Goal: Complete application form: Complete application form

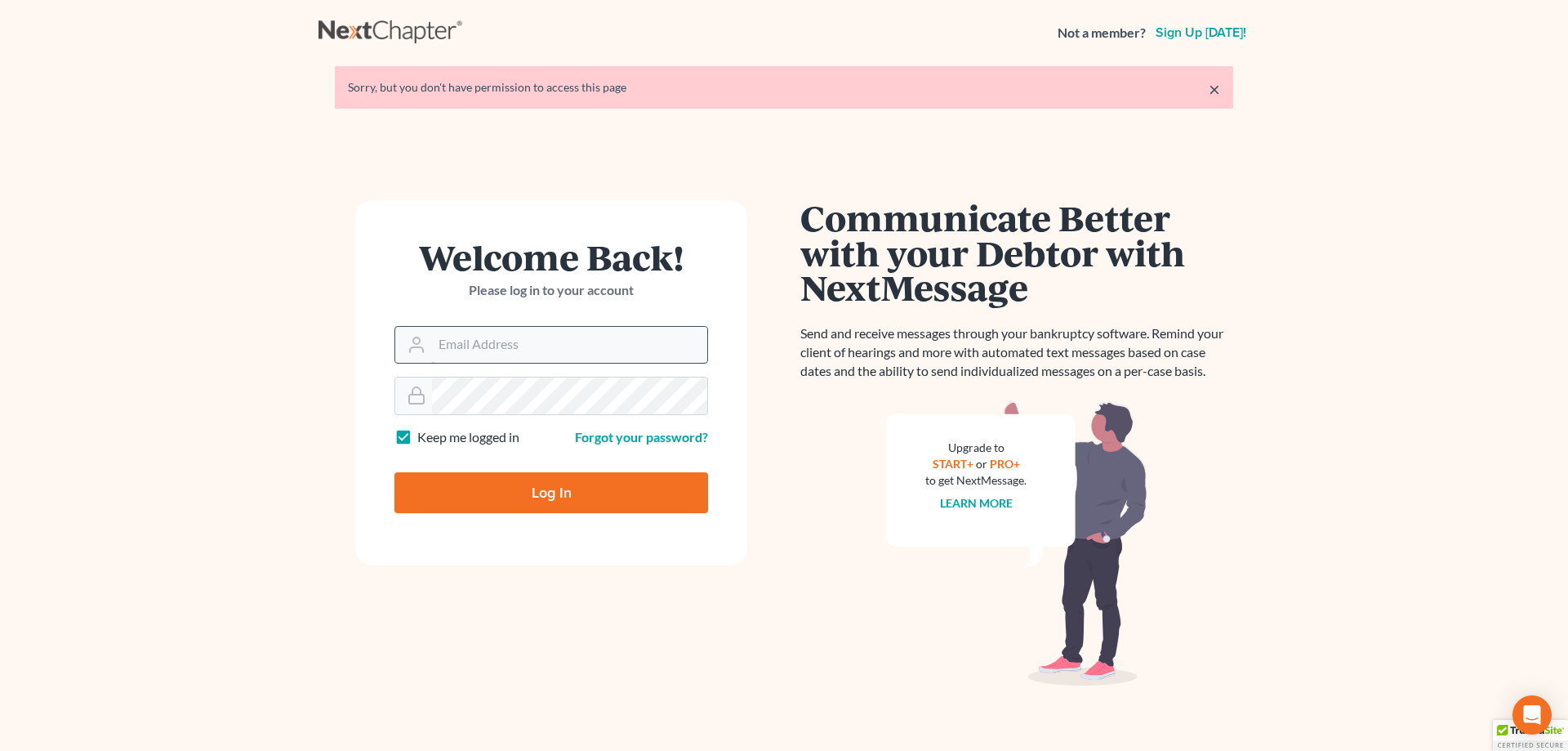
click at [558, 329] on input "Email Address" at bounding box center [569, 345] width 275 height 36
type input "[PERSON_NAME][EMAIL_ADDRESS][DOMAIN_NAME]"
click at [531, 519] on form "Welcome Back! Please log in to your account Email Address john@johnlentz.com Pa…" at bounding box center [551, 382] width 392 height 365
click at [550, 502] on input "Log In" at bounding box center [551, 493] width 314 height 41
type input "Thinking..."
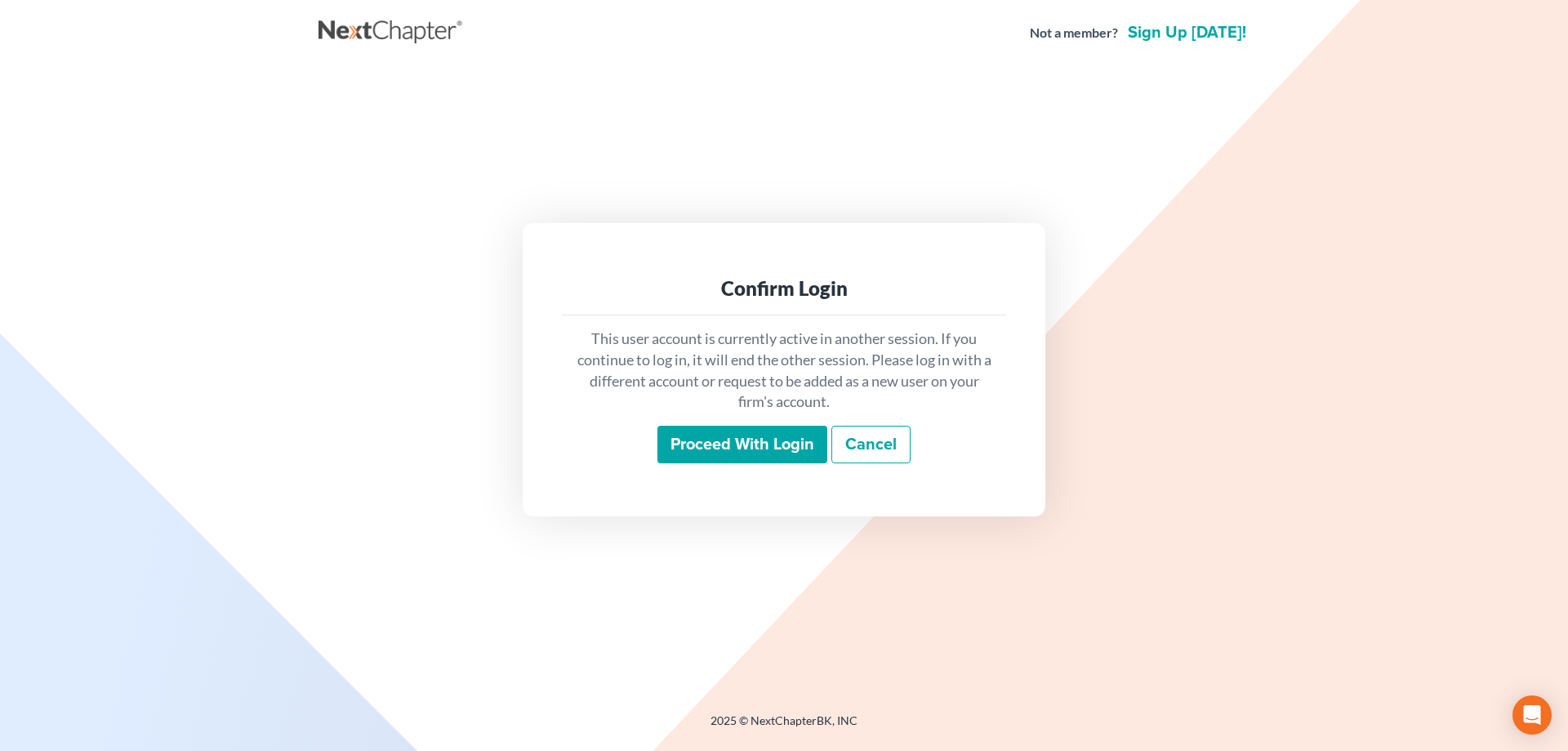
click at [746, 445] on input "Proceed with login" at bounding box center [742, 444] width 170 height 38
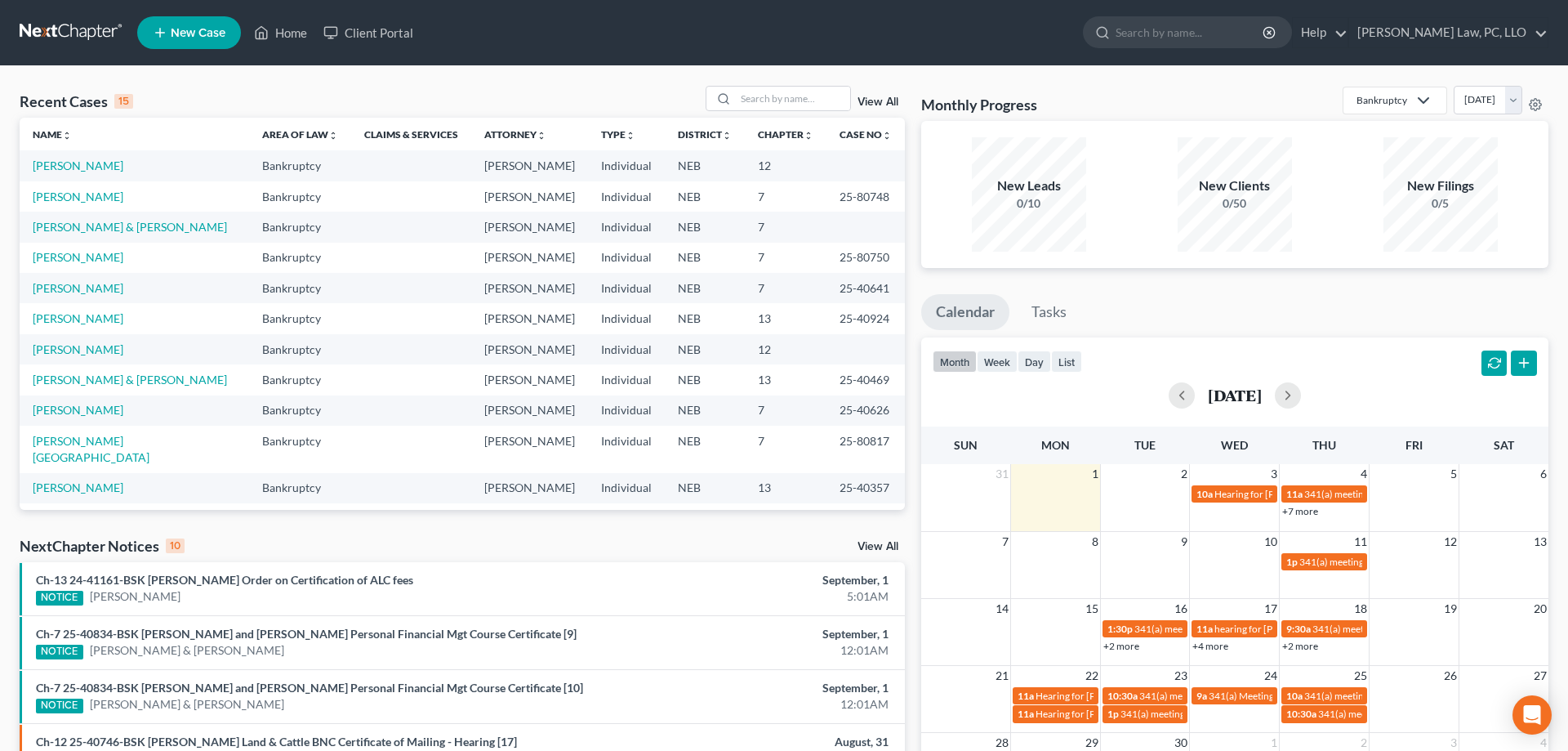
click at [226, 38] on span "New Case" at bounding box center [197, 33] width 54 height 13
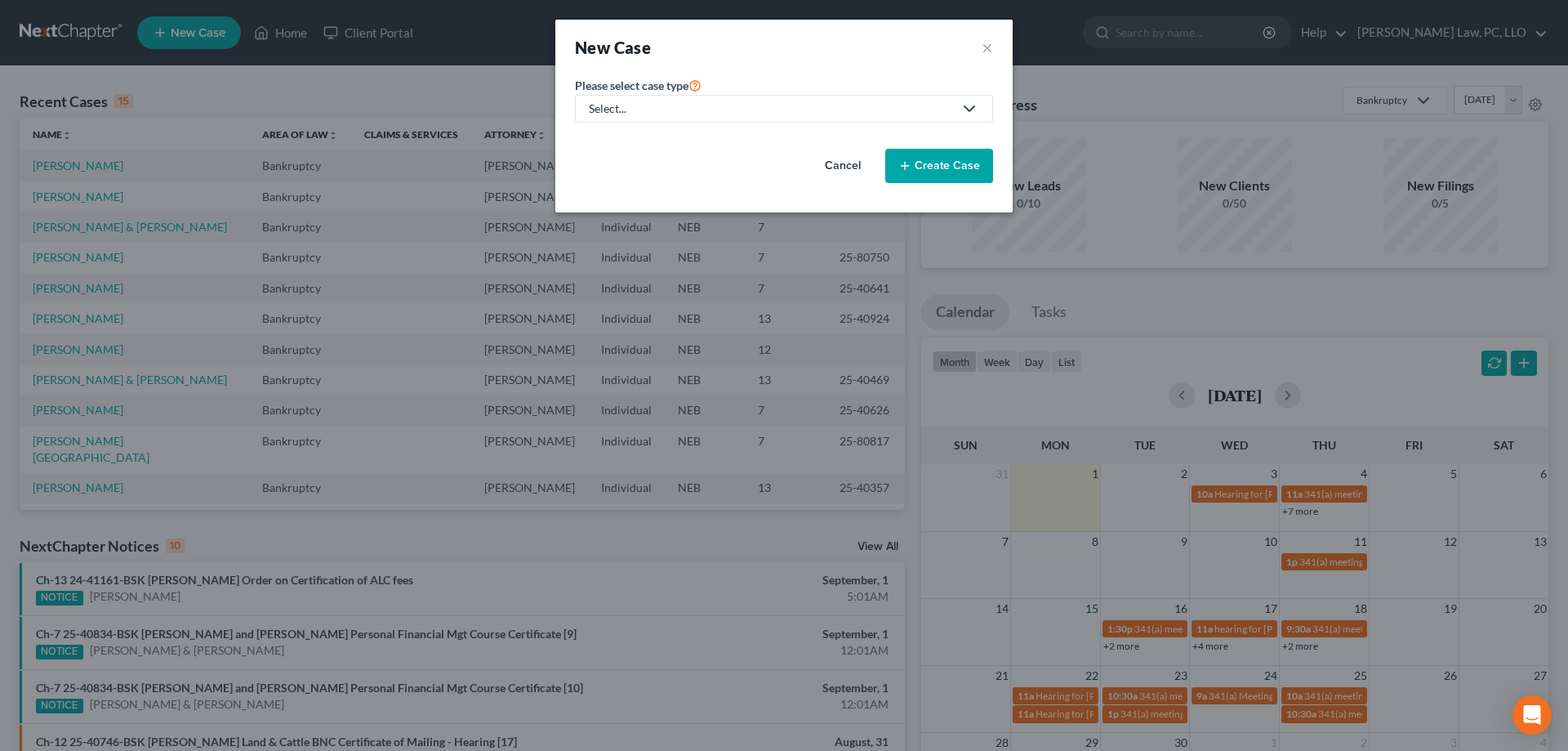
click at [666, 114] on div "Select..." at bounding box center [771, 109] width 365 height 17
click at [662, 146] on div "Bankruptcy" at bounding box center [668, 141] width 156 height 17
select select "48"
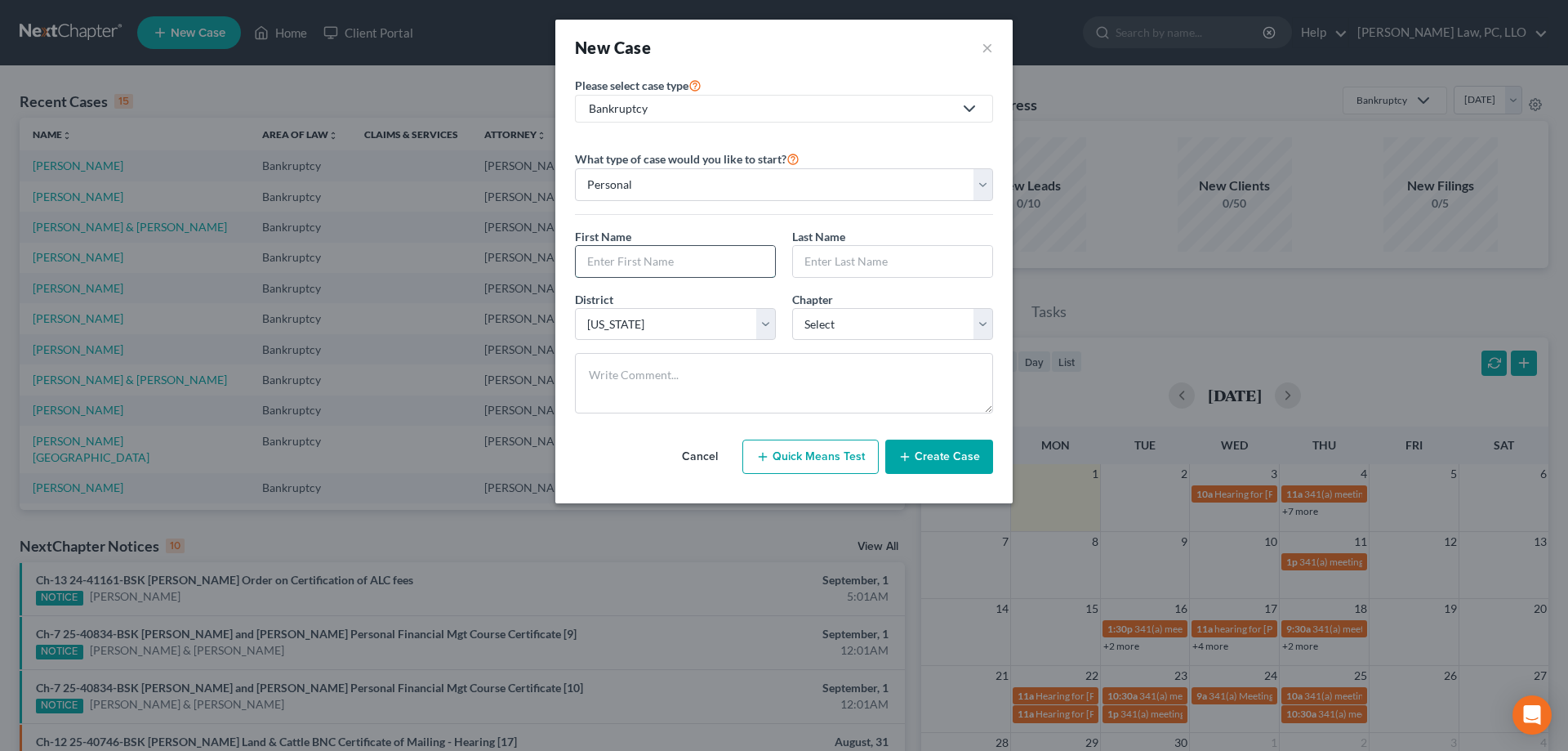
click at [649, 263] on input "text" at bounding box center [676, 261] width 199 height 31
type input "Kylie"
type input "Starman"
select select "0"
click option "7" at bounding box center [0, 0] width 0 height 0
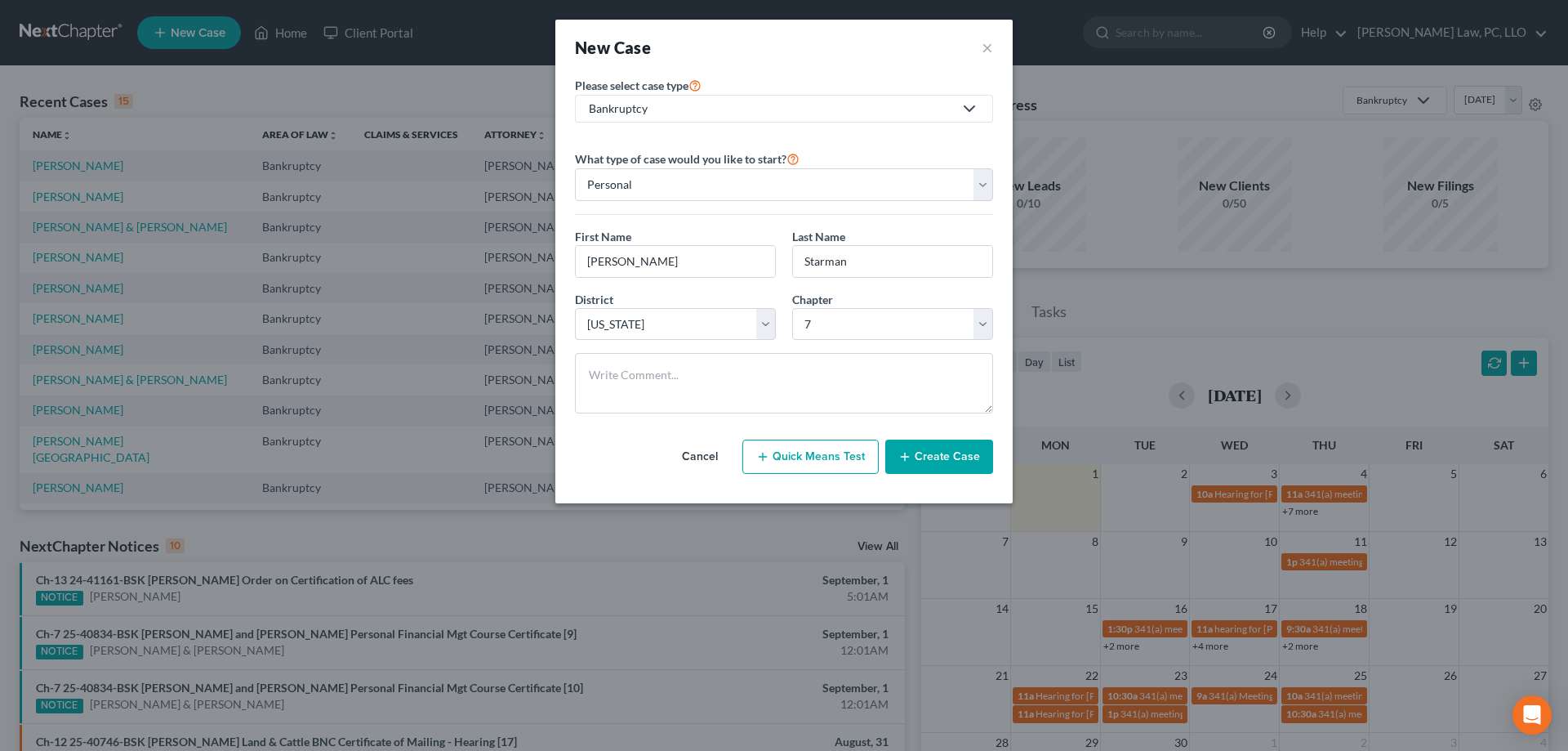
click at [912, 460] on icon "button" at bounding box center [905, 457] width 13 height 13
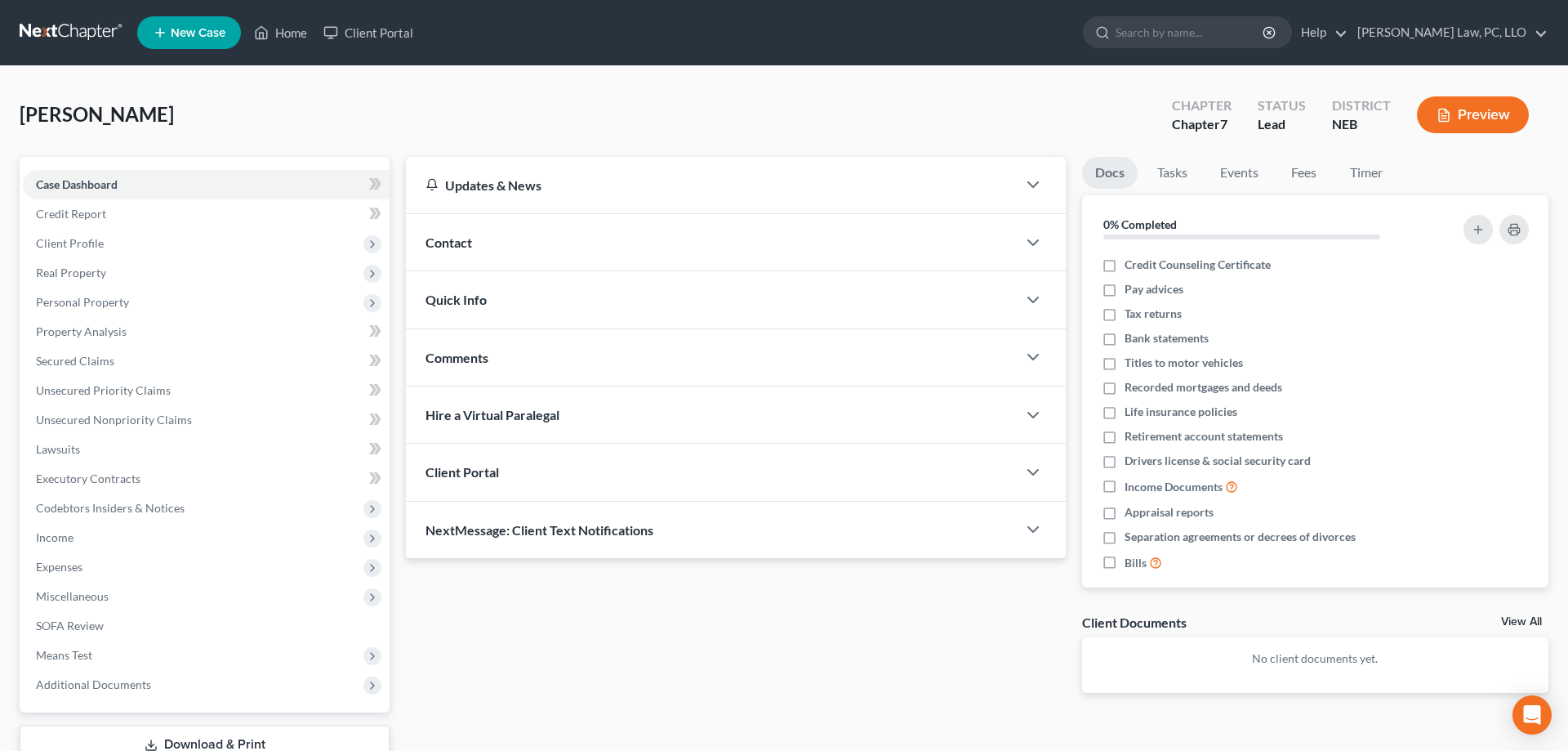
click at [578, 462] on div "Client Portal" at bounding box center [711, 471] width 611 height 56
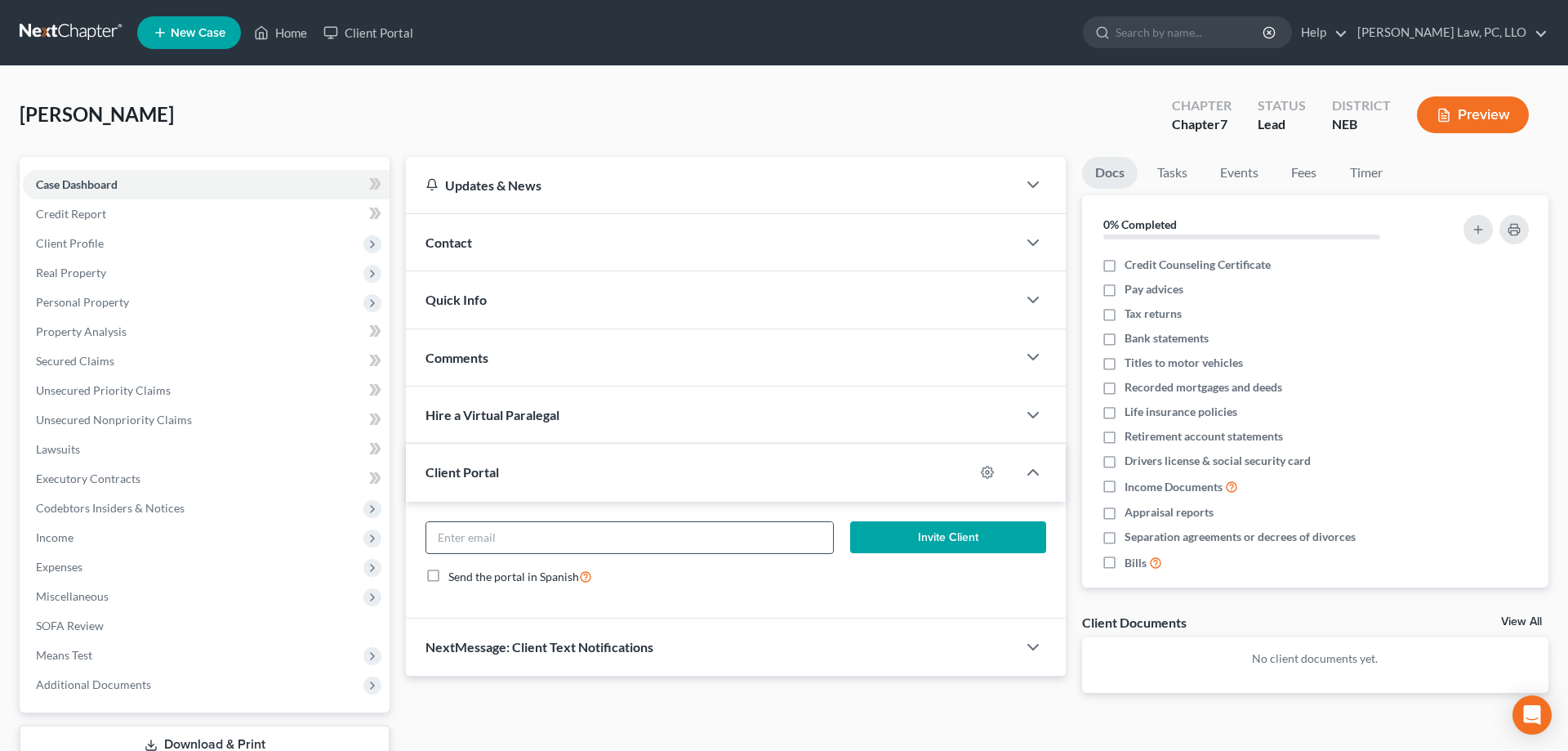
click at [596, 536] on input "email" at bounding box center [630, 537] width 406 height 31
paste input "Kylie Starman <hornekylie@gmail.com>"
click at [911, 539] on button "Invite Client" at bounding box center [948, 537] width 196 height 33
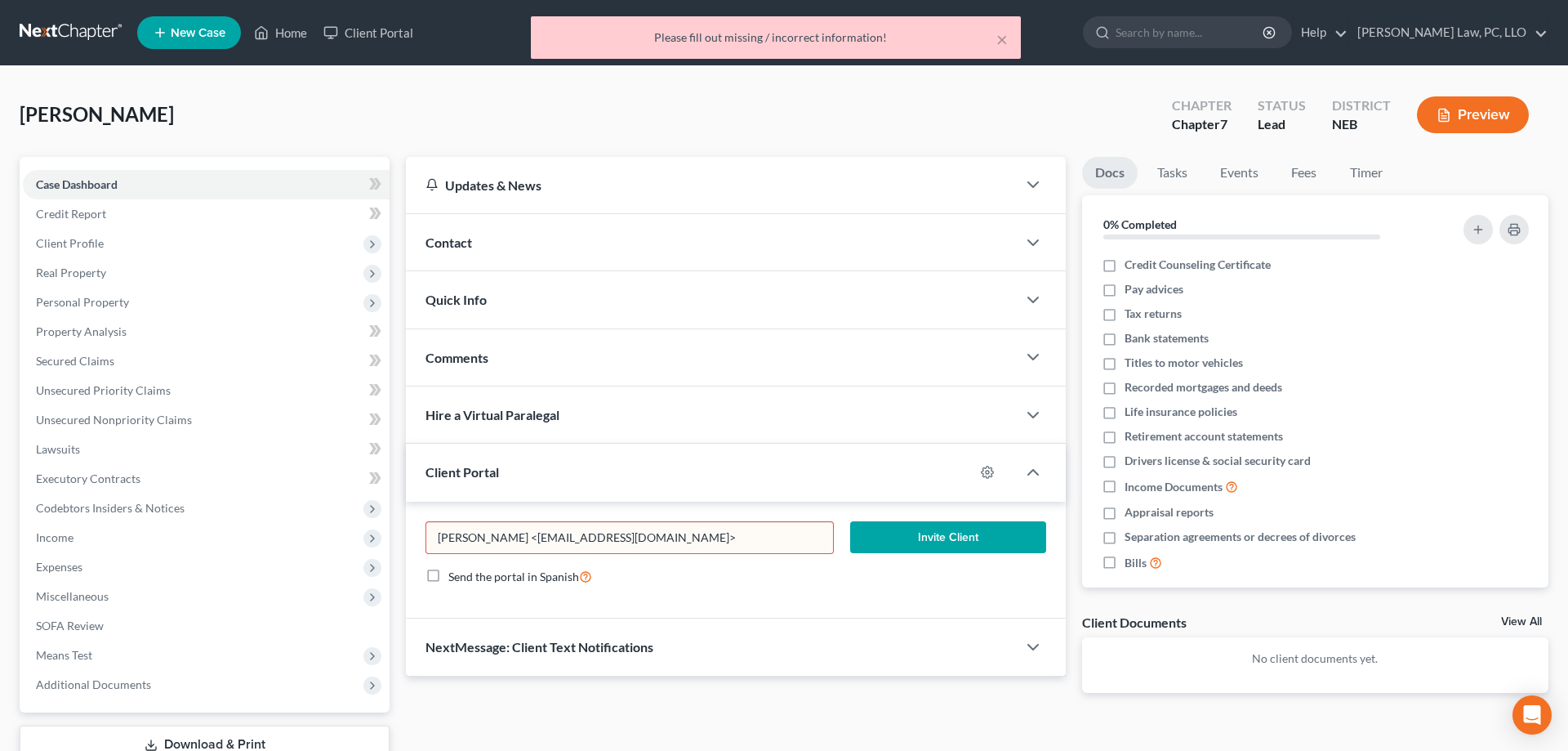
click at [682, 546] on input "Kylie Starman <hornekylie@gmail.com>" at bounding box center [630, 537] width 406 height 31
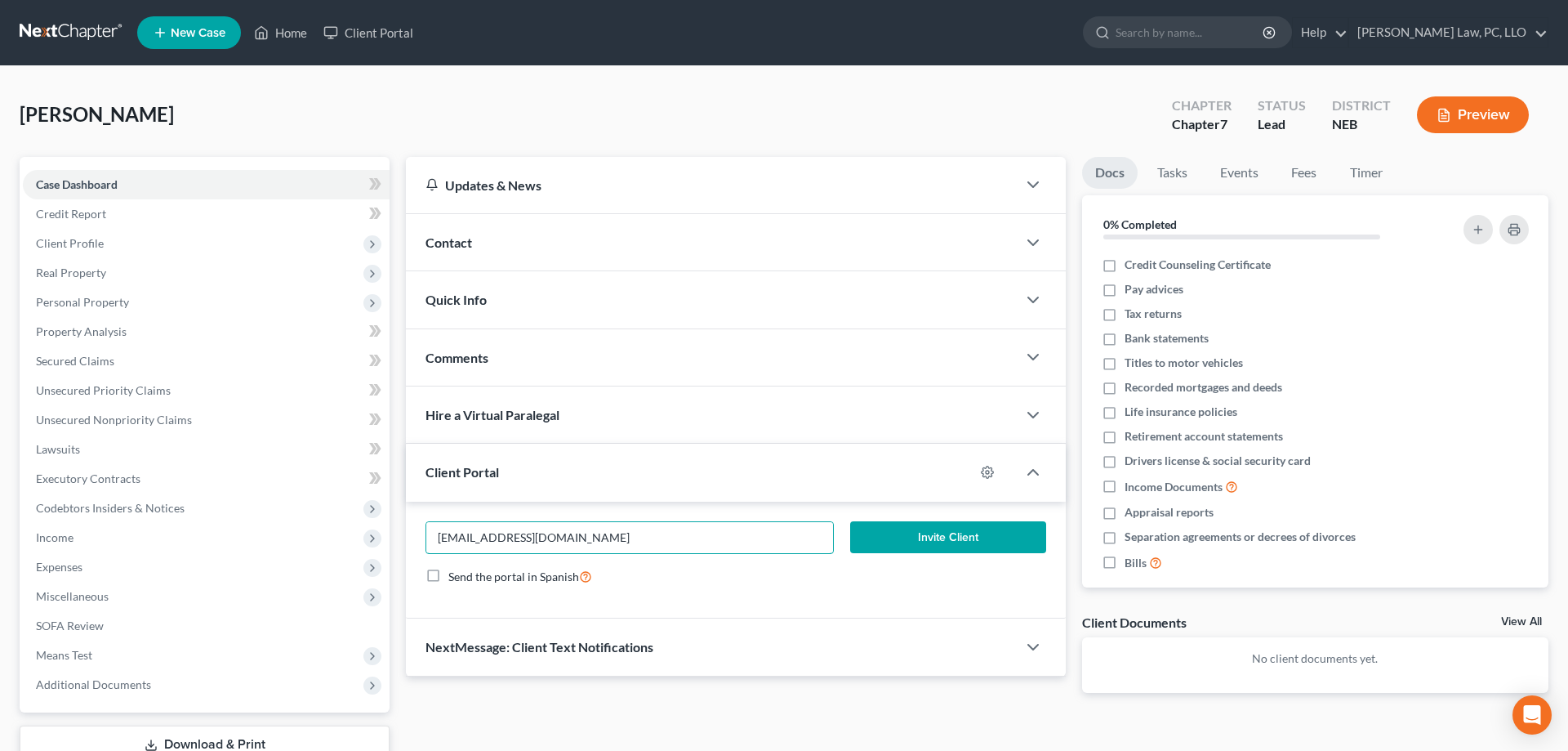
type input "hornekylie@gmail.com"
click at [934, 538] on button "Invite Client" at bounding box center [948, 537] width 196 height 33
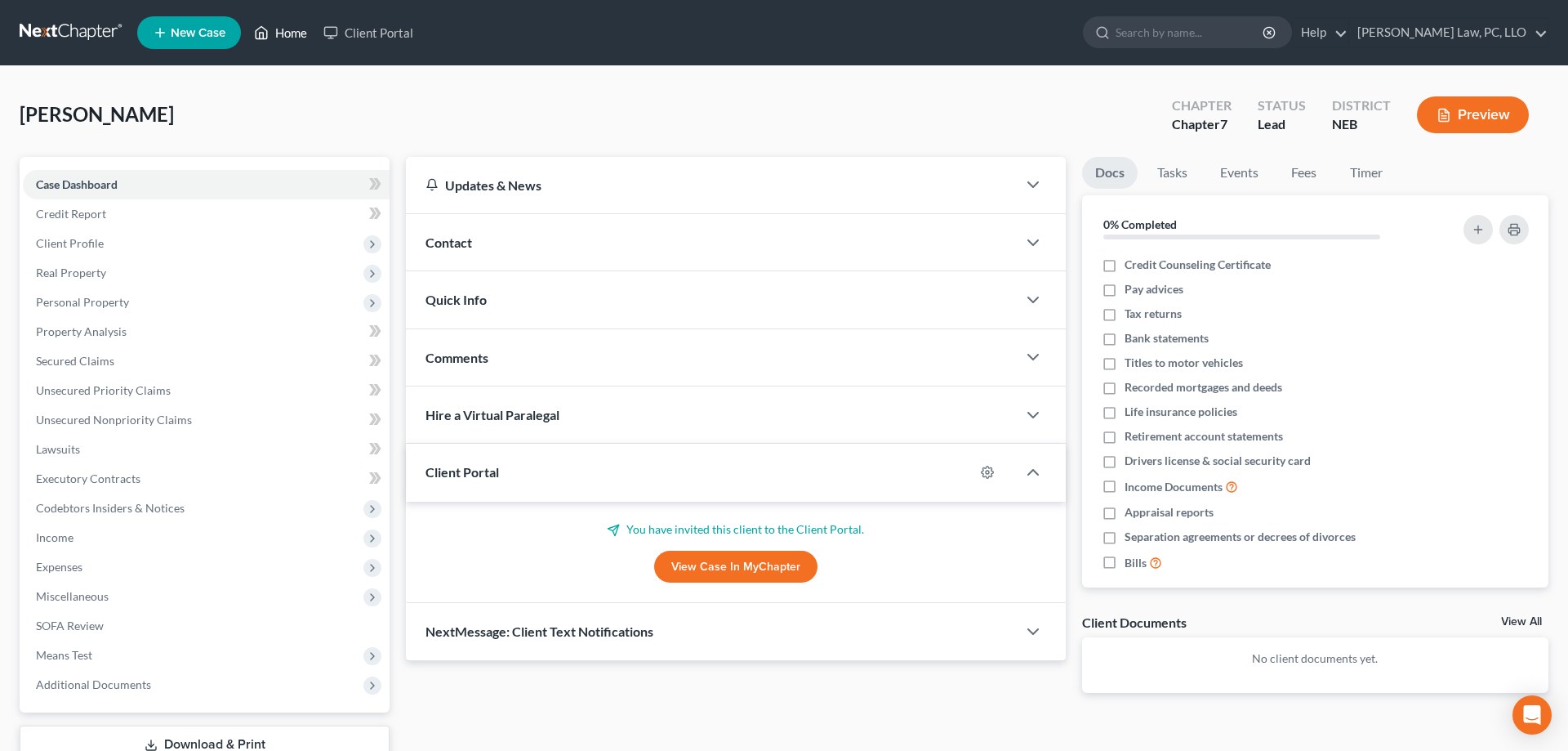
click at [273, 38] on link "Home" at bounding box center [280, 32] width 69 height 29
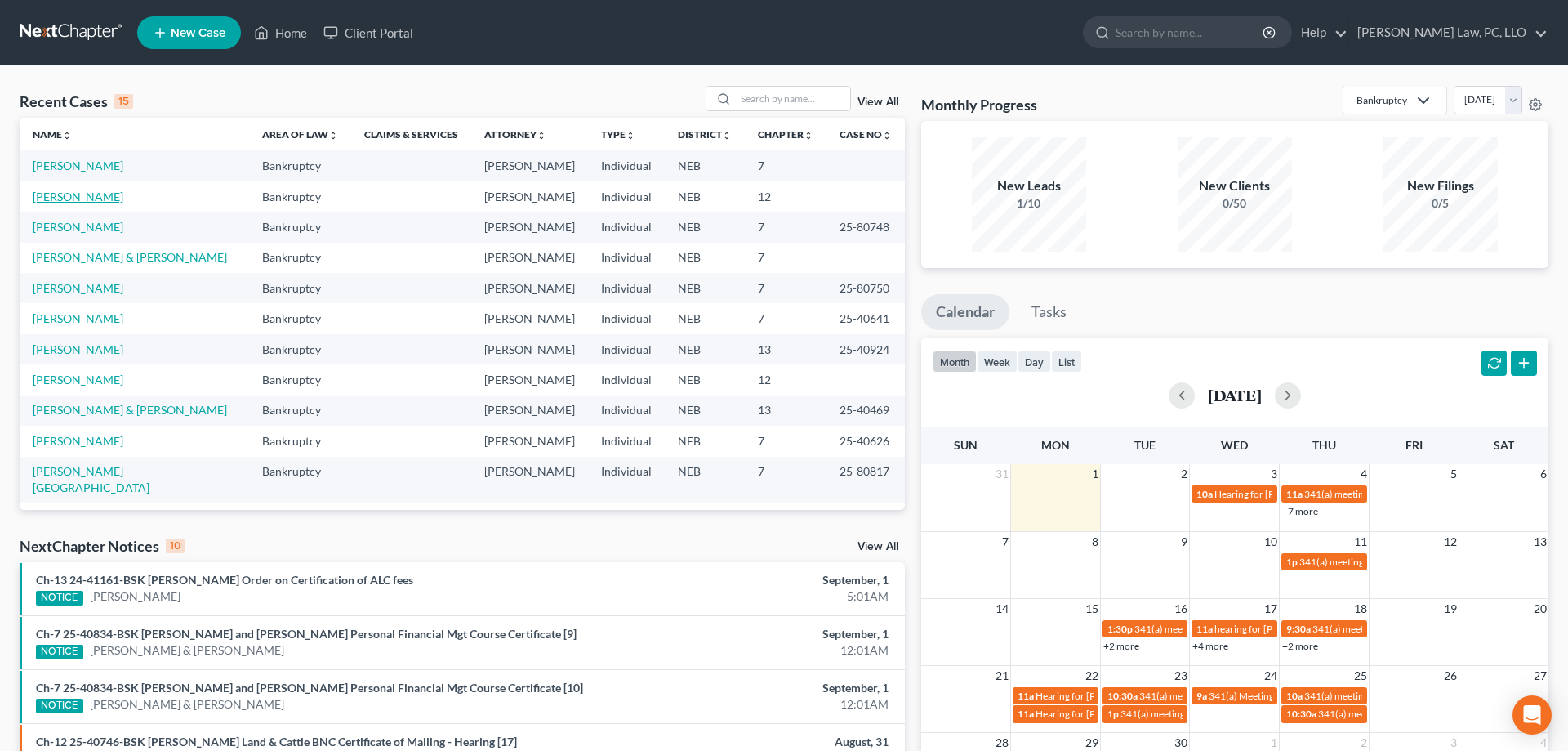
click at [76, 194] on link "[PERSON_NAME]" at bounding box center [78, 197] width 90 height 14
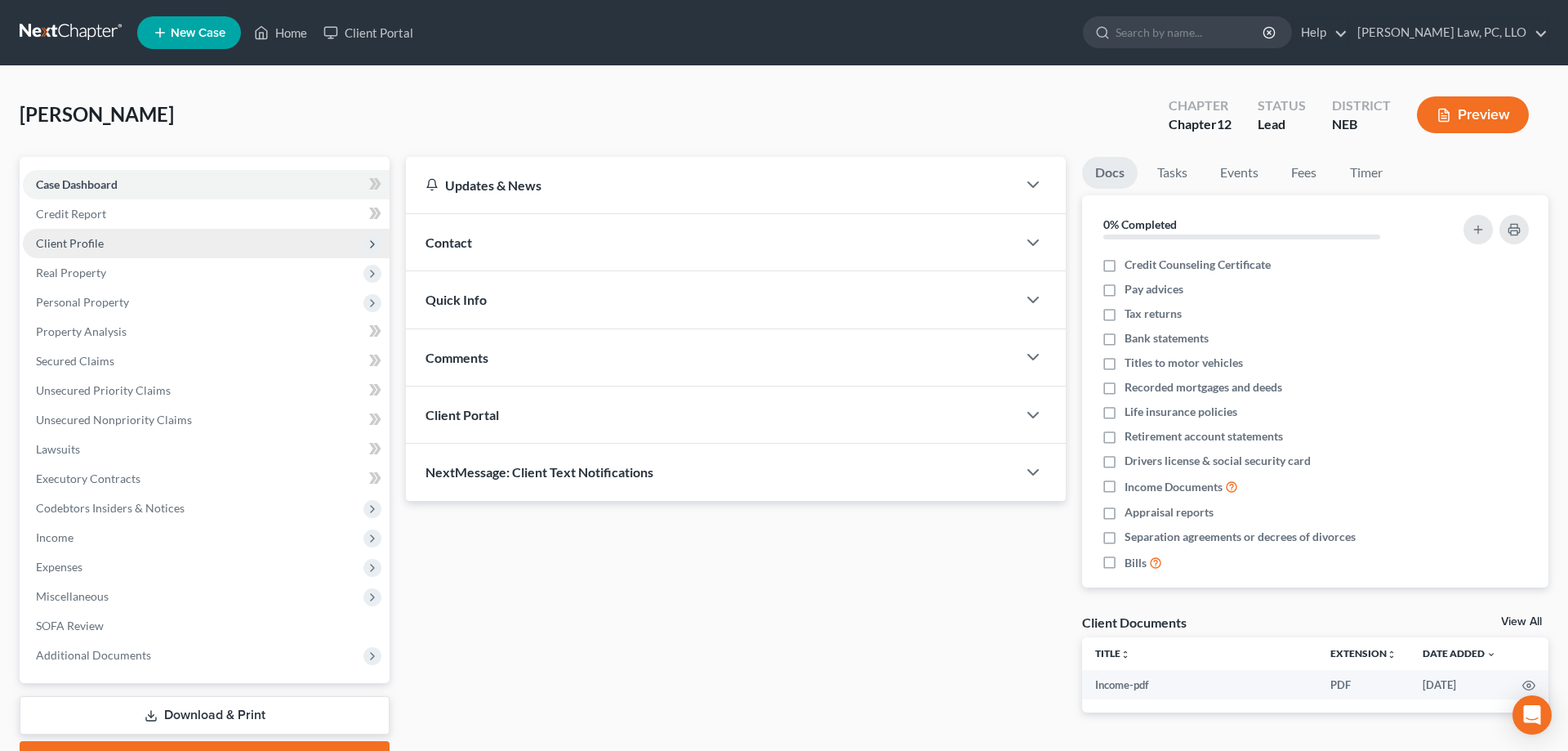
click at [89, 239] on span "Client Profile" at bounding box center [69, 243] width 68 height 14
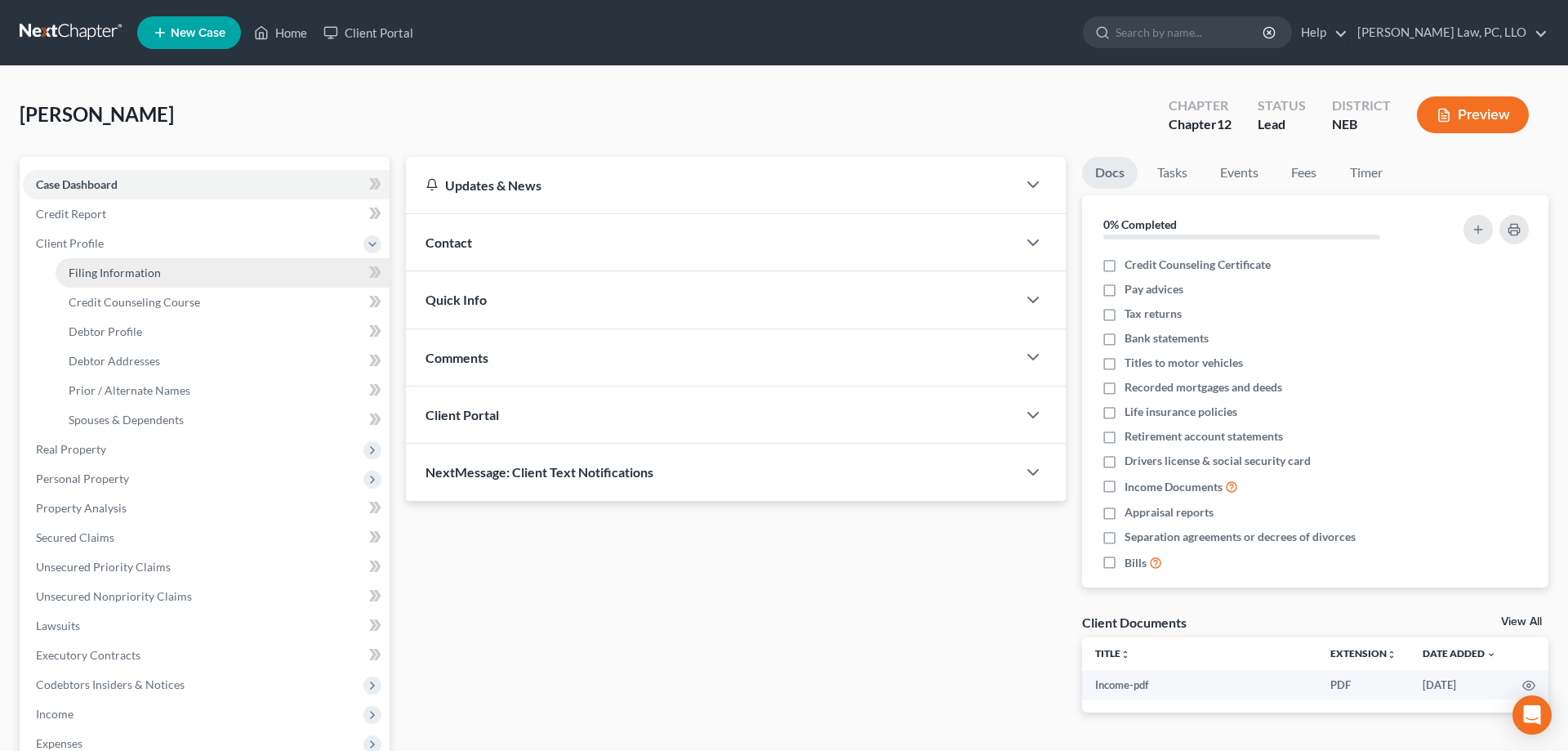
click at [174, 273] on link "Filing Information" at bounding box center [222, 273] width 335 height 29
select select "1"
select select "0"
select select "2"
select select "48"
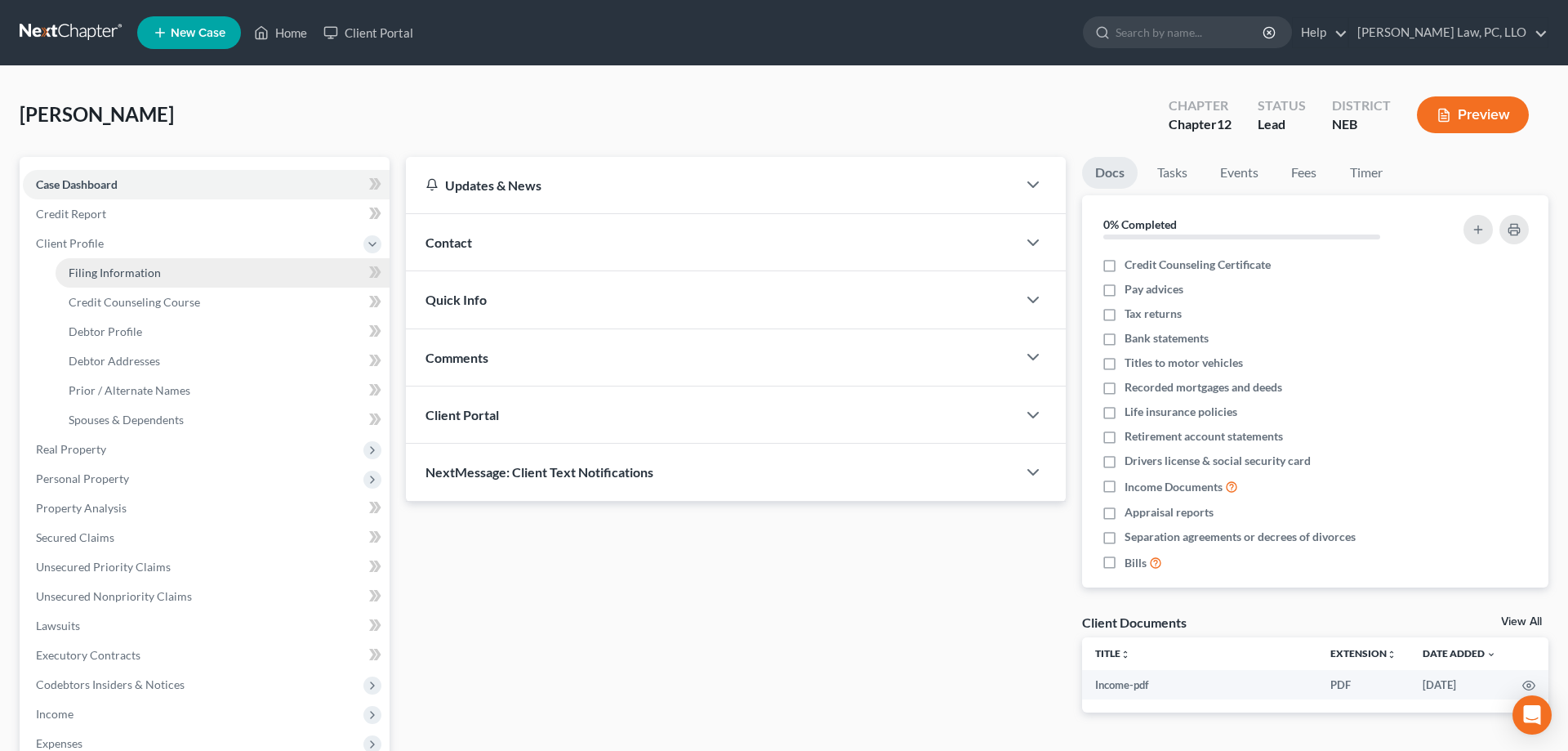
select select "0"
select select "30"
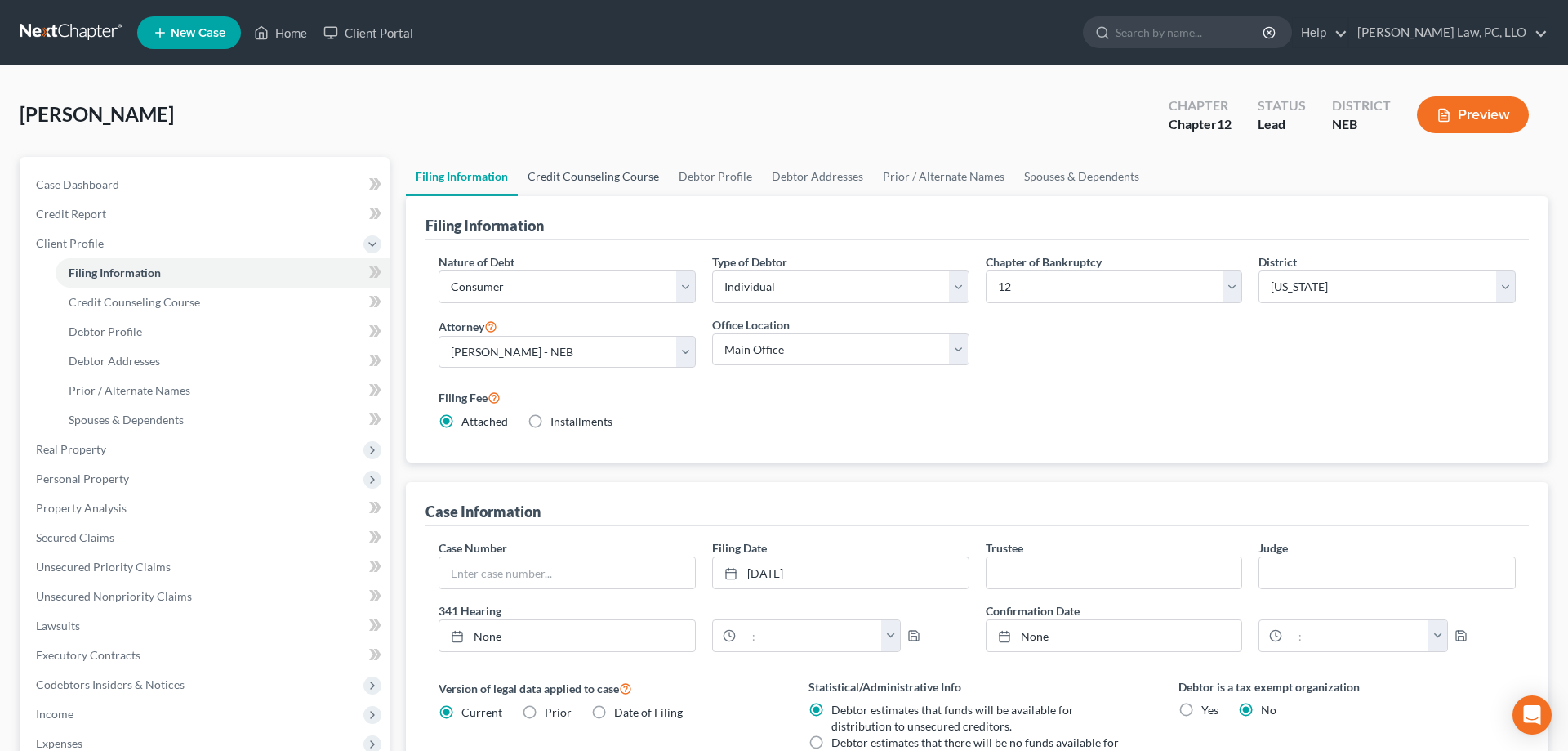
click at [606, 175] on link "Credit Counseling Course" at bounding box center [593, 176] width 151 height 39
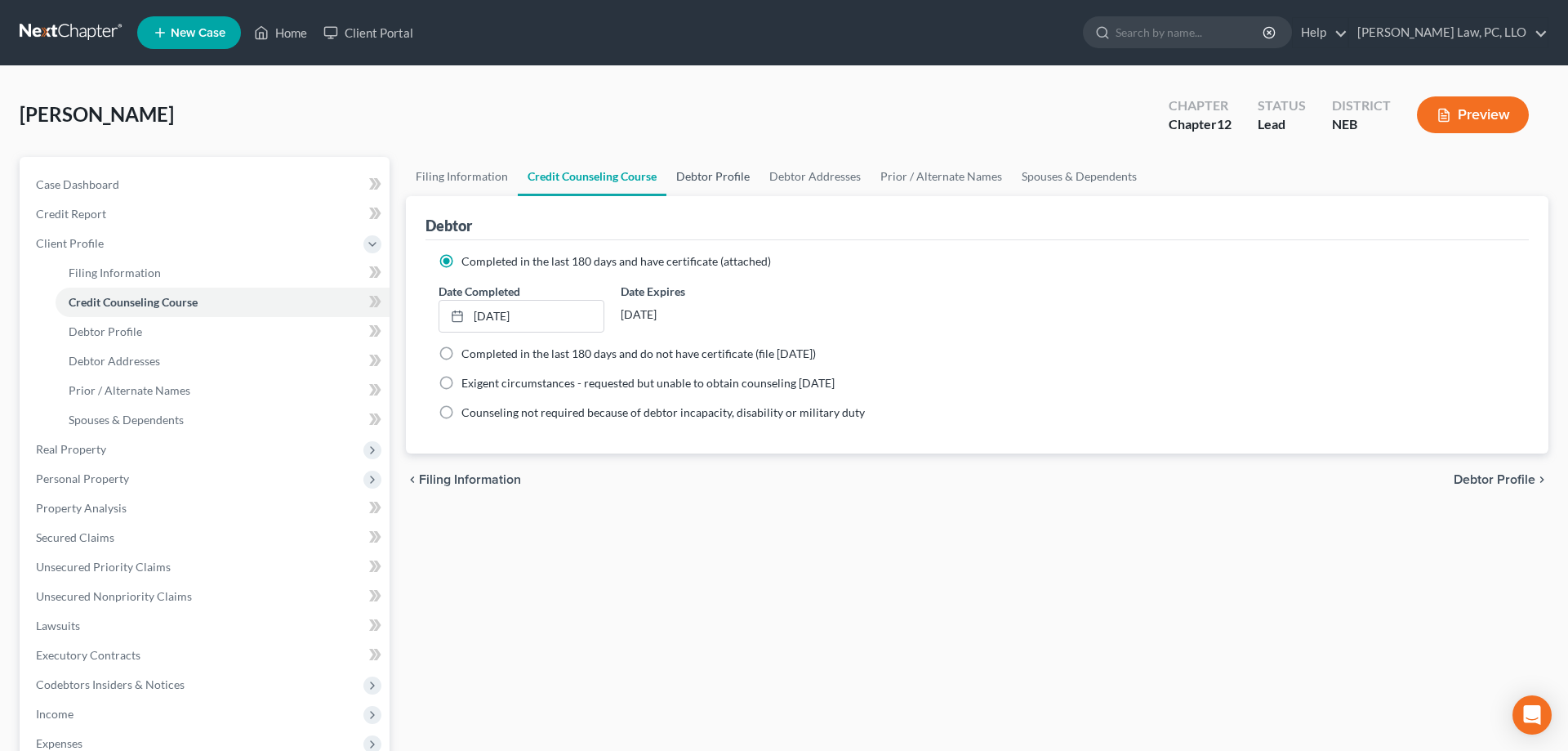
click at [712, 184] on link "Debtor Profile" at bounding box center [712, 176] width 93 height 39
select select "1"
select select "4"
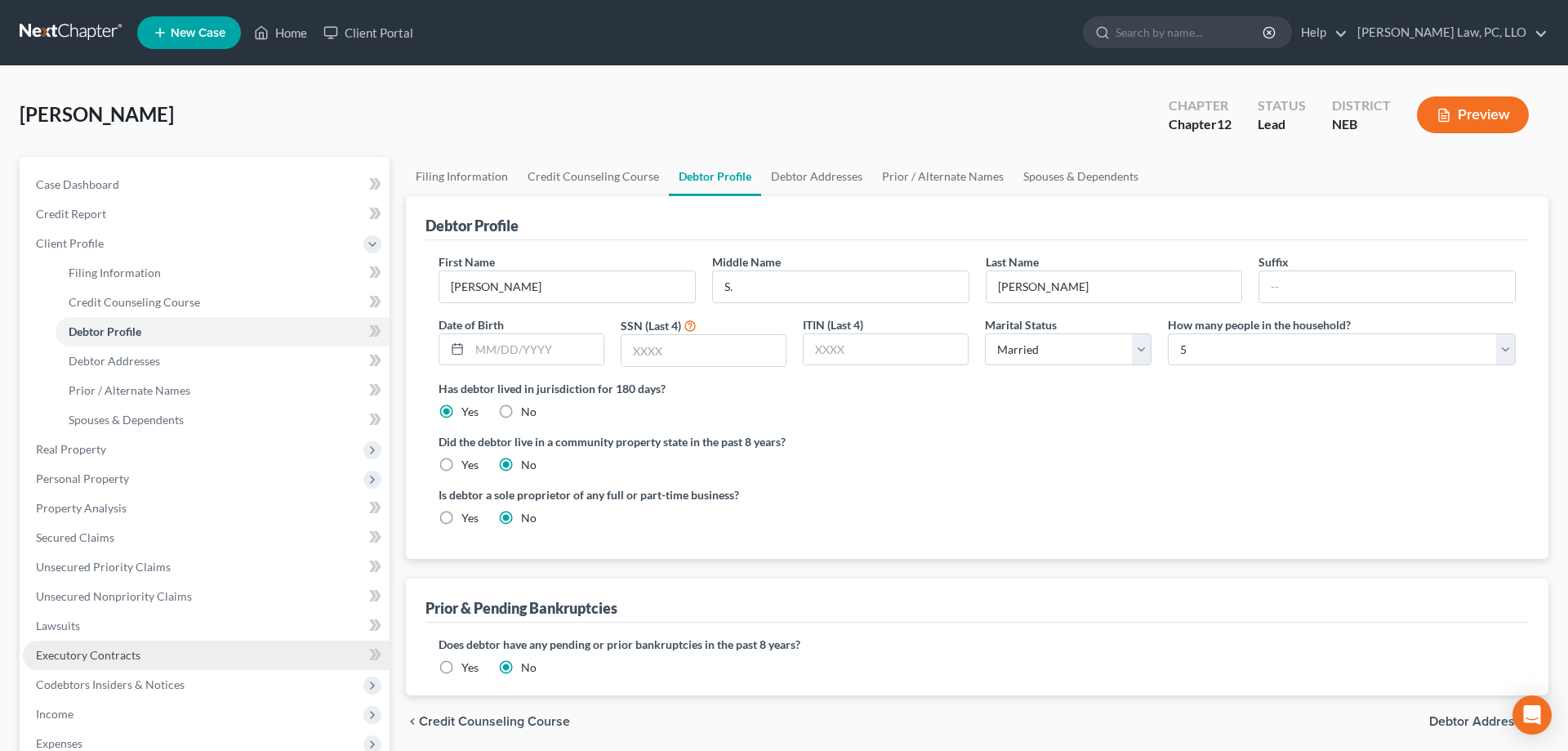
click at [97, 649] on span "Executory Contracts" at bounding box center [88, 655] width 105 height 14
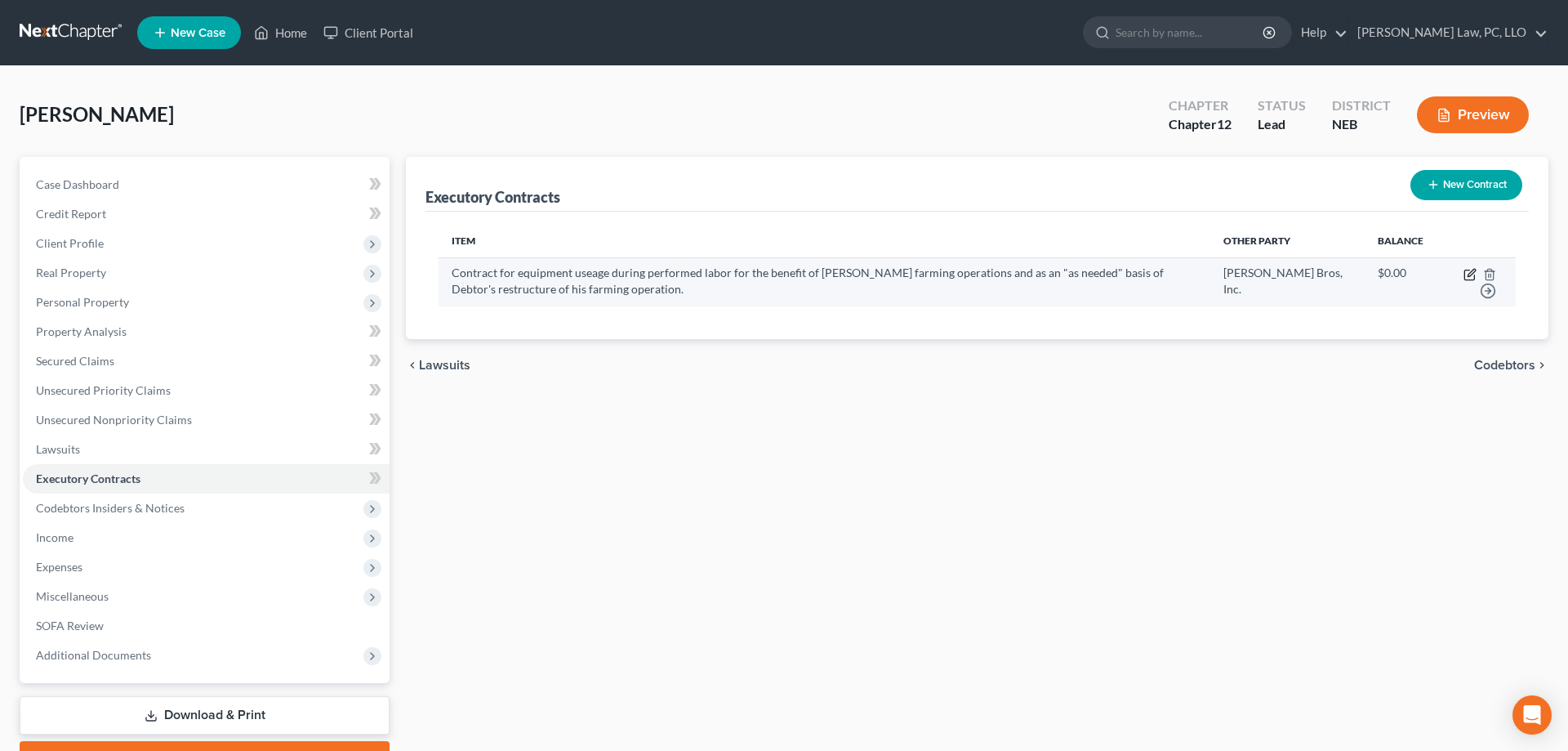
click at [1474, 278] on icon "button" at bounding box center [1469, 275] width 10 height 10
select select "3"
select select "30"
select select "0"
select select "2"
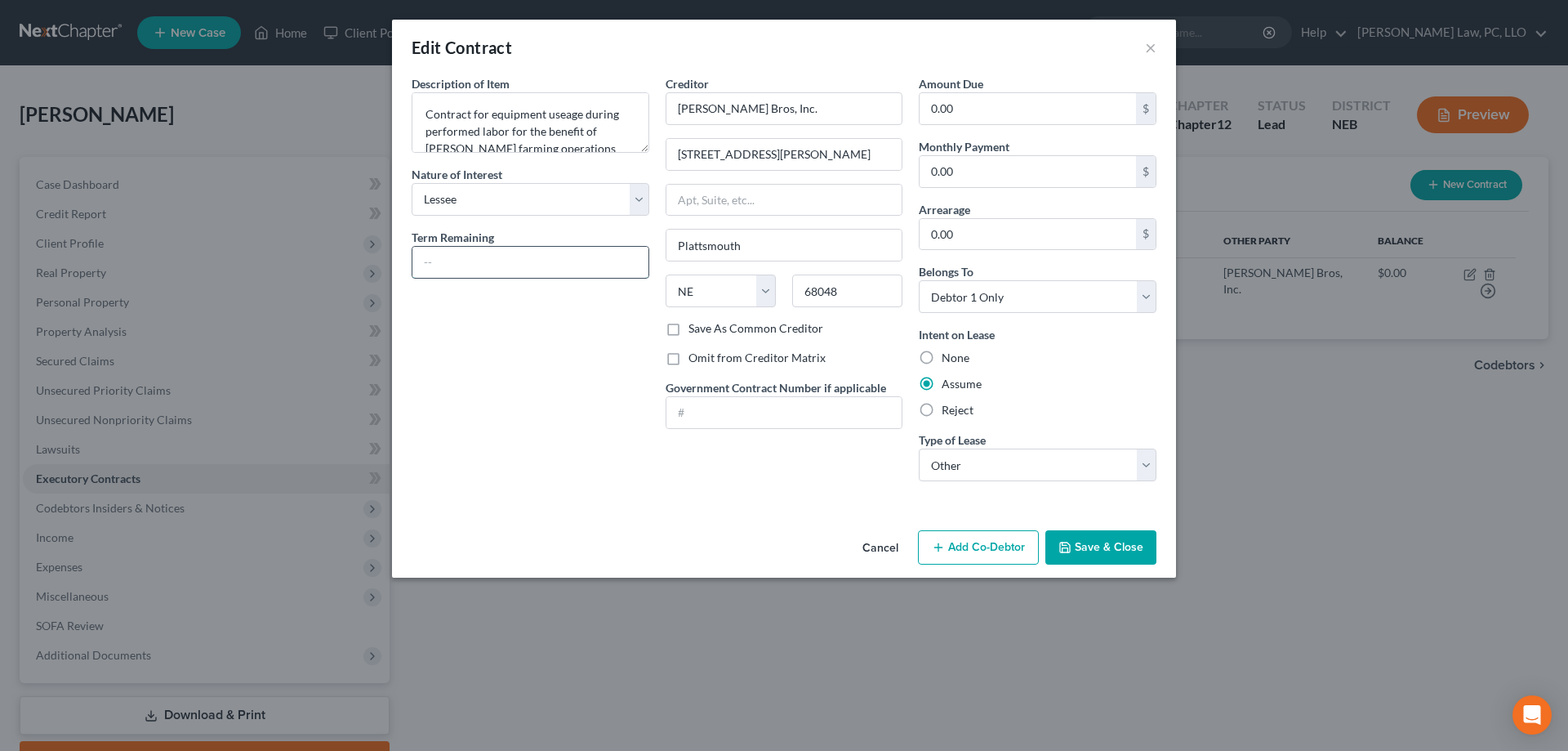
click at [599, 259] on input "text" at bounding box center [530, 262] width 236 height 31
type input "indefinite term"
click at [919, 448] on select "Select Real Estate Car Other" at bounding box center [1038, 464] width 237 height 33
click at [947, 470] on select "Select Real Estate Car Other" at bounding box center [1038, 464] width 237 height 33
click at [1081, 550] on button "Save & Close" at bounding box center [1101, 547] width 111 height 34
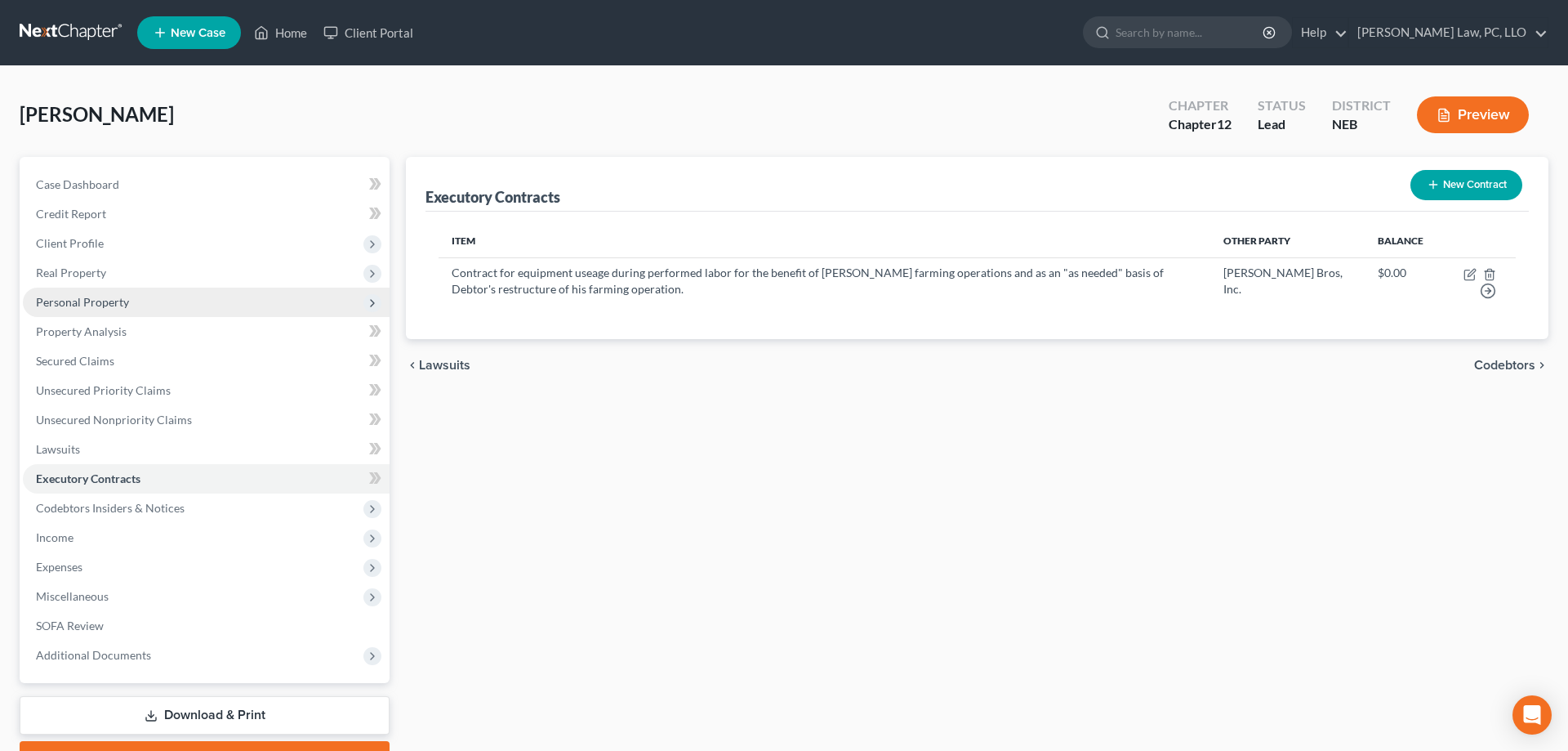
click at [105, 308] on span "Personal Property" at bounding box center [82, 302] width 93 height 14
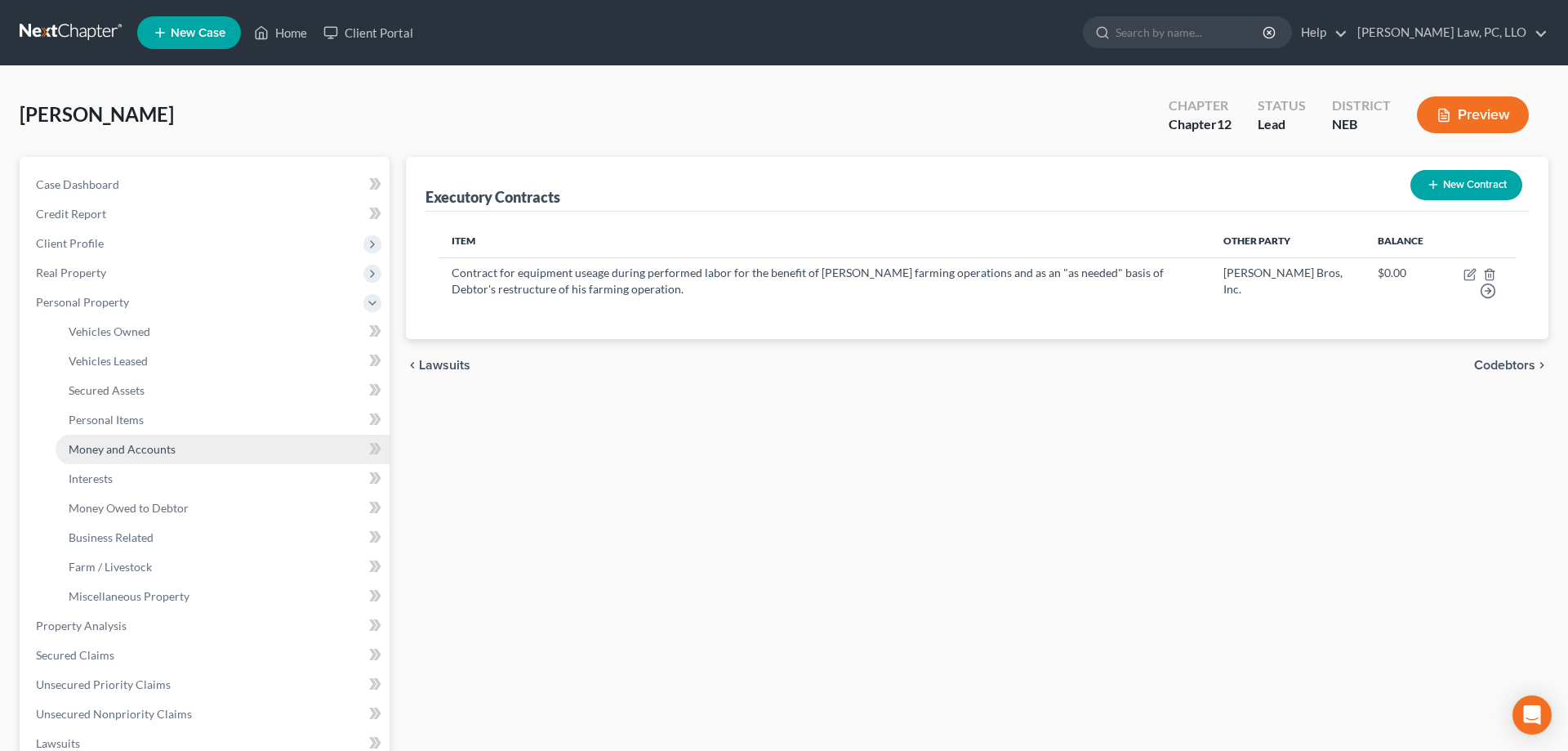
click at [127, 445] on span "Money and Accounts" at bounding box center [122, 448] width 107 height 14
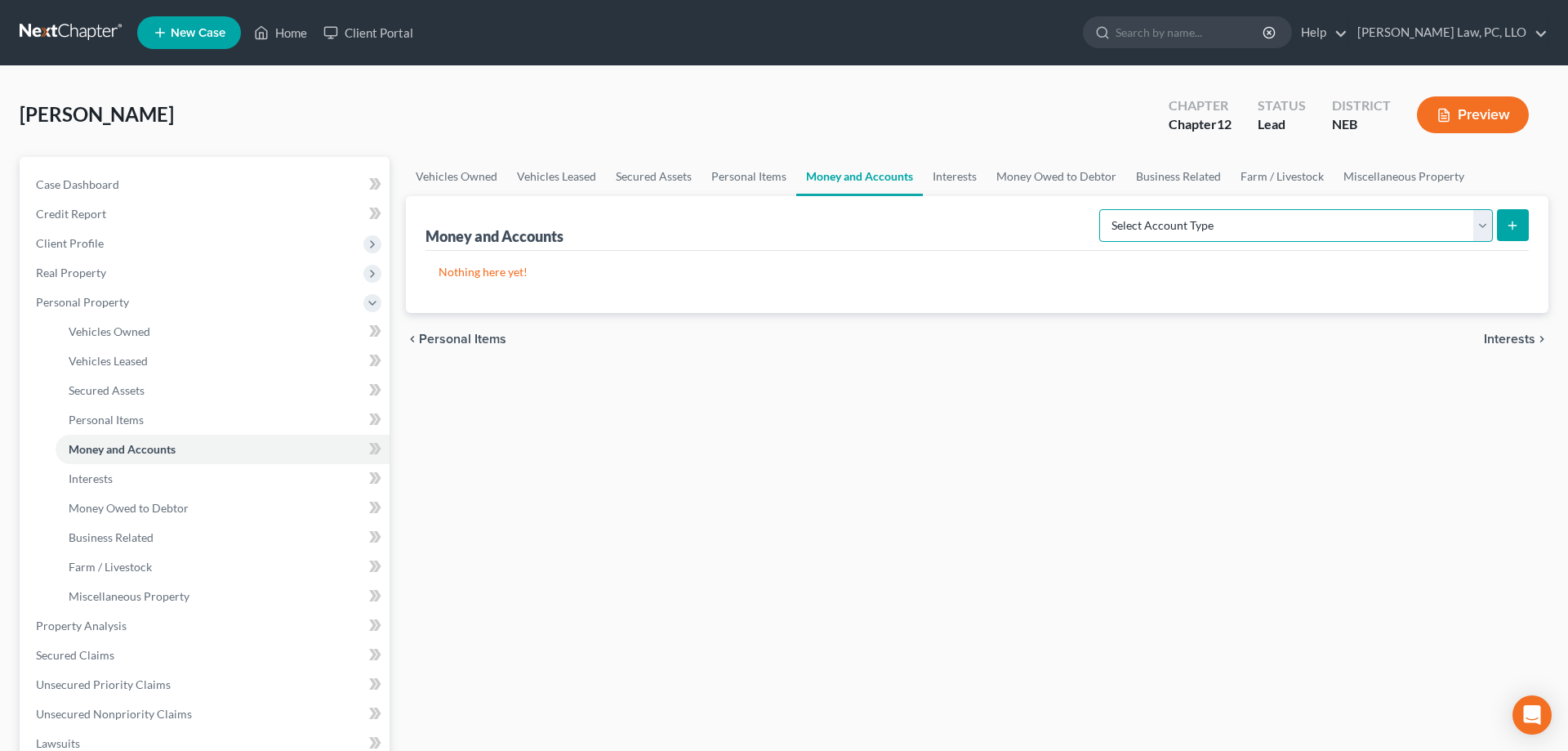
click at [1100, 209] on select "Select Account Type Brokerage (A/B: 18, SOFA: 20) Cash on Hand (A/B: 16) Certif…" at bounding box center [1296, 225] width 394 height 33
select select "checking"
click option "Checking Account (A/B: 17, SOFA: 20)" at bounding box center [0, 0] width 0 height 0
click at [1515, 222] on icon "submit" at bounding box center [1513, 226] width 13 height 13
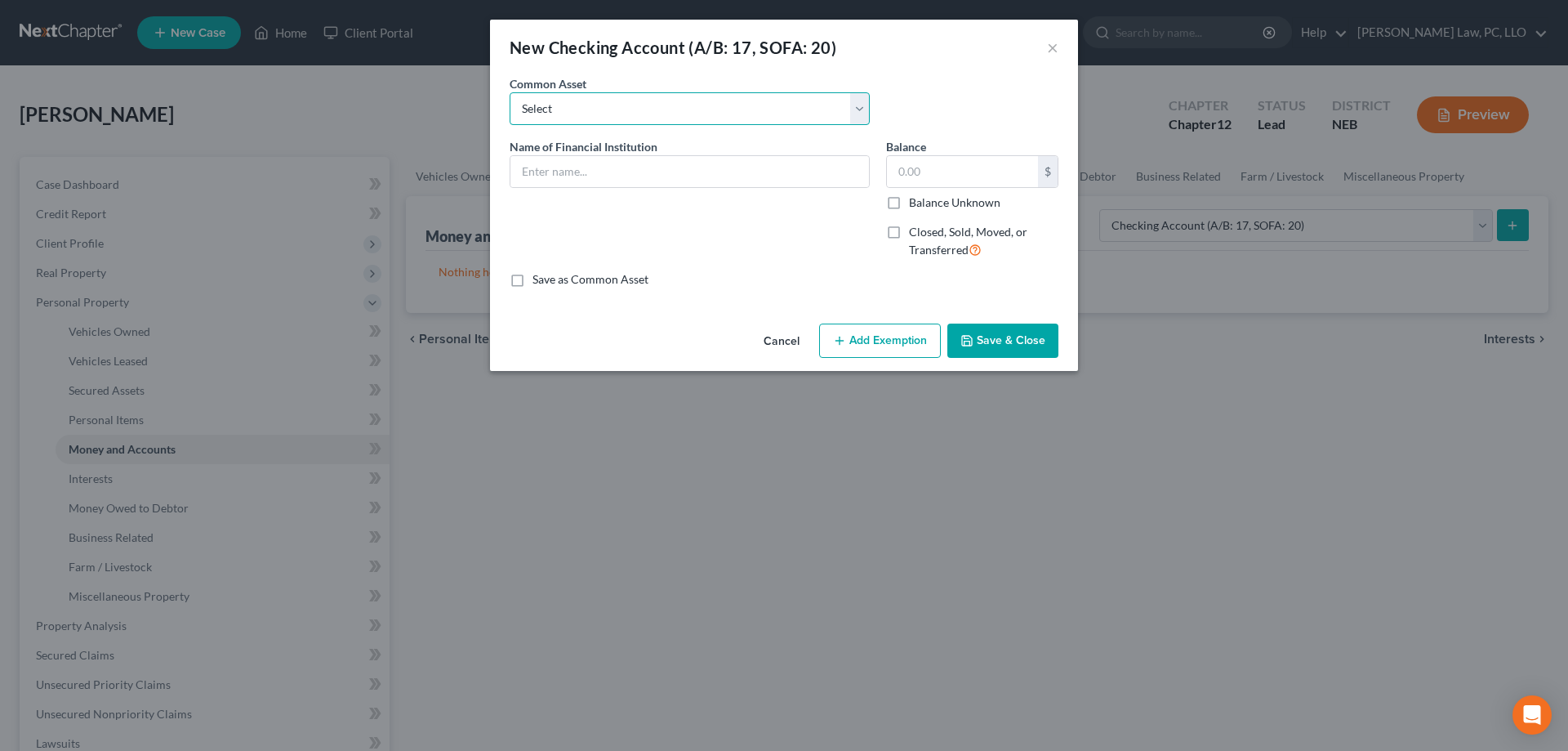
click at [510, 92] on select "Select Checking Account with:" at bounding box center [690, 108] width 360 height 33
select select "0"
click option "Checking Account with:" at bounding box center [0, 0] width 0 height 0
click at [702, 175] on input "Checking Account with:" at bounding box center [690, 171] width 359 height 31
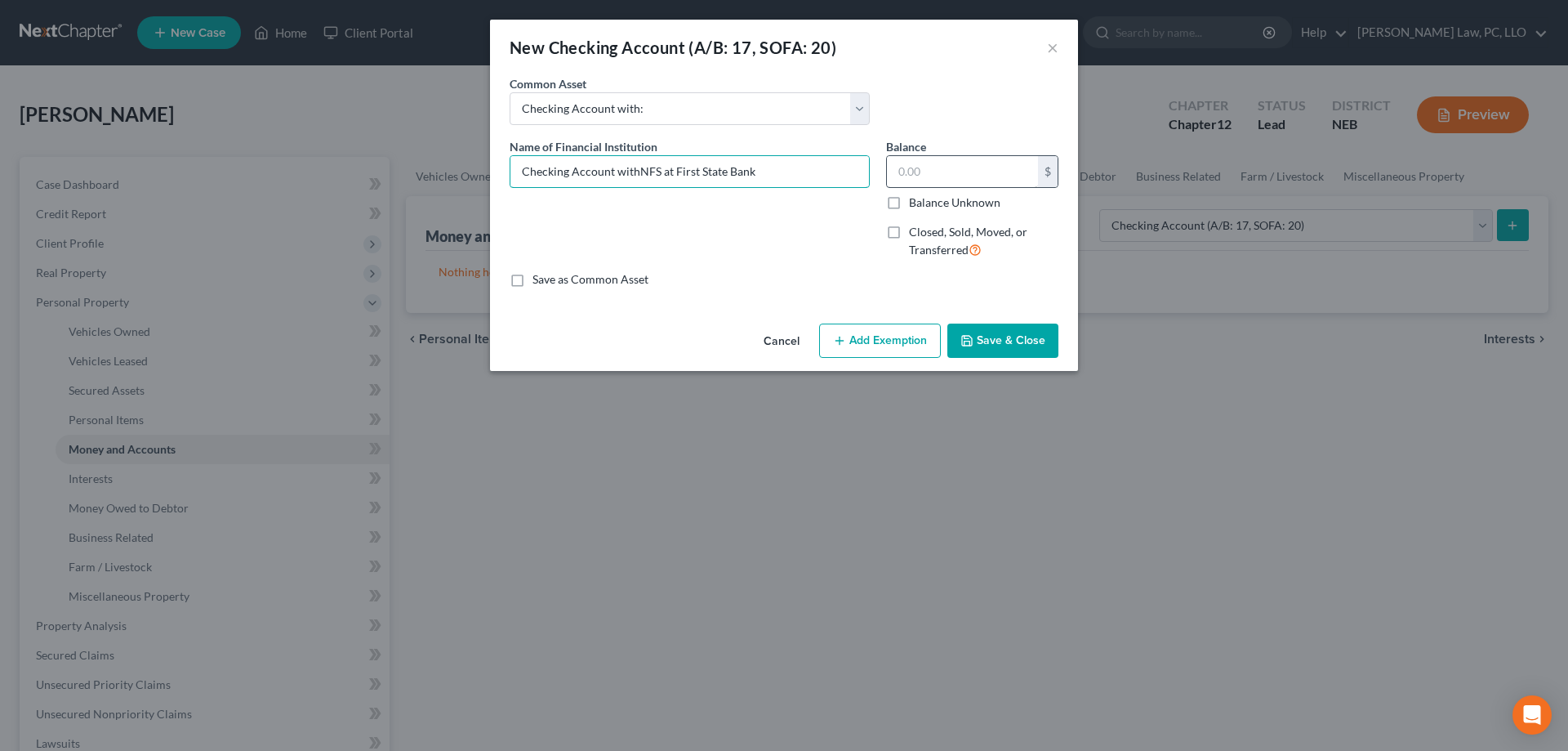
type input "Checking Account withNFS at First State Bank"
click at [920, 175] on input "text" at bounding box center [963, 171] width 151 height 31
paste input "$5,637.92"
type input "5,637.92"
click at [997, 353] on button "Save & Close" at bounding box center [1003, 340] width 111 height 34
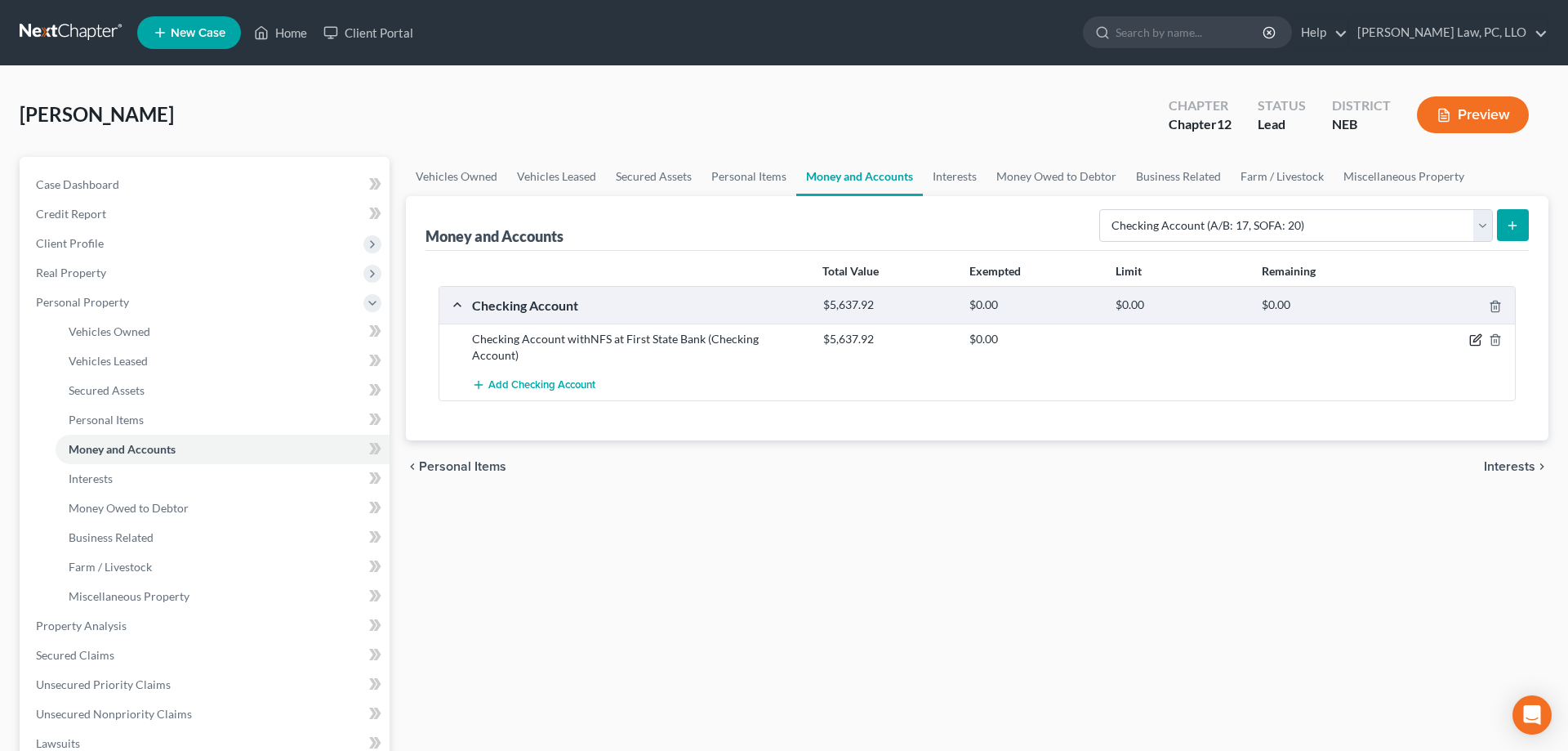
click at [1481, 335] on icon "button" at bounding box center [1477, 338] width 8 height 8
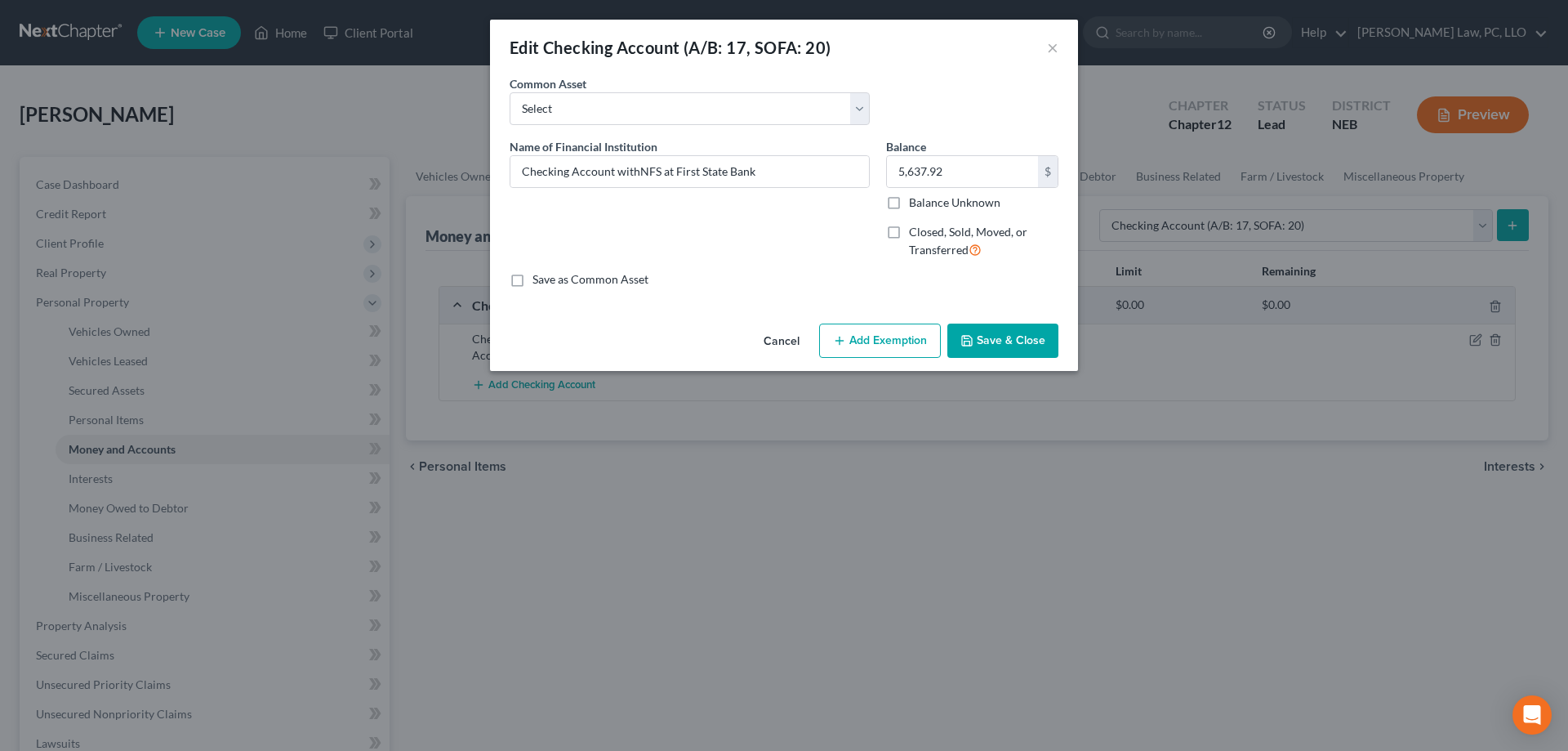
click at [862, 340] on button "Add Exemption" at bounding box center [881, 340] width 122 height 34
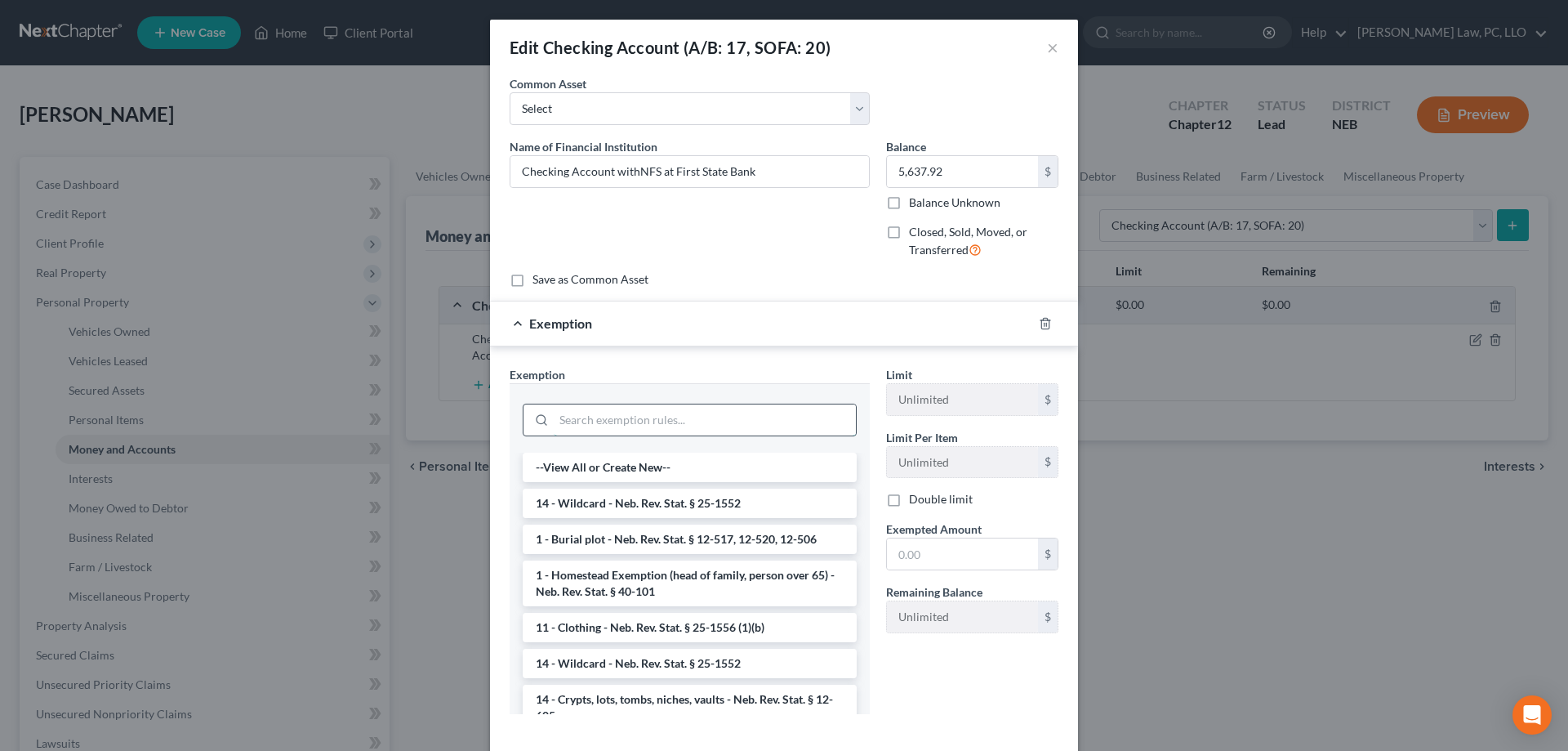
click at [651, 416] on input "search" at bounding box center [704, 420] width 302 height 31
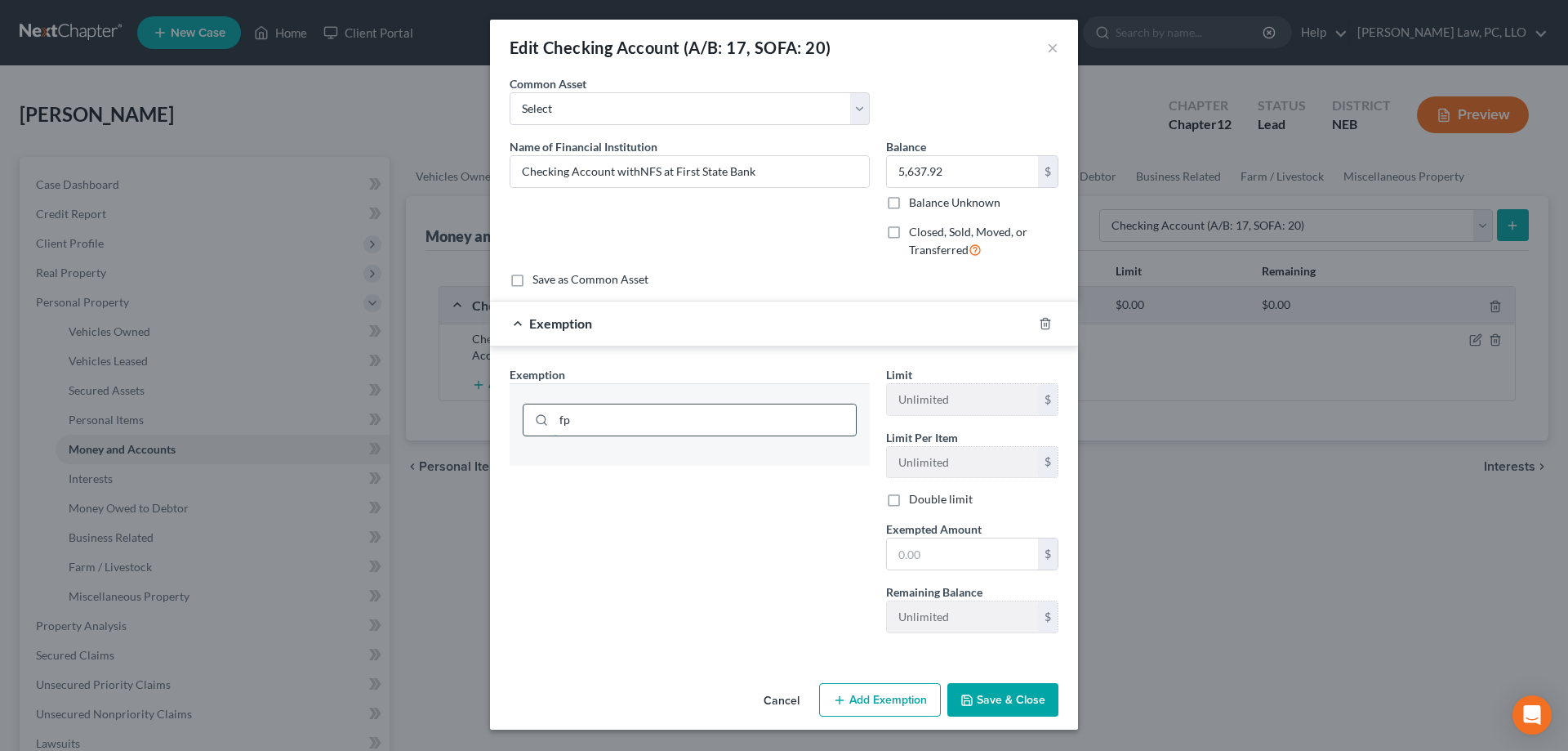
type input "f"
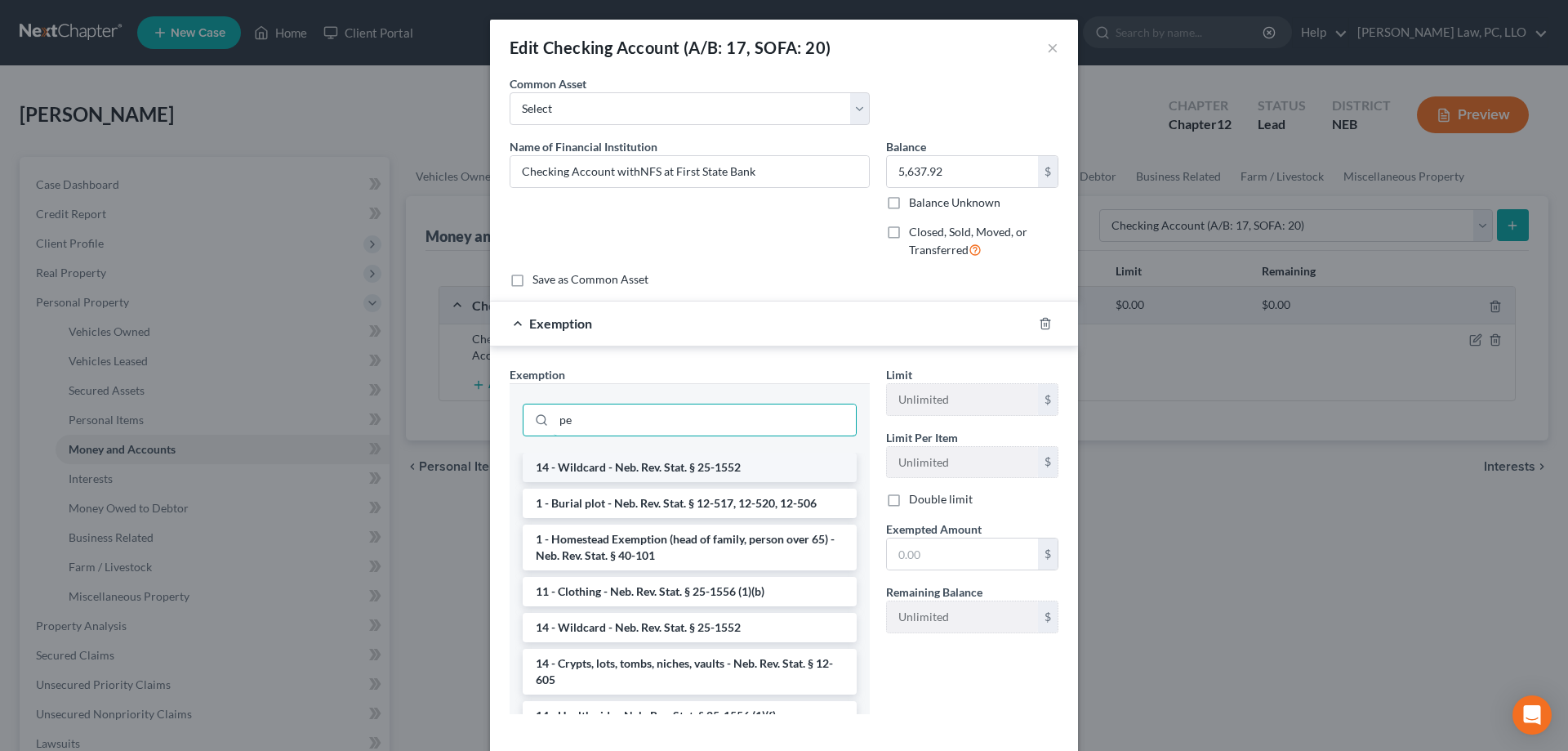
type input "pe"
click at [646, 456] on li "14 - Wildcard - Neb. Rev. Stat. § 25-1552" at bounding box center [690, 467] width 335 height 29
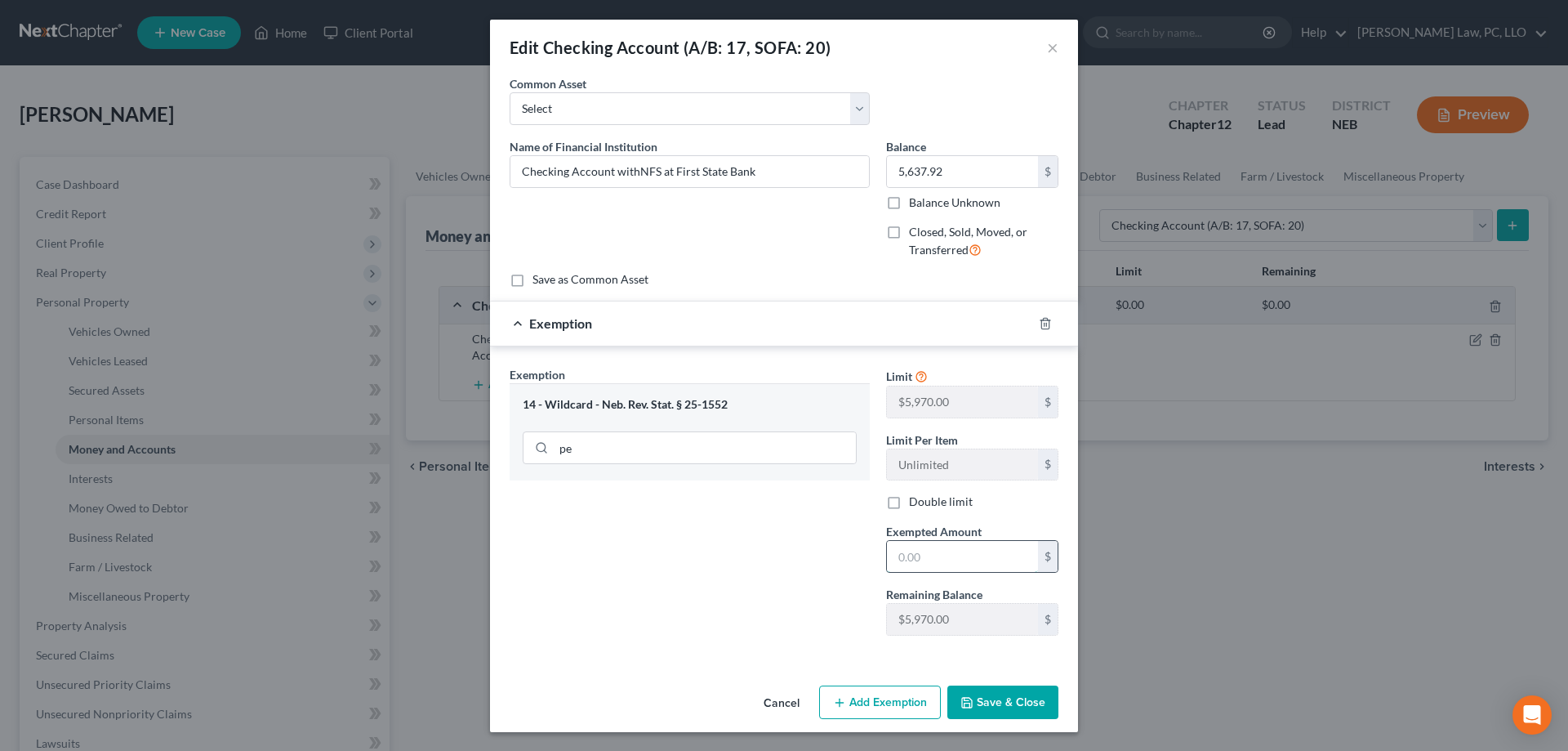
click at [937, 563] on input "text" at bounding box center [963, 556] width 151 height 31
paste input "$5,637.92"
type input "5,637.92"
click at [999, 709] on button "Save & Close" at bounding box center [1003, 702] width 111 height 34
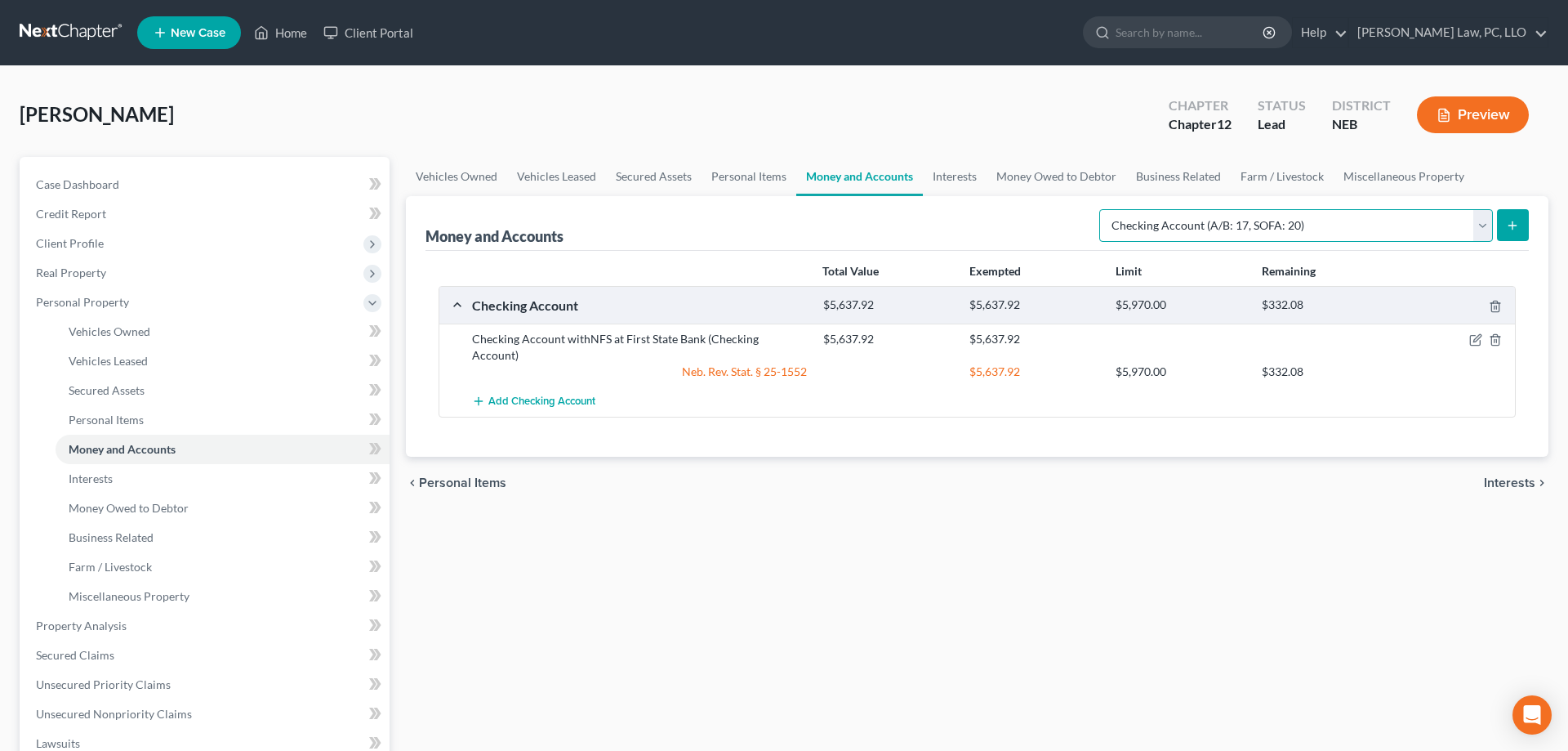
click at [1100, 209] on select "Select Account Type Brokerage (A/B: 18, SOFA: 20) Cash on Hand (A/B: 16) Certif…" at bounding box center [1296, 225] width 394 height 33
select select "cash_on_hand"
click option "Cash on Hand (A/B: 16)" at bounding box center [0, 0] width 0 height 0
click at [1520, 227] on button "submit" at bounding box center [1513, 225] width 32 height 32
click at [1518, 223] on icon "submit" at bounding box center [1513, 226] width 13 height 13
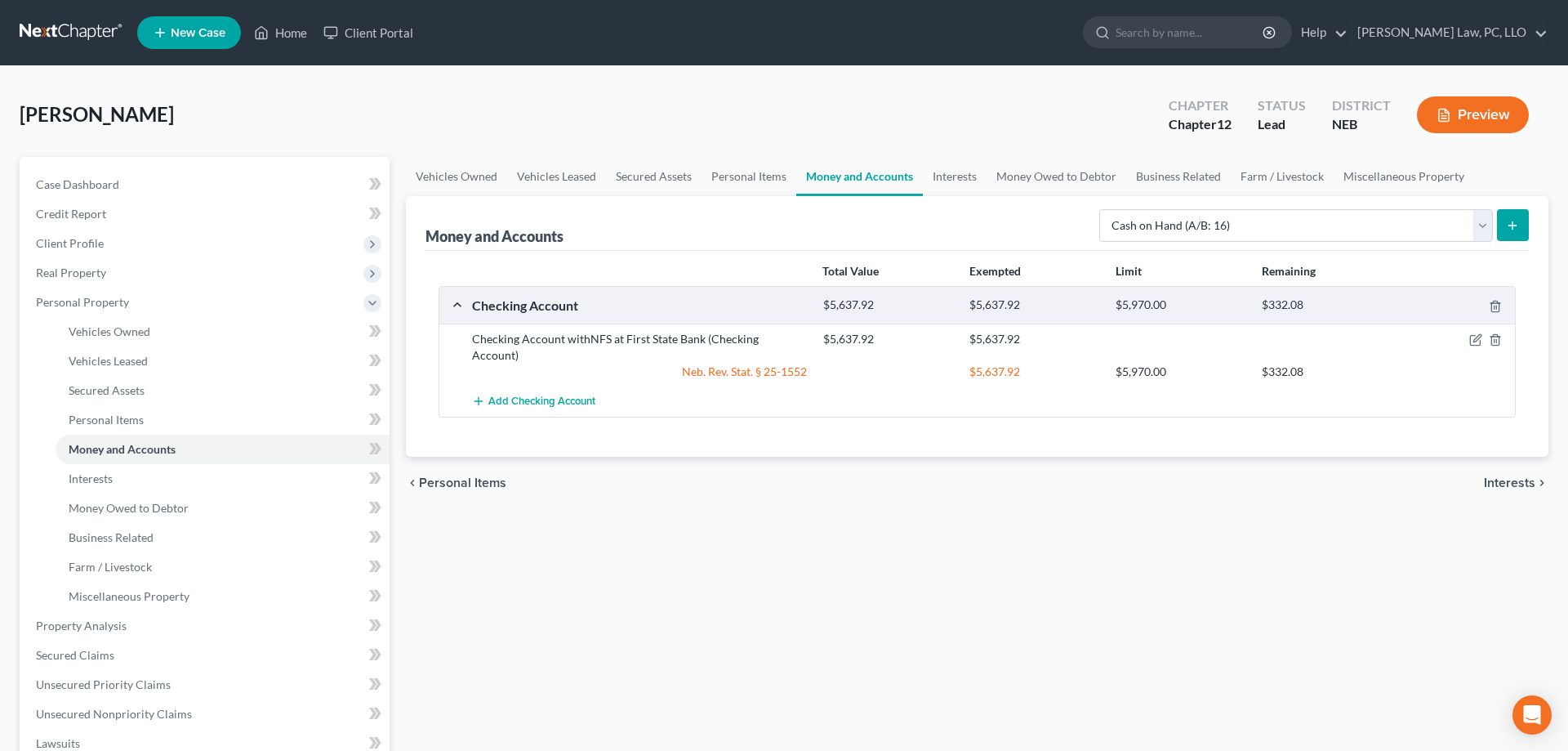
click at [1518, 223] on icon "submit" at bounding box center [1513, 226] width 13 height 13
select select "cash_on_hand"
click option "Cash on Hand (A/B: 16)" at bounding box center [0, 0] width 0 height 0
click at [1520, 225] on button "submit" at bounding box center [1513, 225] width 32 height 32
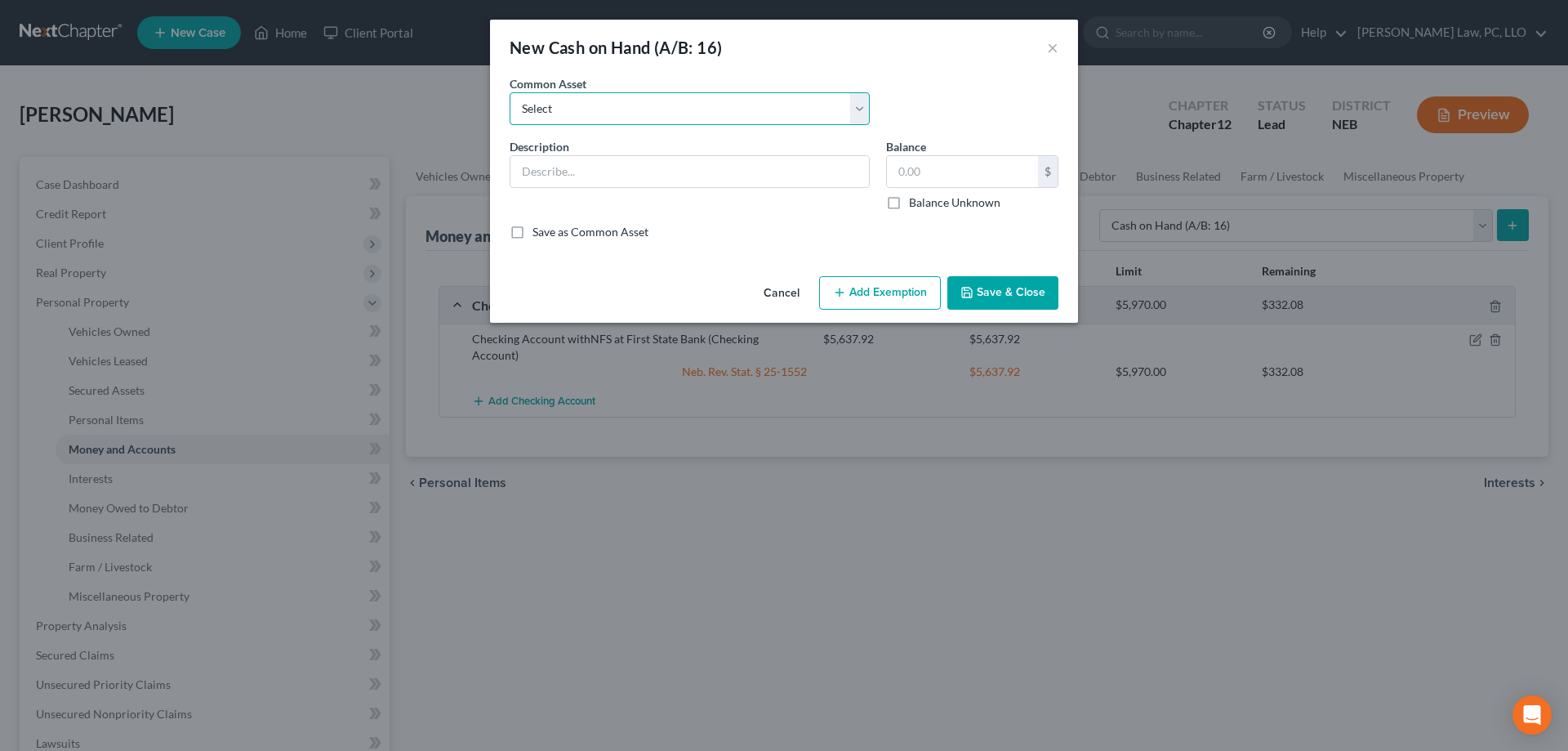
click at [510, 92] on select "Select Cash on Hand" at bounding box center [690, 108] width 360 height 33
select select "0"
click option "Cash on Hand" at bounding box center [0, 0] width 0 height 0
type input "Cash on Hand"
click at [930, 167] on input "text" at bounding box center [963, 171] width 151 height 31
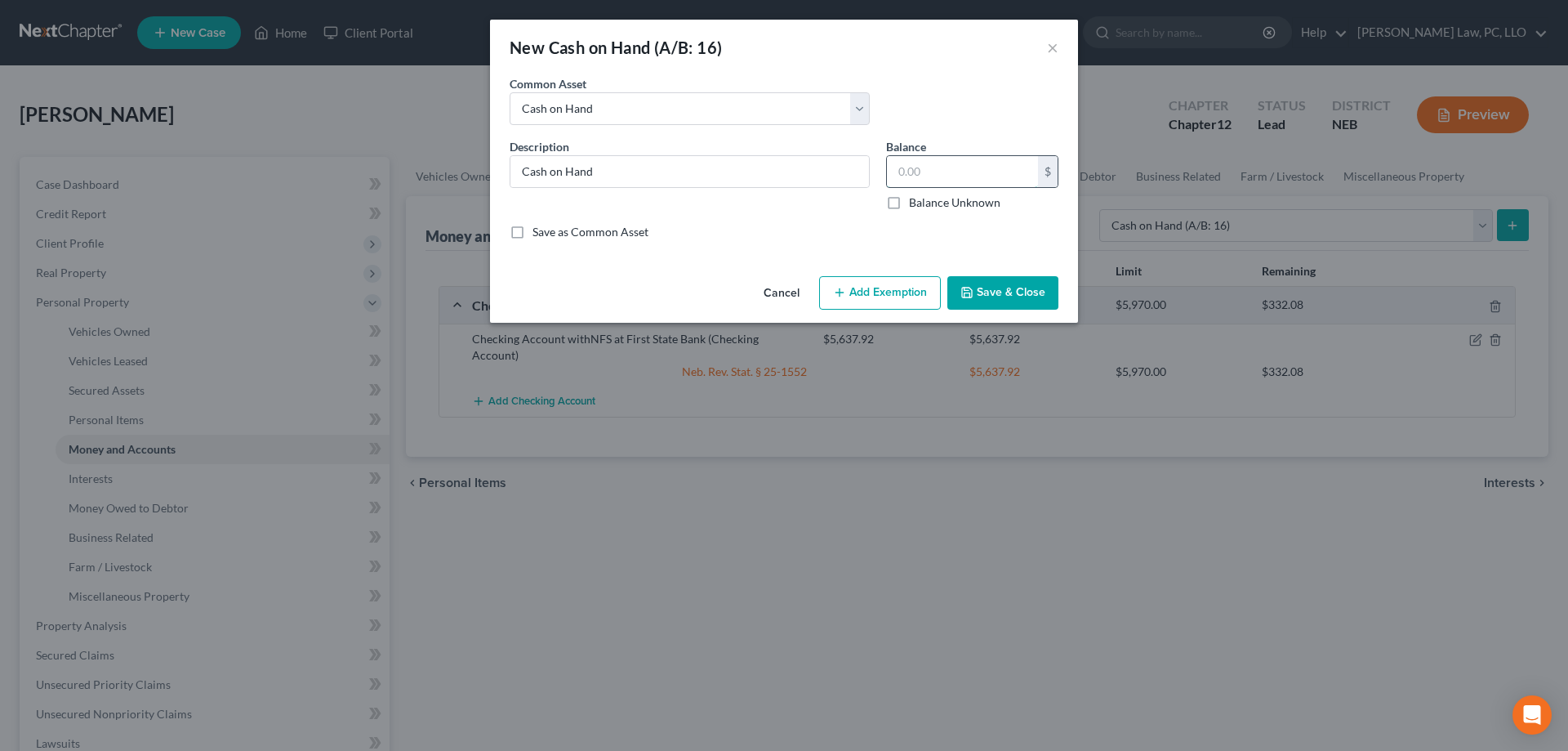
click at [930, 167] on input "text" at bounding box center [963, 171] width 151 height 31
type input "150.00"
click at [876, 303] on button "Add Exemption" at bounding box center [881, 293] width 122 height 34
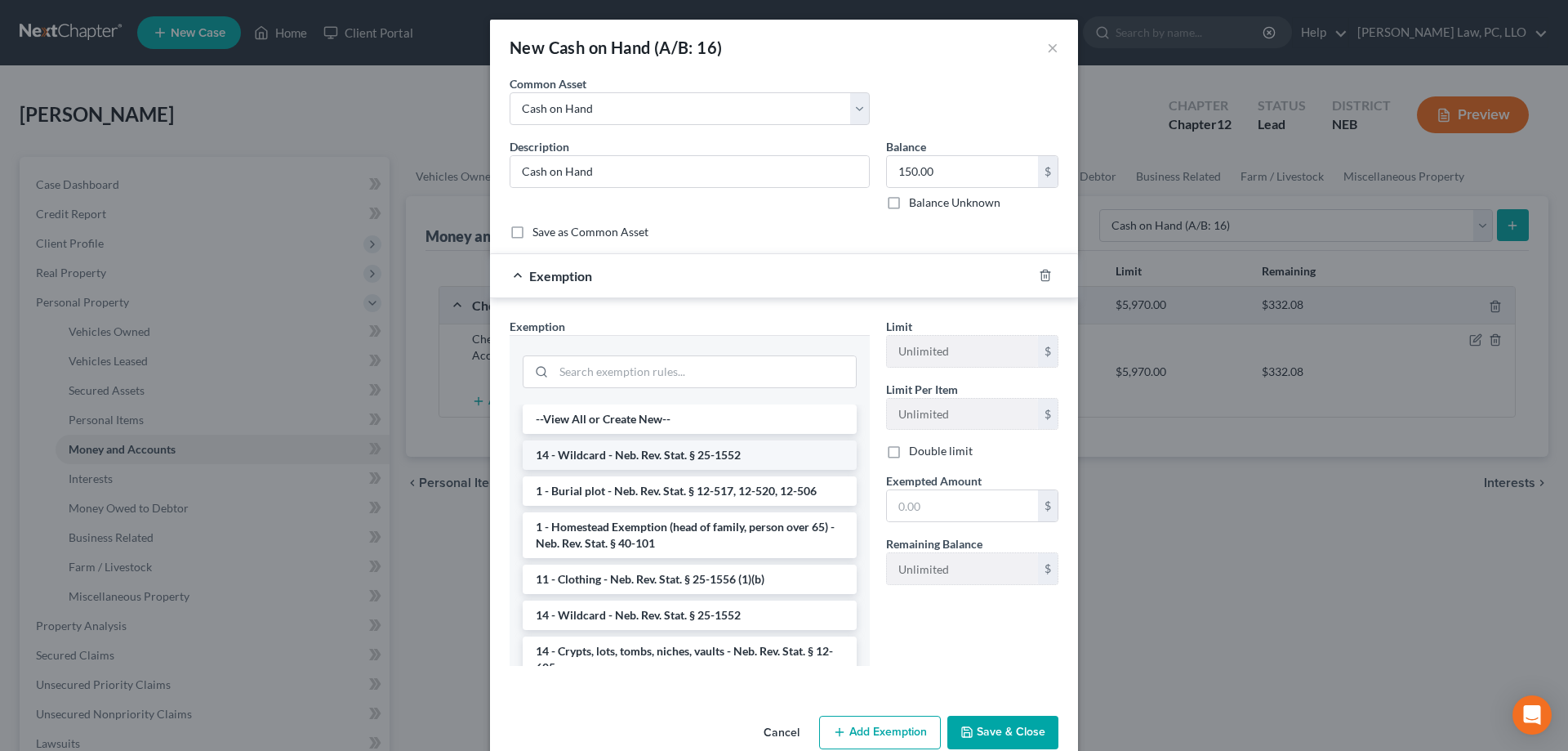
click at [687, 452] on li "14 - Wildcard - Neb. Rev. Stat. § 25-1552" at bounding box center [690, 455] width 335 height 29
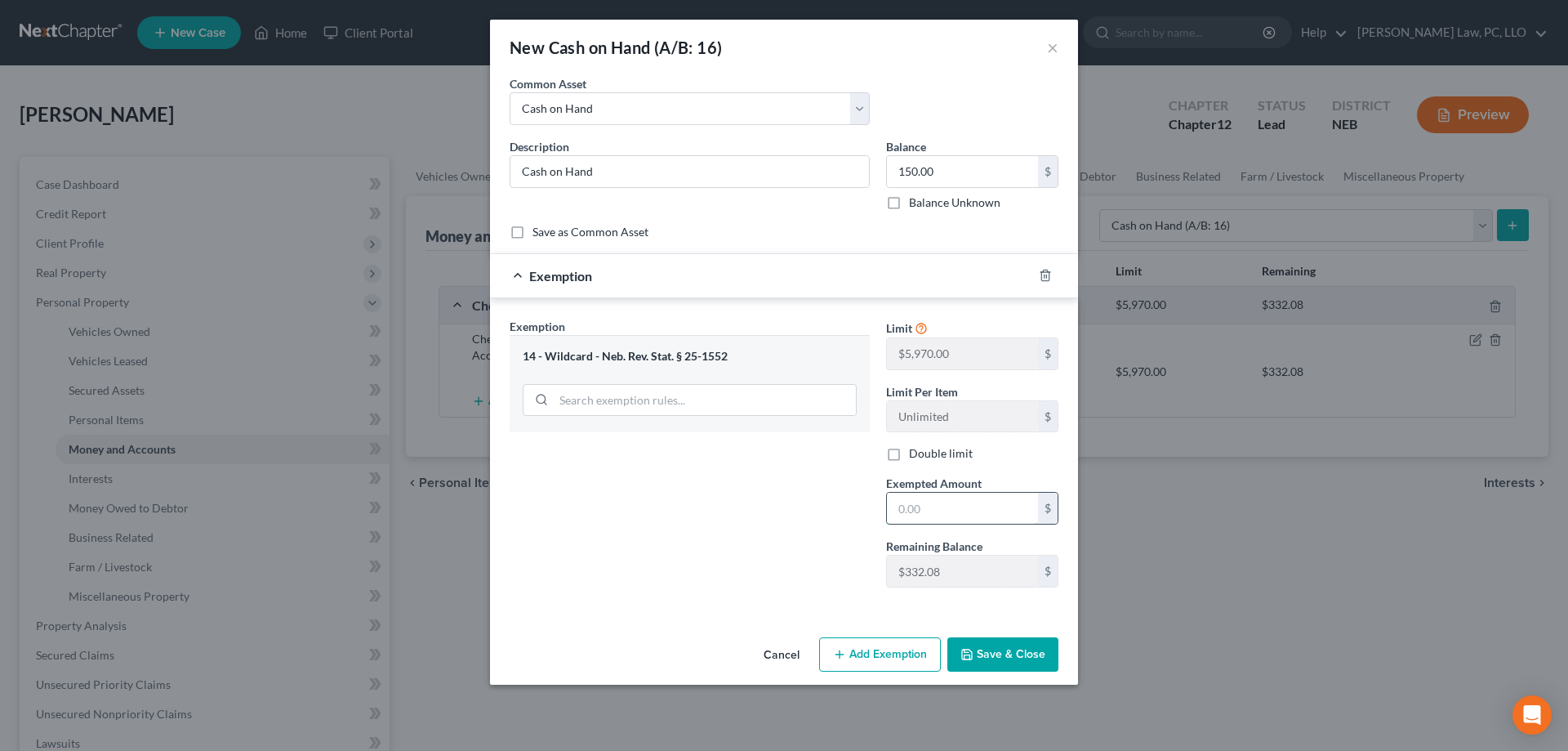
click at [917, 506] on input "text" at bounding box center [963, 508] width 151 height 31
type input "150.00"
click at [971, 651] on icon "button" at bounding box center [968, 655] width 10 height 10
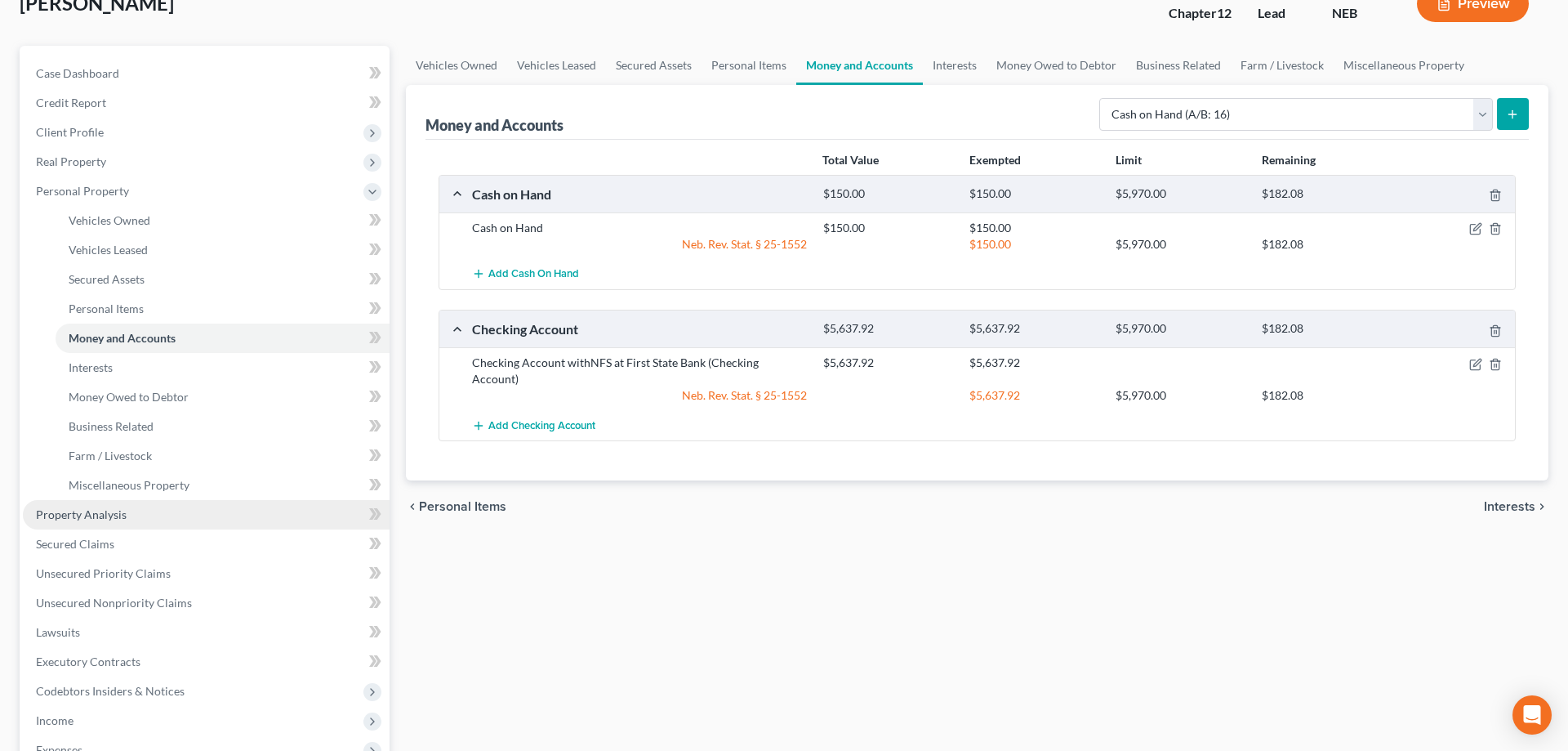
scroll to position [115, 0]
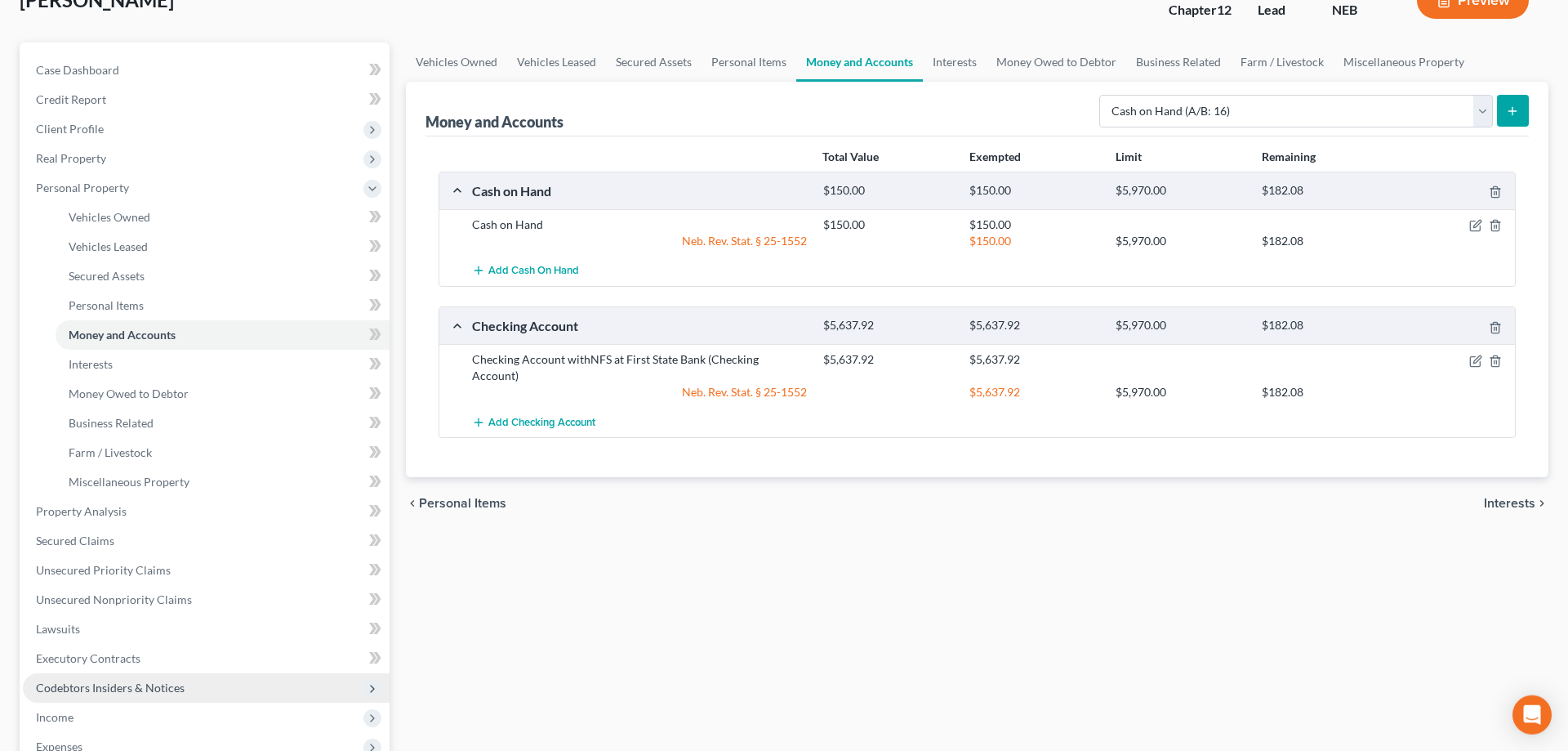
click at [132, 687] on span "Codebtors Insiders & Notices" at bounding box center [110, 687] width 149 height 14
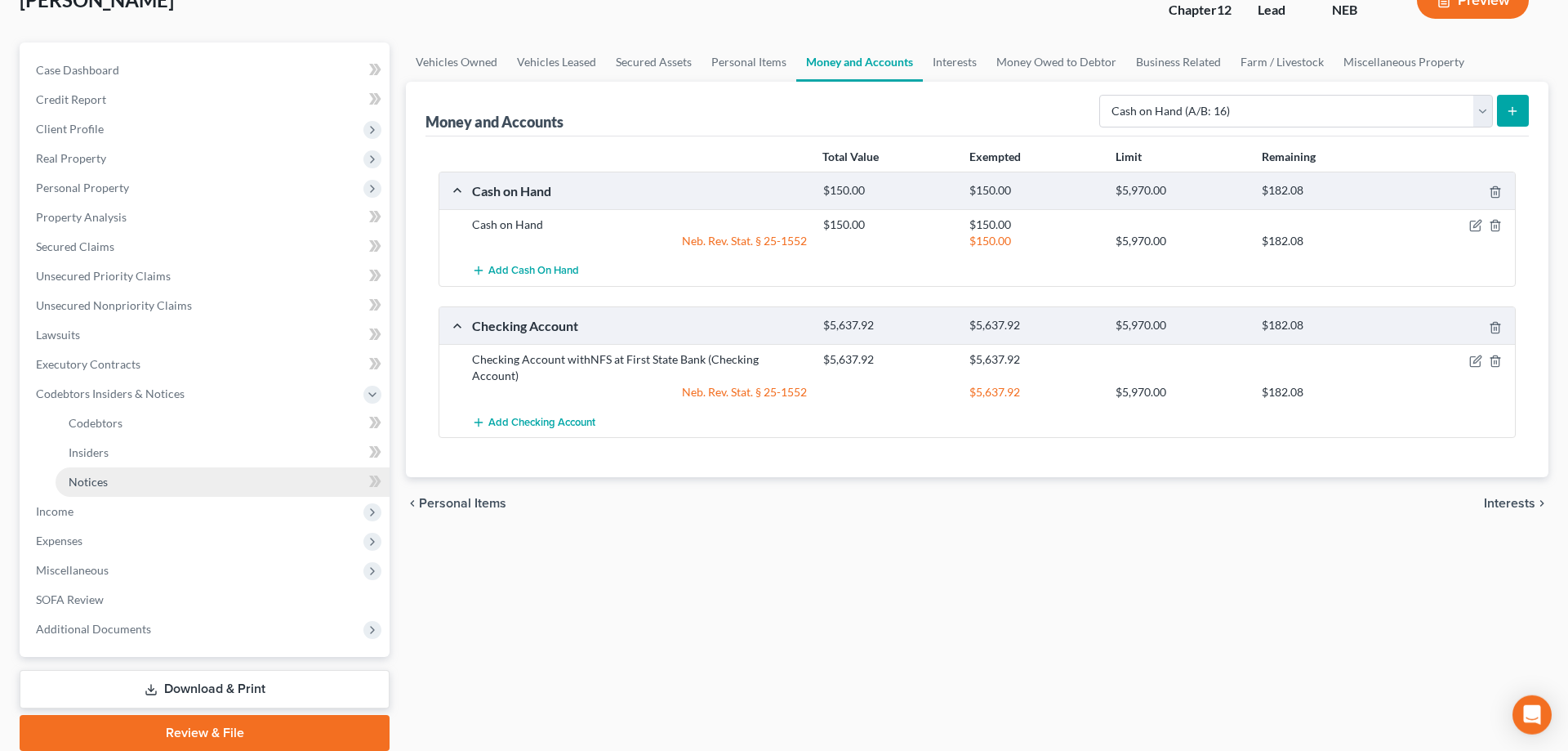
click at [88, 489] on link "Notices" at bounding box center [222, 482] width 335 height 29
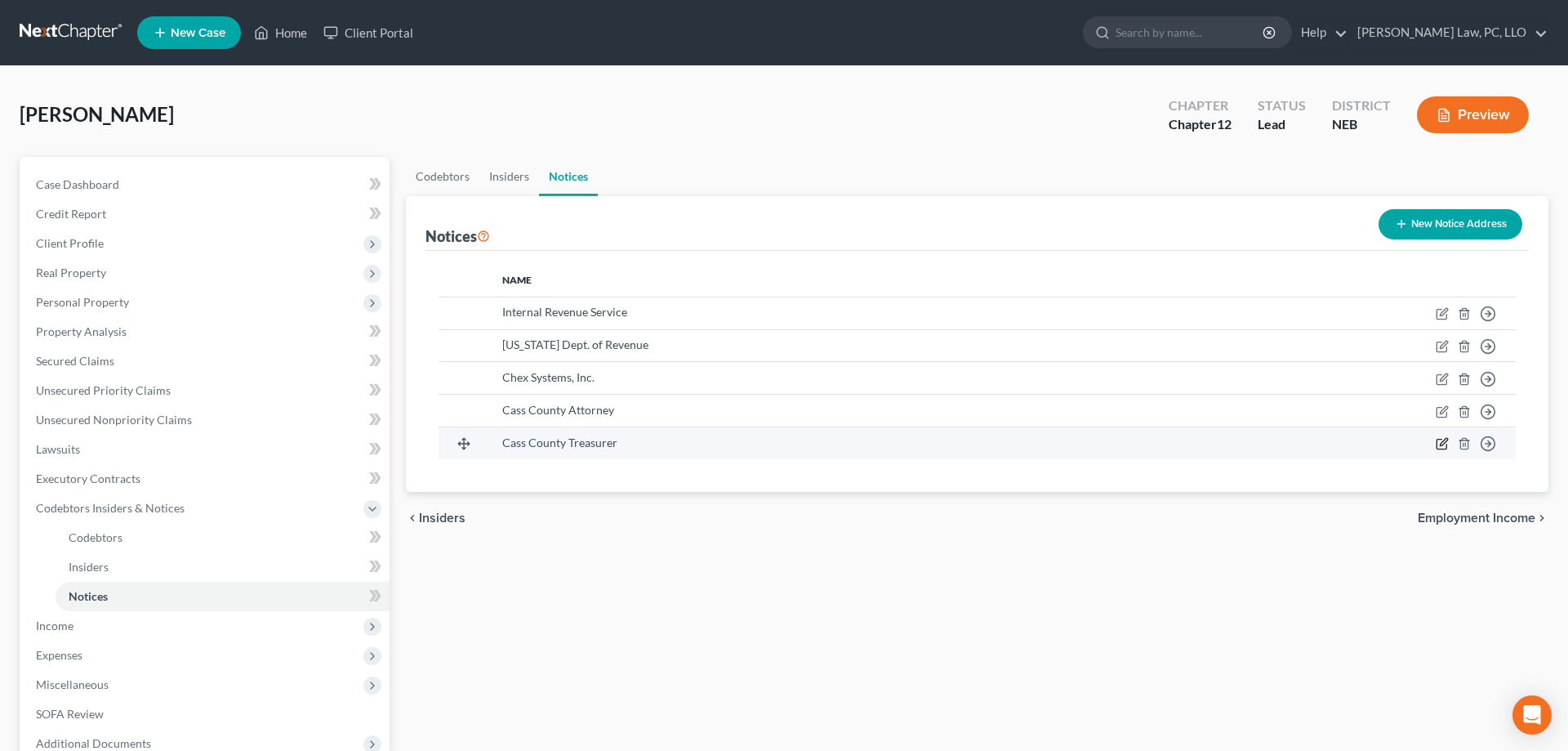
click at [1446, 441] on icon "button" at bounding box center [1443, 444] width 13 height 13
select select "30"
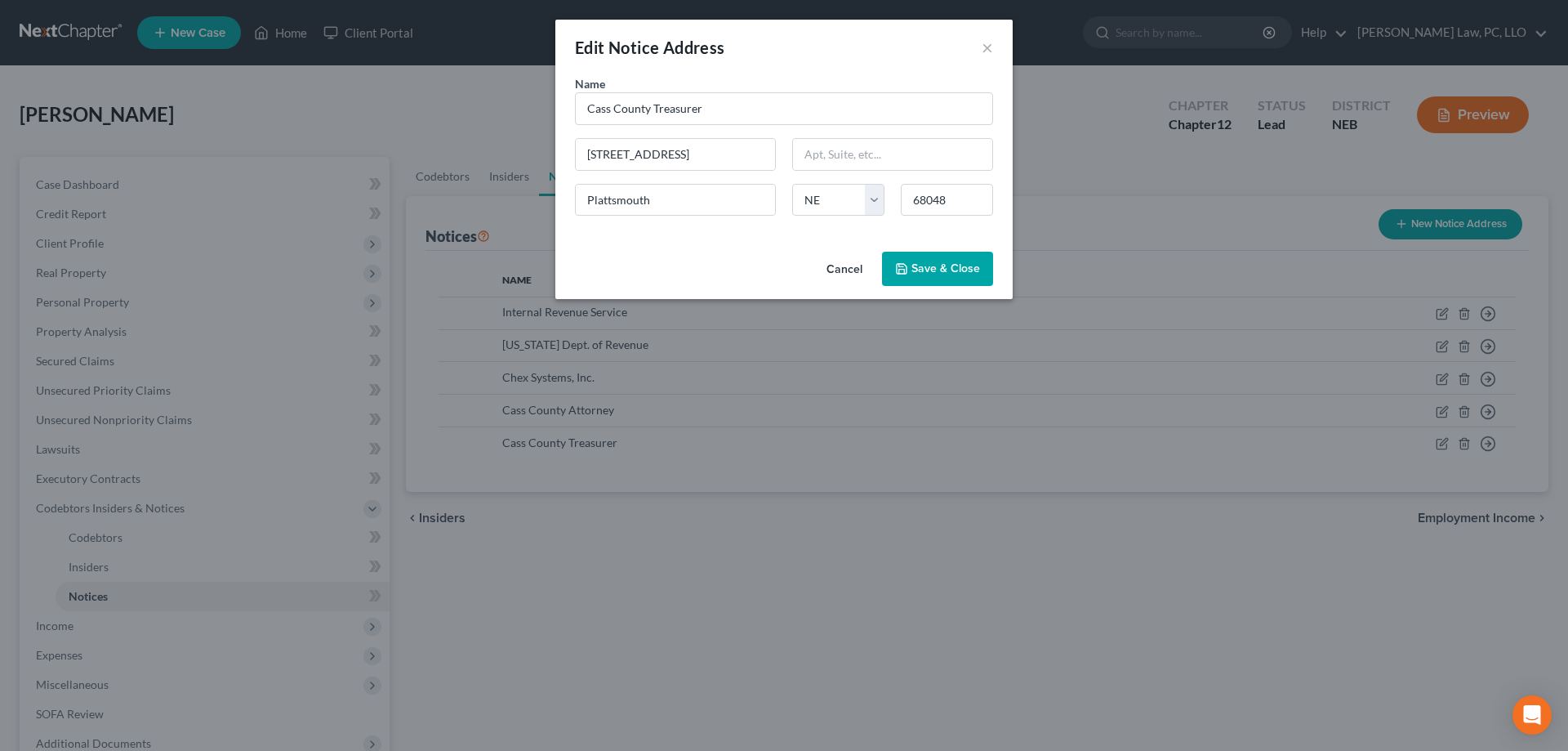
click at [862, 267] on button "Cancel" at bounding box center [845, 269] width 62 height 33
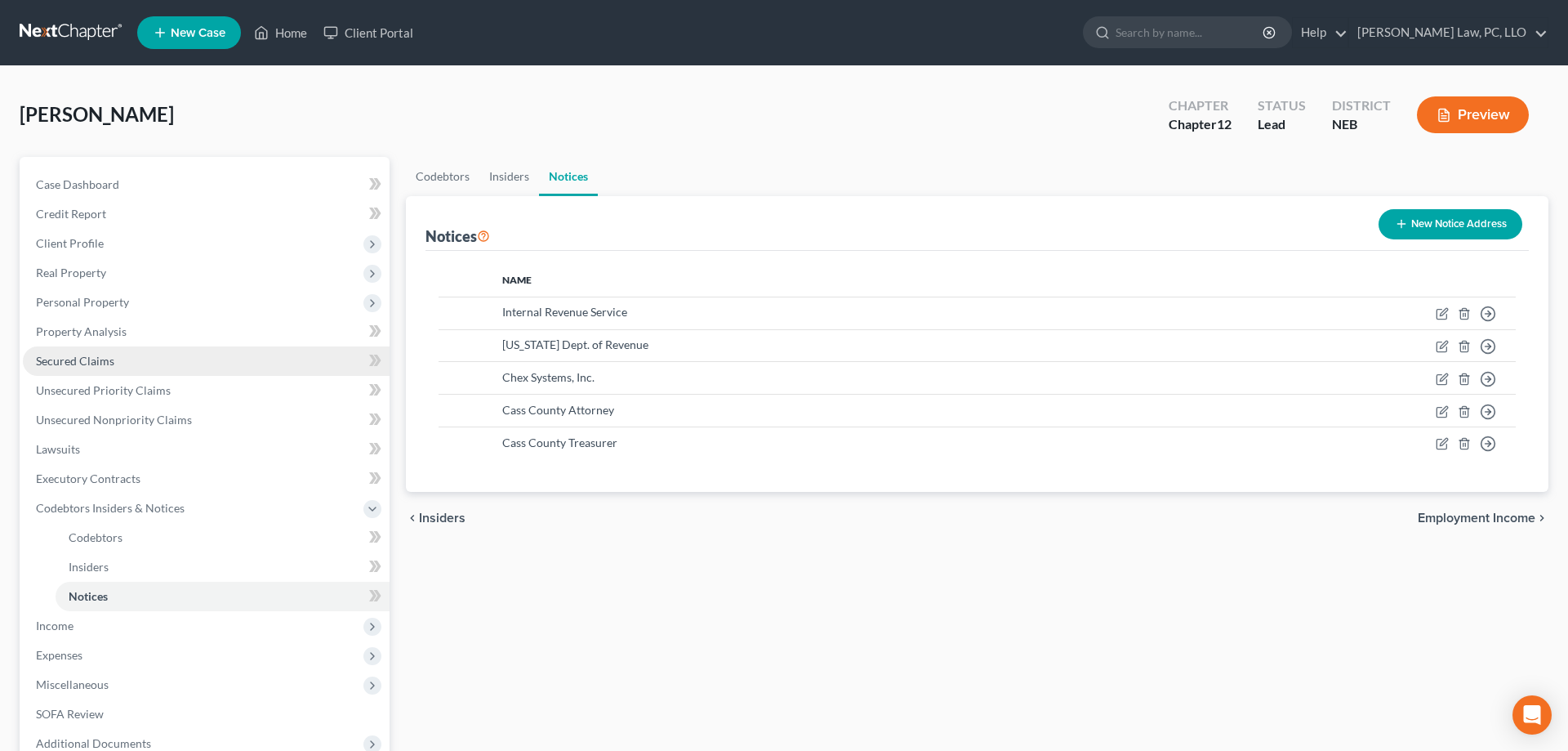
click at [115, 362] on link "Secured Claims" at bounding box center [206, 360] width 367 height 29
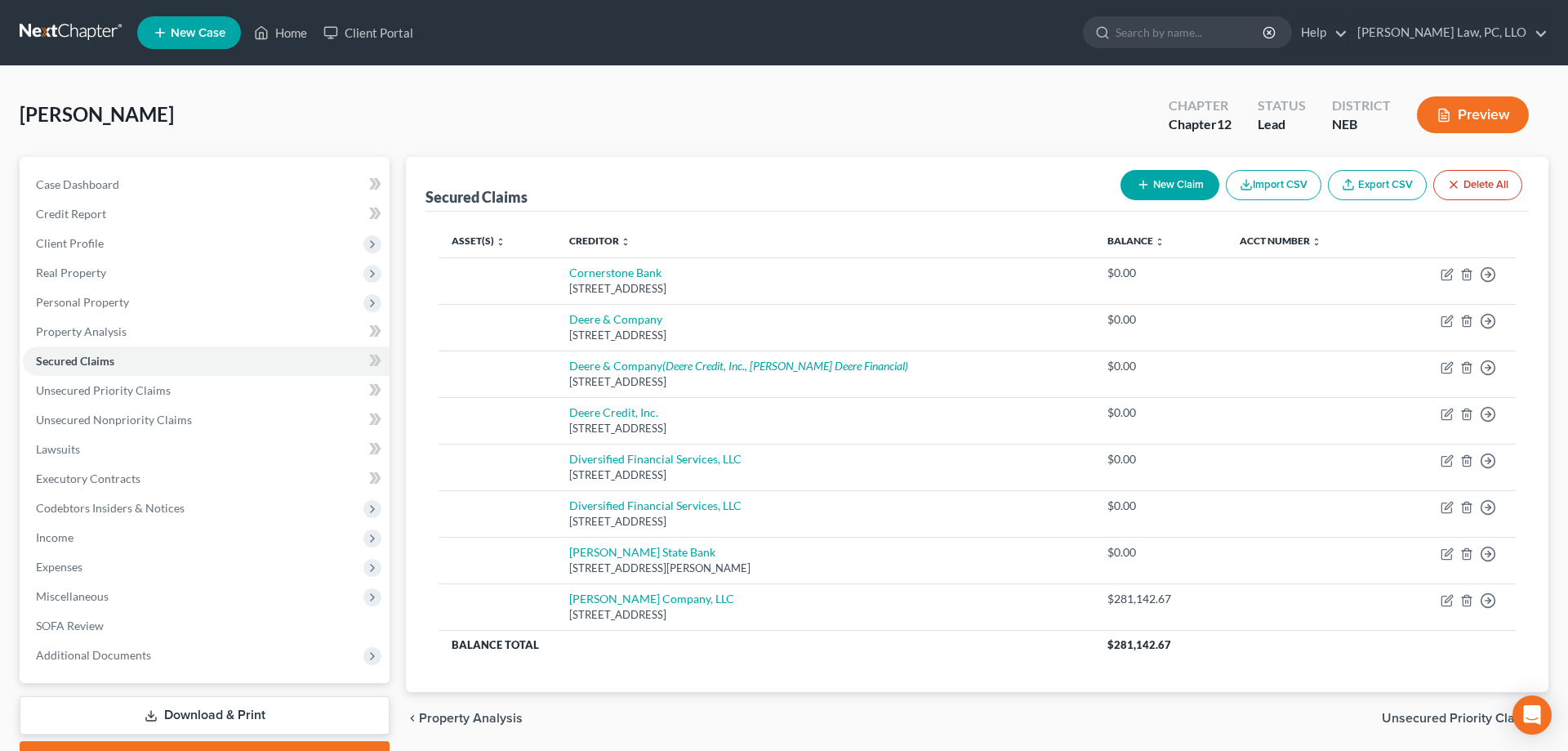
click at [1137, 185] on icon "button" at bounding box center [1144, 185] width 13 height 13
select select "0"
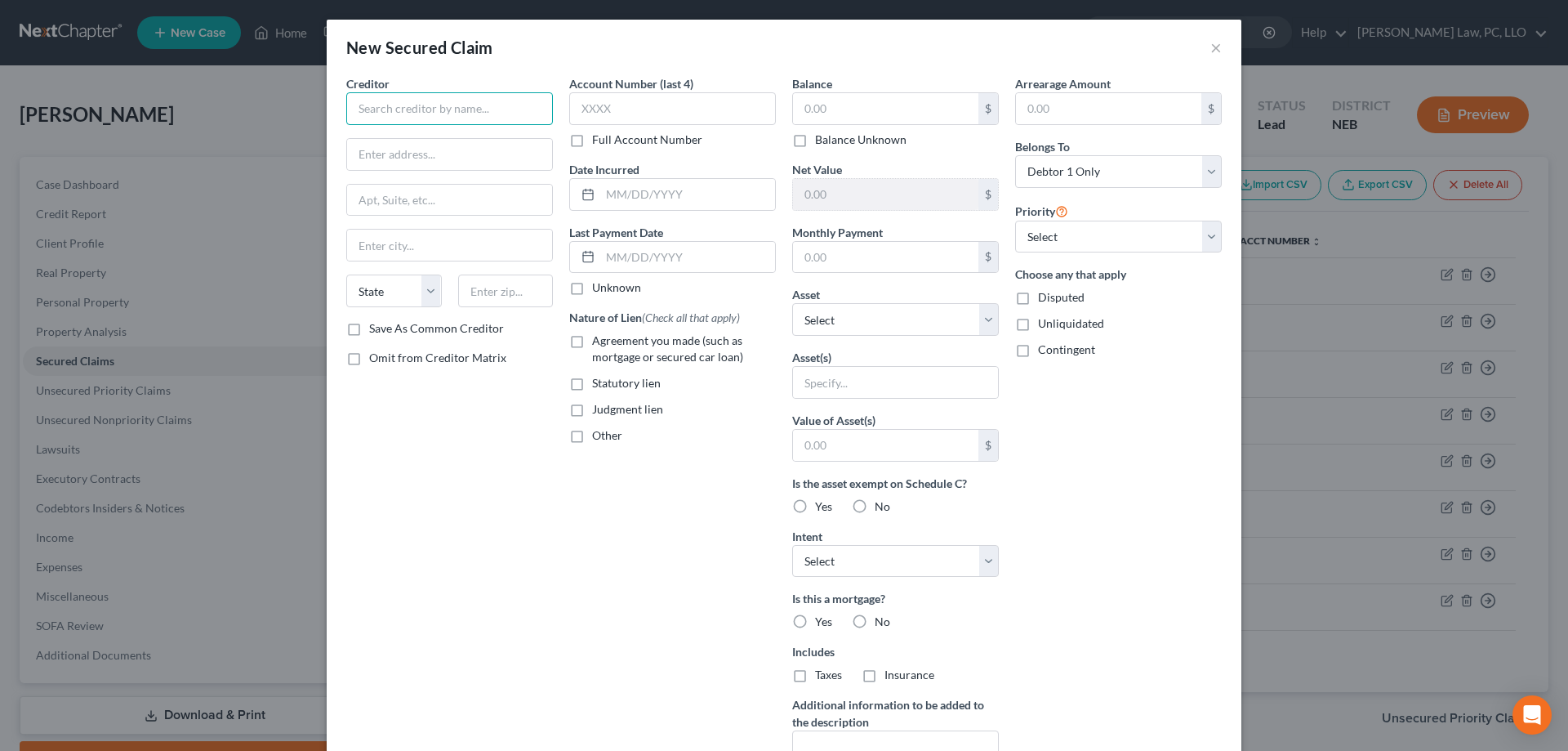
click at [416, 123] on input "text" at bounding box center [449, 108] width 207 height 33
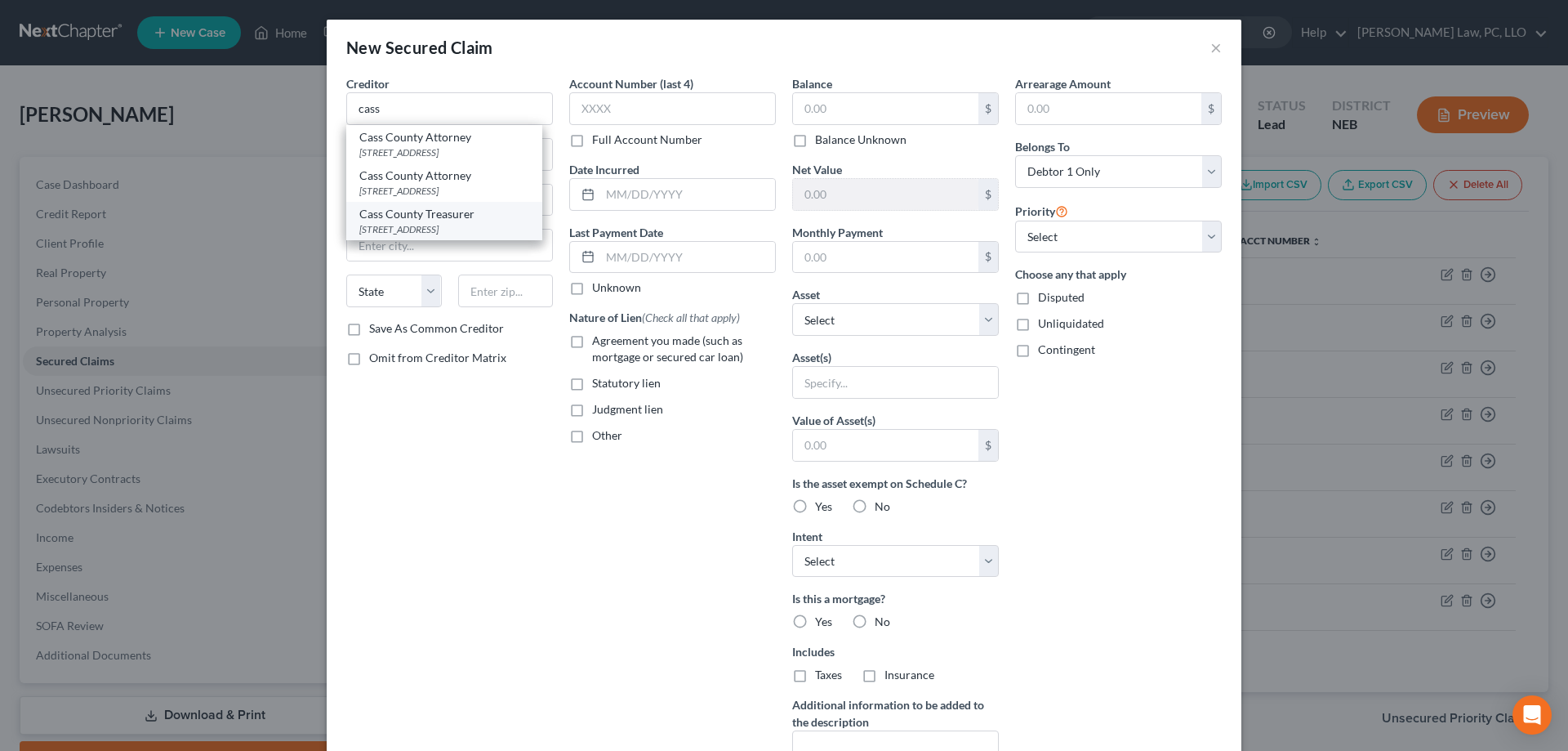
click at [414, 221] on div "Cass County Treasurer" at bounding box center [444, 214] width 170 height 17
type input "Cass County Treasurer"
type input "[STREET_ADDRESS]"
type input "Plattsmouth"
select select "30"
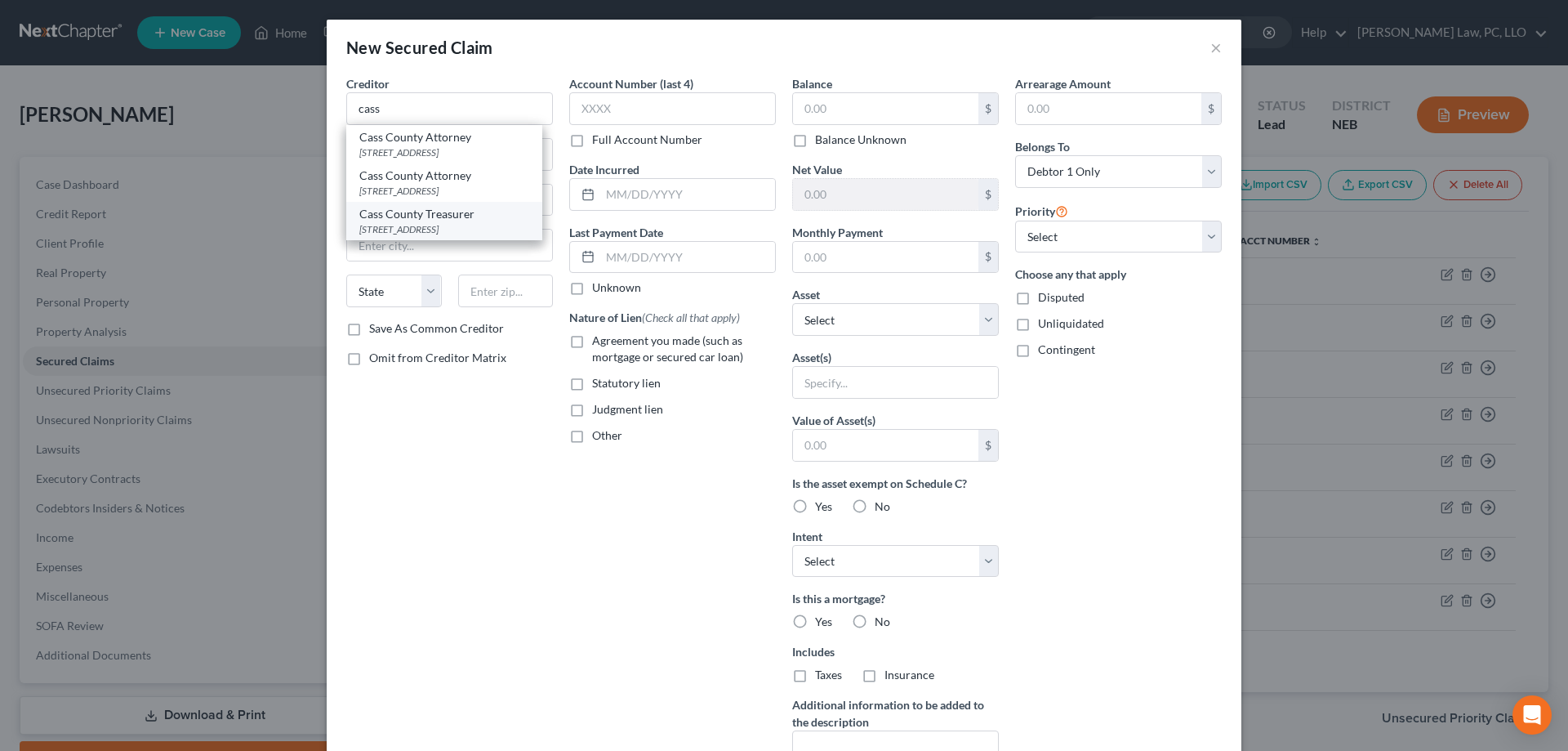
type input "68048"
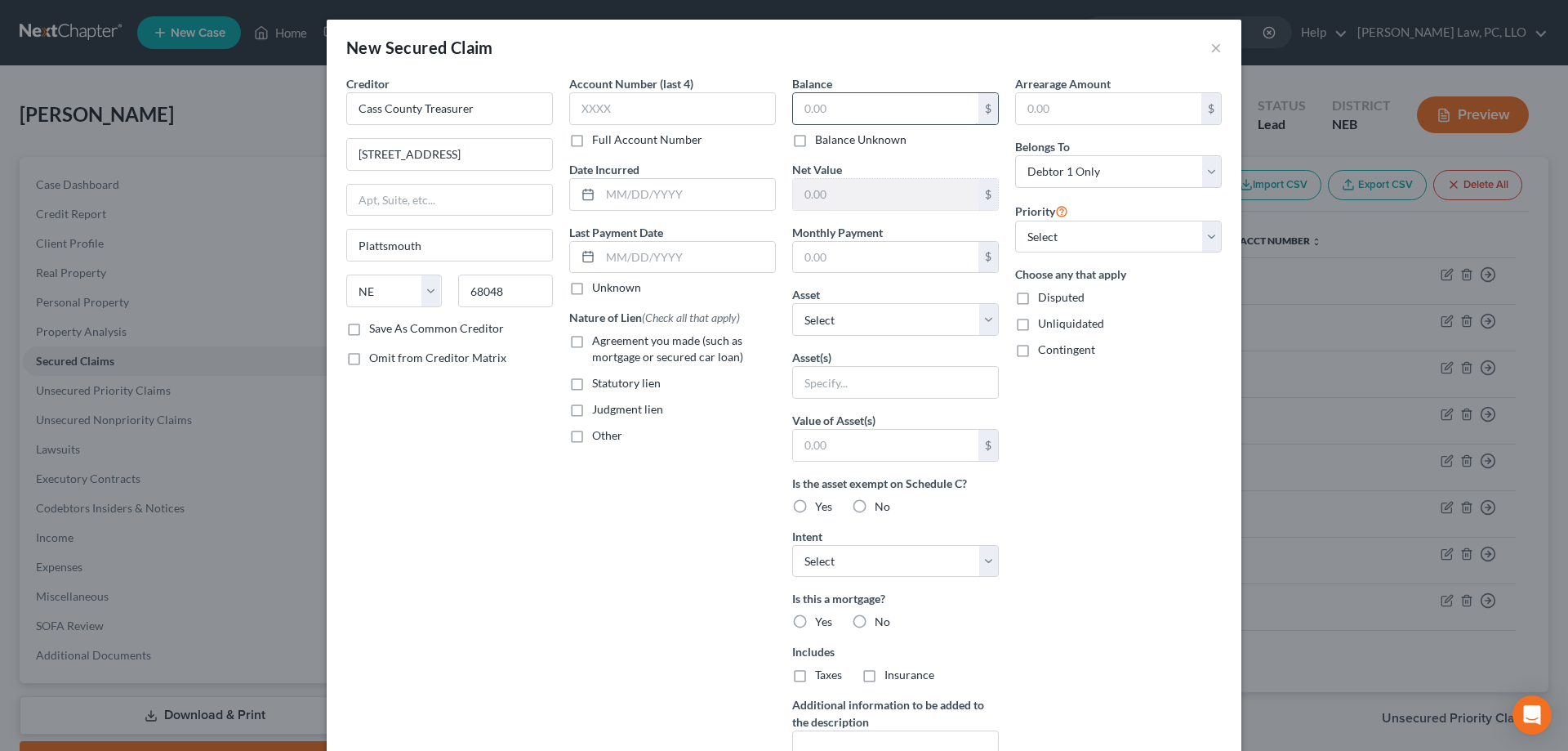
click at [829, 111] on input "text" at bounding box center [886, 108] width 186 height 31
paste input "29,041.36"
type input "29,041.36"
click at [673, 457] on div "Account Number (last 4) Full Account Number Date Incurred Last Payment Date Unk…" at bounding box center [672, 439] width 223 height 728
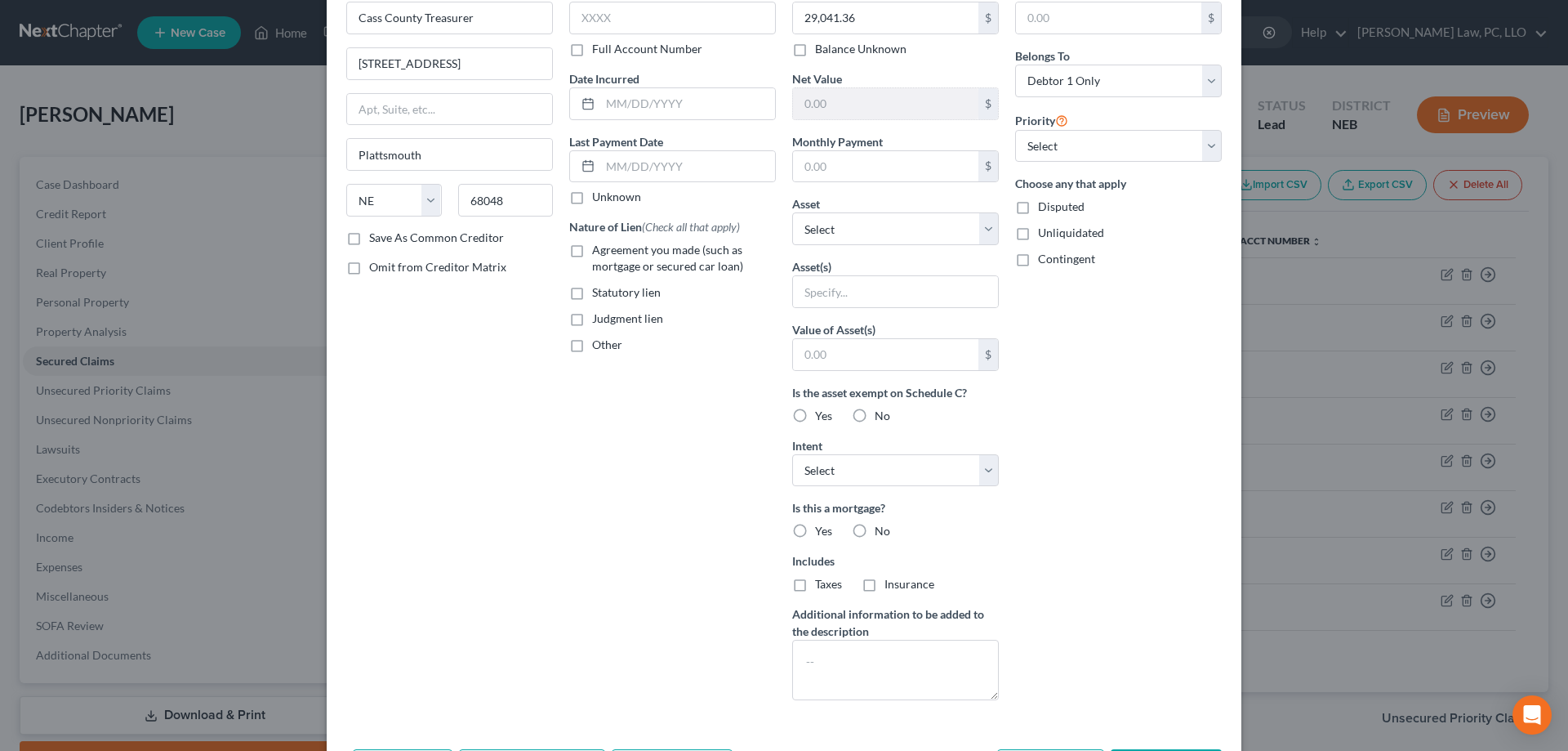
scroll to position [91, 0]
click at [875, 534] on label "No" at bounding box center [882, 530] width 16 height 17
click at [881, 533] on input "No" at bounding box center [886, 527] width 11 height 11
radio input "true"
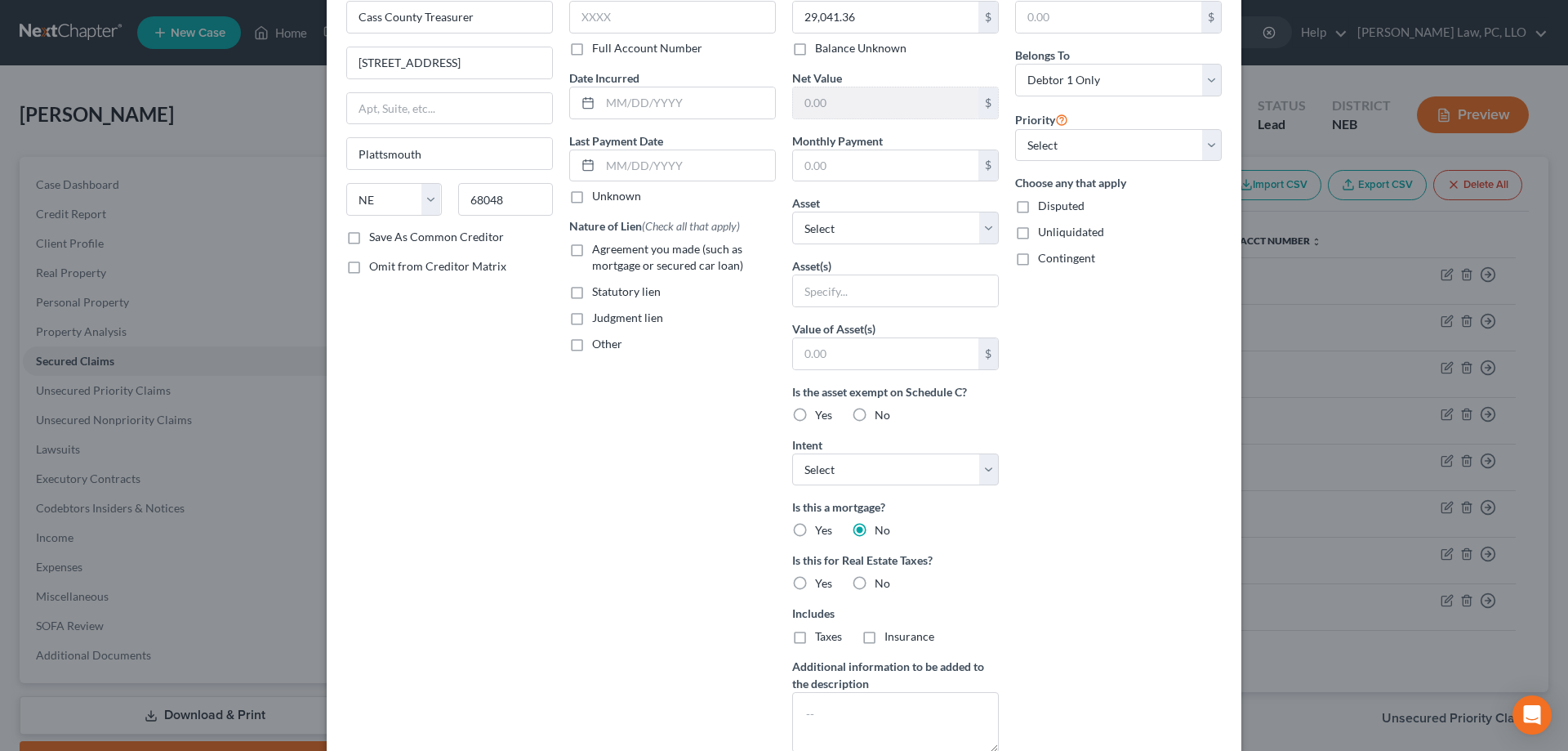
click at [815, 631] on label "Taxes" at bounding box center [829, 636] width 27 height 17
click at [822, 631] on input "Taxes" at bounding box center [827, 633] width 11 height 11
checkbox input "true"
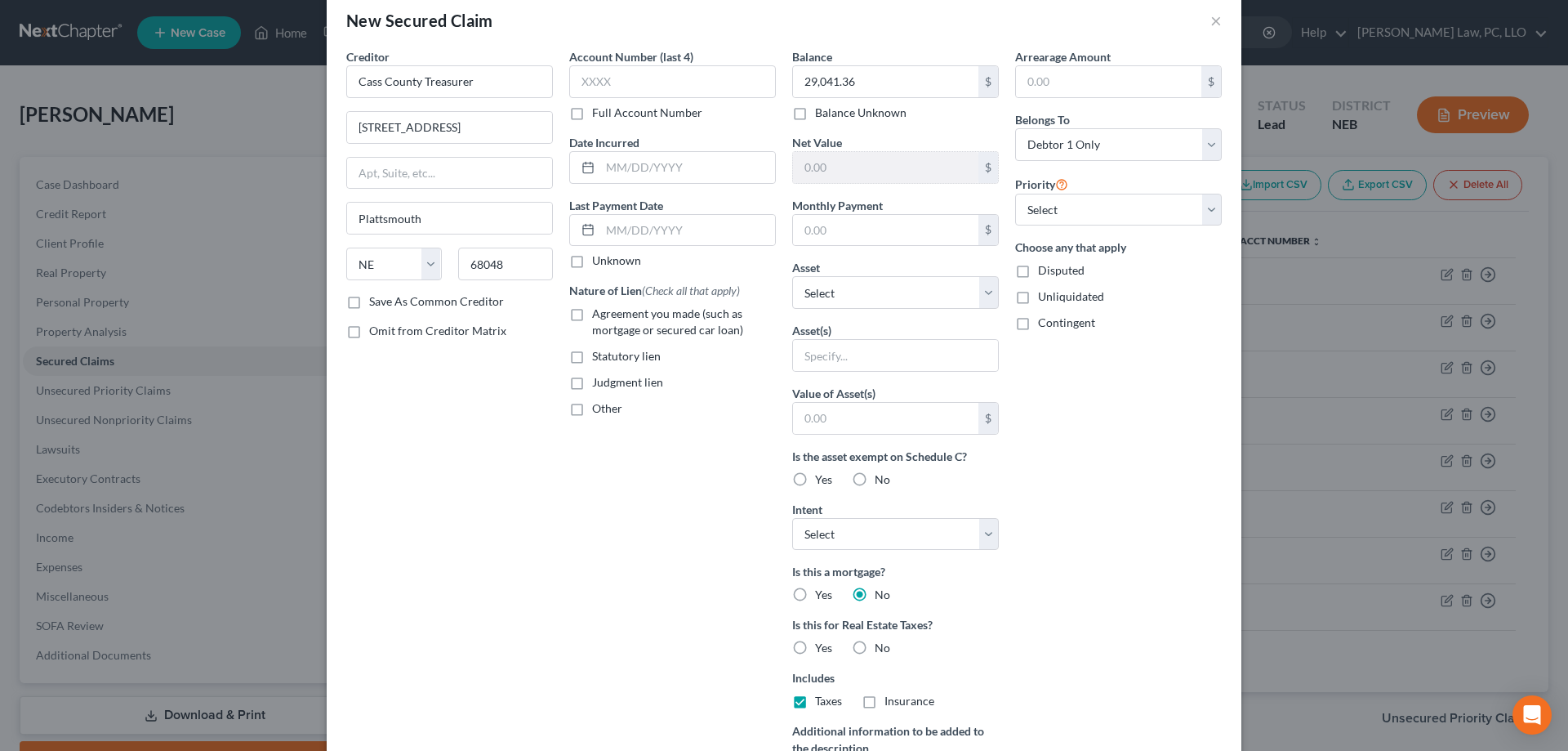
scroll to position [28, 0]
click at [868, 367] on input "text" at bounding box center [895, 353] width 205 height 31
click at [793, 274] on select "Select Other Multiple Assets 2005 Peterbuilt 379 - $0.0 2013 Titan Trailer - $0…" at bounding box center [896, 290] width 207 height 33
click option "Parcel ID 0130156280 [DATE] W1/2 SW1/4 & L7 & 9 SE1/4 SW1/4 117 acres - $136175…" at bounding box center [0, 0] width 0 height 0
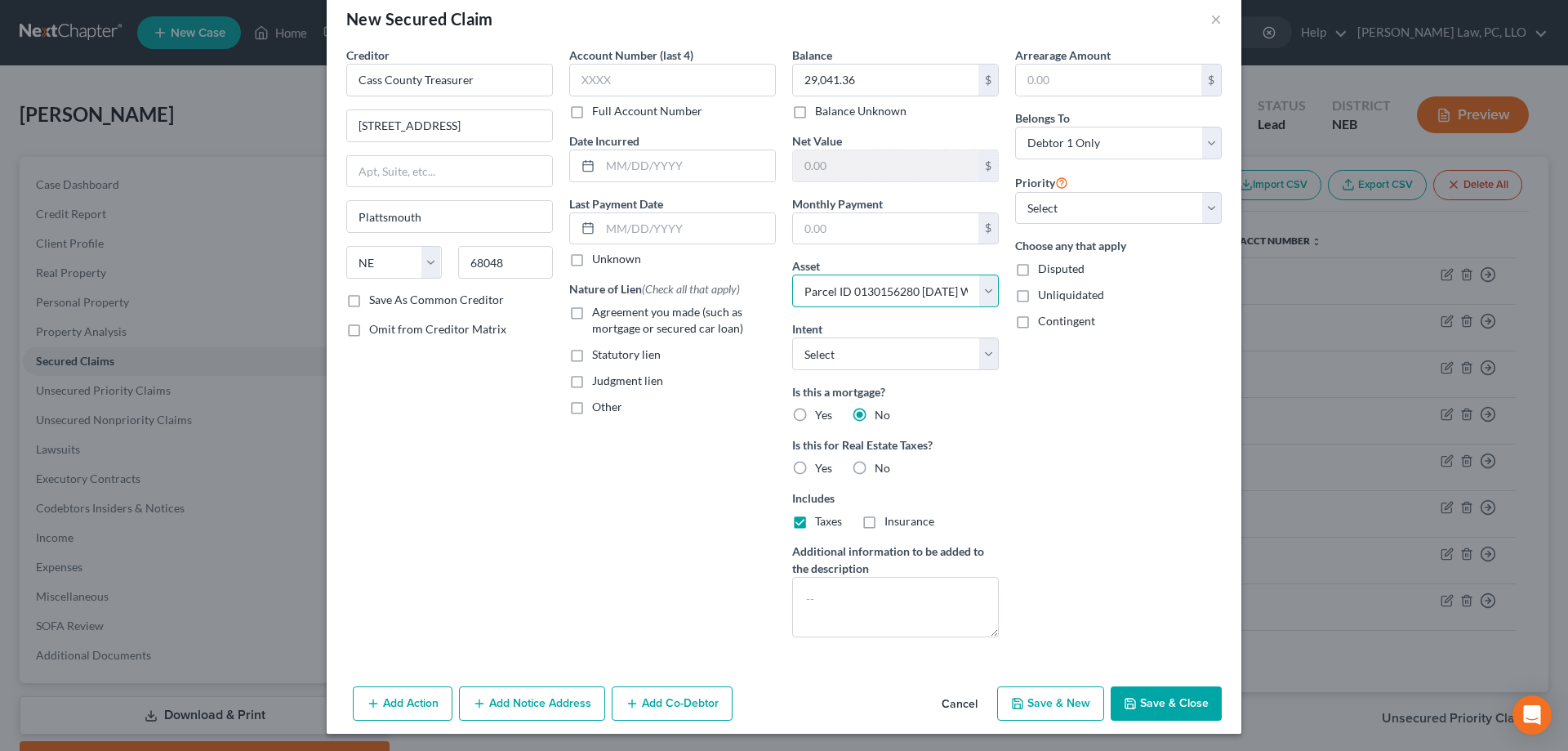
click at [793, 274] on select "Select Other Multiple Assets 2005 Peterbuilt 379 - $0.0 2013 Titan Trailer - $0…" at bounding box center [896, 290] width 207 height 33
select select "1"
click option "Multiple Assets" at bounding box center [0, 0] width 0 height 0
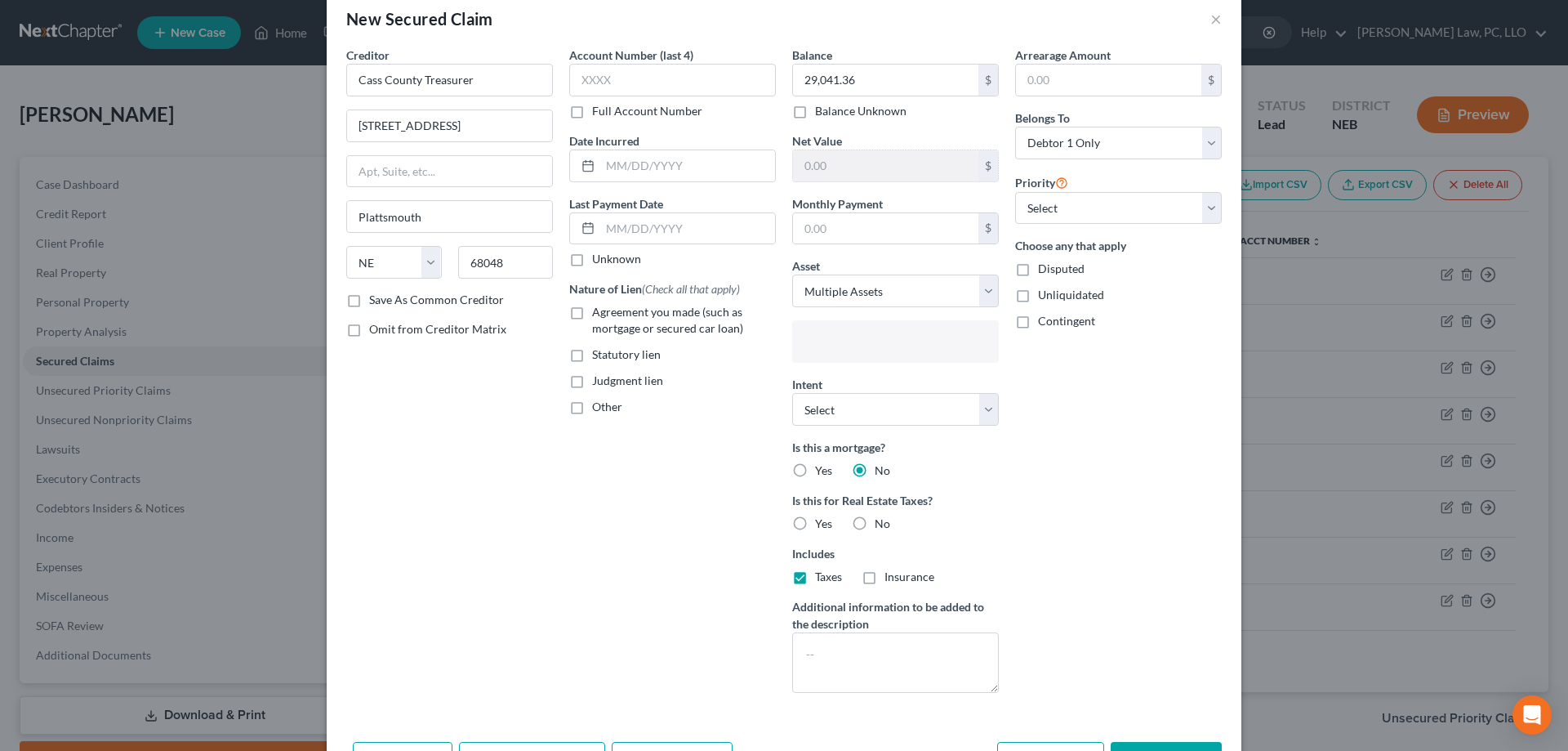
click at [883, 337] on input "text" at bounding box center [894, 343] width 184 height 24
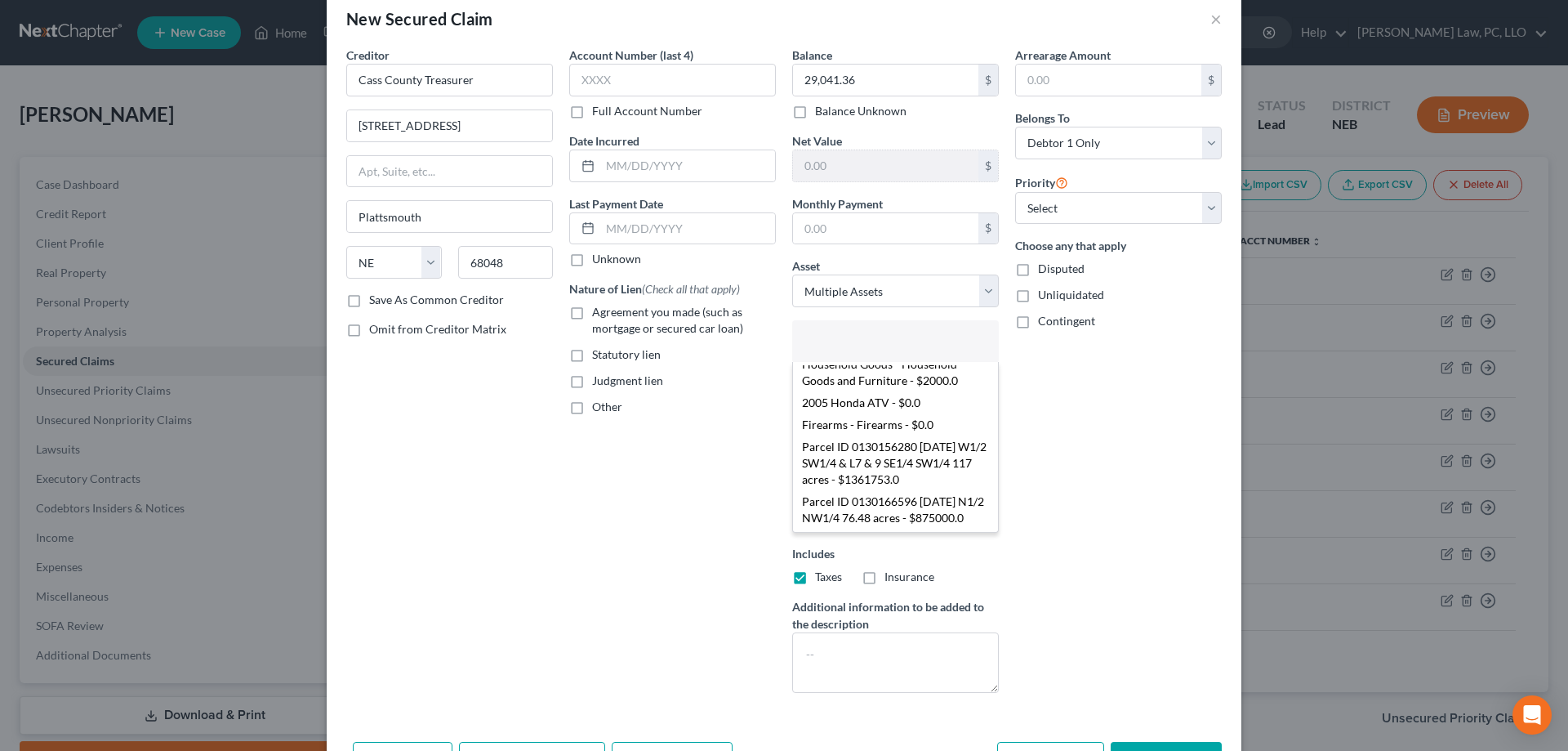
scroll to position [288, 0]
select select "2801167"
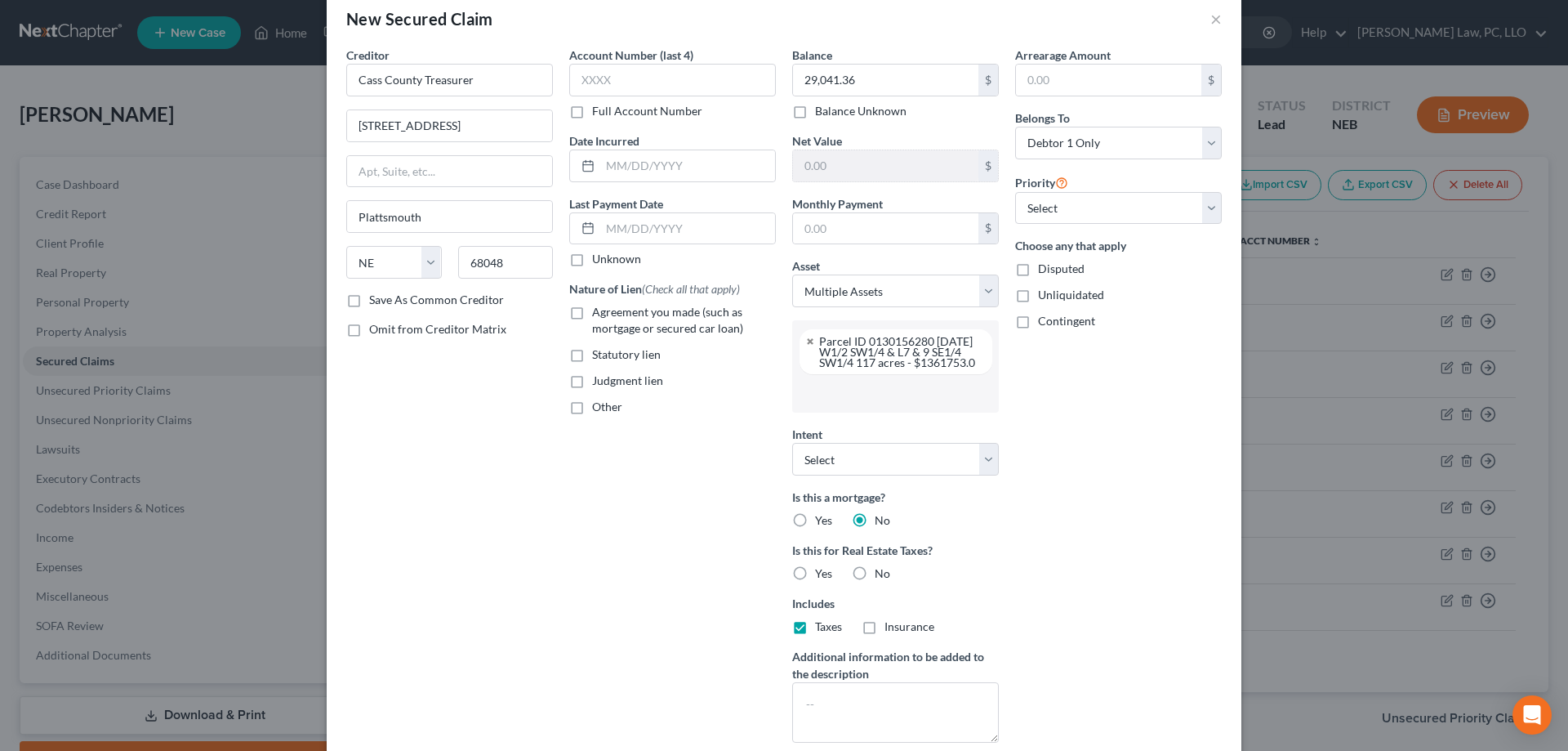
scroll to position [258, 0]
click at [866, 405] on input "text" at bounding box center [894, 392] width 184 height 24
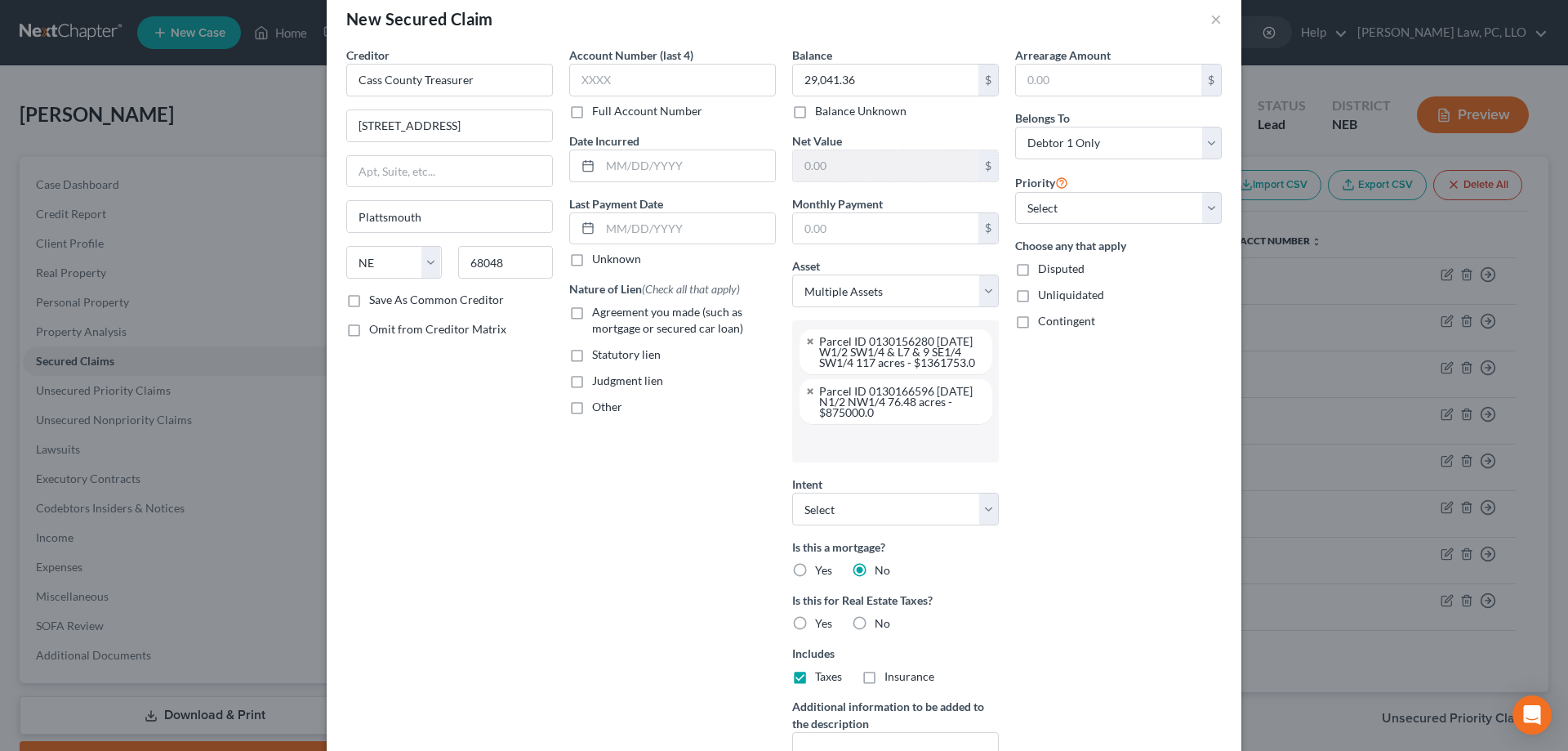
scroll to position [274, 0]
click at [852, 451] on input "text" at bounding box center [894, 442] width 184 height 24
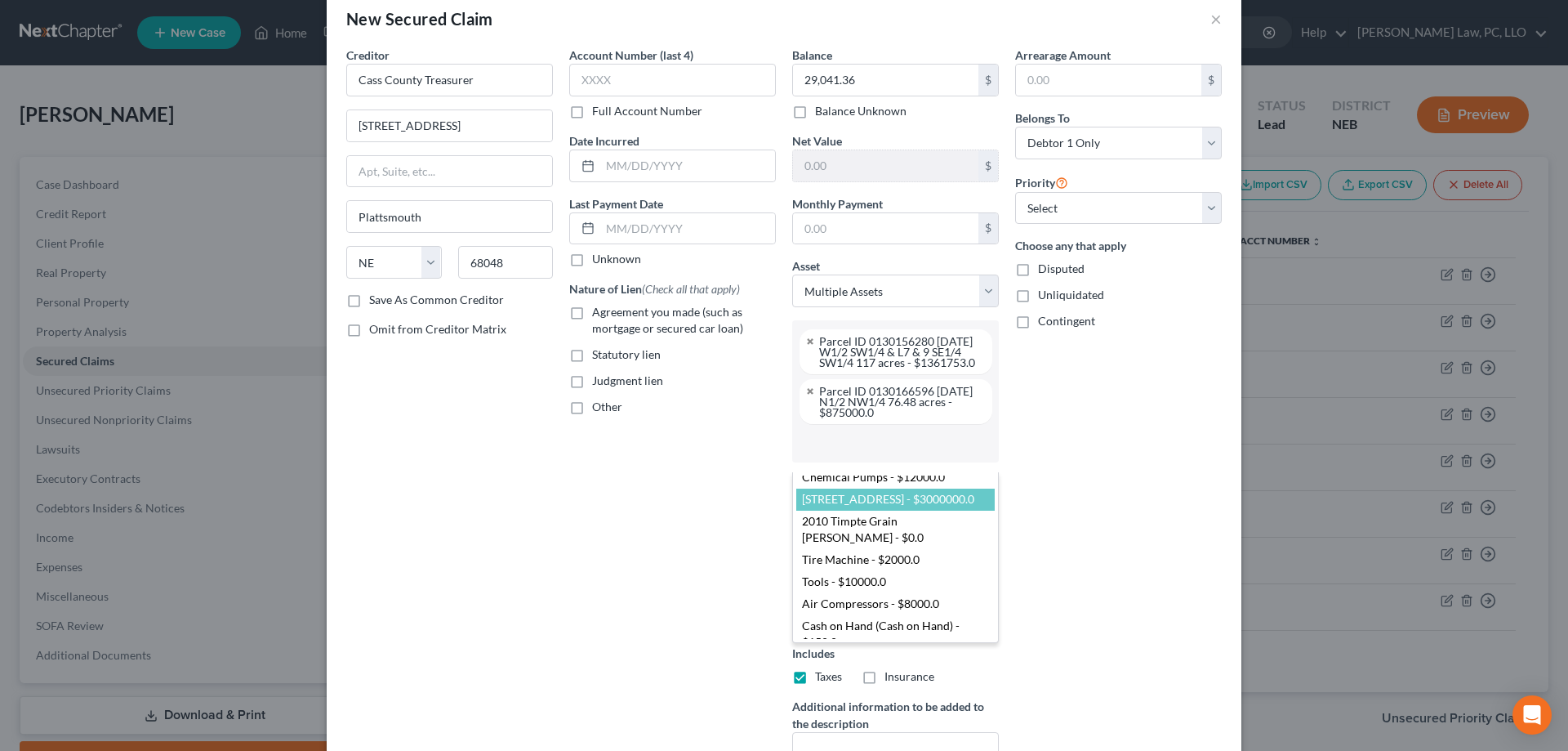
scroll to position [343, 0]
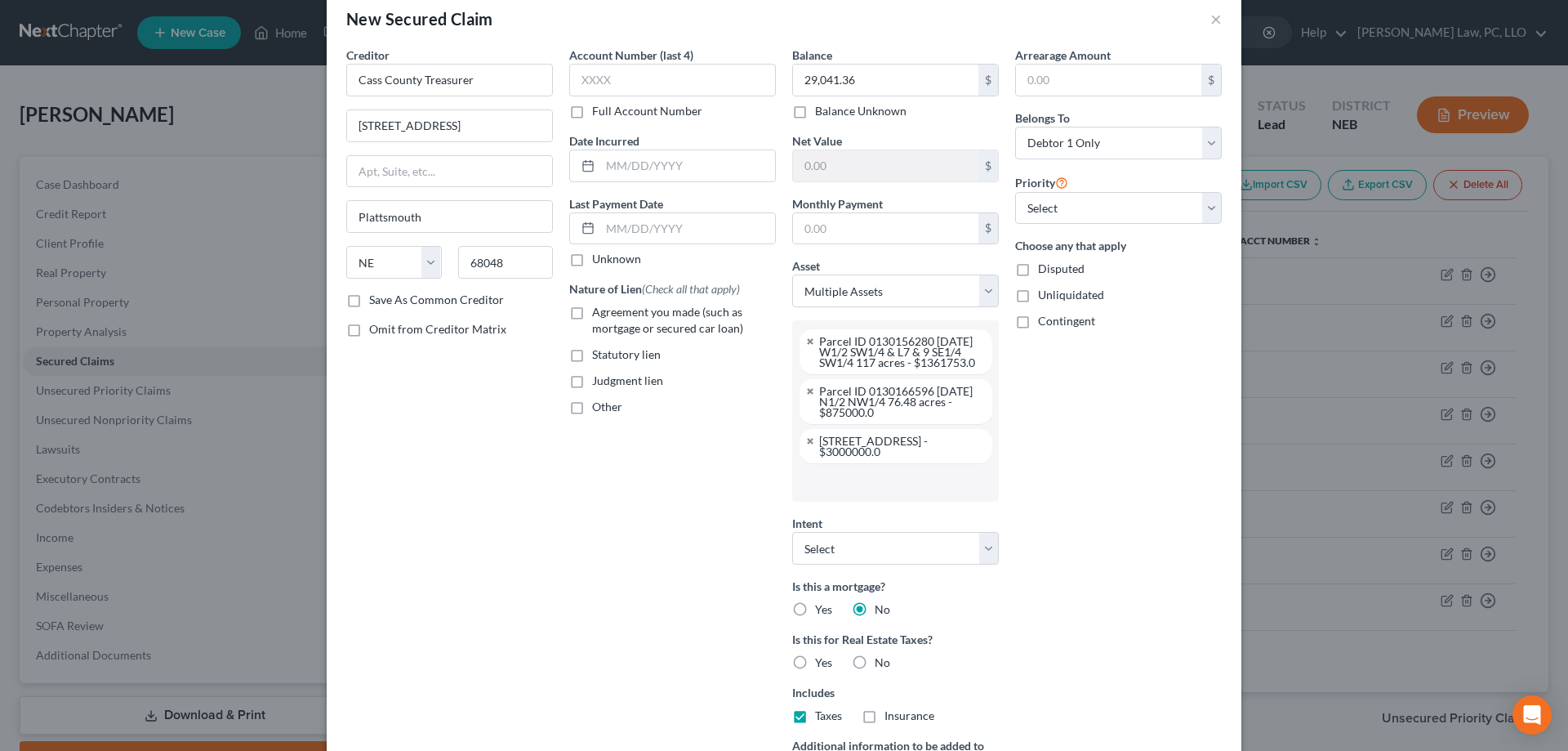
click at [856, 484] on input "text" at bounding box center [894, 482] width 184 height 24
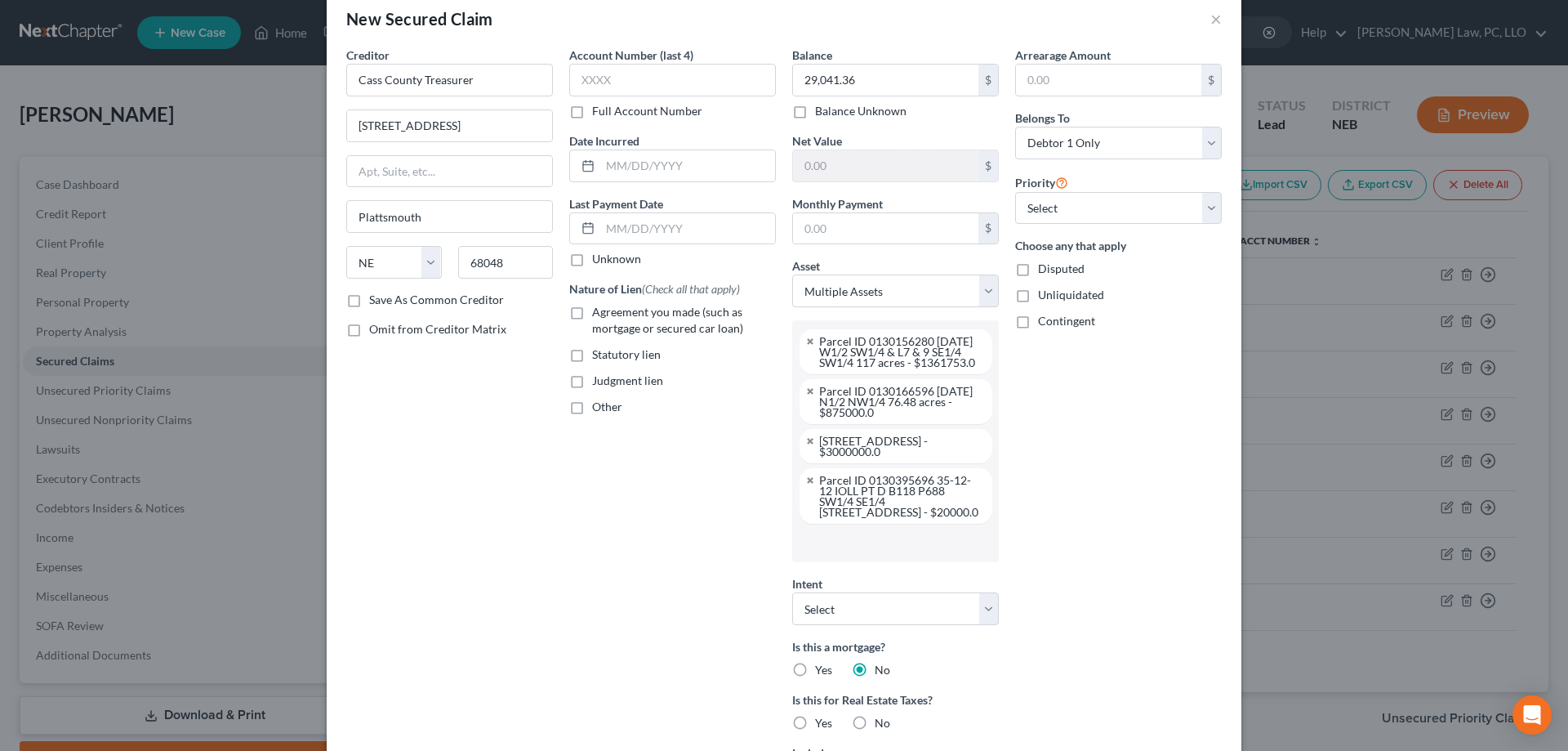
scroll to position [498, 0]
click at [846, 552] on input "text" at bounding box center [894, 542] width 184 height 24
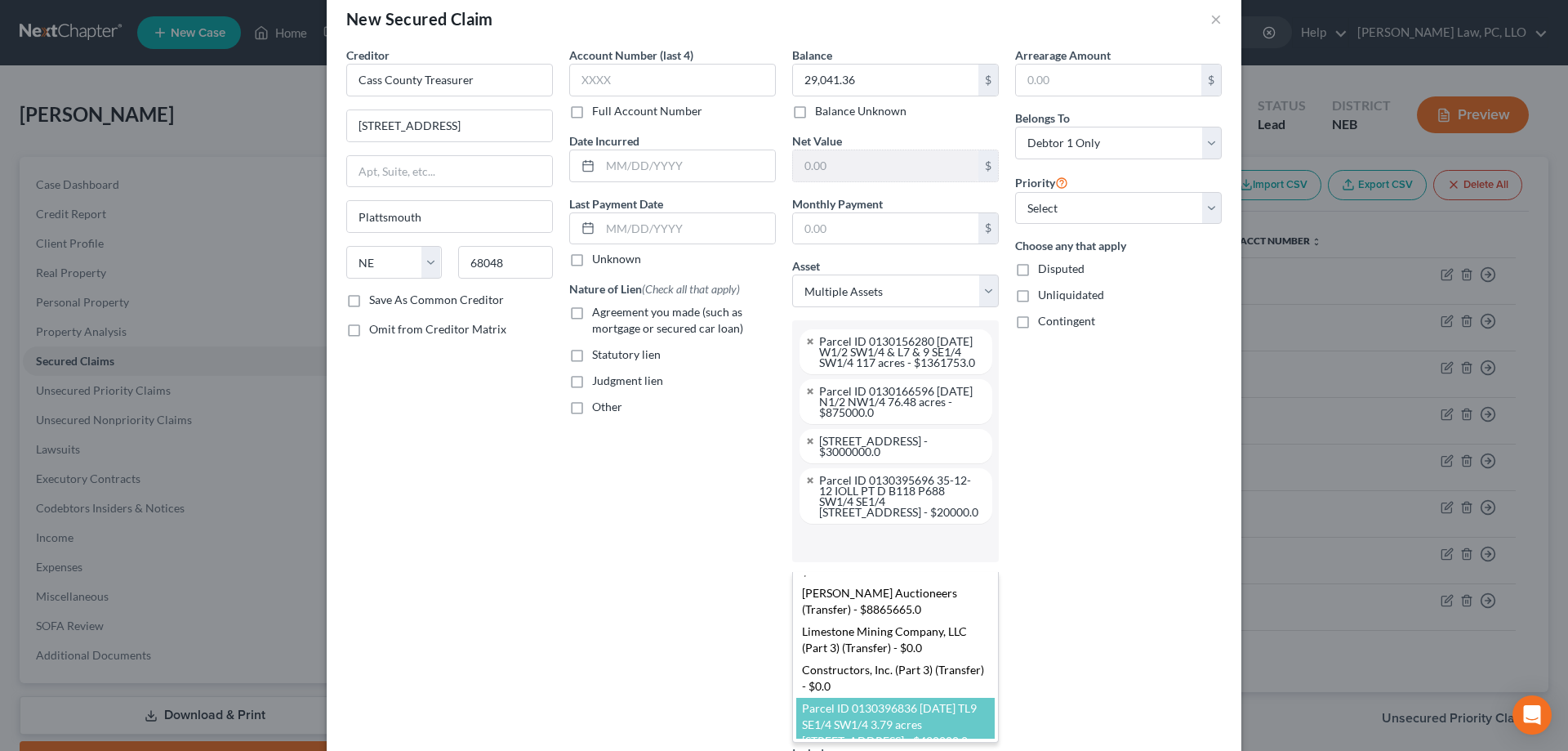
scroll to position [617, 0]
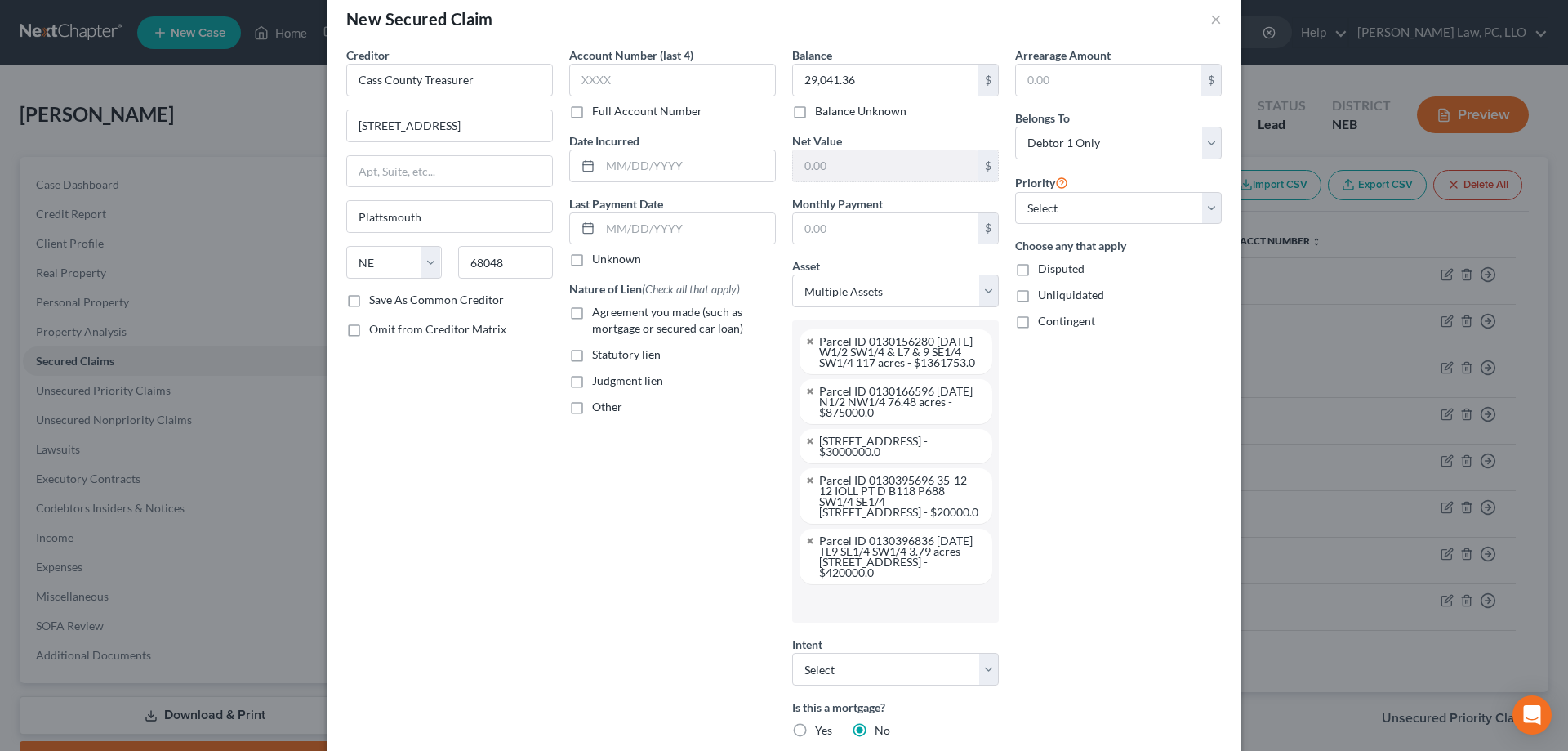
click at [852, 616] on input "text" at bounding box center [894, 602] width 184 height 24
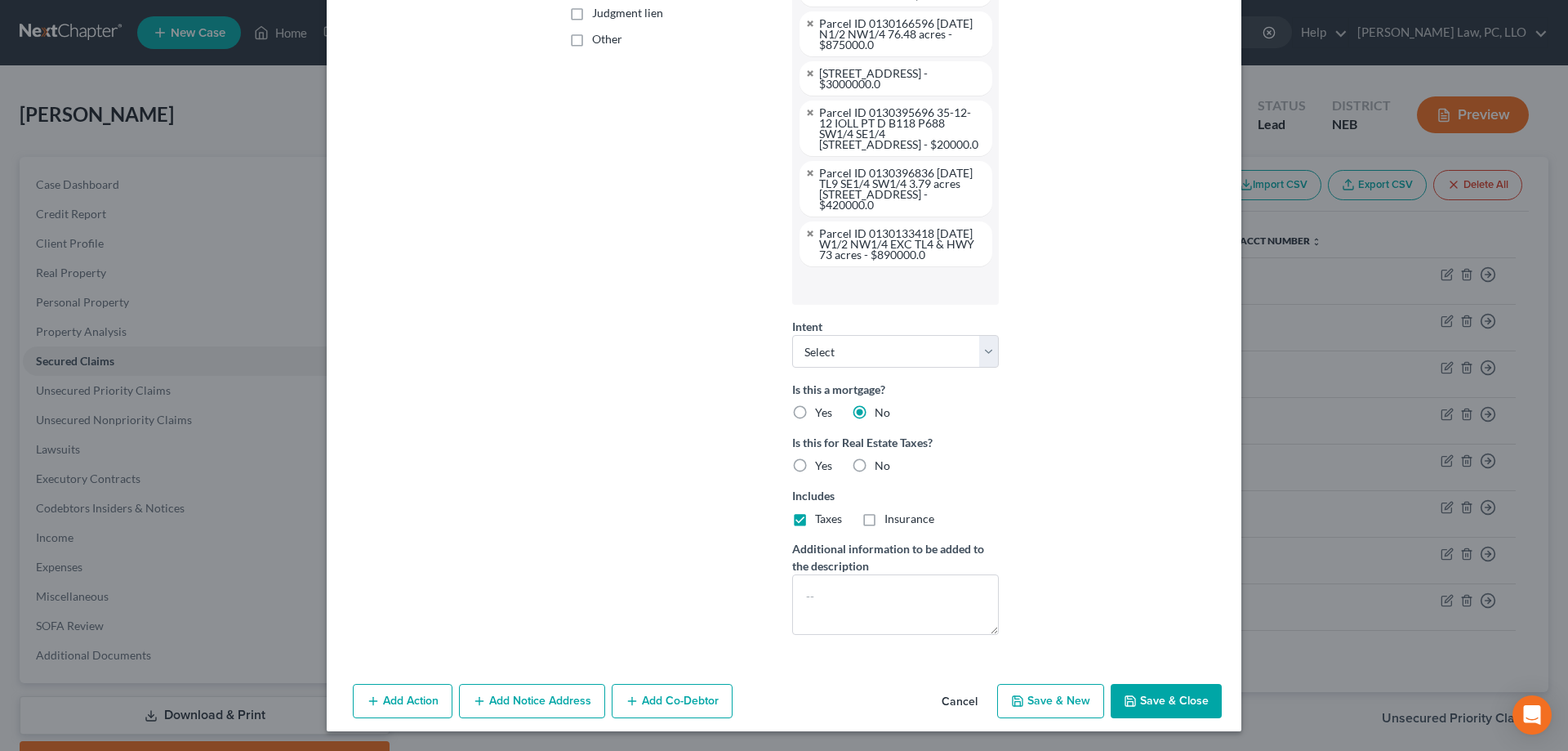
scroll to position [428, 0]
click at [1155, 700] on button "Save & Close" at bounding box center [1166, 701] width 111 height 34
select select
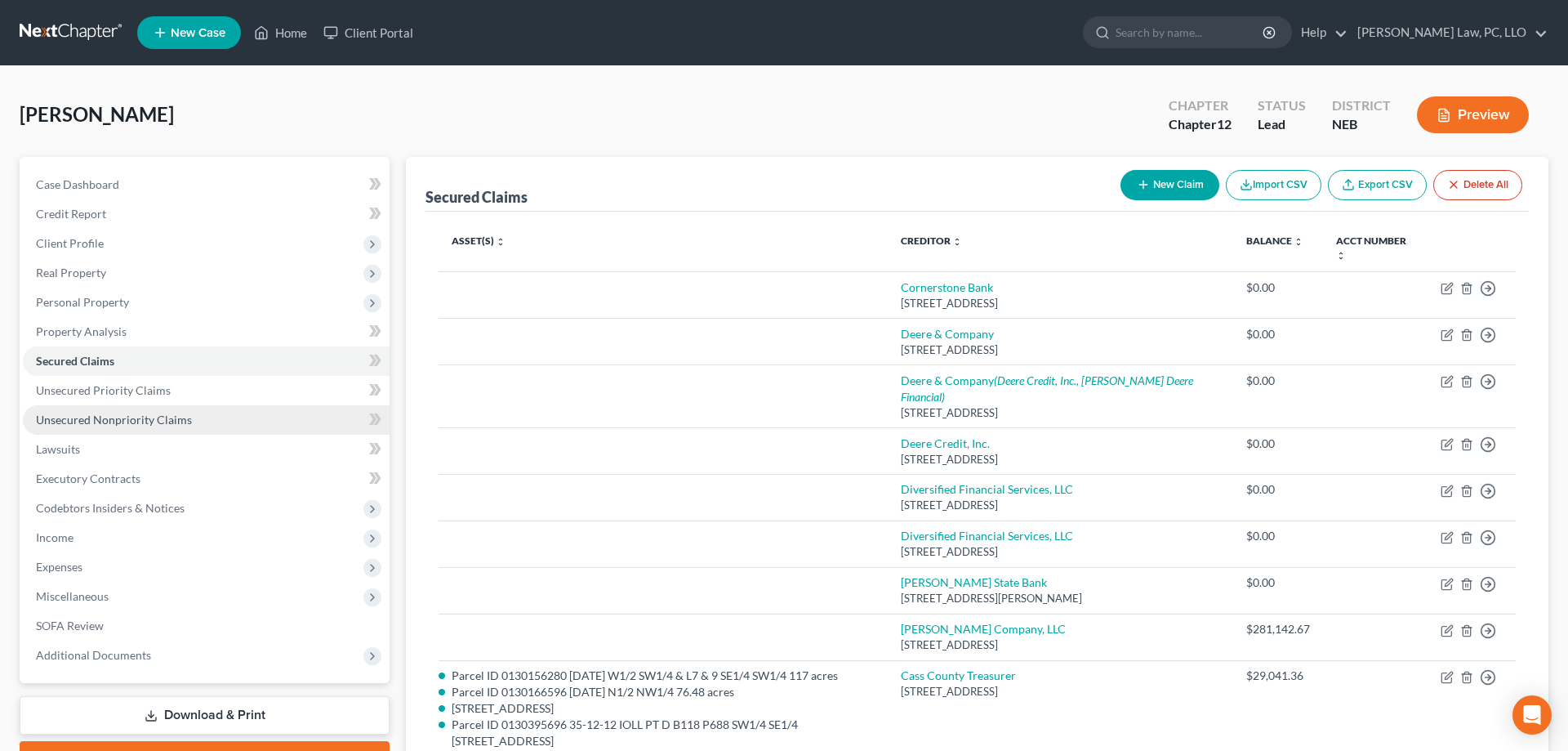
click at [68, 421] on span "Unsecured Nonpriority Claims" at bounding box center [114, 419] width 156 height 14
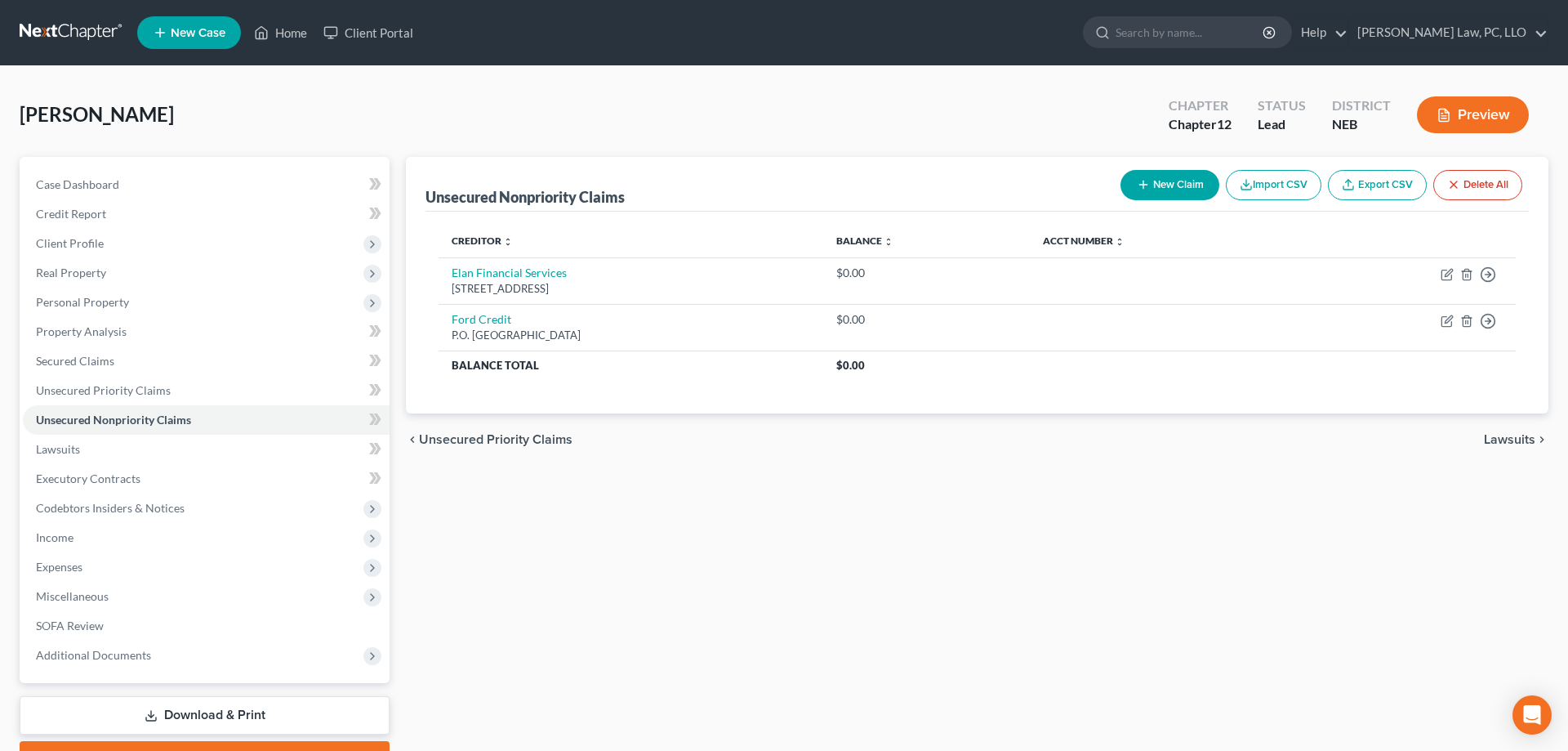
click at [1143, 181] on icon "button" at bounding box center [1144, 185] width 13 height 13
select select "0"
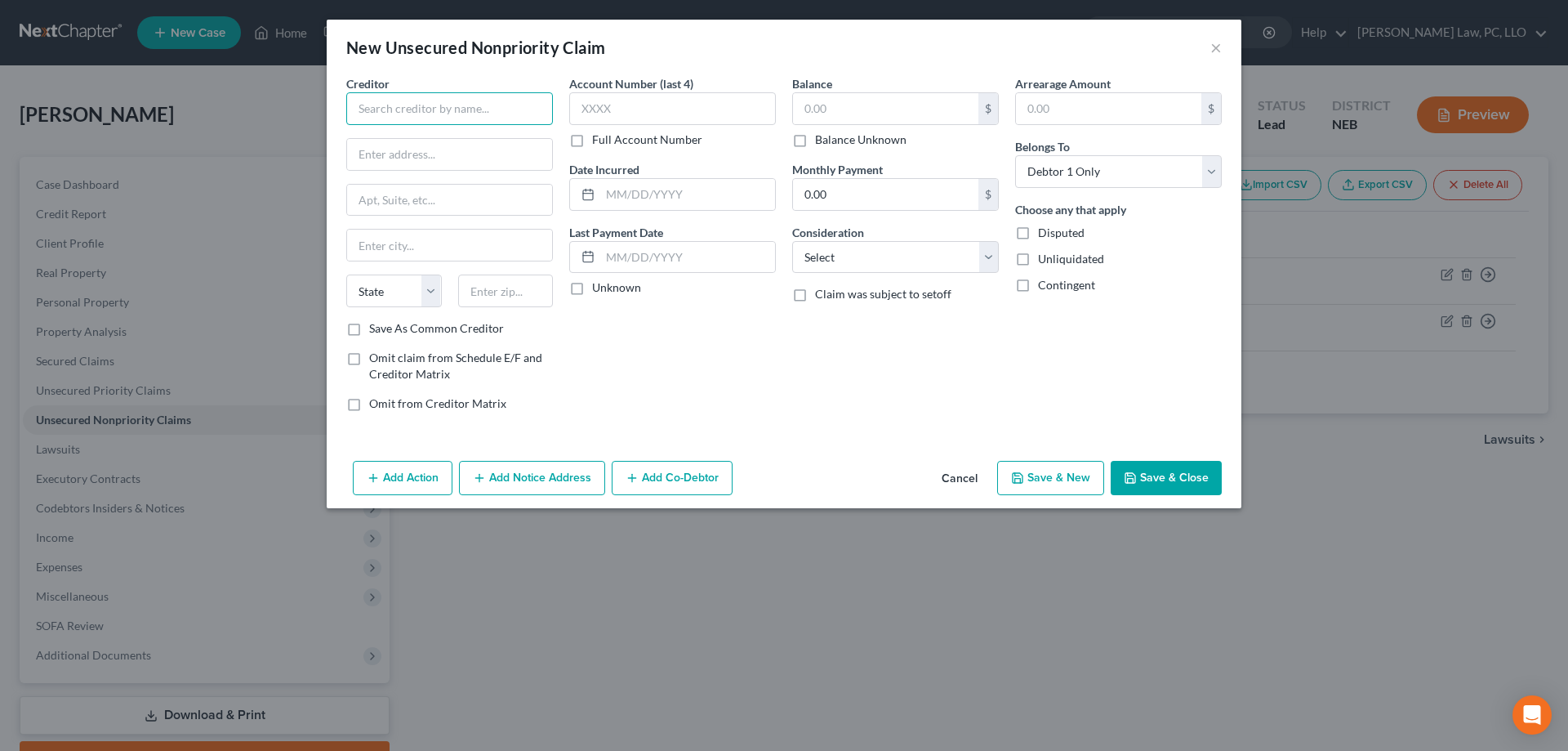
click at [514, 111] on input "text" at bounding box center [449, 108] width 207 height 33
type input "Rain and Hail"
click at [860, 192] on input "0.00" at bounding box center [886, 194] width 186 height 31
click at [891, 110] on input "text" at bounding box center [886, 108] width 186 height 31
paste input "29,041.36"
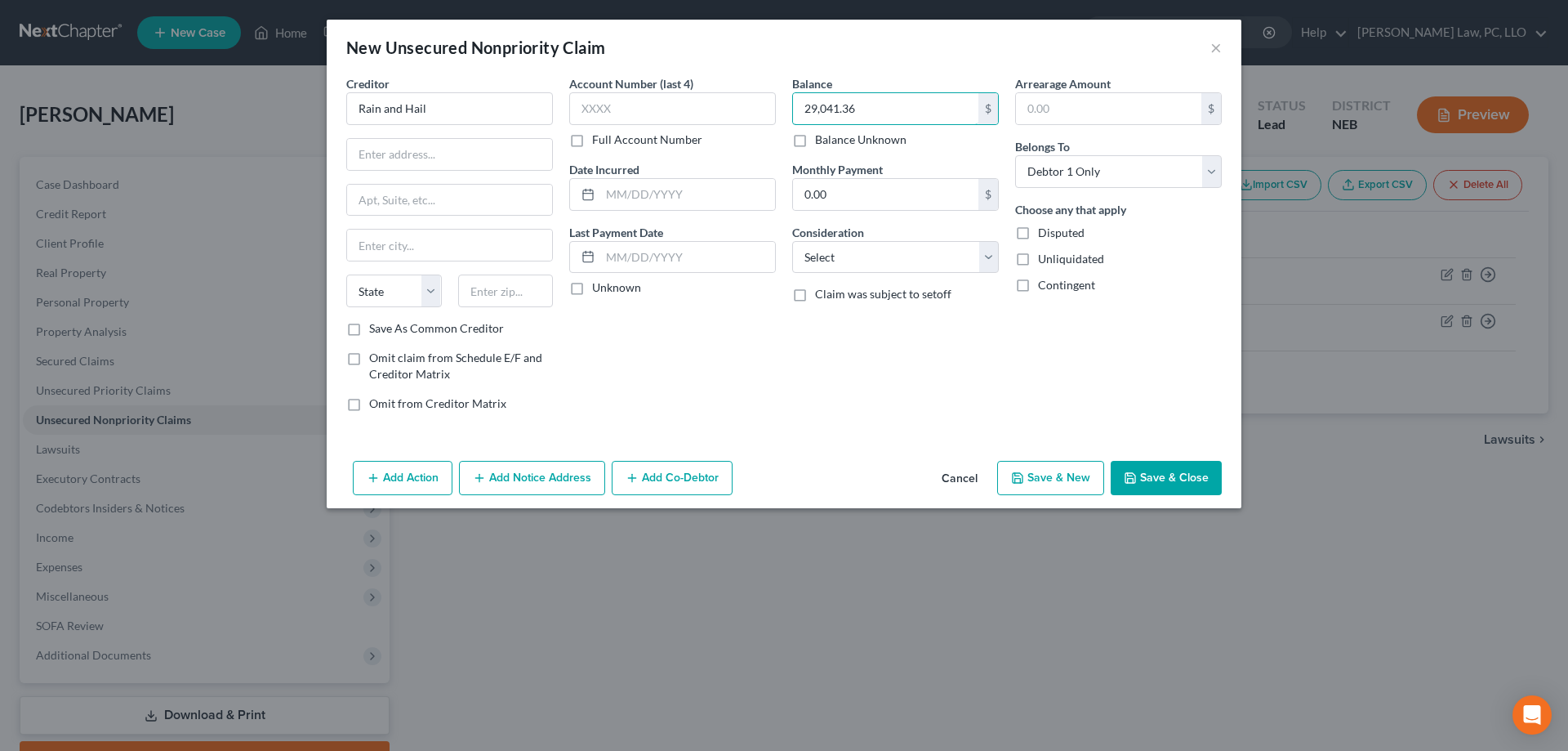
type input "29,041.36"
click at [1160, 477] on button "Save & Close" at bounding box center [1166, 478] width 111 height 34
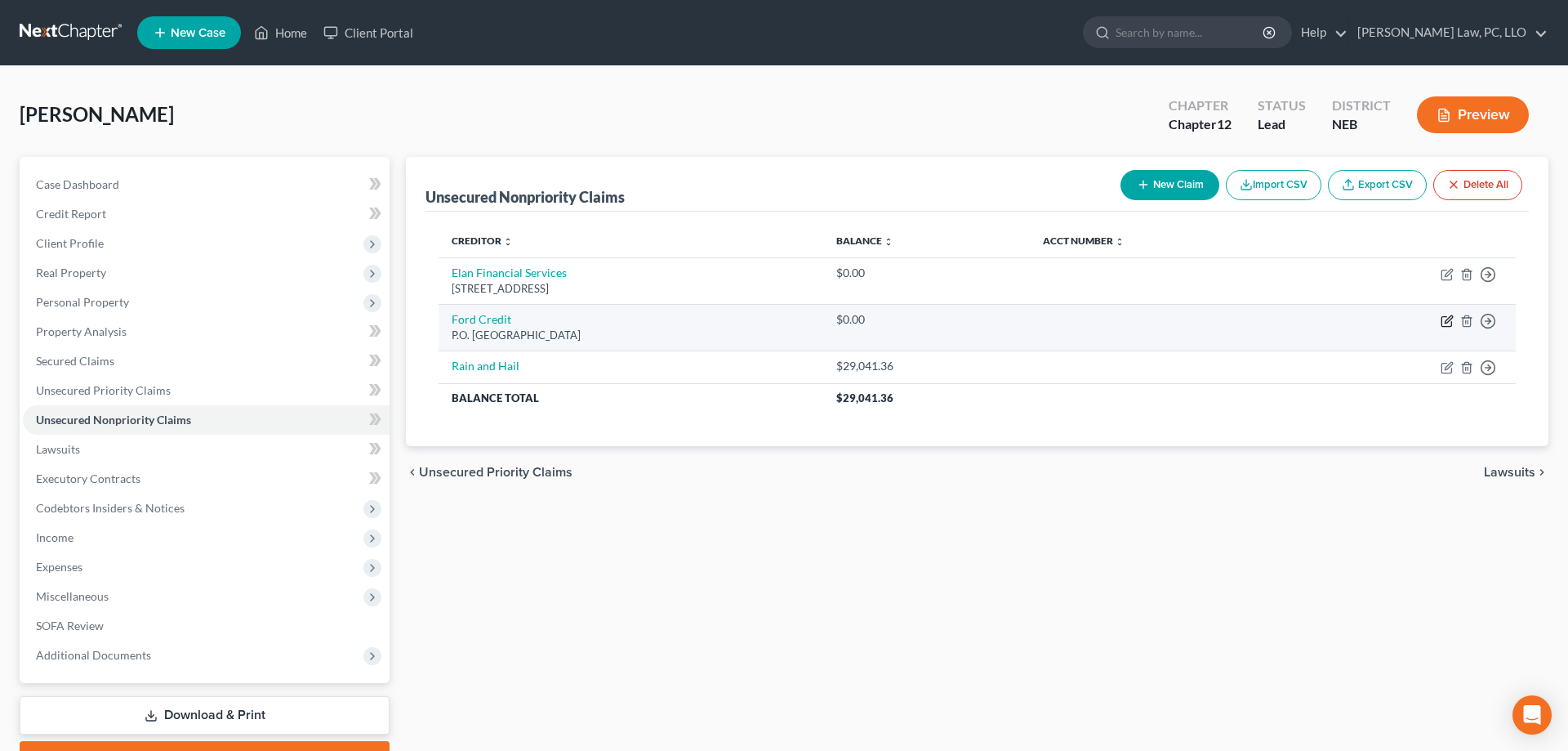
click at [1446, 317] on icon "button" at bounding box center [1447, 322] width 10 height 10
select select "36"
select select "0"
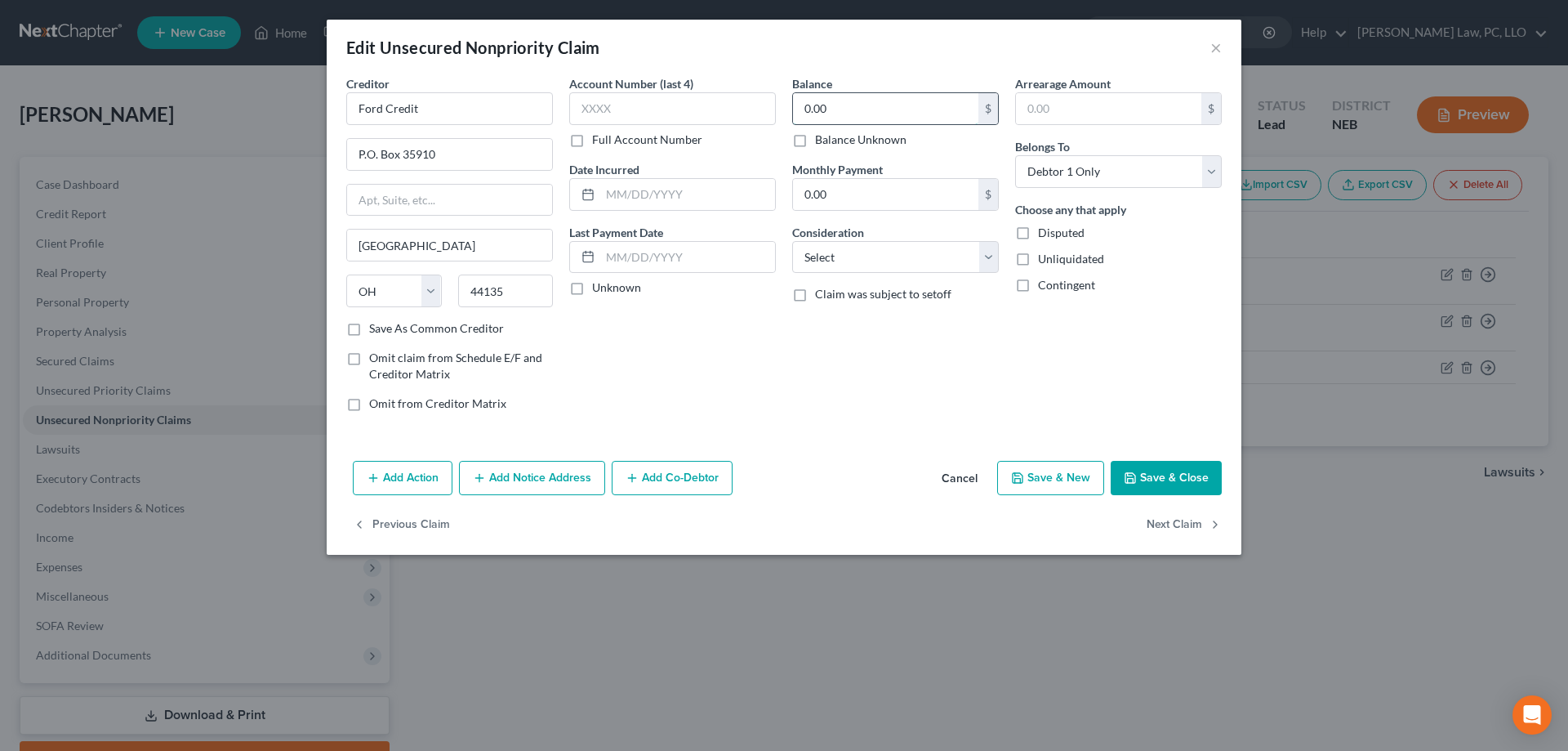
click at [873, 96] on input "0.00" at bounding box center [886, 108] width 186 height 31
paste input "13,570.21"
type input "13,570.21"
click at [1154, 482] on button "Save & Close" at bounding box center [1166, 478] width 111 height 34
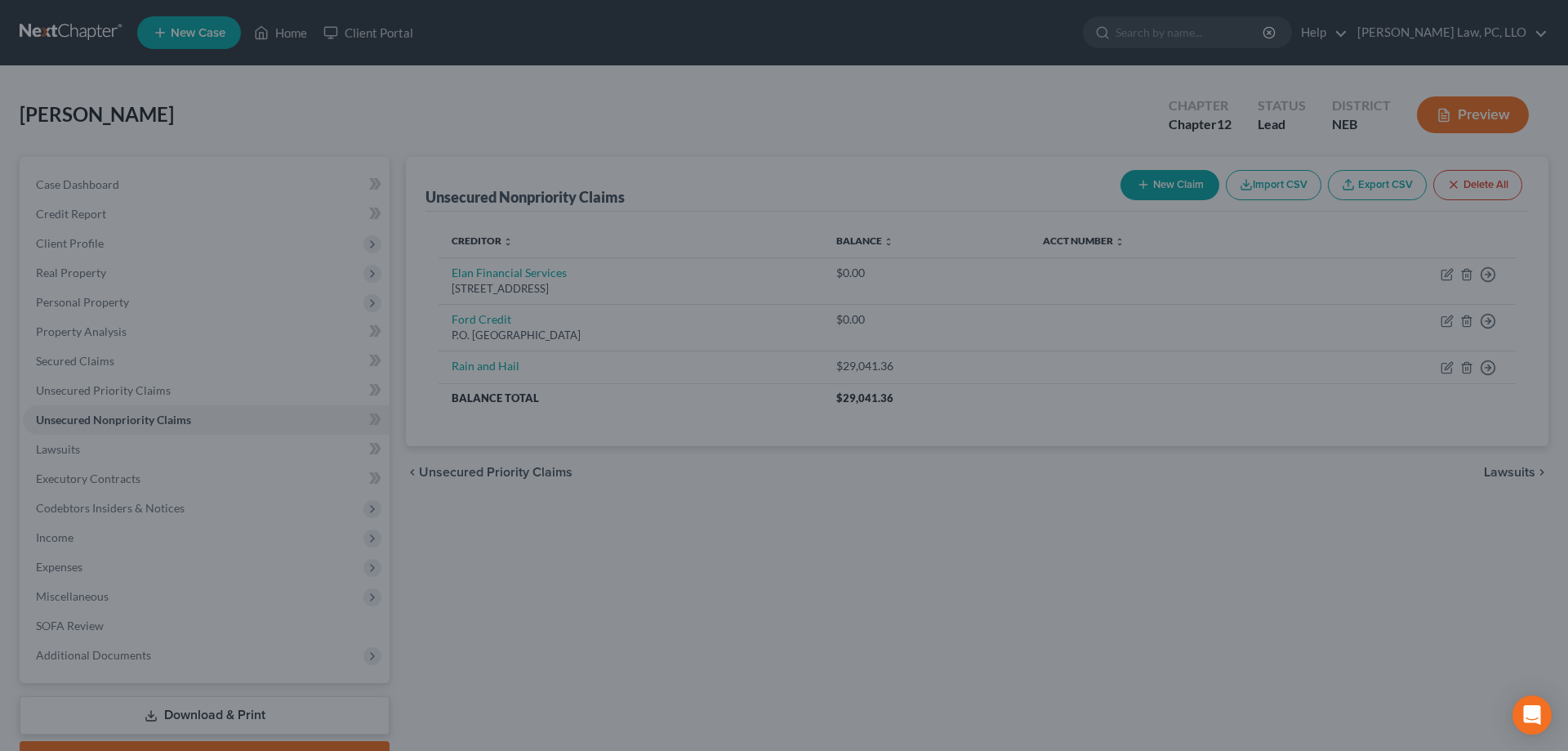
type input "0"
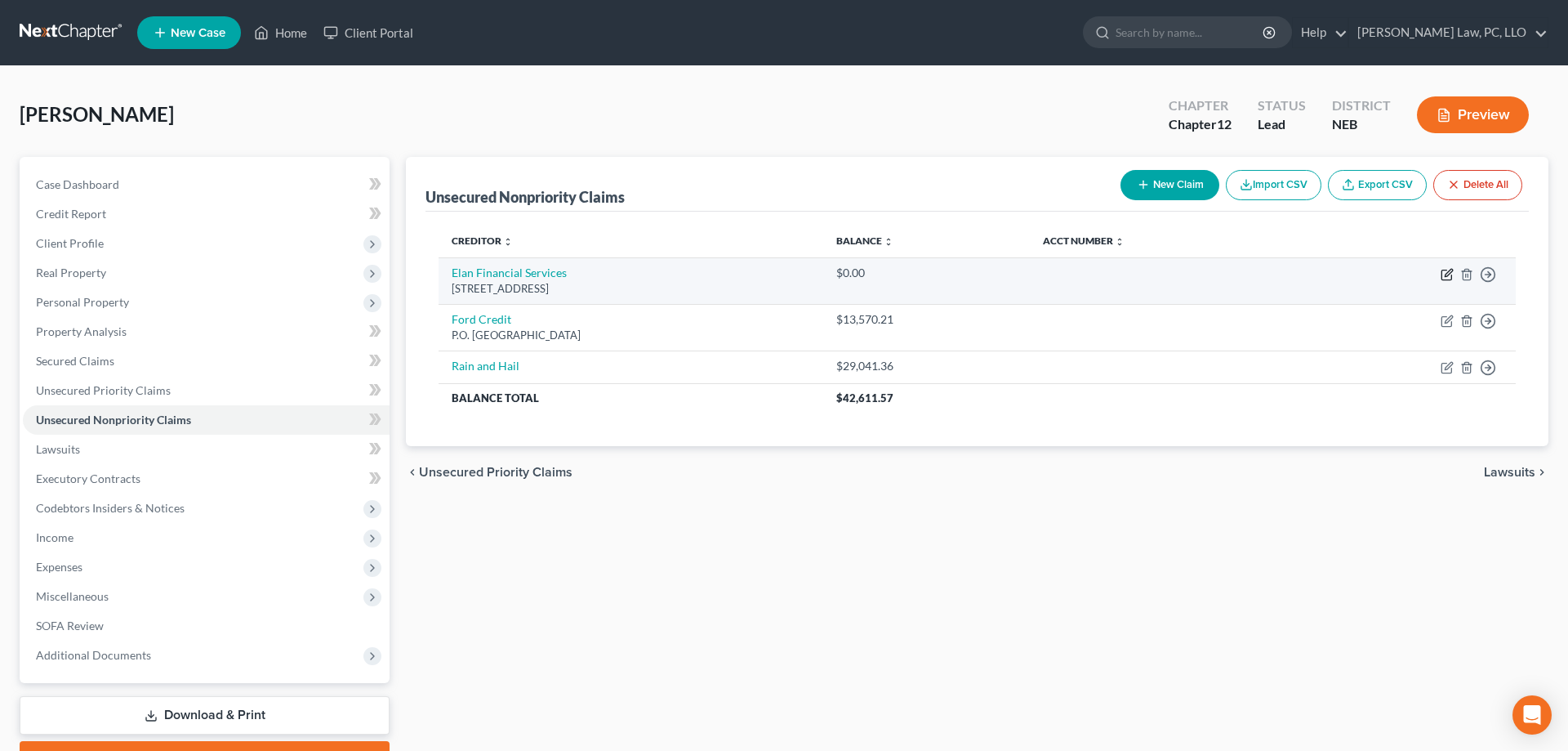
click at [1449, 277] on icon "button" at bounding box center [1448, 274] width 13 height 13
select select "26"
select select "0"
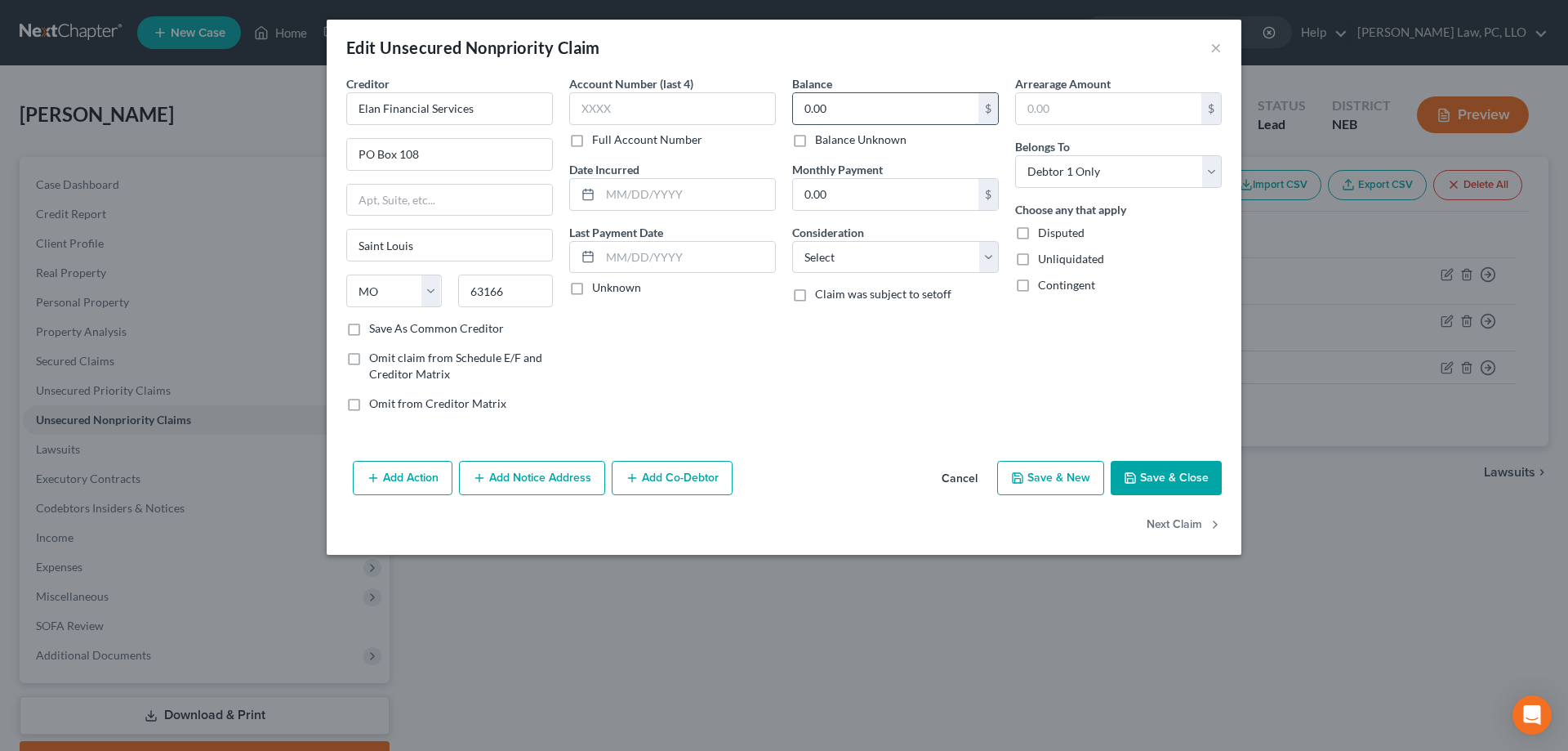
click at [859, 109] on input "0.00" at bounding box center [886, 108] width 186 height 31
paste input "$25,836.87"
type input "25,836.87"
click at [1145, 470] on button "Save & Close" at bounding box center [1166, 478] width 111 height 34
type input "0"
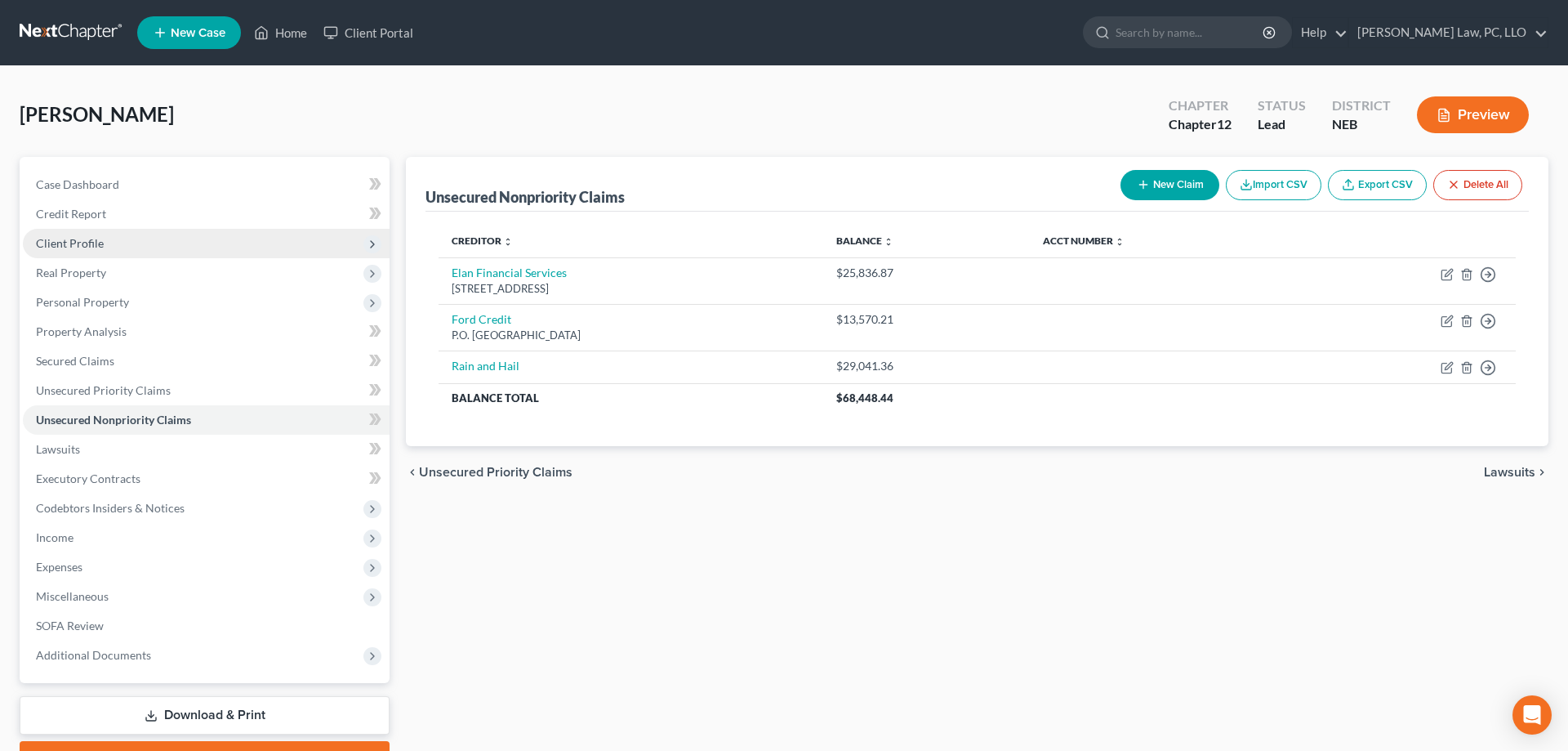
click at [105, 234] on span "Client Profile" at bounding box center [206, 243] width 367 height 29
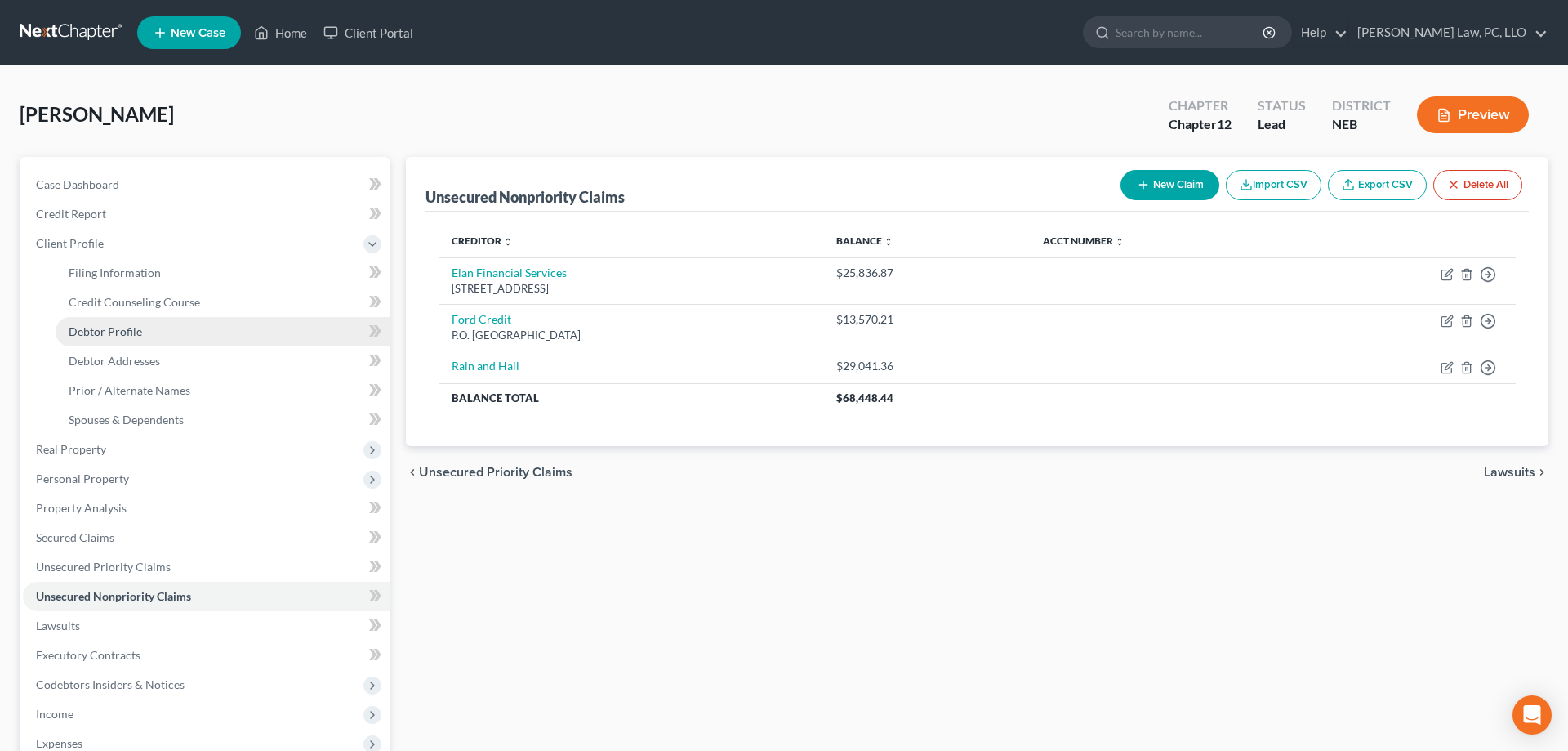
click at [130, 329] on span "Debtor Profile" at bounding box center [105, 331] width 74 height 14
select select "1"
select select "4"
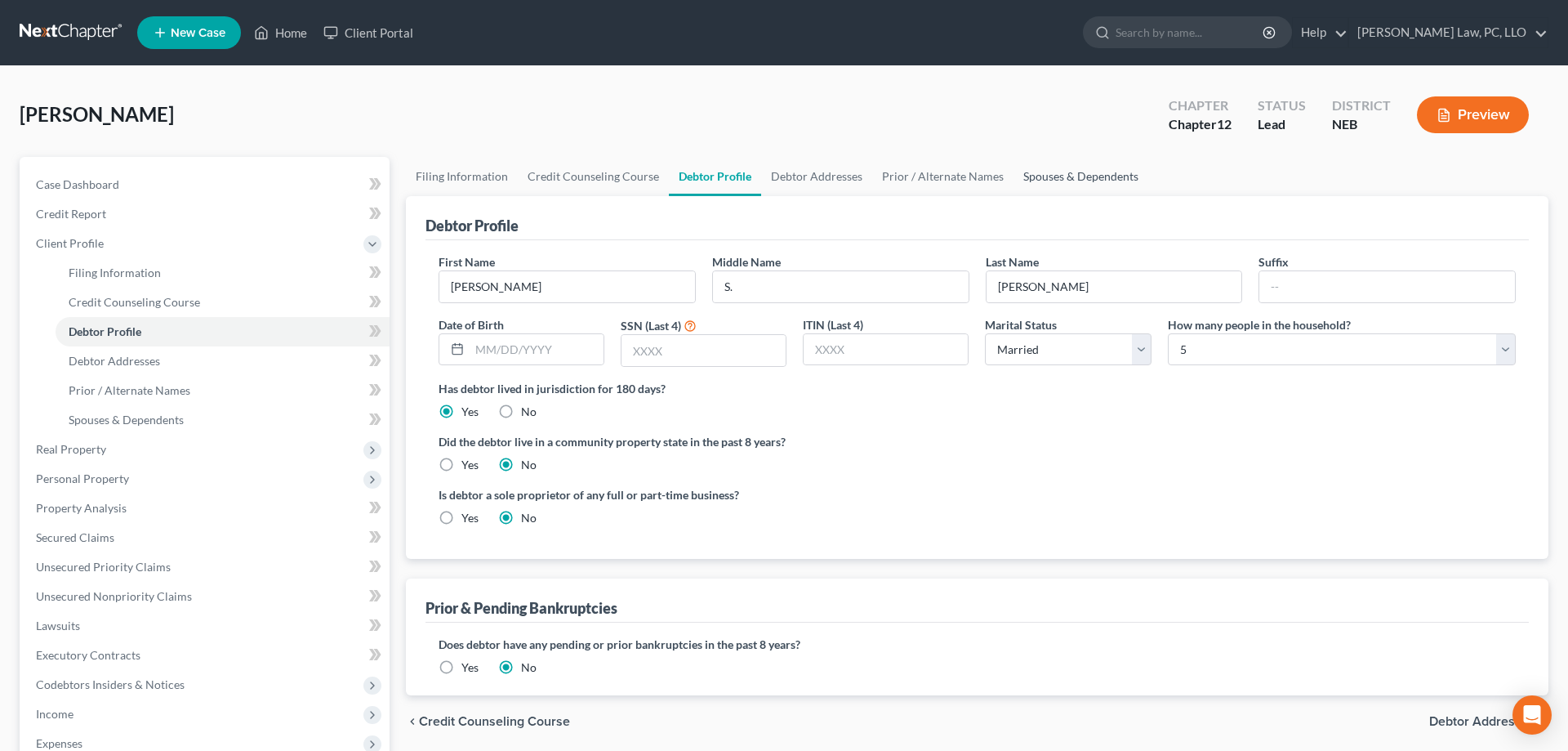
click at [1018, 176] on link "Spouses & Dependents" at bounding box center [1080, 176] width 135 height 39
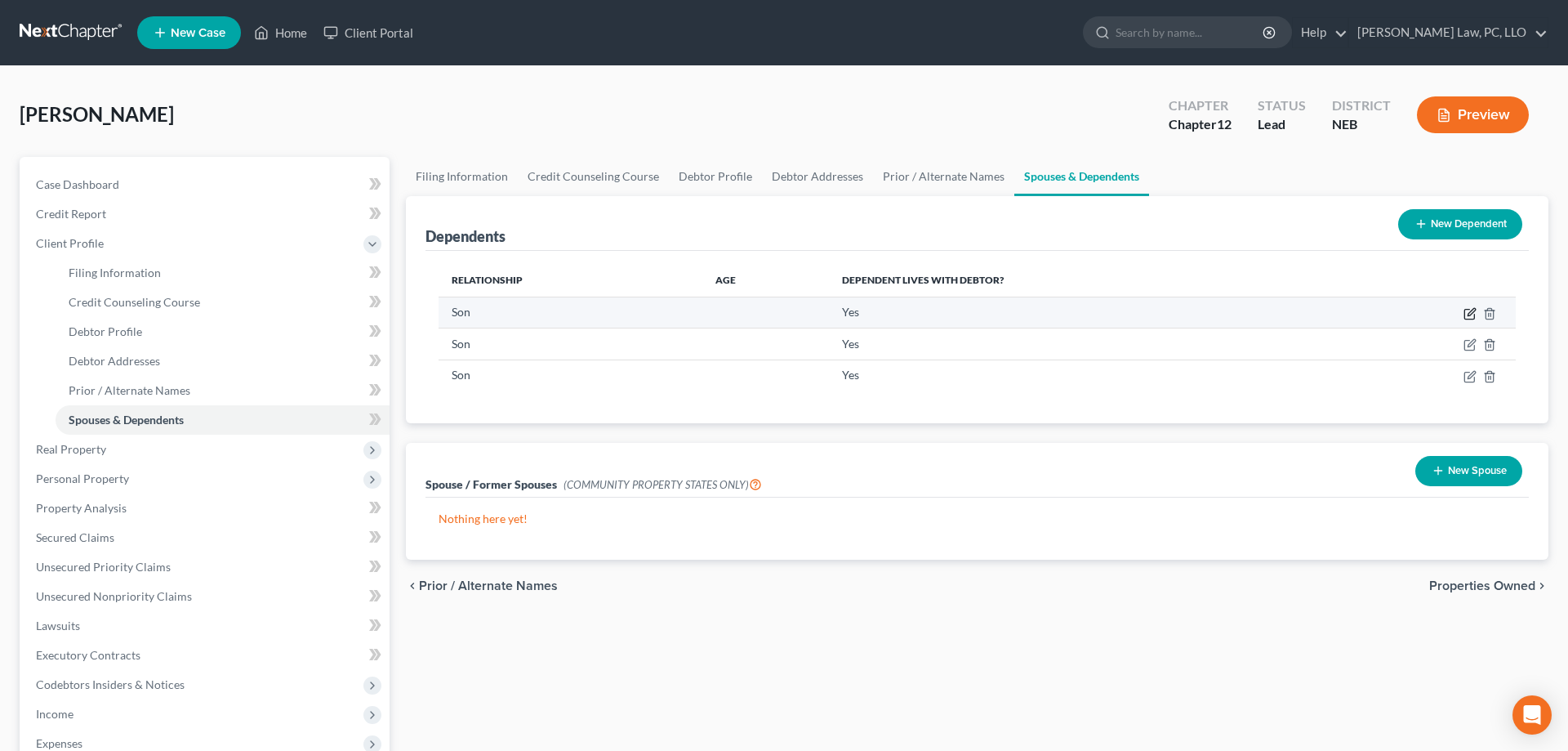
click at [1466, 310] on icon "button" at bounding box center [1470, 314] width 13 height 13
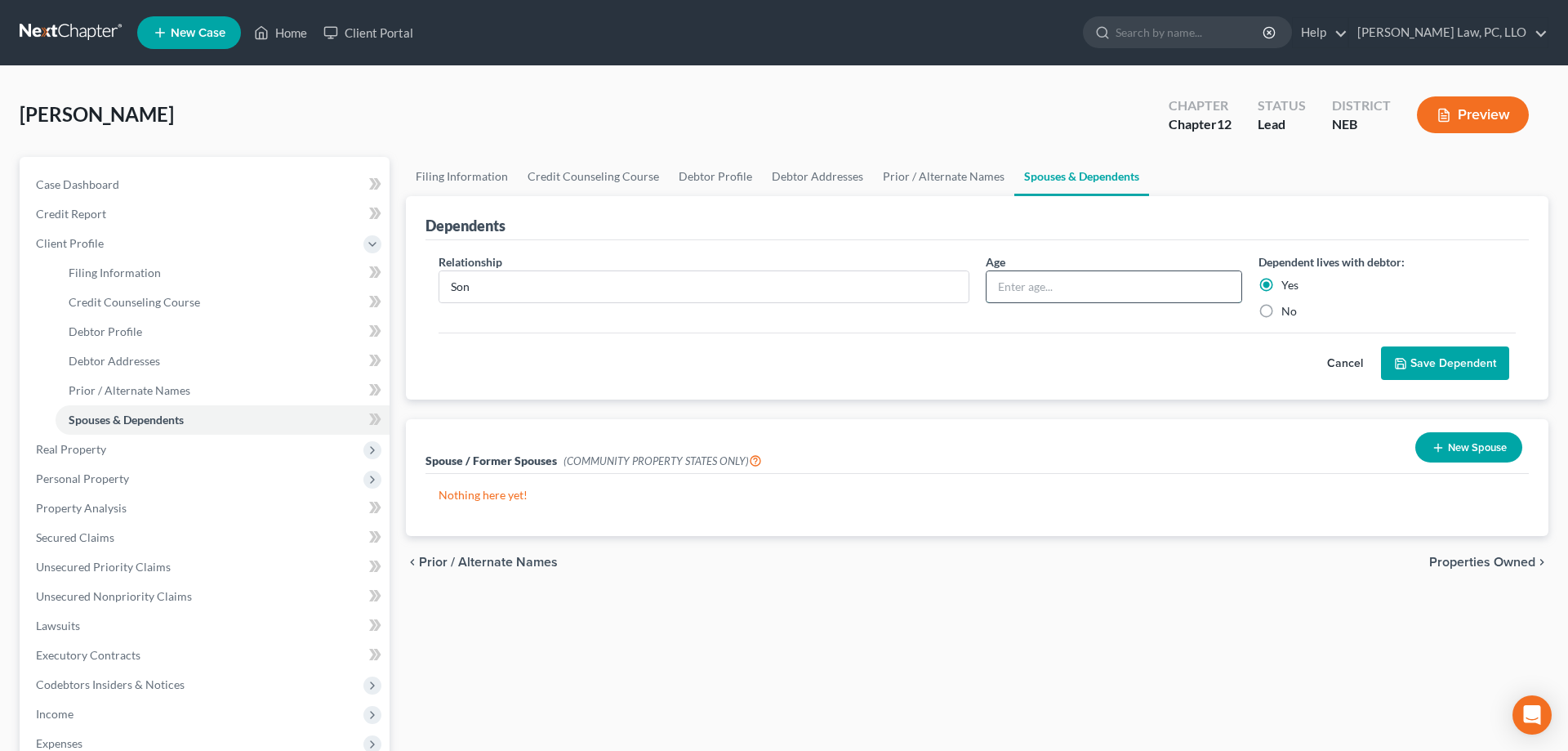
click at [1074, 289] on input "text" at bounding box center [1115, 286] width 256 height 31
type input "11"
click at [1415, 357] on button "Save Dependent" at bounding box center [1445, 363] width 128 height 34
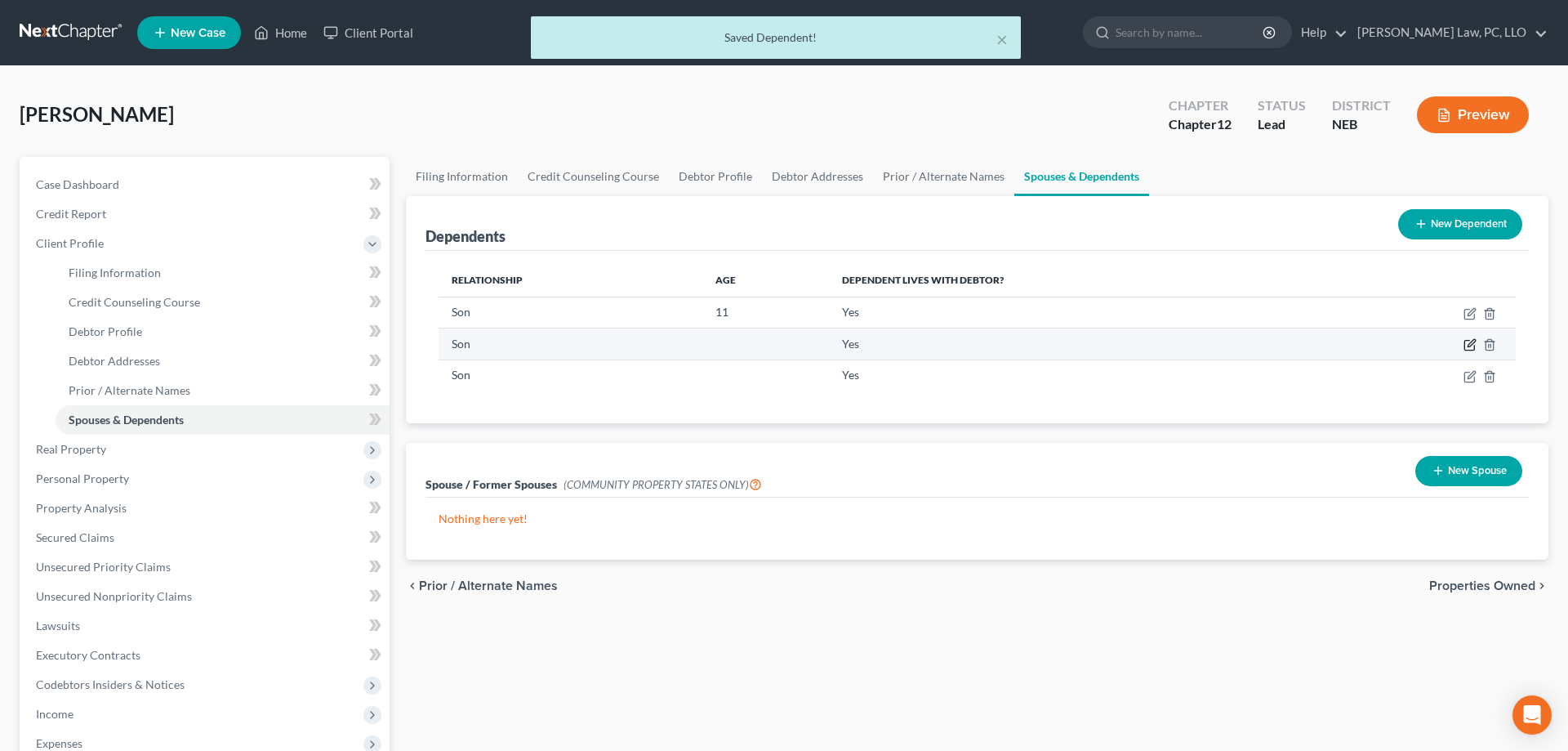
click at [1474, 347] on icon "button" at bounding box center [1470, 345] width 13 height 13
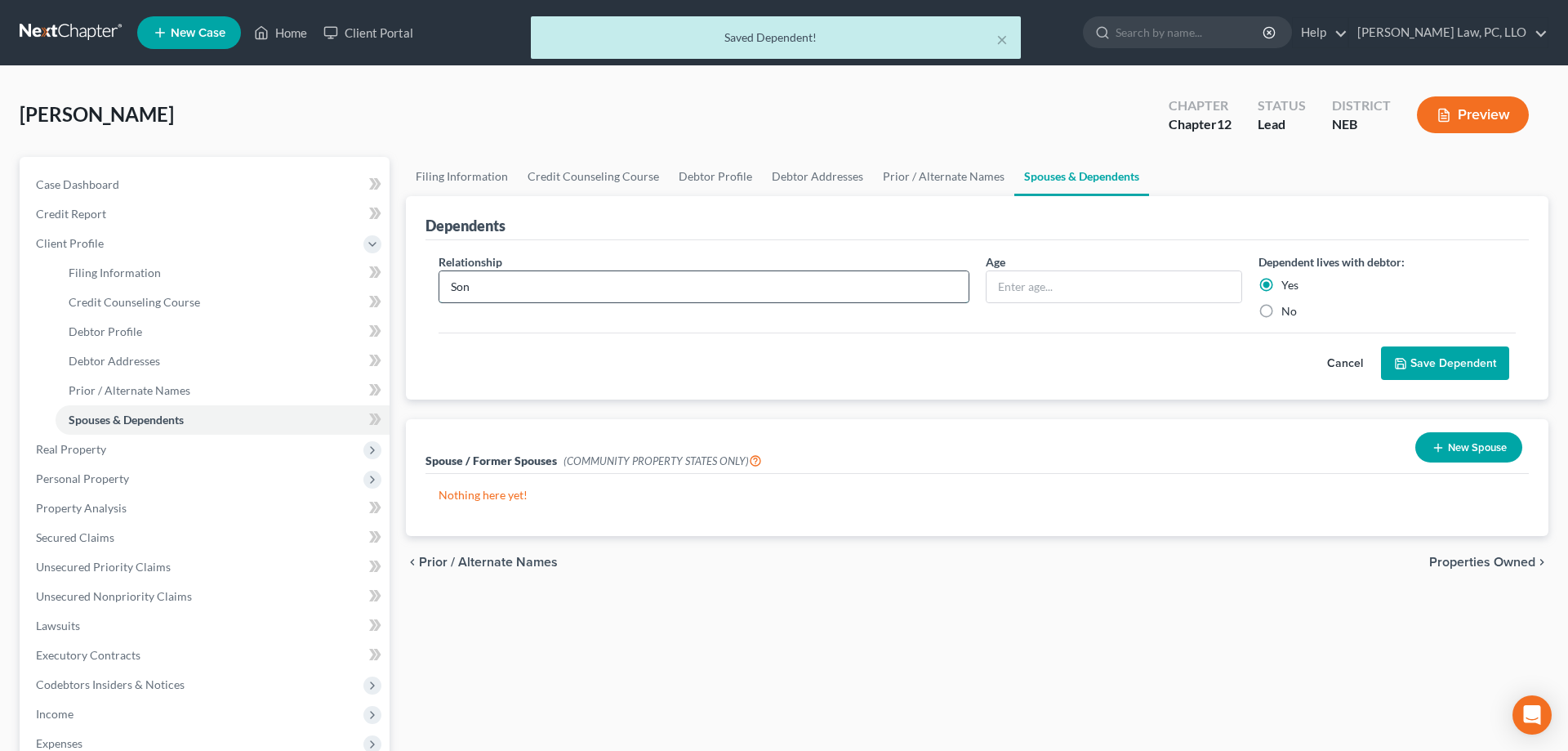
click at [765, 271] on input "Son" at bounding box center [704, 286] width 529 height 31
type input "S"
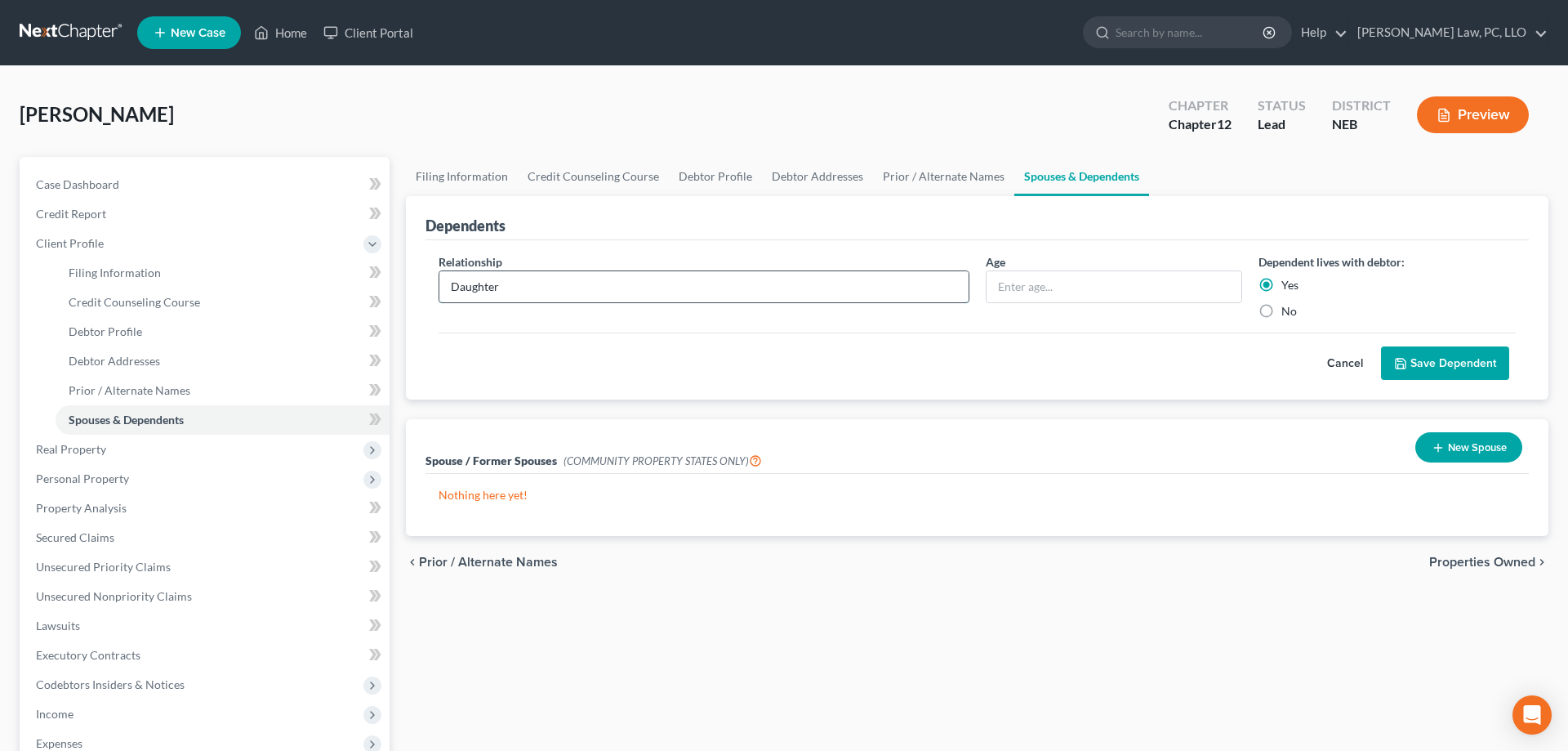
type input "Daughter"
type input "9"
click at [1397, 357] on icon "submit" at bounding box center [1401, 364] width 13 height 13
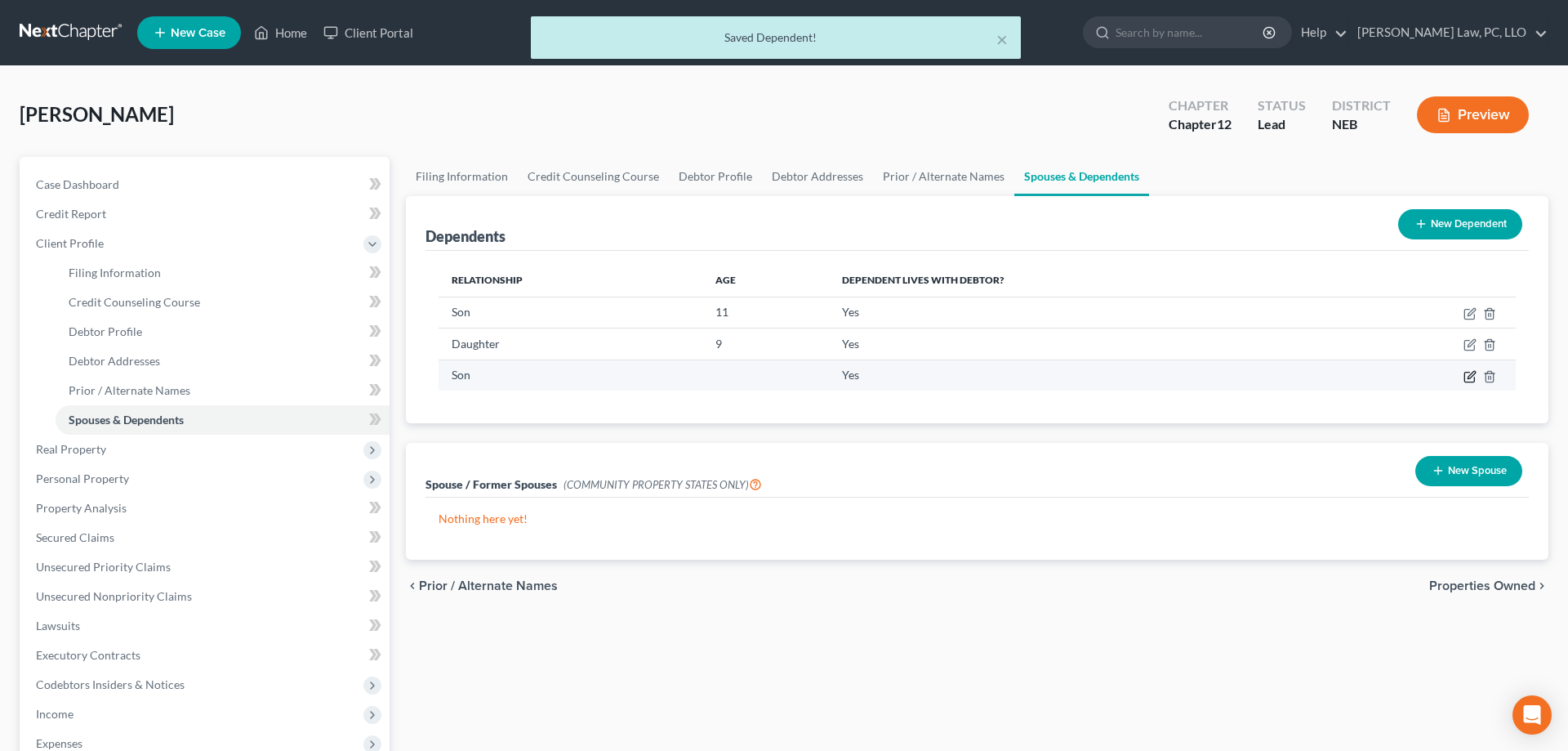
click at [1470, 372] on icon "button" at bounding box center [1470, 376] width 13 height 13
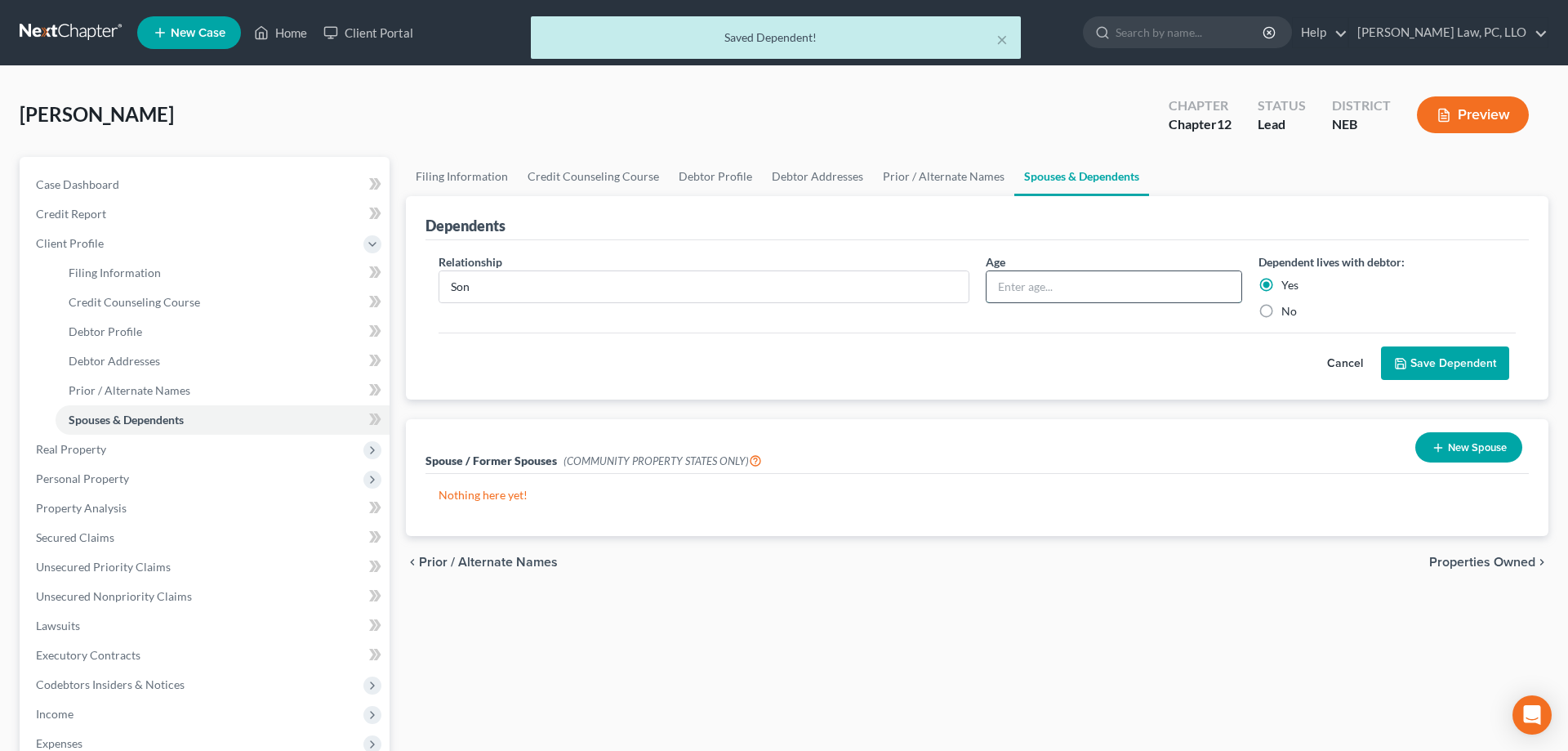
click at [1042, 289] on input "text" at bounding box center [1115, 286] width 256 height 31
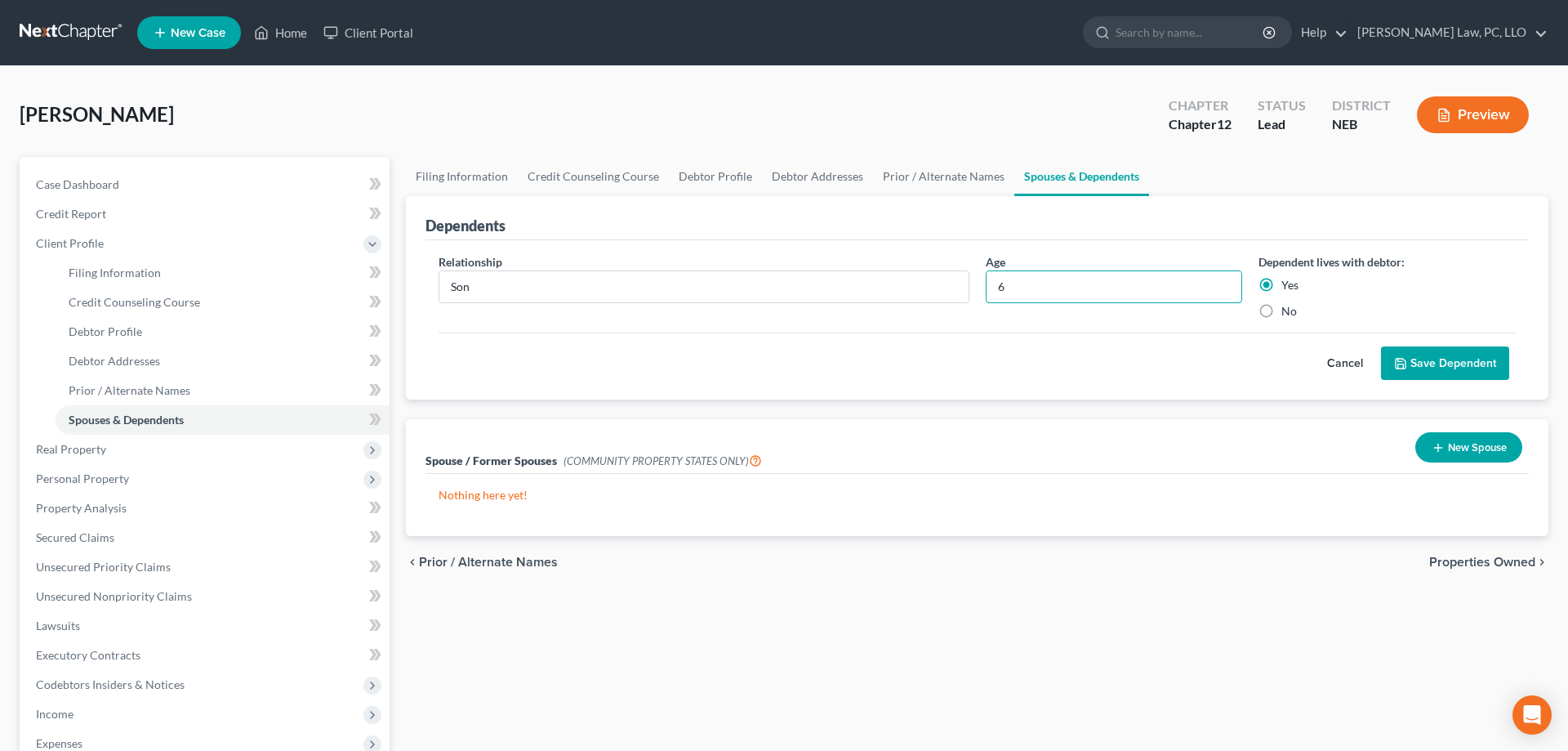
type input "6"
click at [1443, 365] on button "Save Dependent" at bounding box center [1445, 363] width 128 height 34
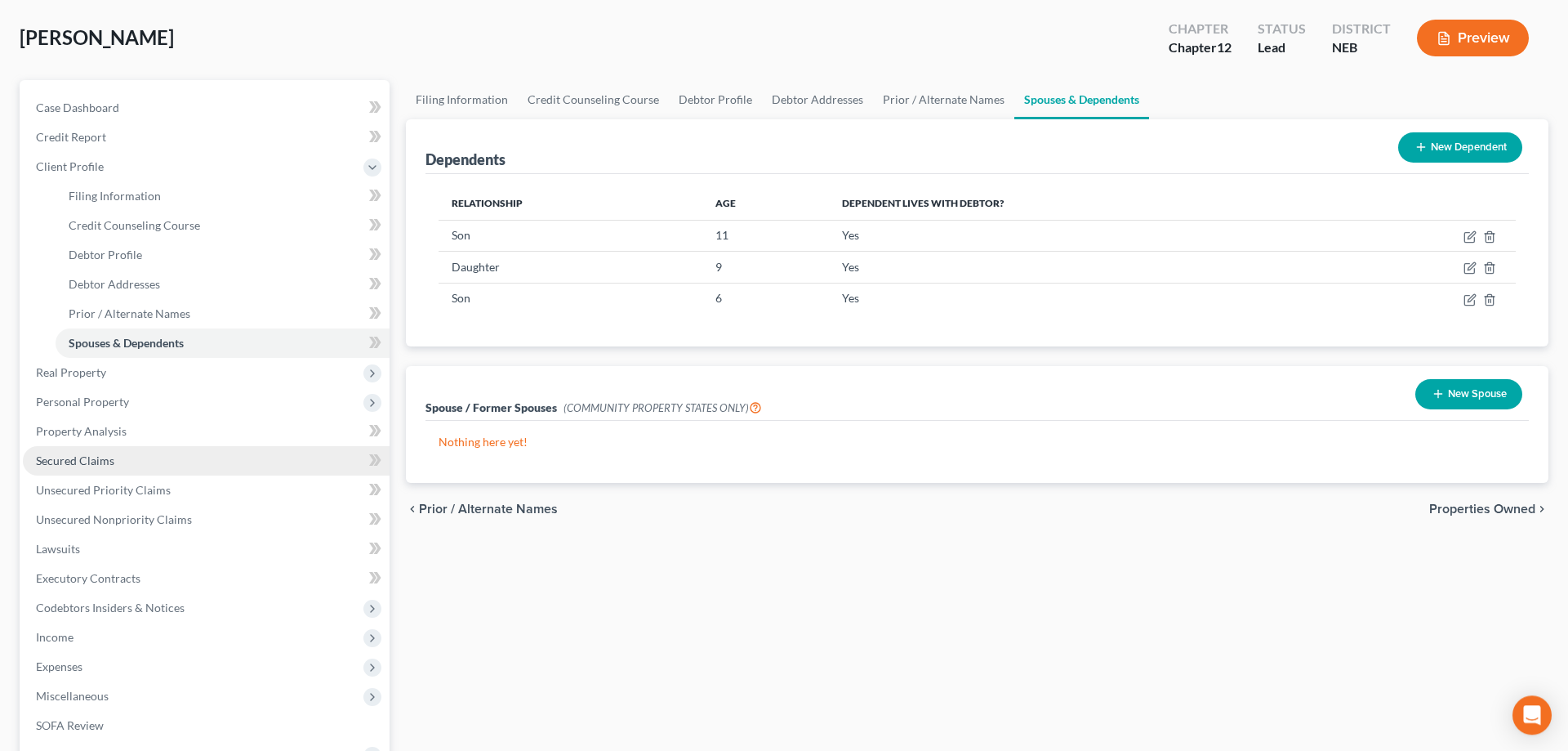
scroll to position [100, 0]
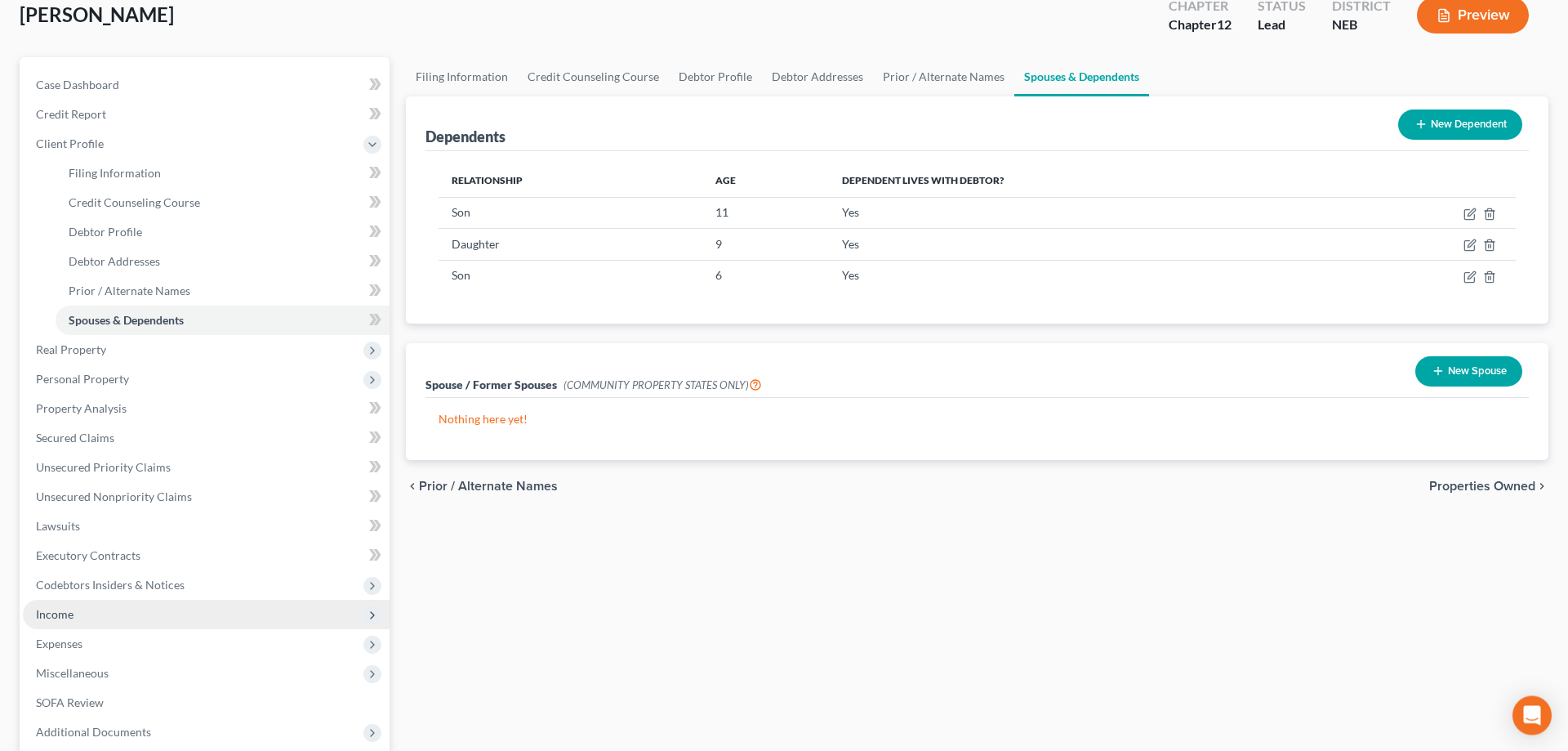
click at [131, 621] on span "Income" at bounding box center [206, 614] width 367 height 29
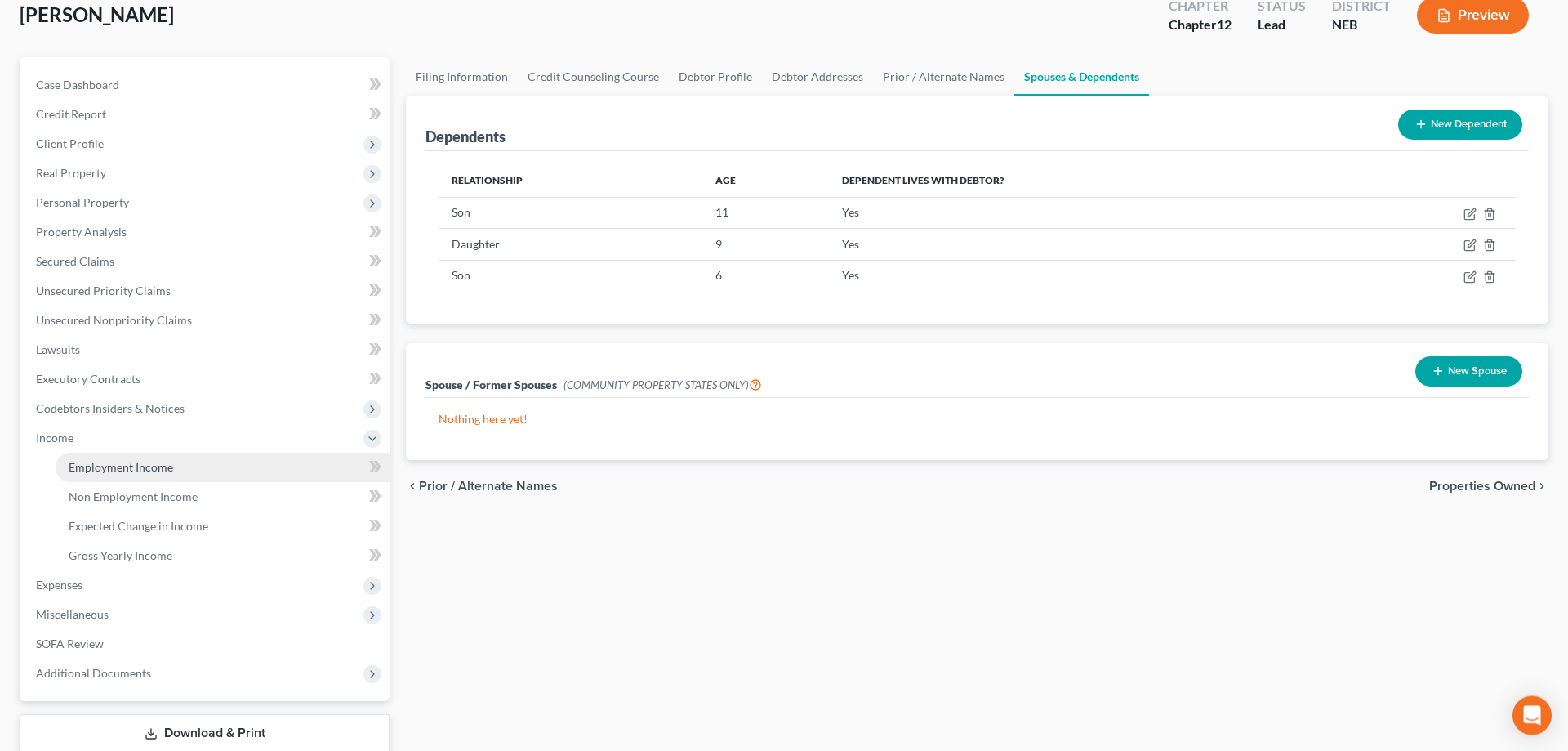
click at [196, 468] on link "Employment Income" at bounding box center [222, 467] width 335 height 29
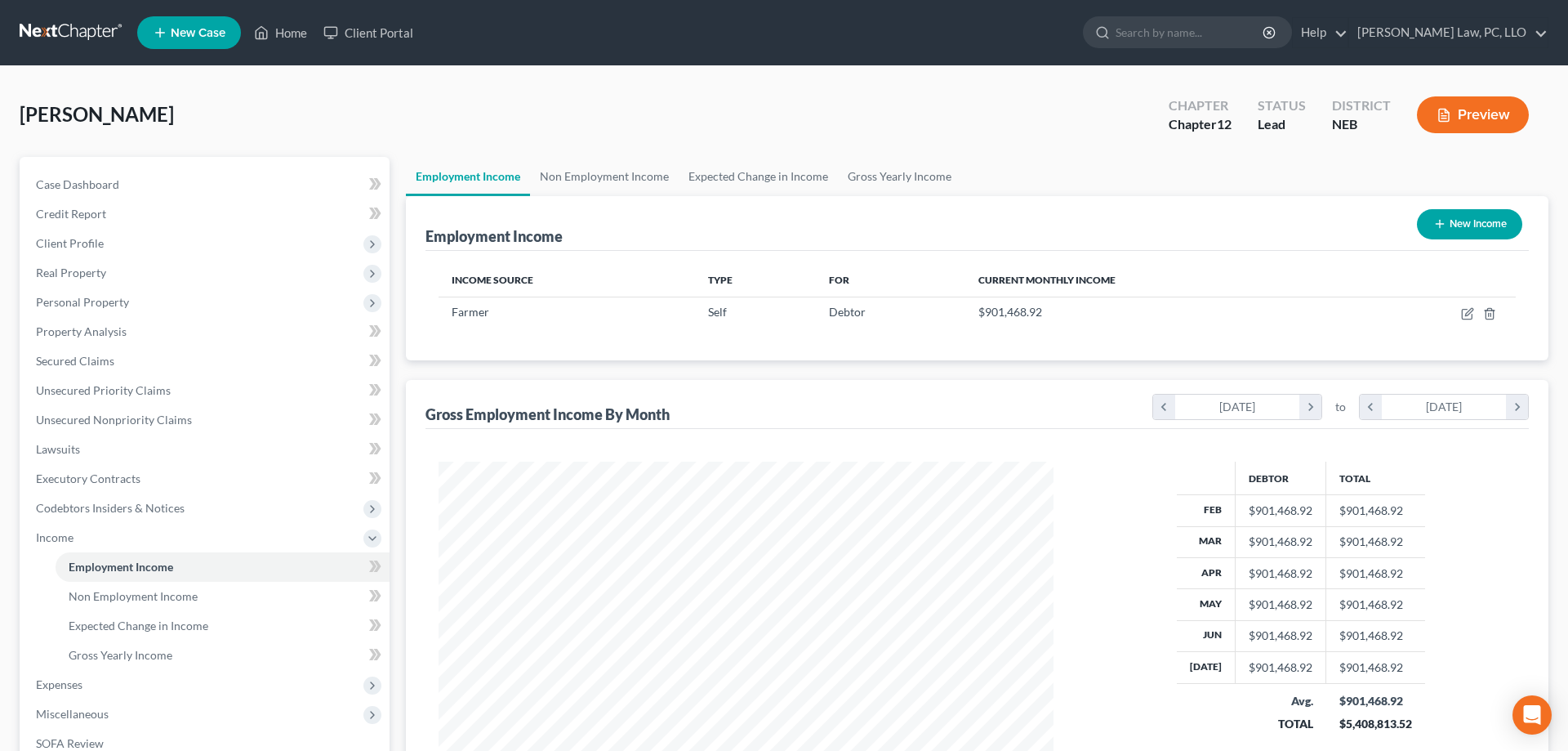
scroll to position [307, 648]
click at [1457, 220] on button "New Income" at bounding box center [1470, 224] width 105 height 30
select select "0"
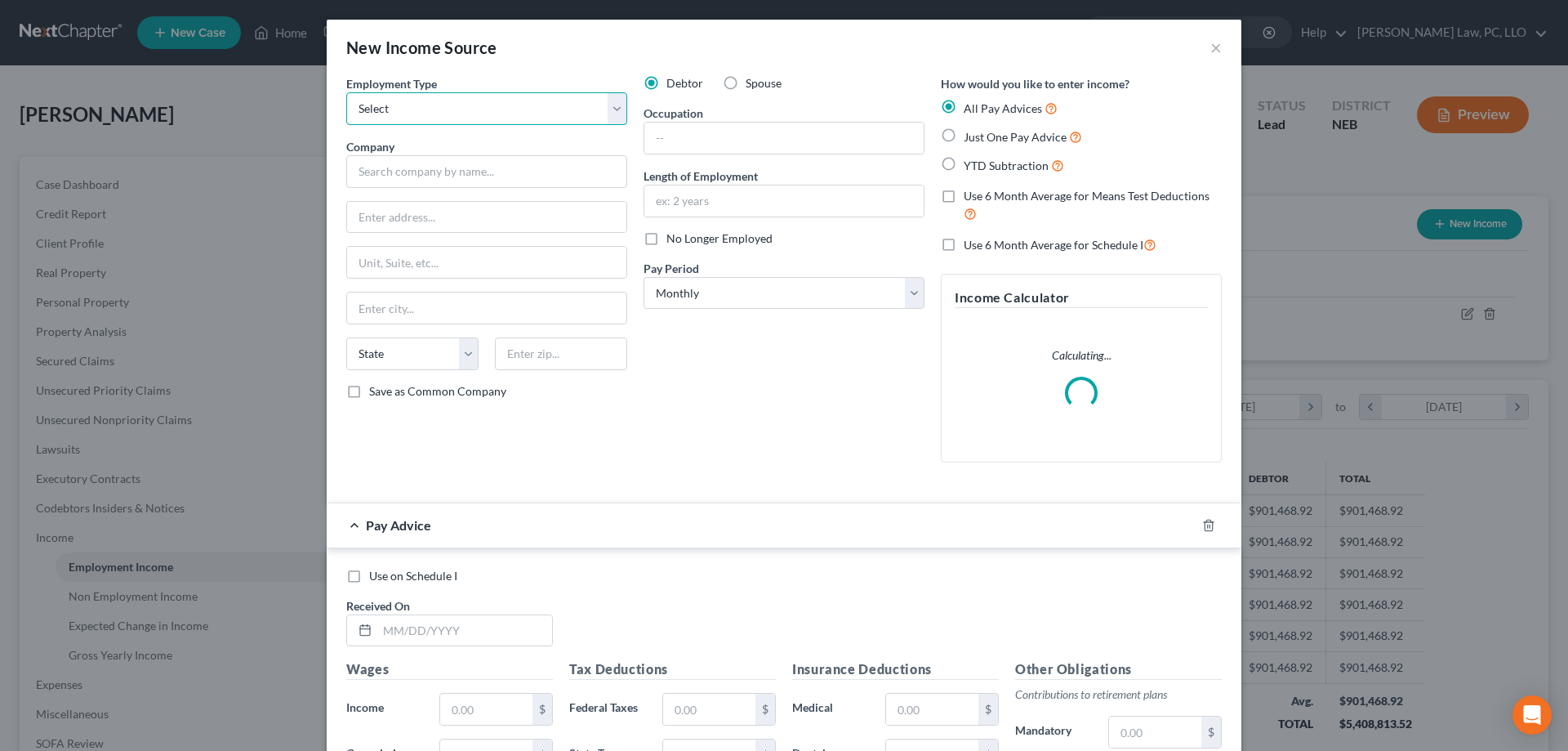
click at [346, 92] on select "Select Full or [DEMOGRAPHIC_DATA] Employment Self Employment" at bounding box center [487, 108] width 281 height 33
select select "0"
click option "Full or [DEMOGRAPHIC_DATA] Employment" at bounding box center [0, 0] width 0 height 0
click at [466, 172] on input "text" at bounding box center [487, 171] width 281 height 33
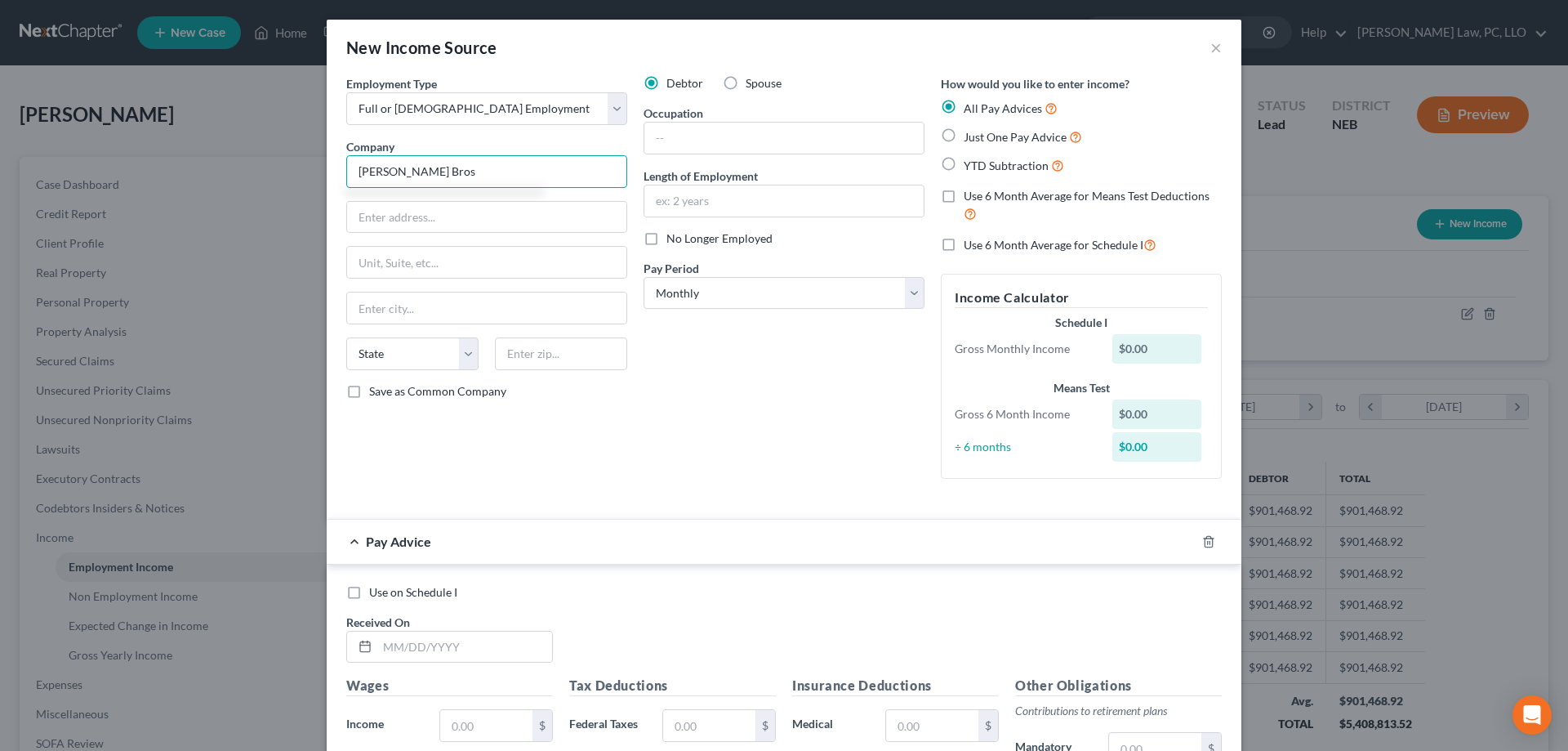
type input "[PERSON_NAME] Bros"
click at [436, 213] on input "text" at bounding box center [487, 217] width 279 height 31
paste input "[STREET_ADDRESS][PERSON_NAME]"
type input "[STREET_ADDRESS][PERSON_NAME]"
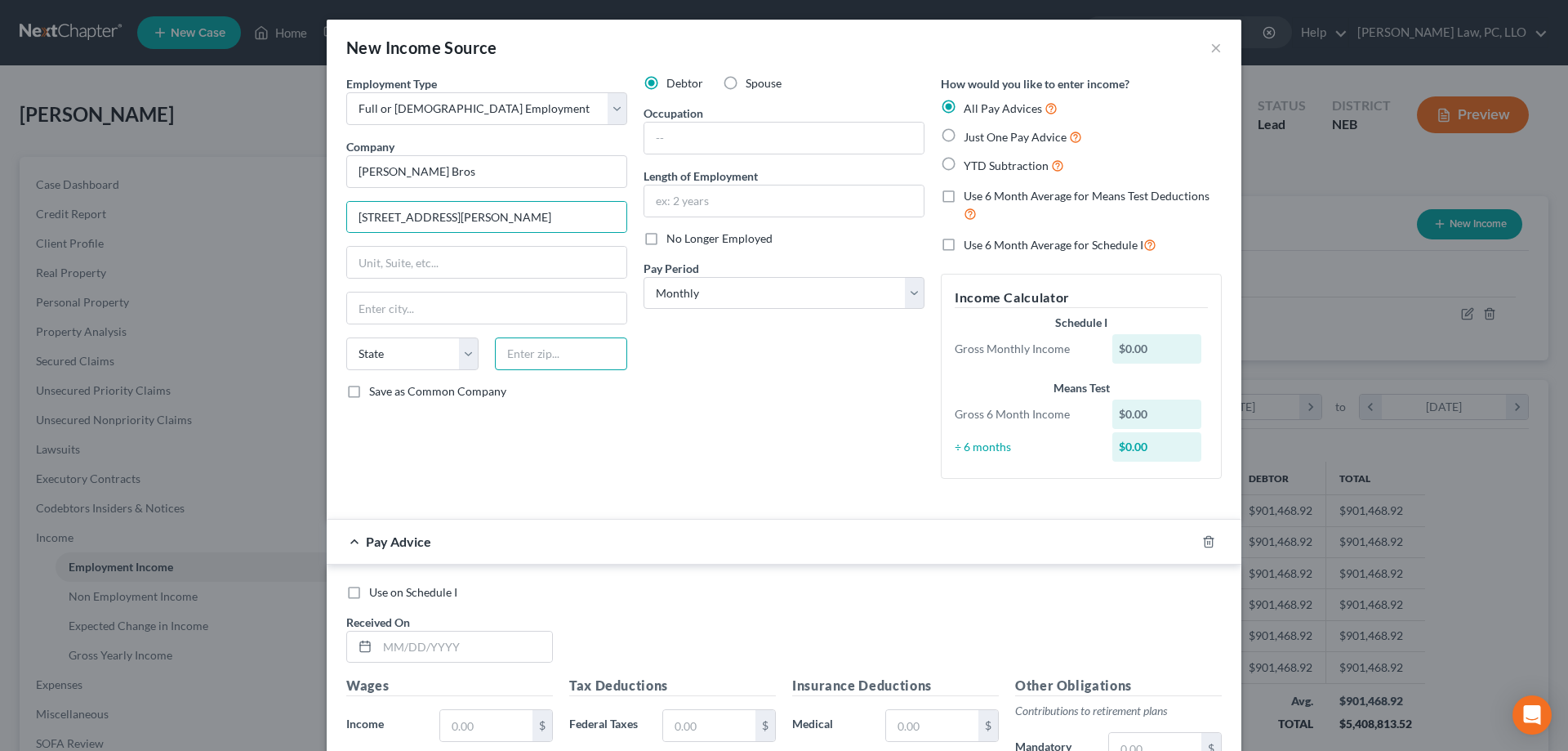
click at [534, 365] on input "text" at bounding box center [561, 353] width 132 height 33
type input "68048"
type input "Plattsmouth"
select select "30"
click at [756, 146] on input "text" at bounding box center [784, 138] width 279 height 31
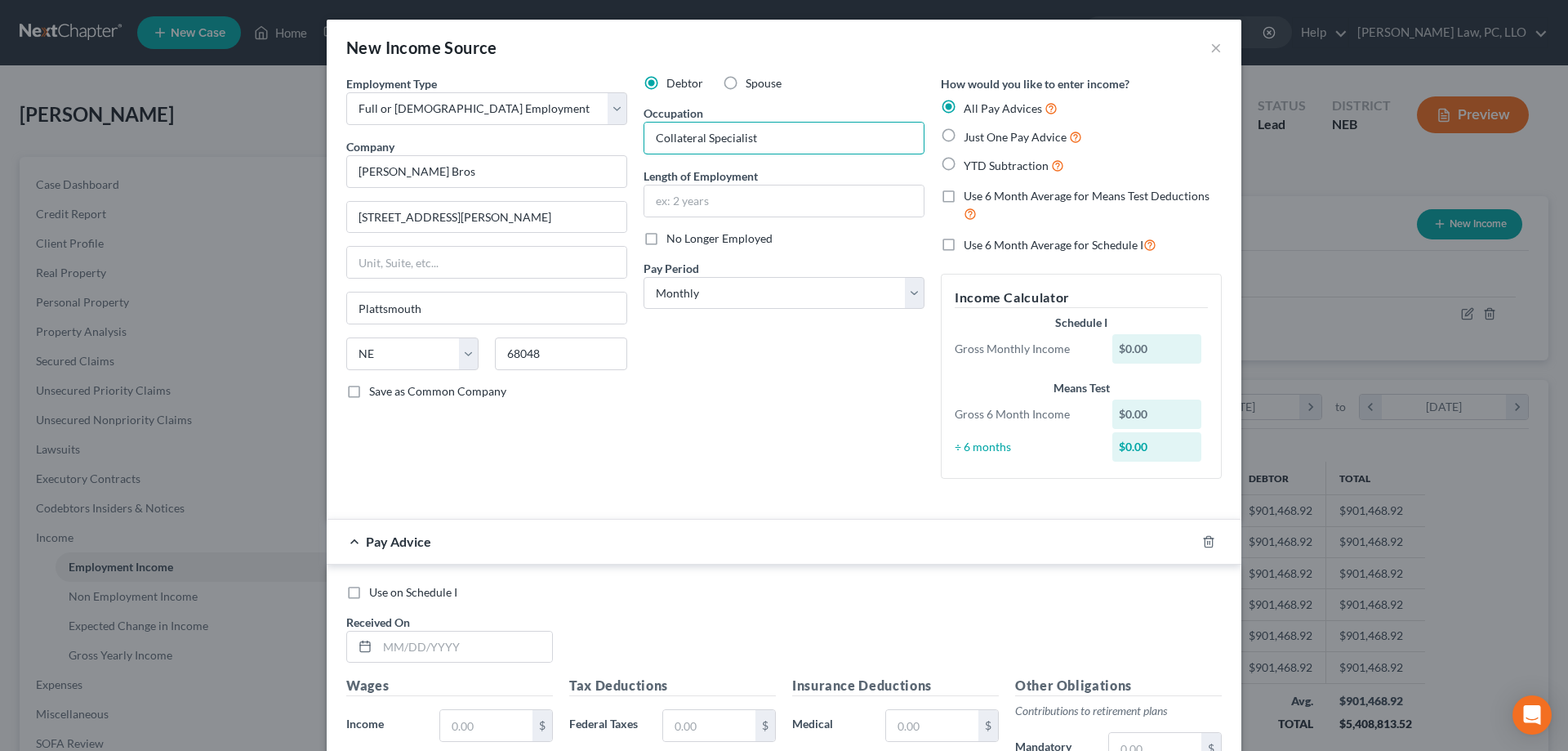
type input "Collateral Specialist"
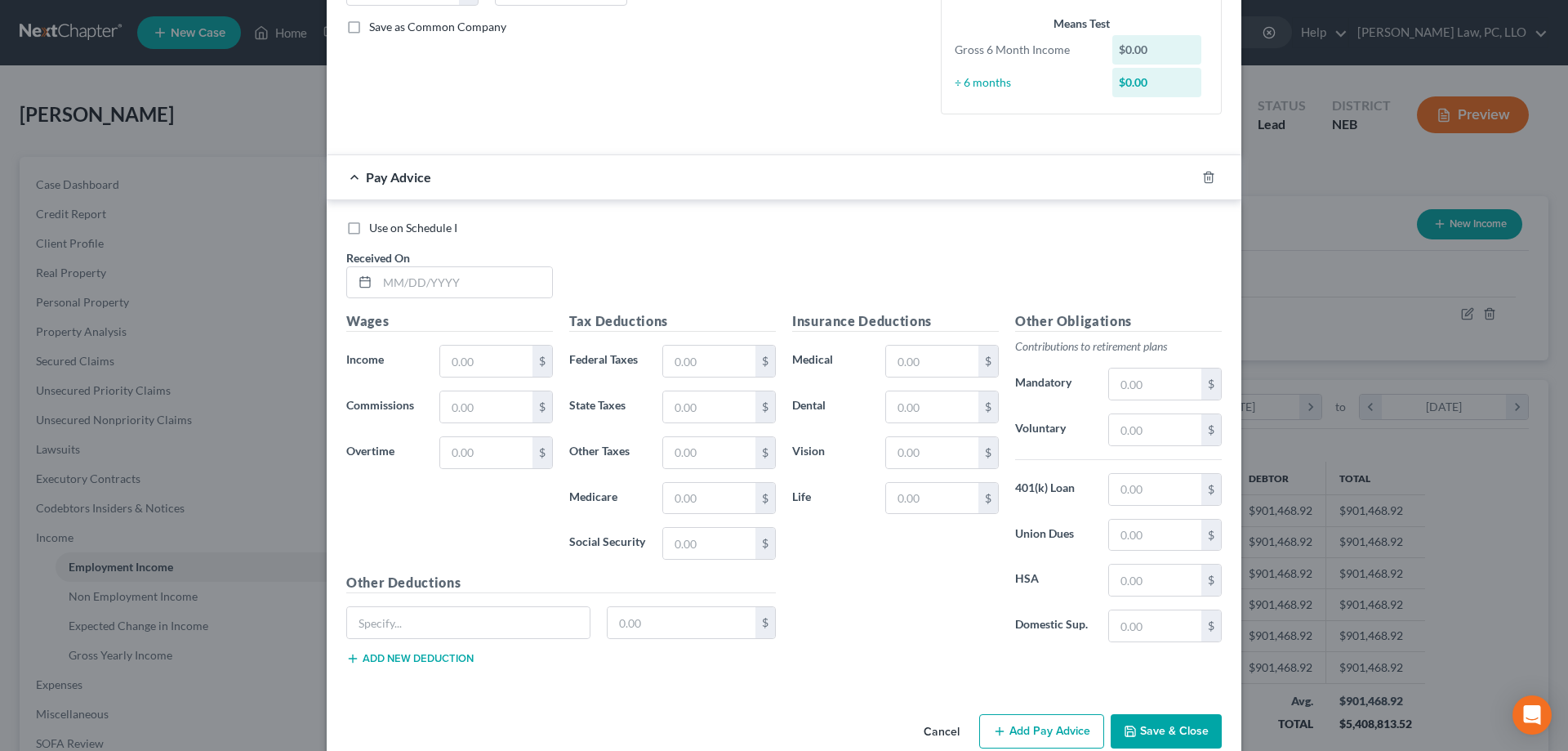
scroll to position [395, 0]
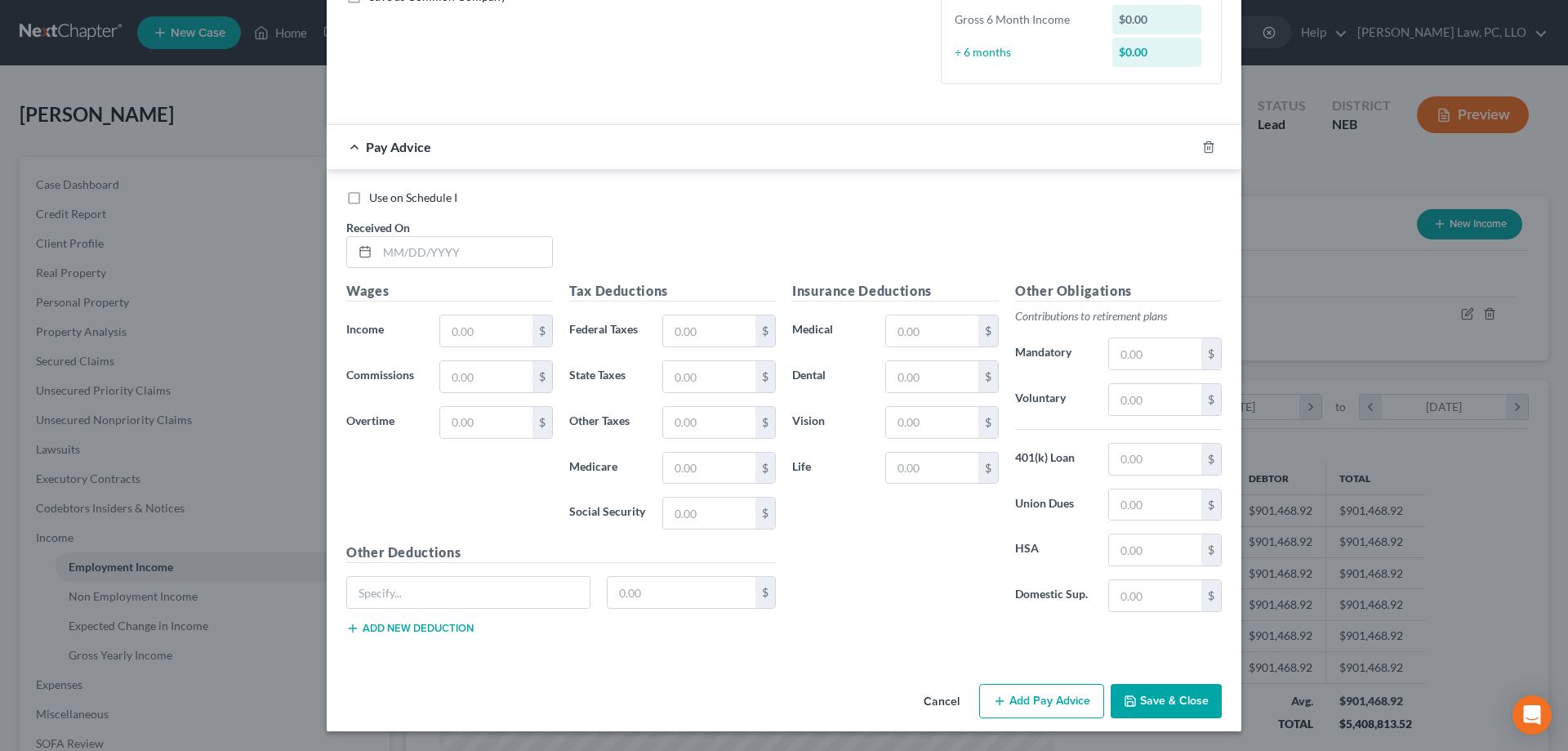
click at [1160, 689] on button "Save & Close" at bounding box center [1166, 701] width 111 height 34
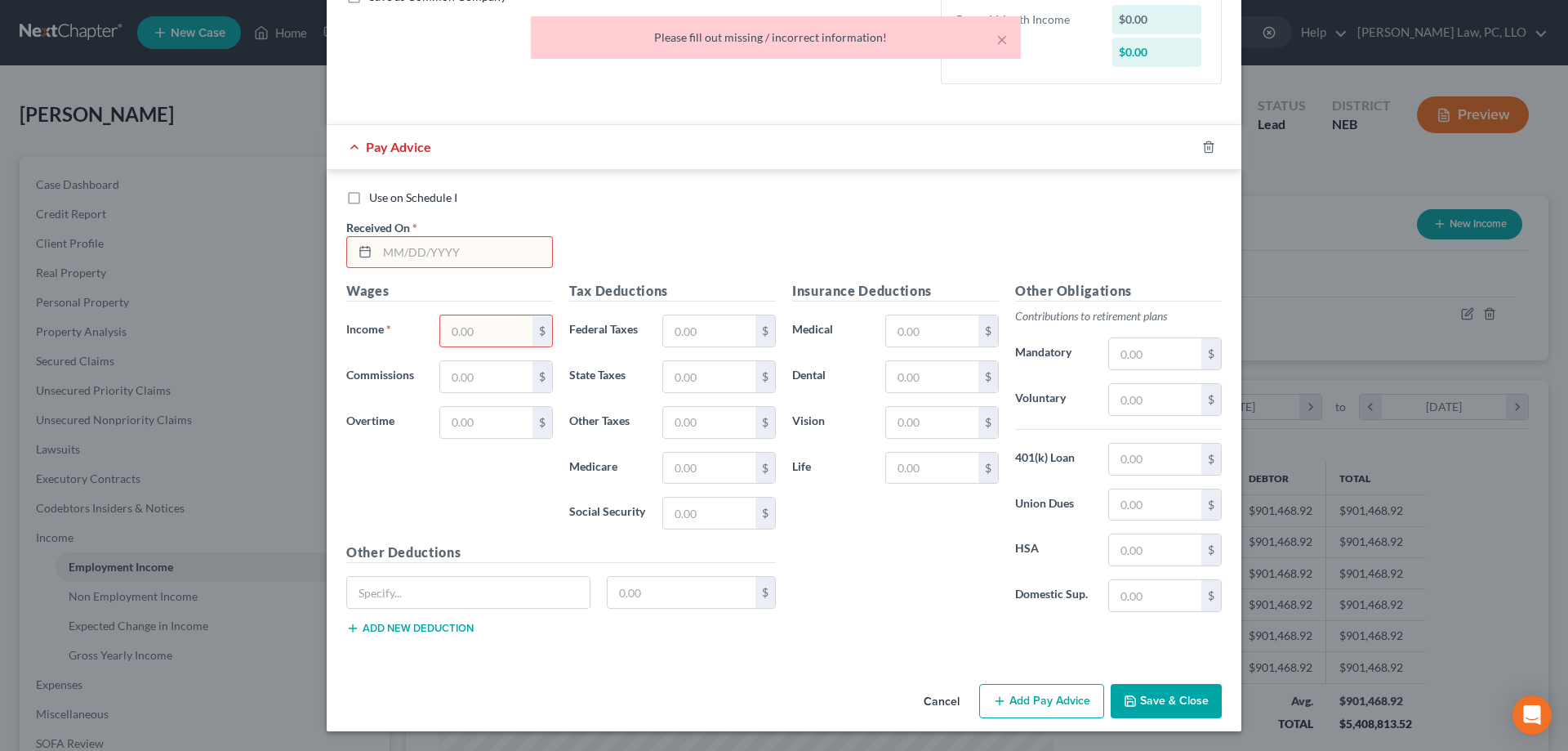
scroll to position [267, 0]
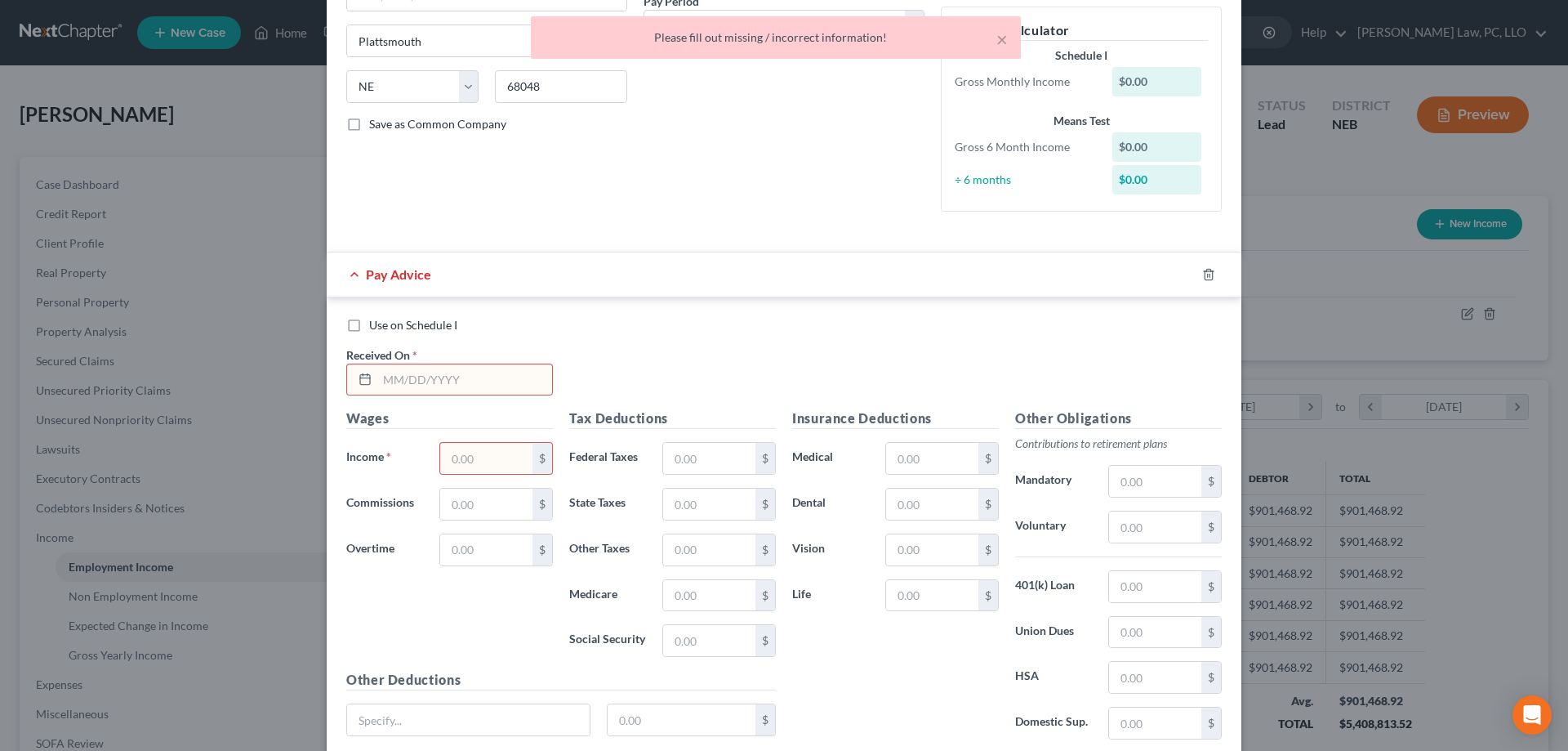
click at [396, 374] on input "text" at bounding box center [464, 380] width 175 height 31
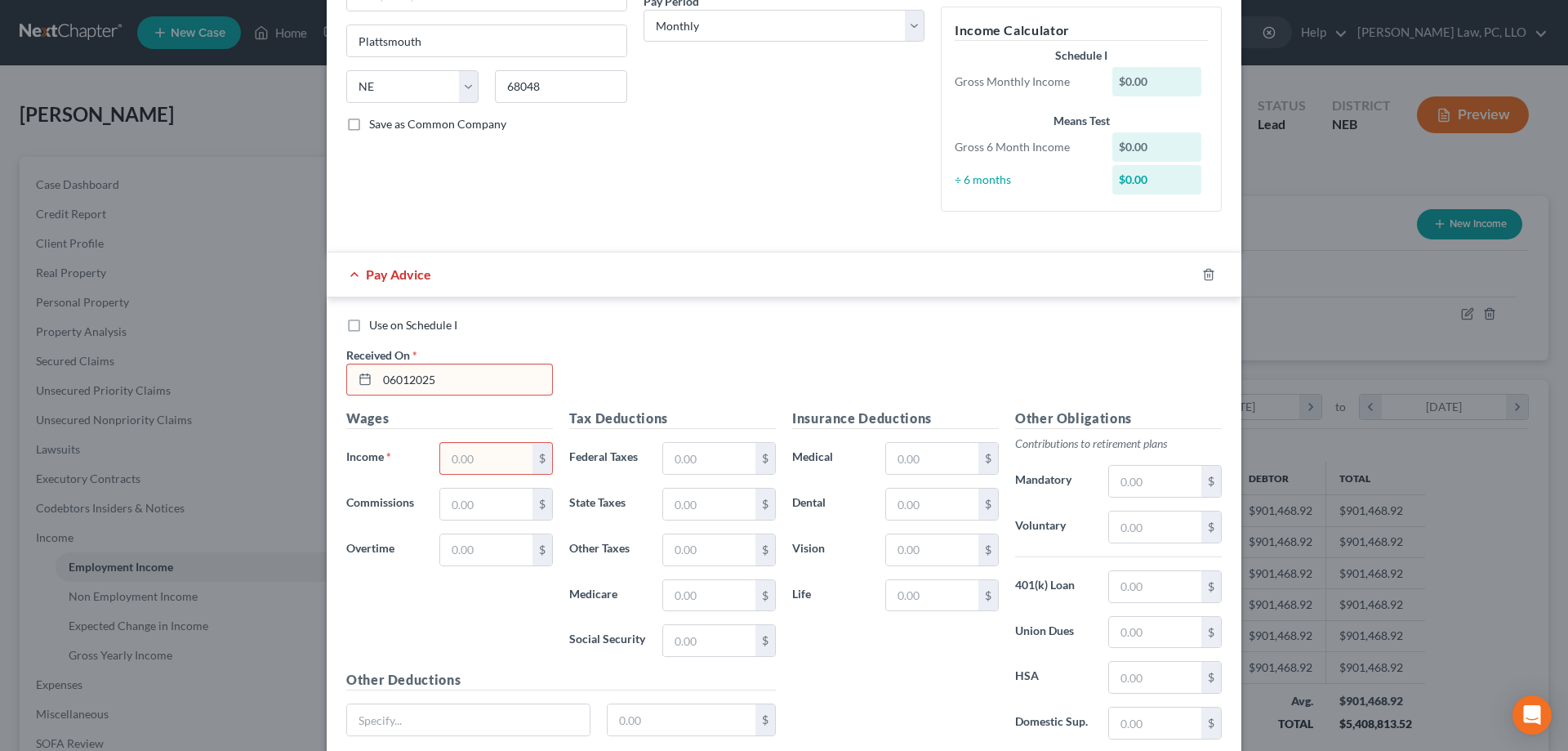
type input "06012025"
type input "6,000"
click at [734, 334] on div "Use on Schedule I Received On * 06012025" at bounding box center [784, 363] width 892 height 92
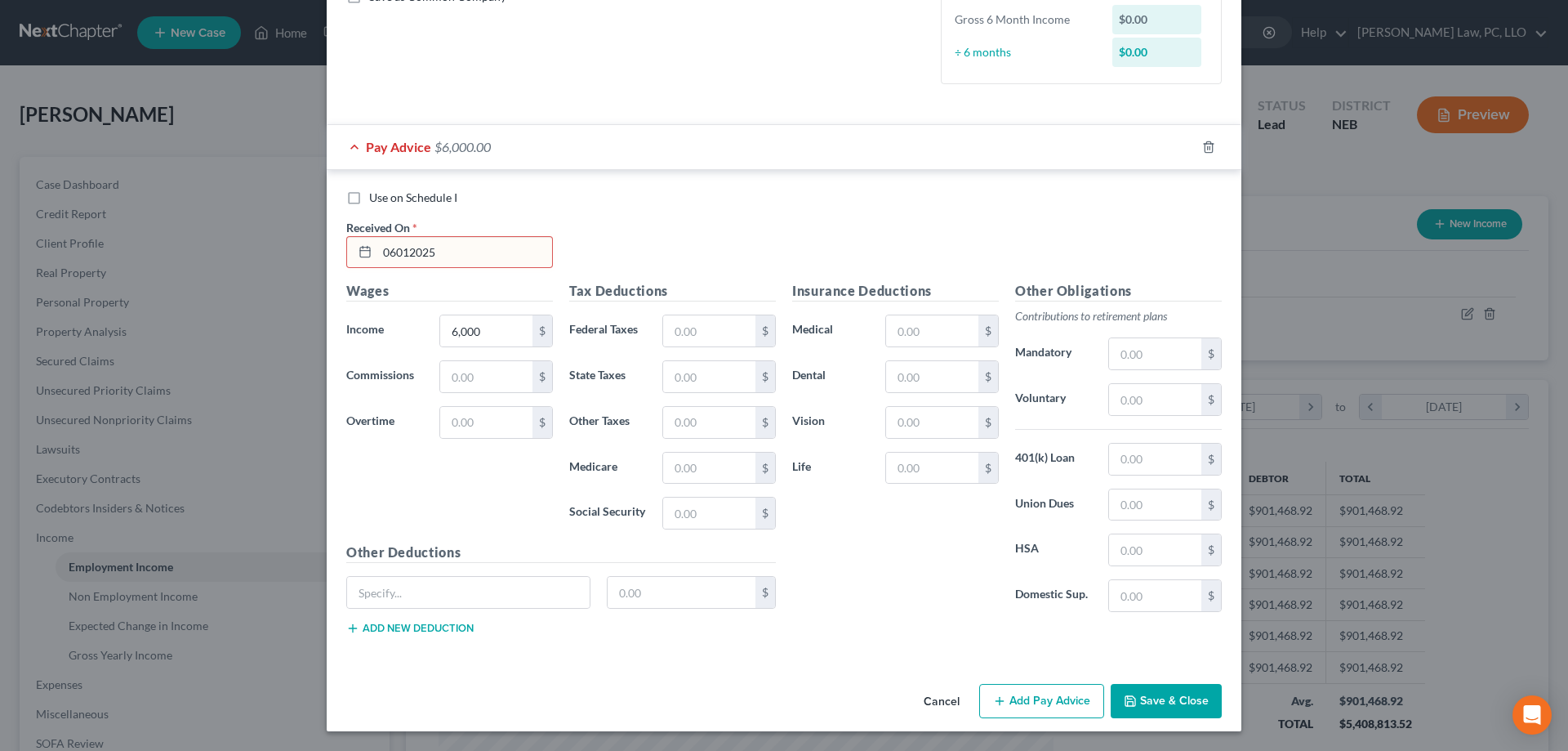
click at [1160, 695] on button "Save & Close" at bounding box center [1166, 701] width 111 height 34
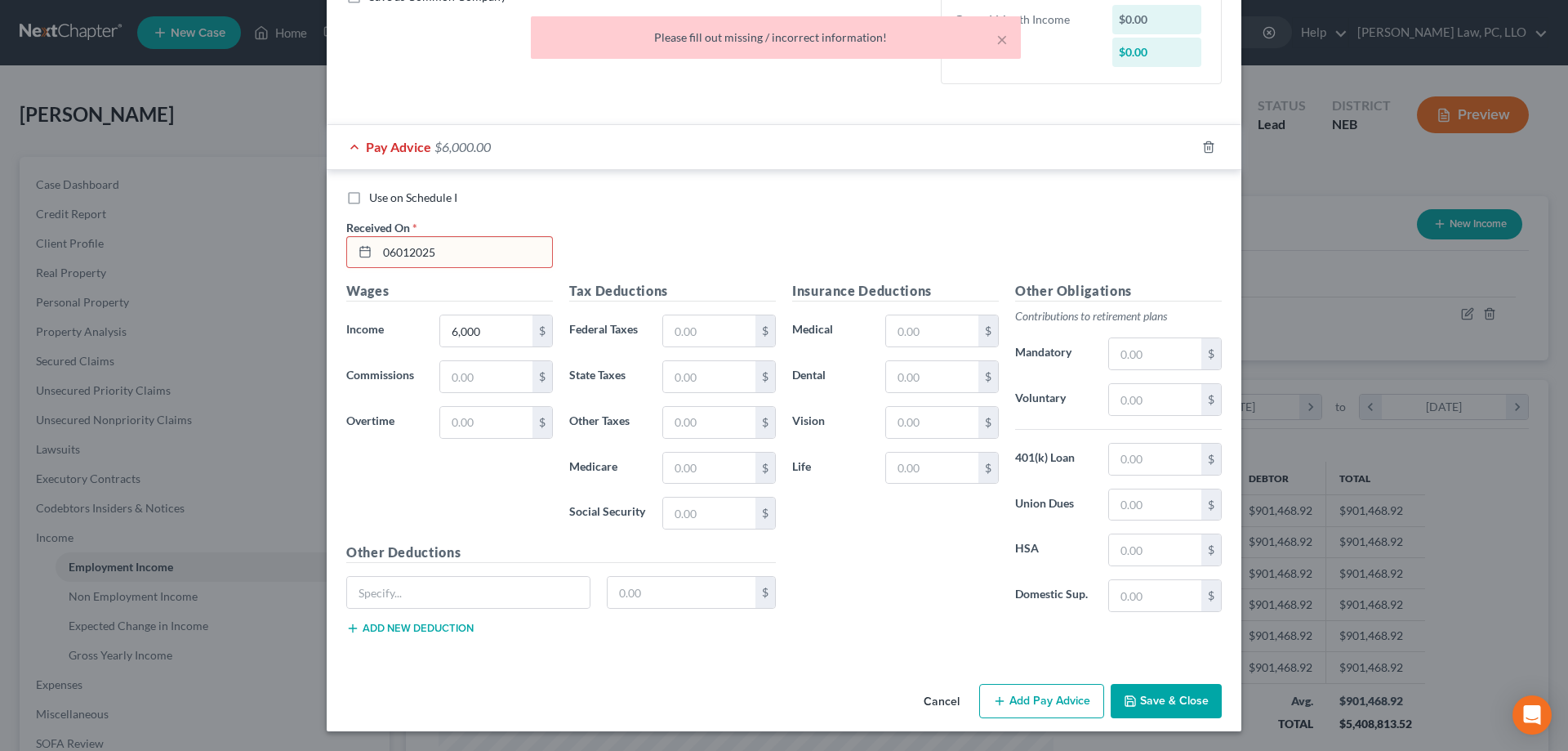
drag, startPoint x: 463, startPoint y: 242, endPoint x: 370, endPoint y: 242, distance: 93.0
click at [377, 242] on input "06012025" at bounding box center [464, 252] width 175 height 31
click at [365, 249] on icon at bounding box center [365, 252] width 13 height 13
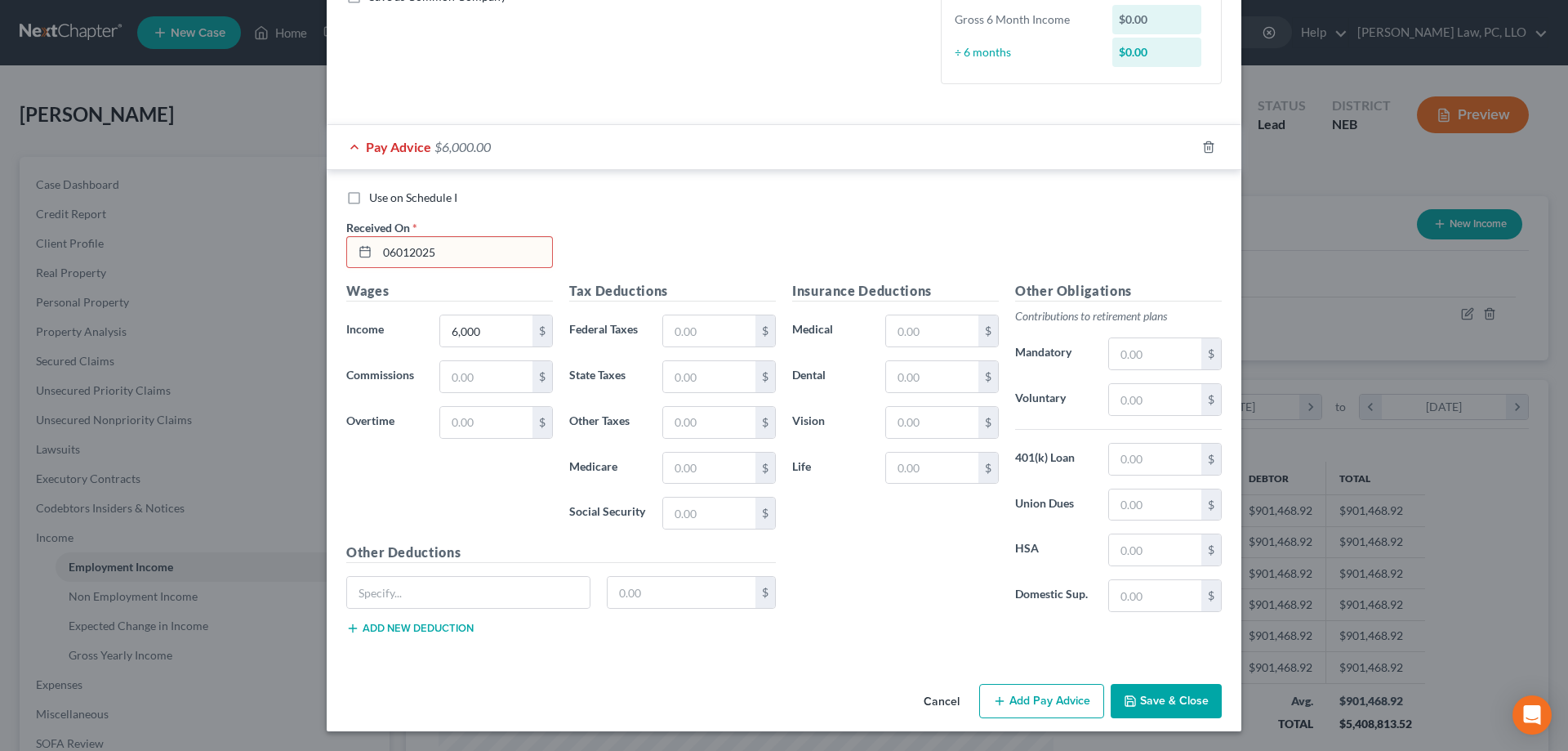
click at [365, 254] on icon at bounding box center [365, 252] width 13 height 13
drag, startPoint x: 461, startPoint y: 257, endPoint x: 358, endPoint y: 264, distance: 103.2
click at [377, 264] on input "06012025" at bounding box center [464, 252] width 175 height 31
click at [365, 250] on icon at bounding box center [365, 252] width 13 height 13
click at [396, 252] on input "text" at bounding box center [464, 252] width 175 height 31
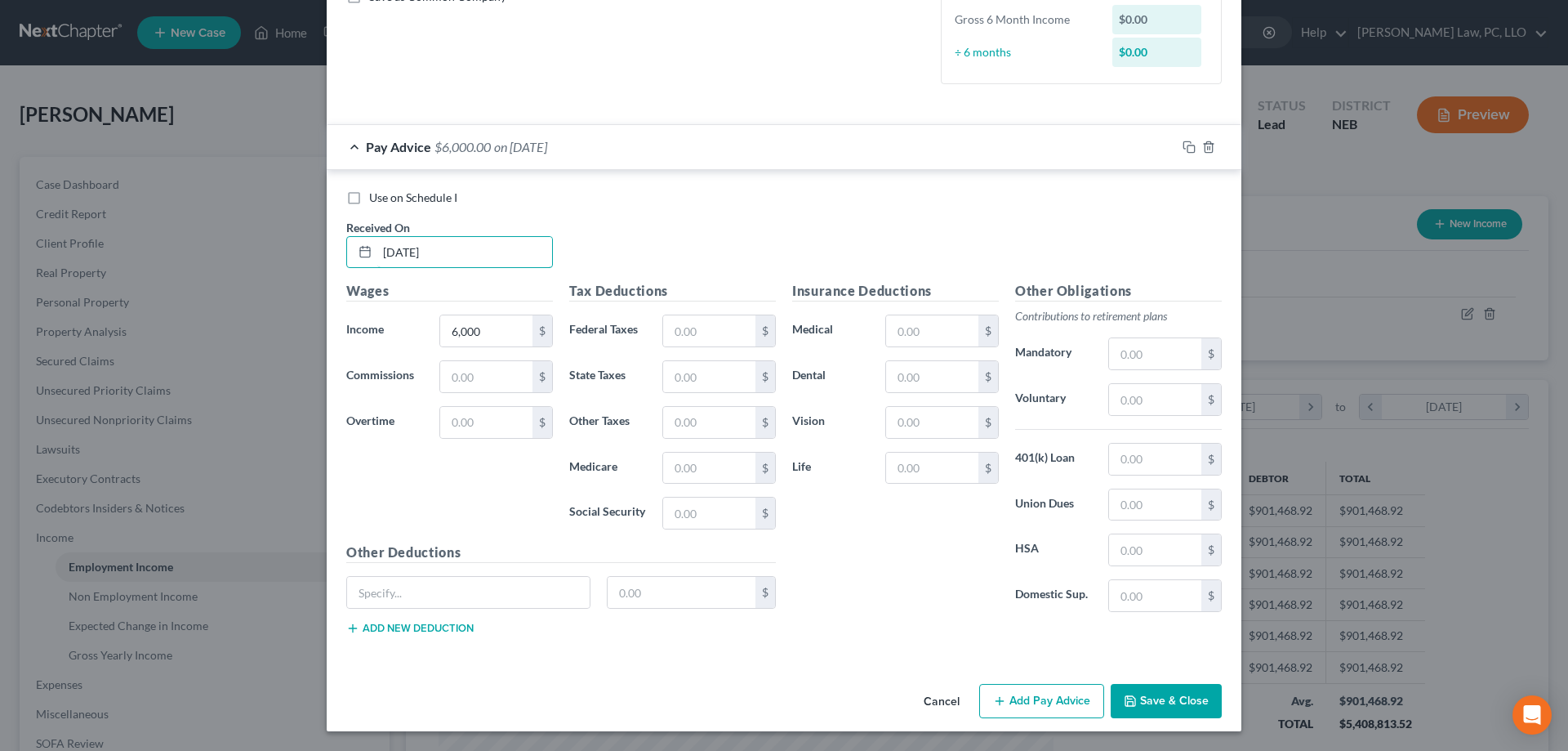
type input "[DATE]"
click at [1180, 699] on button "Save & Close" at bounding box center [1166, 701] width 111 height 34
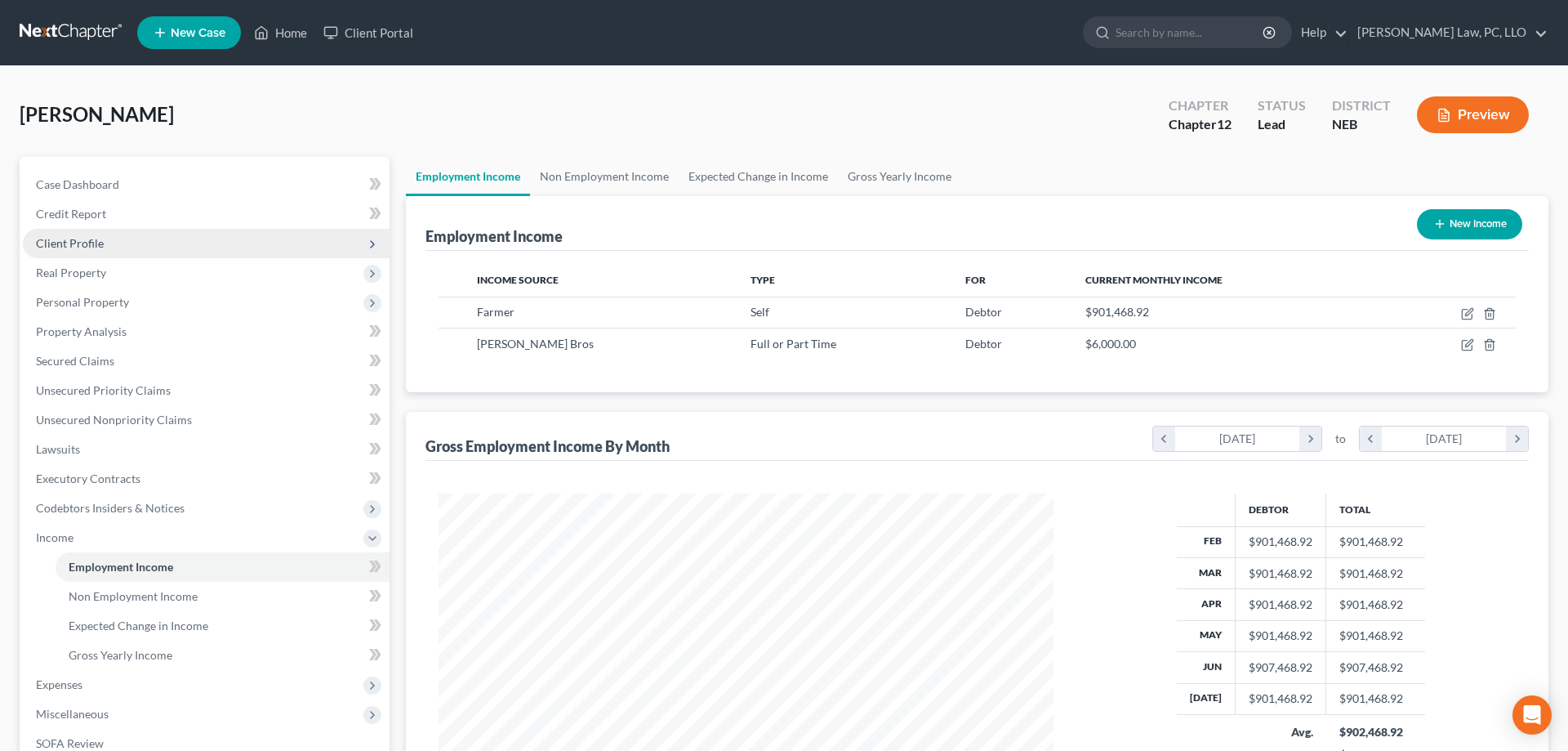
click at [66, 244] on span "Client Profile" at bounding box center [69, 243] width 68 height 14
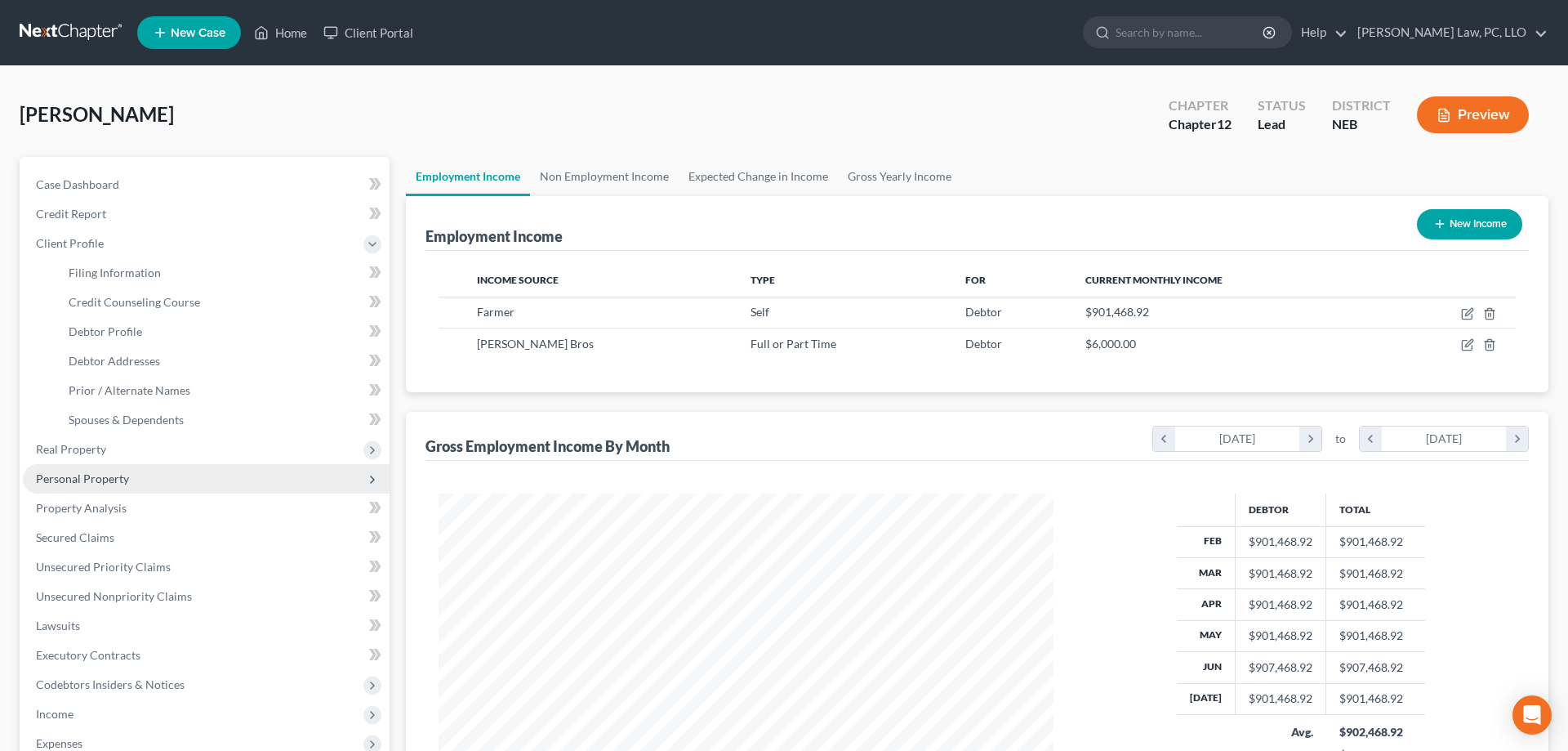
click at [84, 478] on span "Personal Property" at bounding box center [82, 478] width 93 height 14
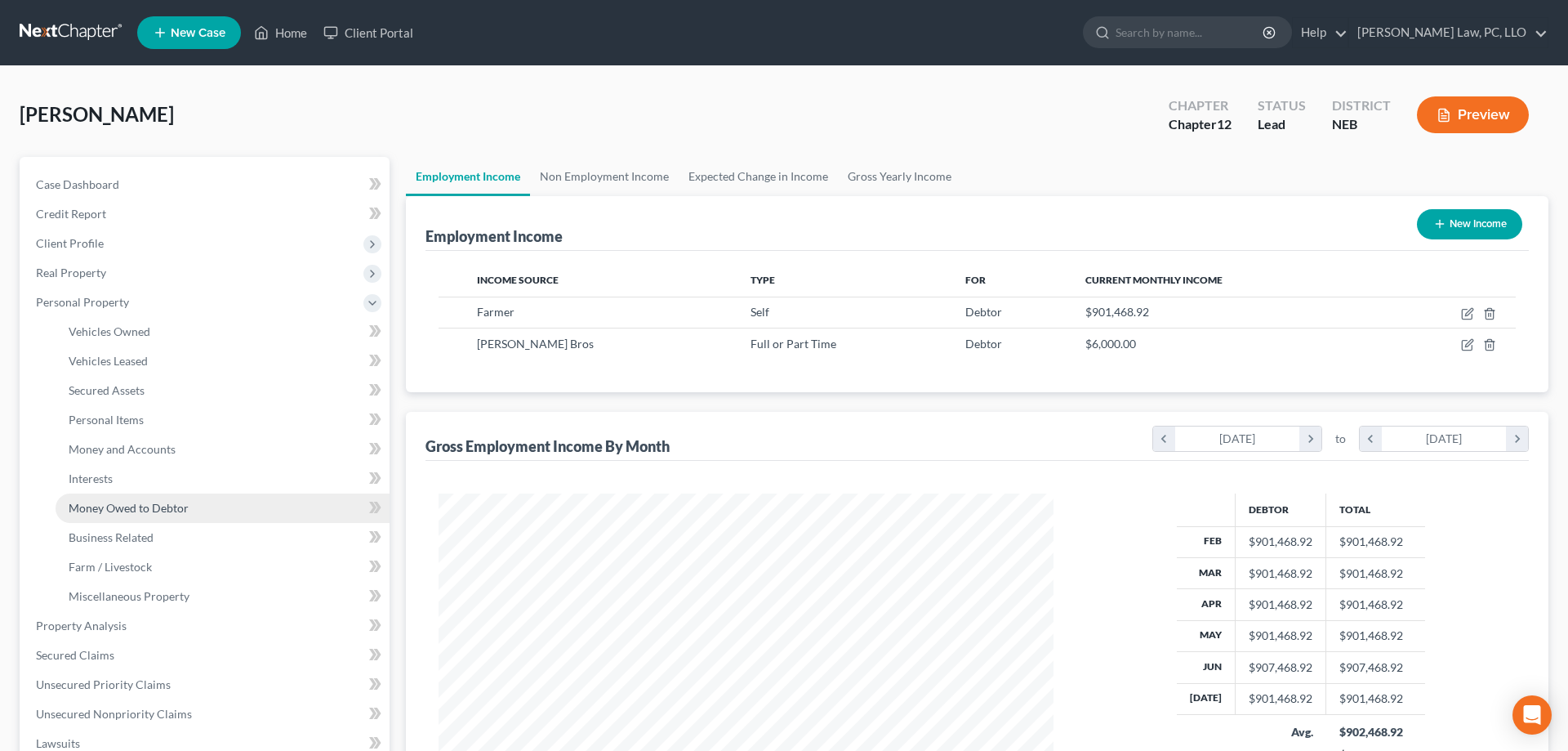
click at [120, 511] on span "Money Owed to Debtor" at bounding box center [129, 508] width 120 height 14
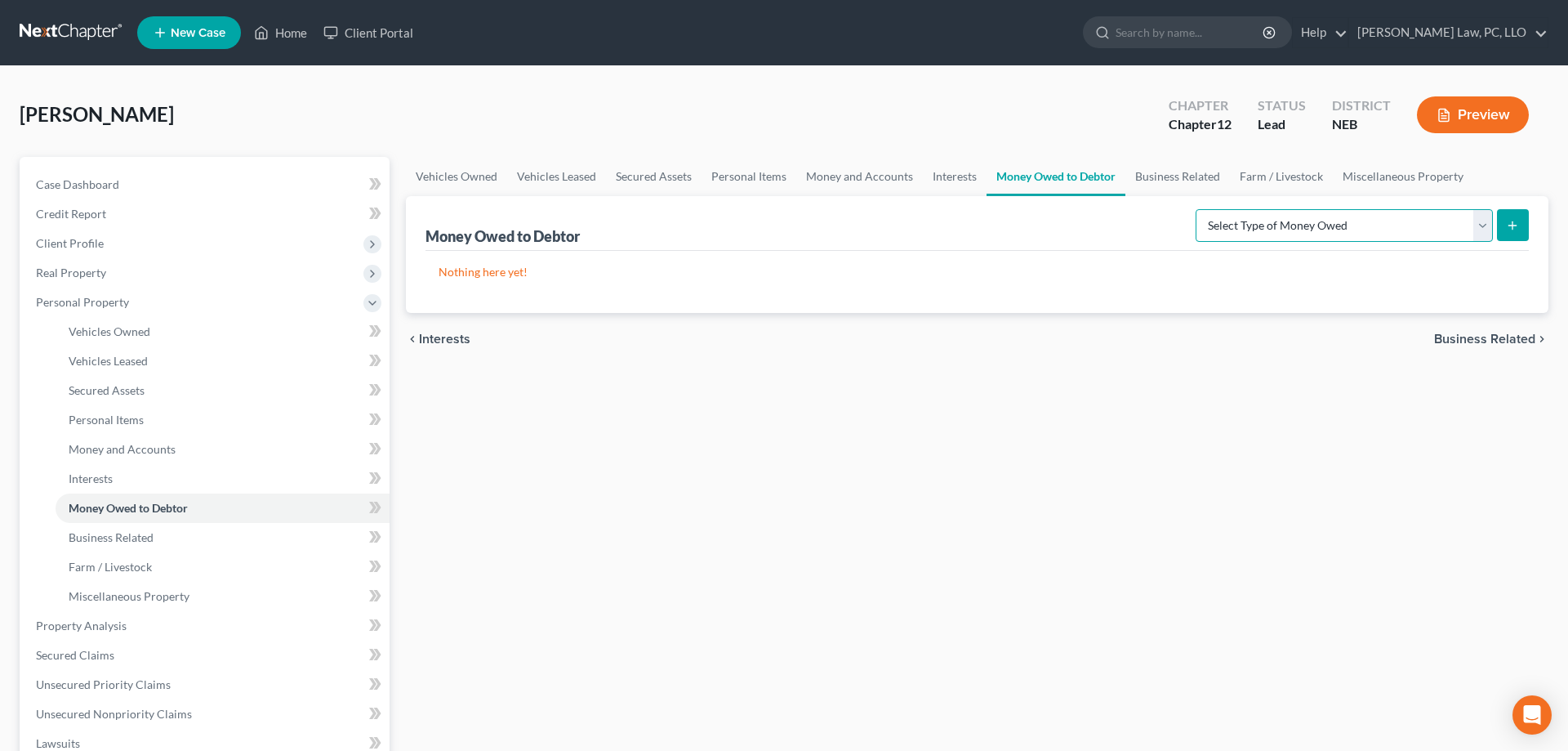
click at [1196, 209] on select "Select Type of Money Owed Accounts Receivable (A/B: 38) Alimony (A/B: 29) Child…" at bounding box center [1345, 225] width 298 height 33
select select "accounts_receivable"
click option "Accounts Receivable (A/B: 38)" at bounding box center [0, 0] width 0 height 0
click at [1515, 222] on icon "submit" at bounding box center [1513, 226] width 13 height 13
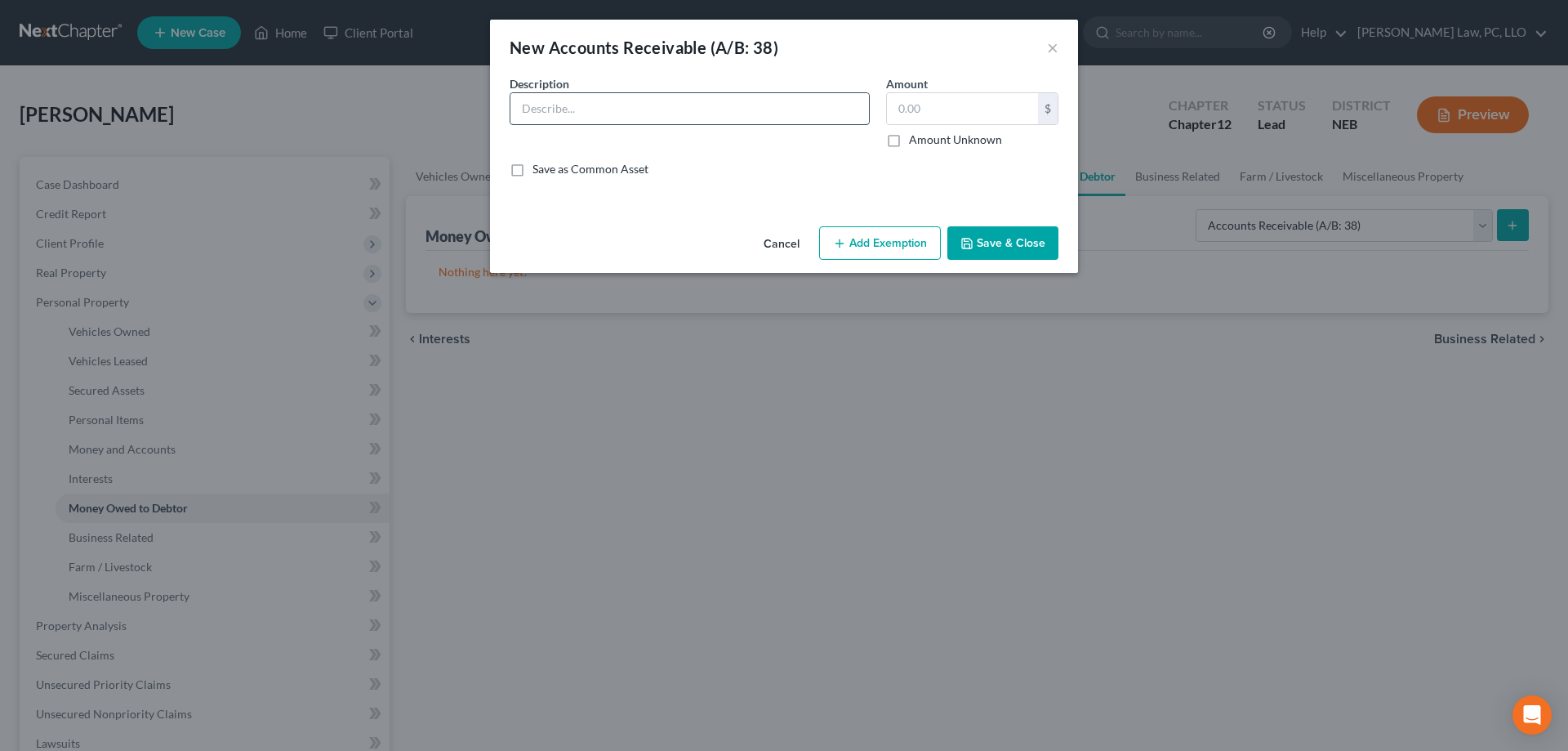
click at [655, 116] on input "text" at bounding box center [690, 108] width 359 height 31
type input "FSA ECAP FUNDS yet to be received"
paste input "242,179.26"
type input "242,179.26"
click at [1035, 239] on button "Save & Close" at bounding box center [1003, 243] width 111 height 34
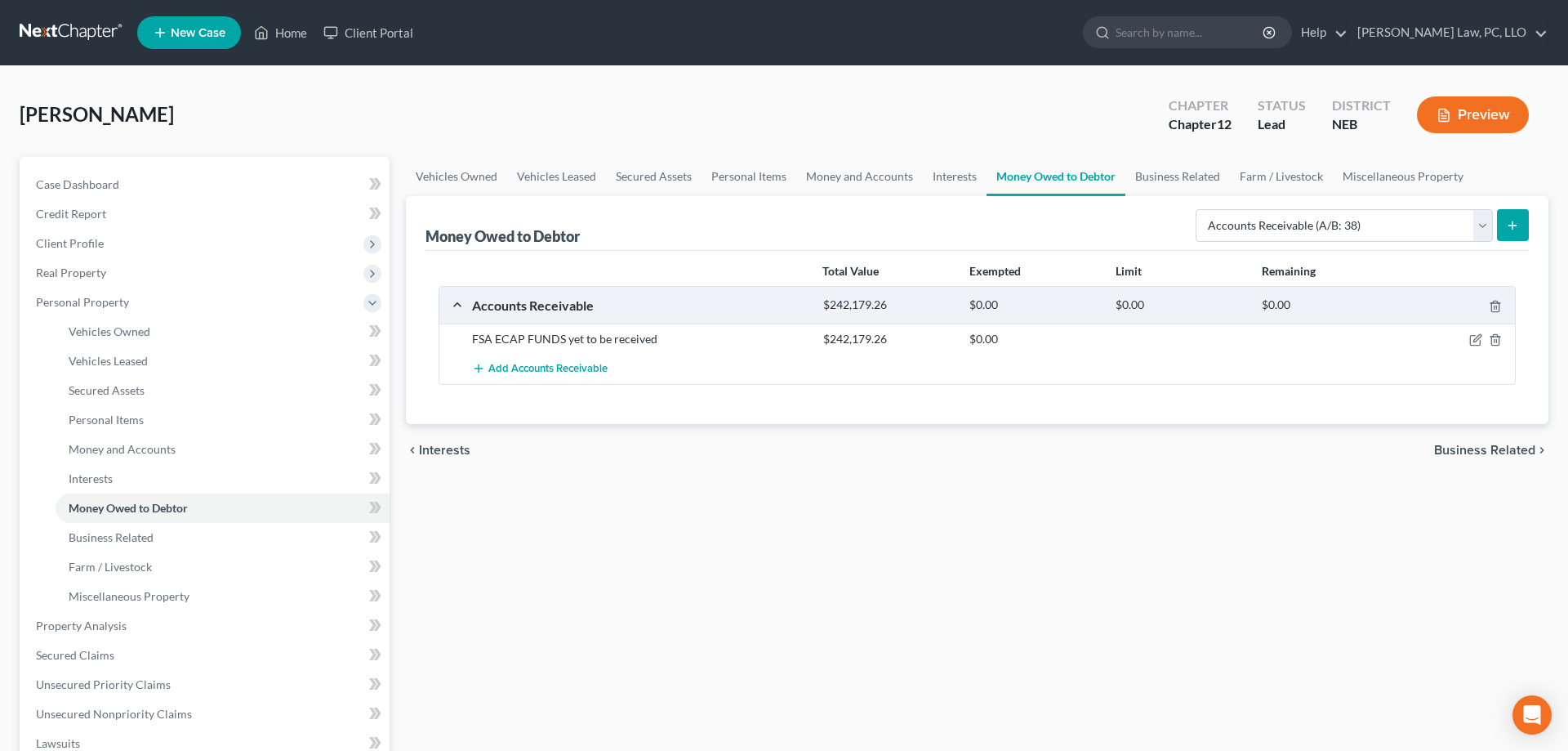
click at [1508, 225] on icon "submit" at bounding box center [1513, 226] width 13 height 13
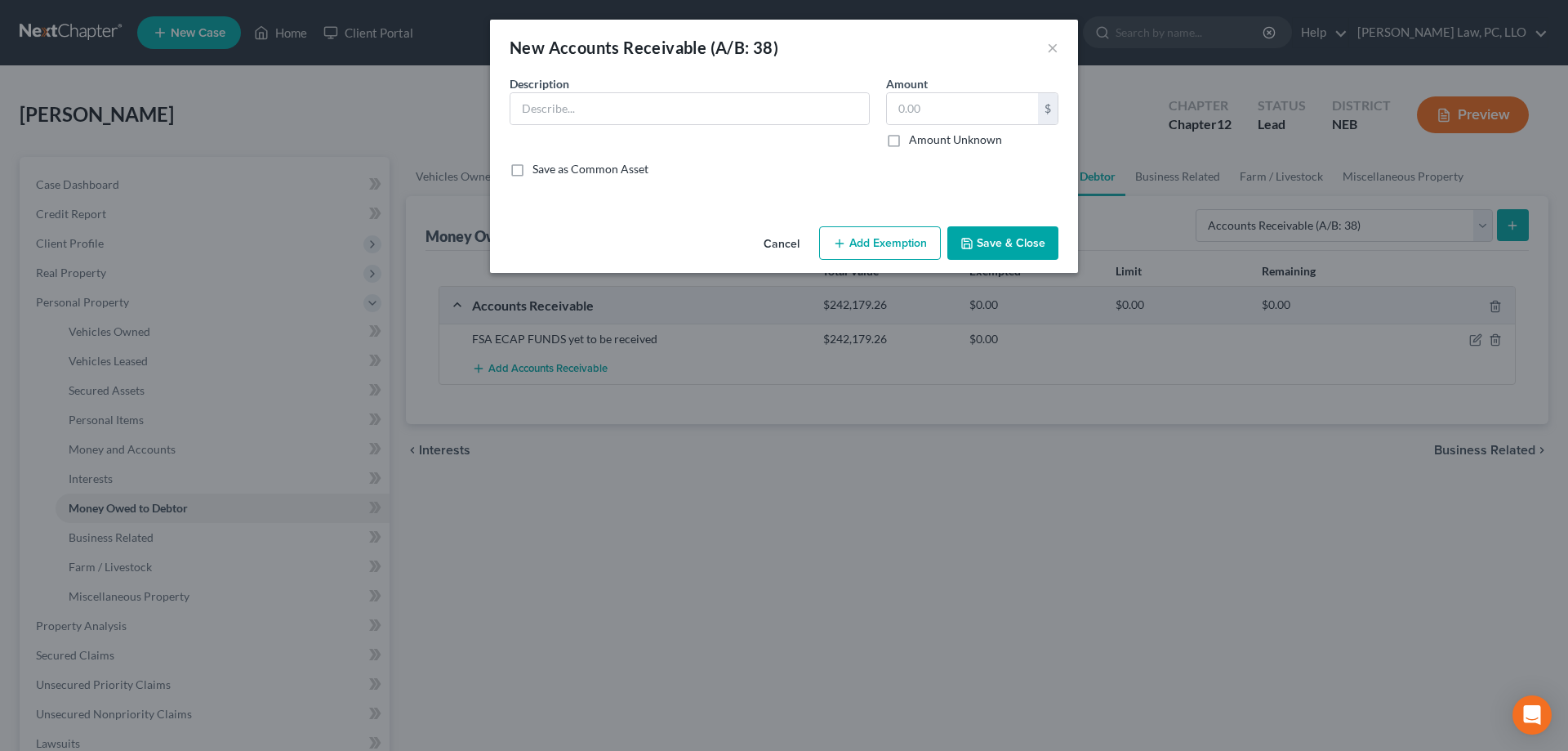
click at [784, 234] on button "Cancel" at bounding box center [782, 244] width 62 height 33
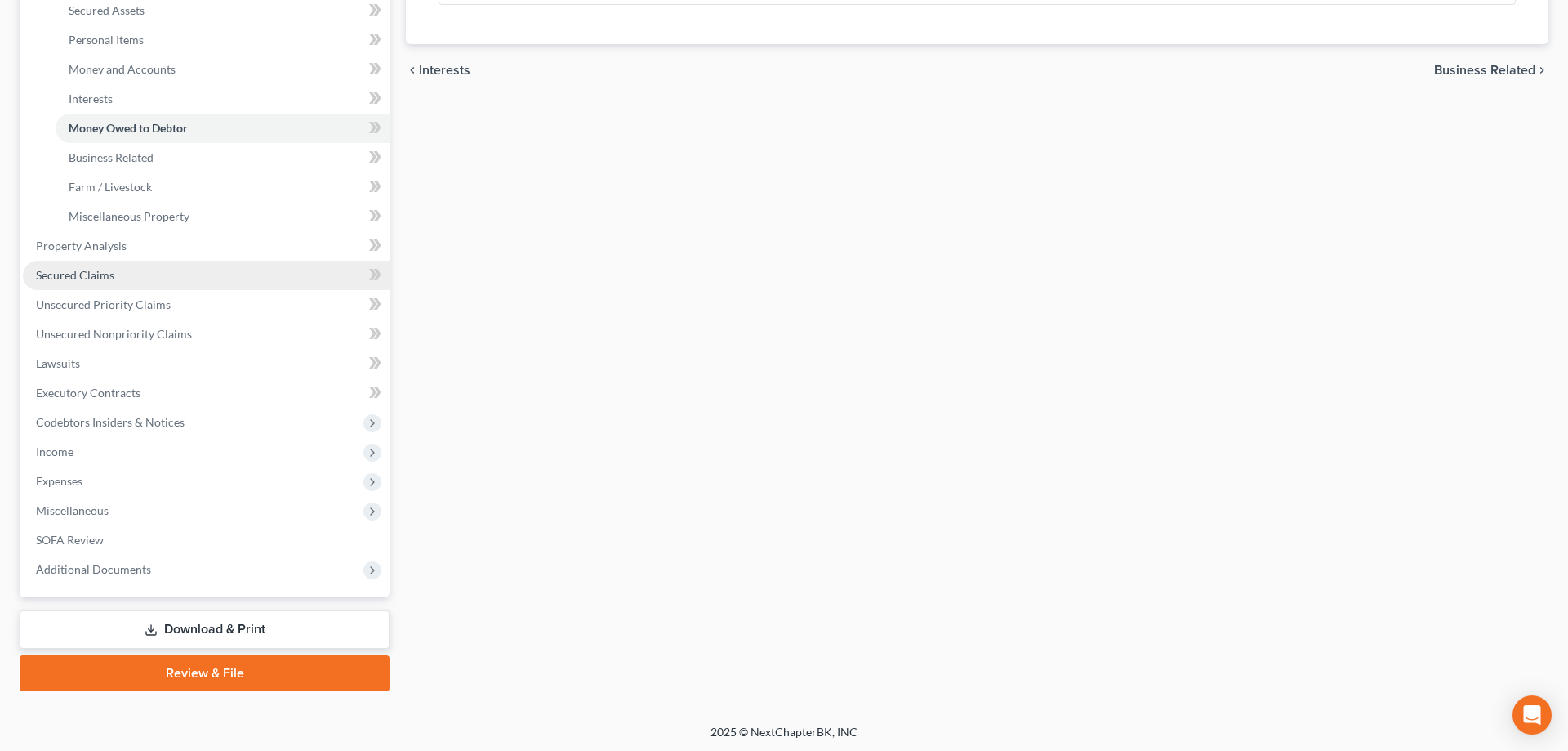
scroll to position [381, 0]
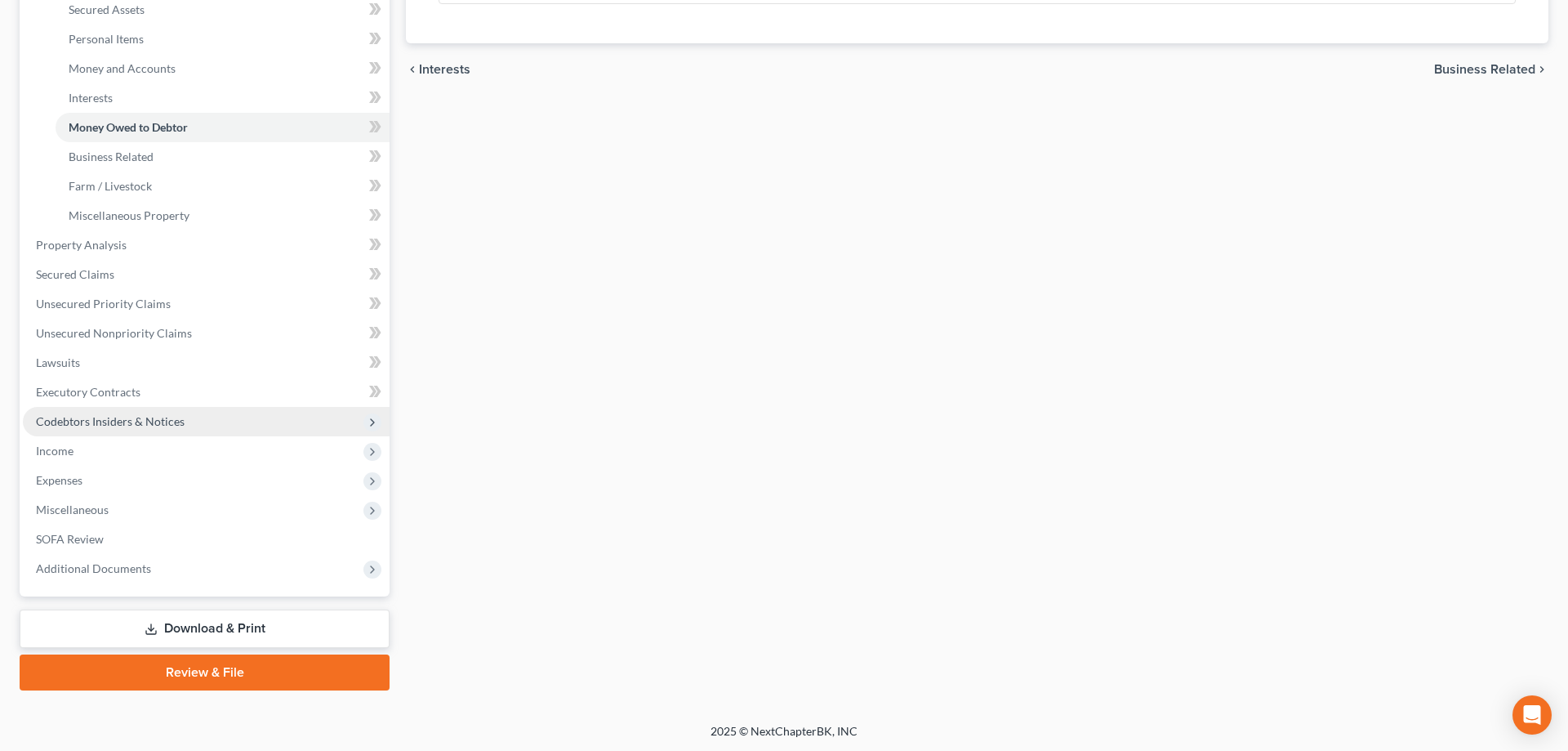
click at [83, 433] on span "Codebtors Insiders & Notices" at bounding box center [206, 421] width 367 height 29
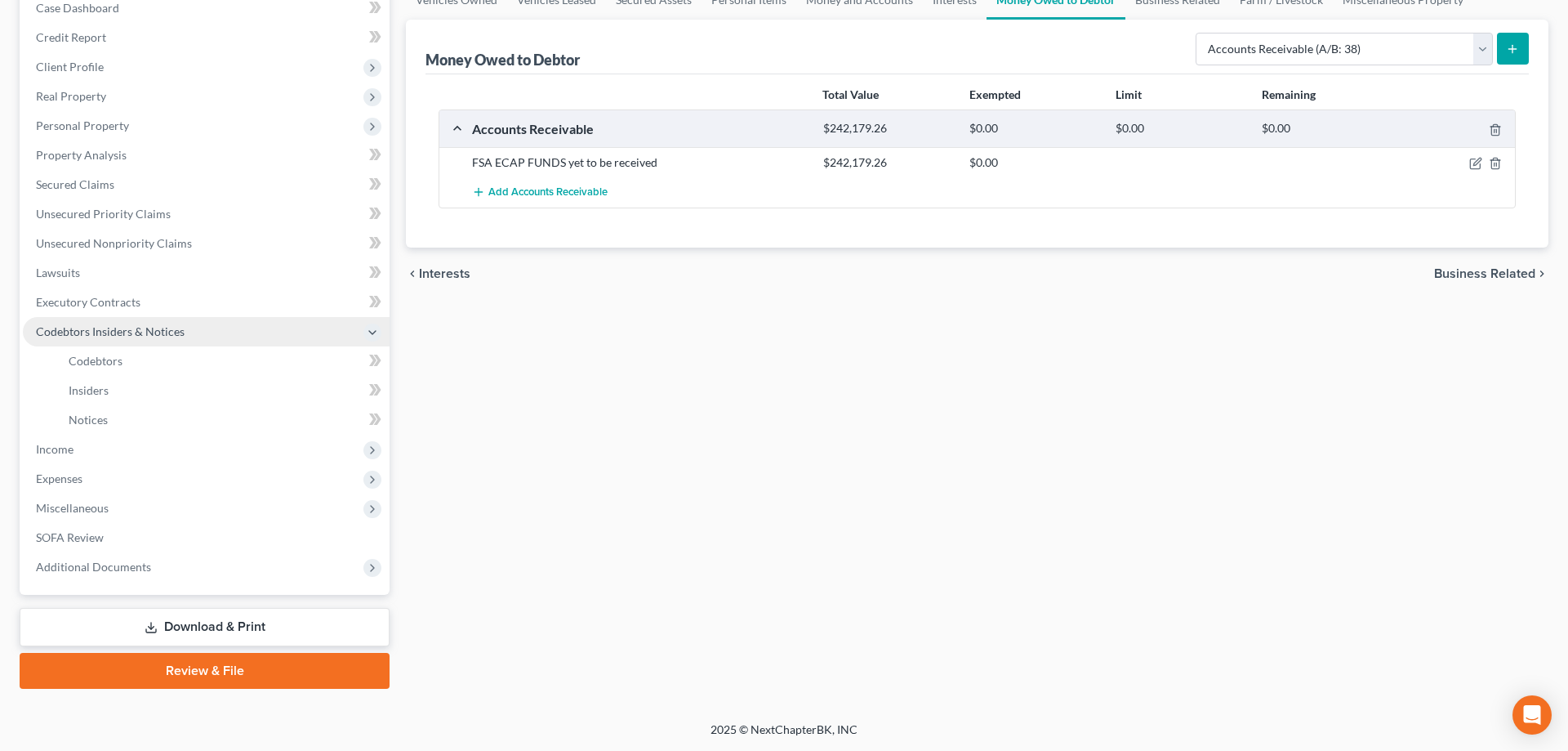
scroll to position [175, 0]
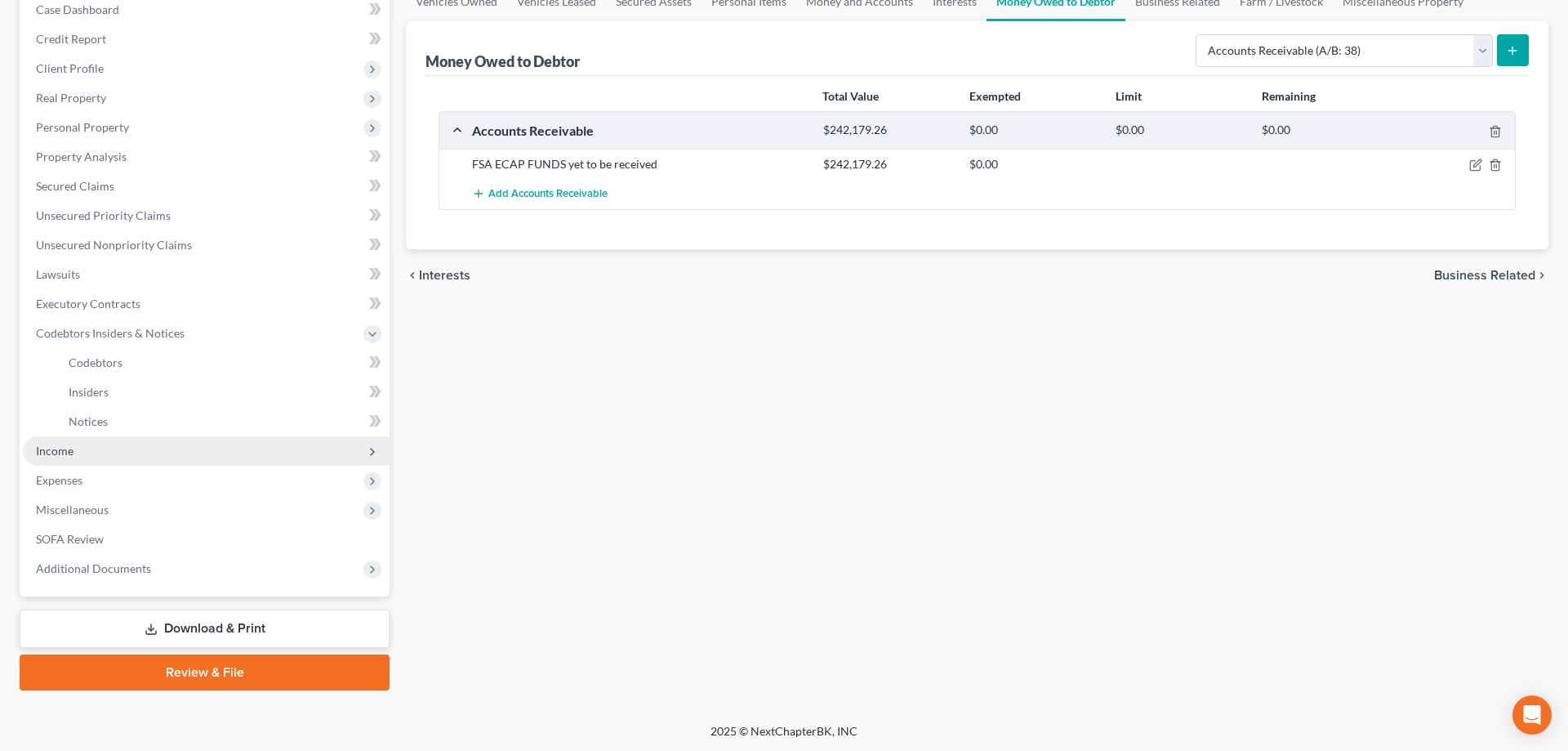
click at [79, 447] on span "Income" at bounding box center [206, 451] width 367 height 29
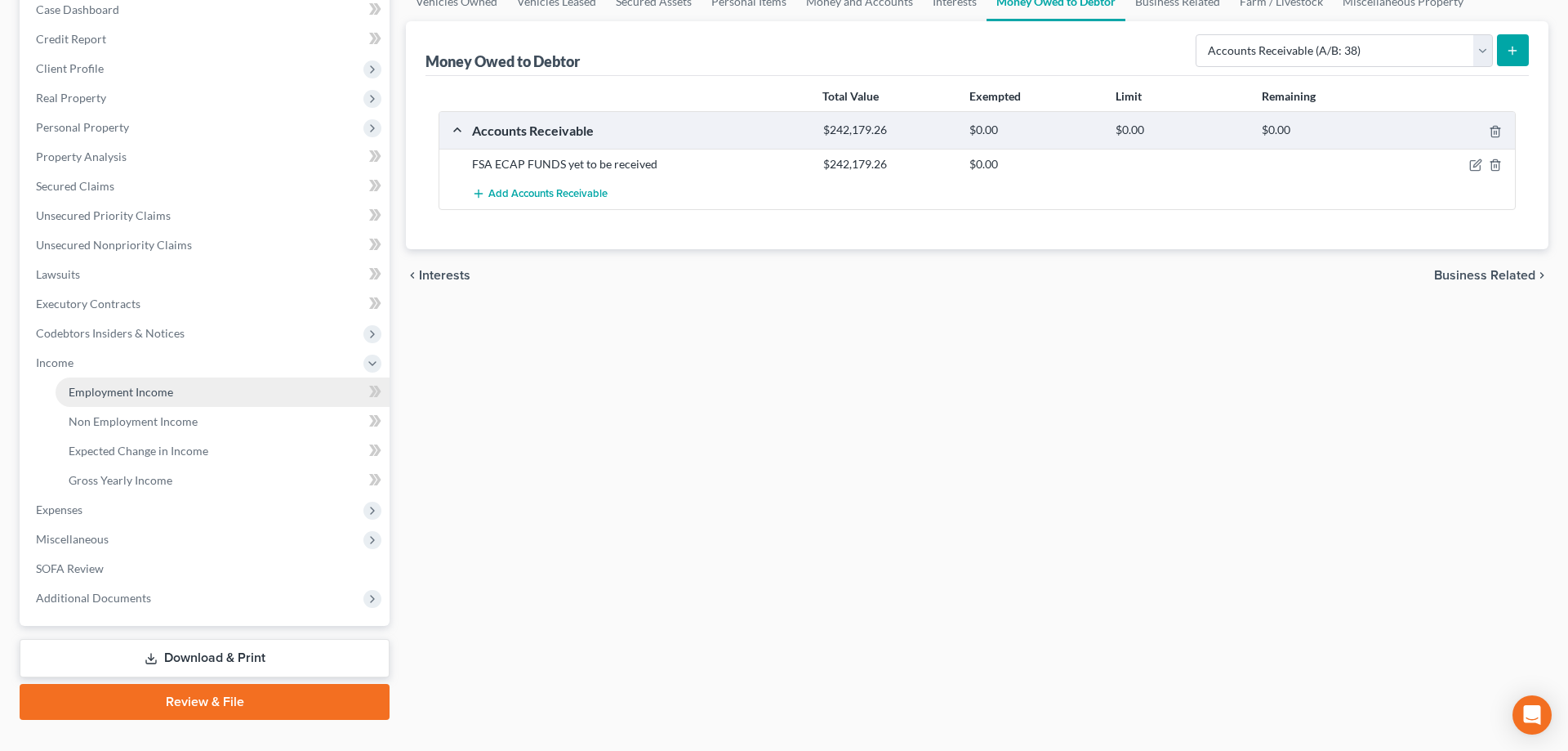
click at [192, 396] on link "Employment Income" at bounding box center [222, 391] width 335 height 29
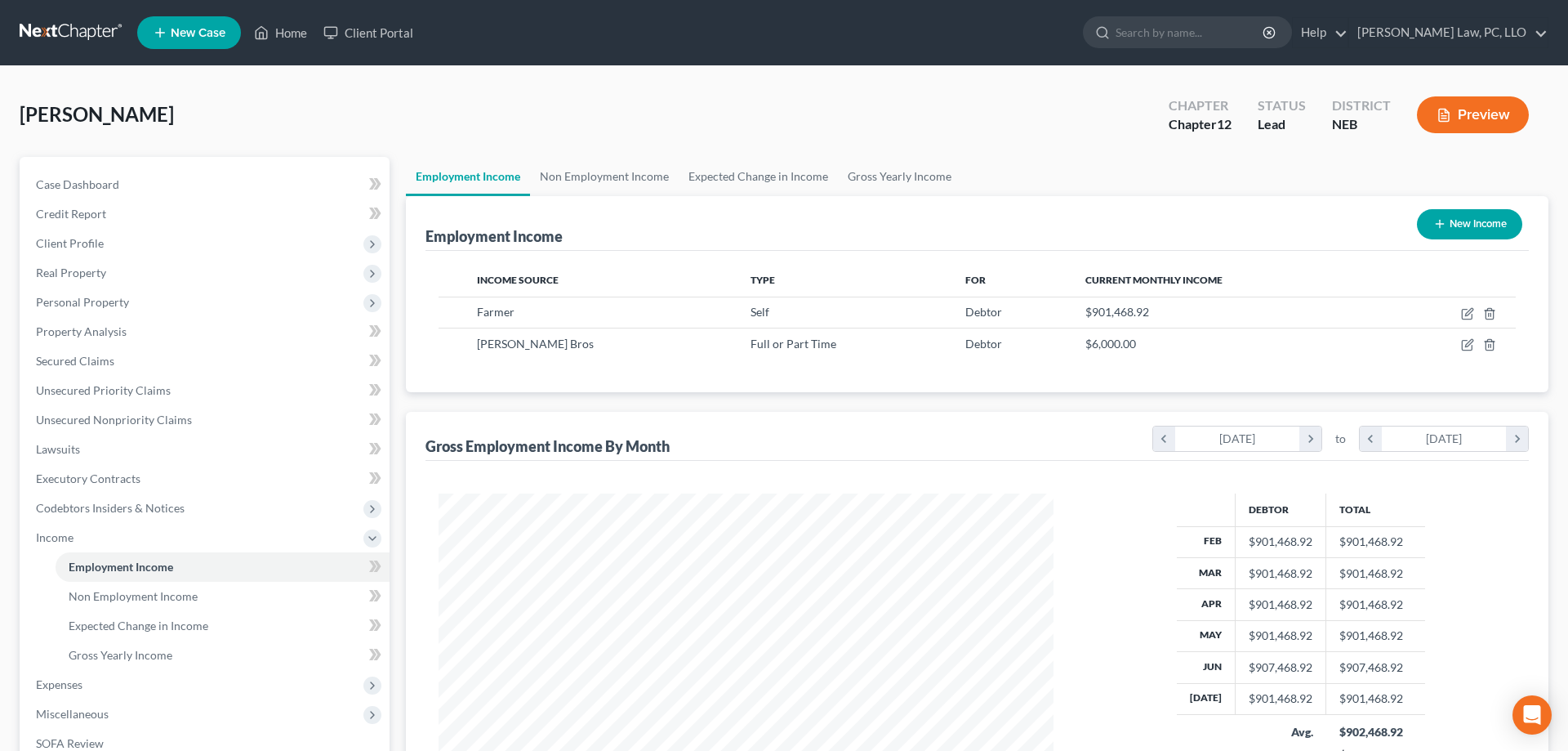
click at [1444, 220] on icon "button" at bounding box center [1440, 224] width 13 height 13
select select "0"
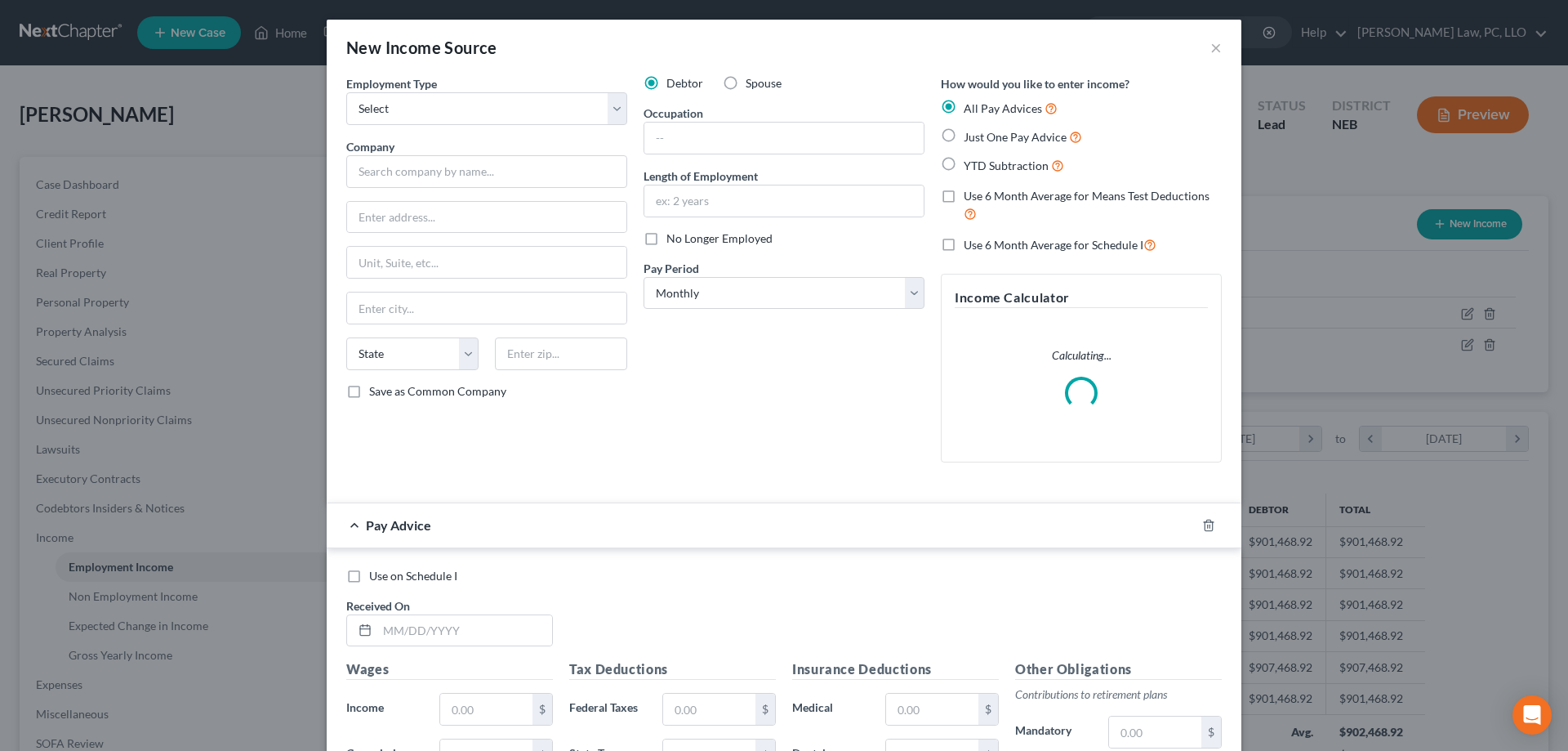
click at [746, 86] on label "Spouse" at bounding box center [764, 84] width 36 height 17
click at [753, 86] on input "Spouse" at bounding box center [758, 80] width 11 height 11
radio input "true"
click at [346, 92] on select "Select Full or [DEMOGRAPHIC_DATA] Employment Self Employment" at bounding box center [487, 108] width 281 height 33
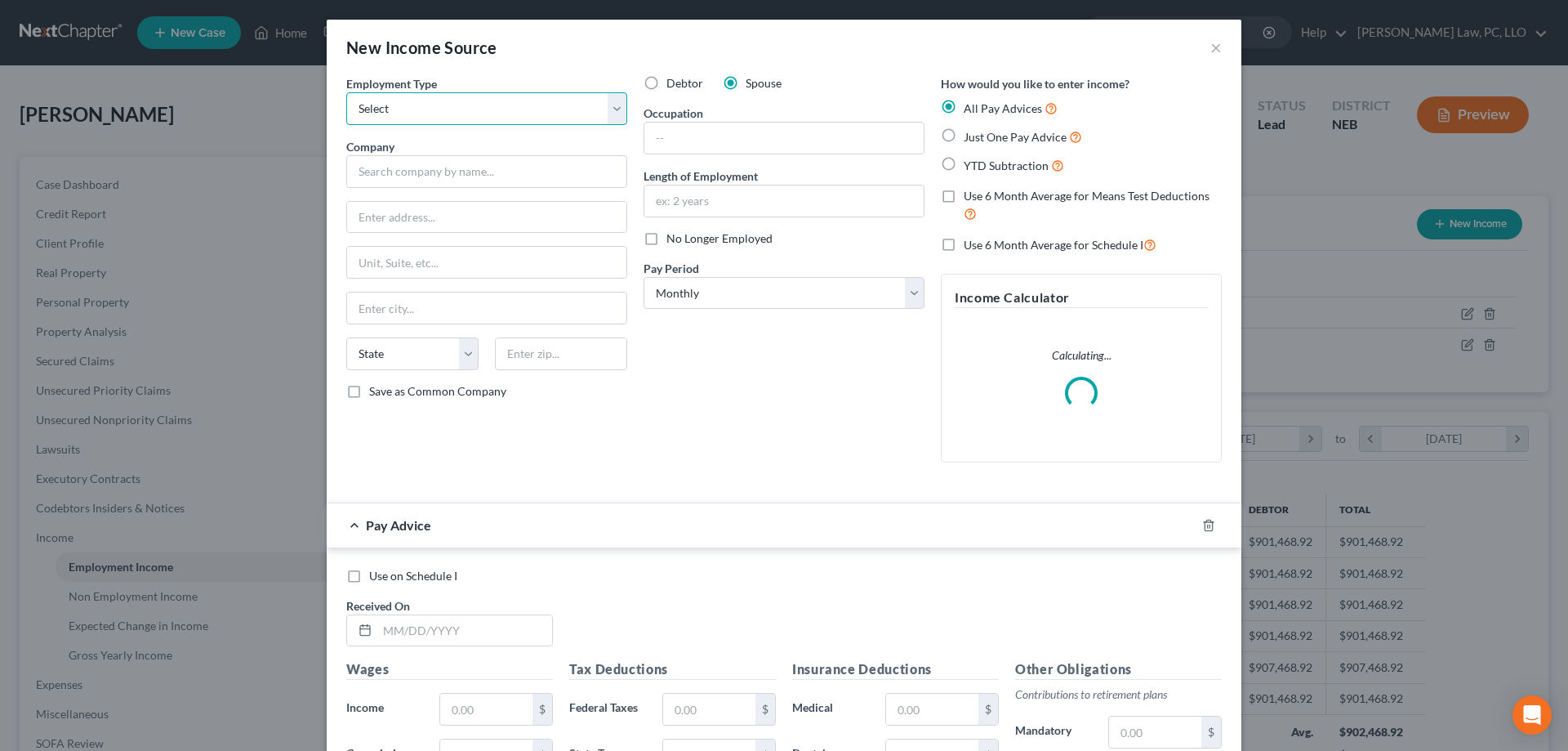
select select "0"
click option "Full or [DEMOGRAPHIC_DATA] Employment" at bounding box center [0, 0] width 0 height 0
click at [503, 165] on input "text" at bounding box center [487, 171] width 281 height 33
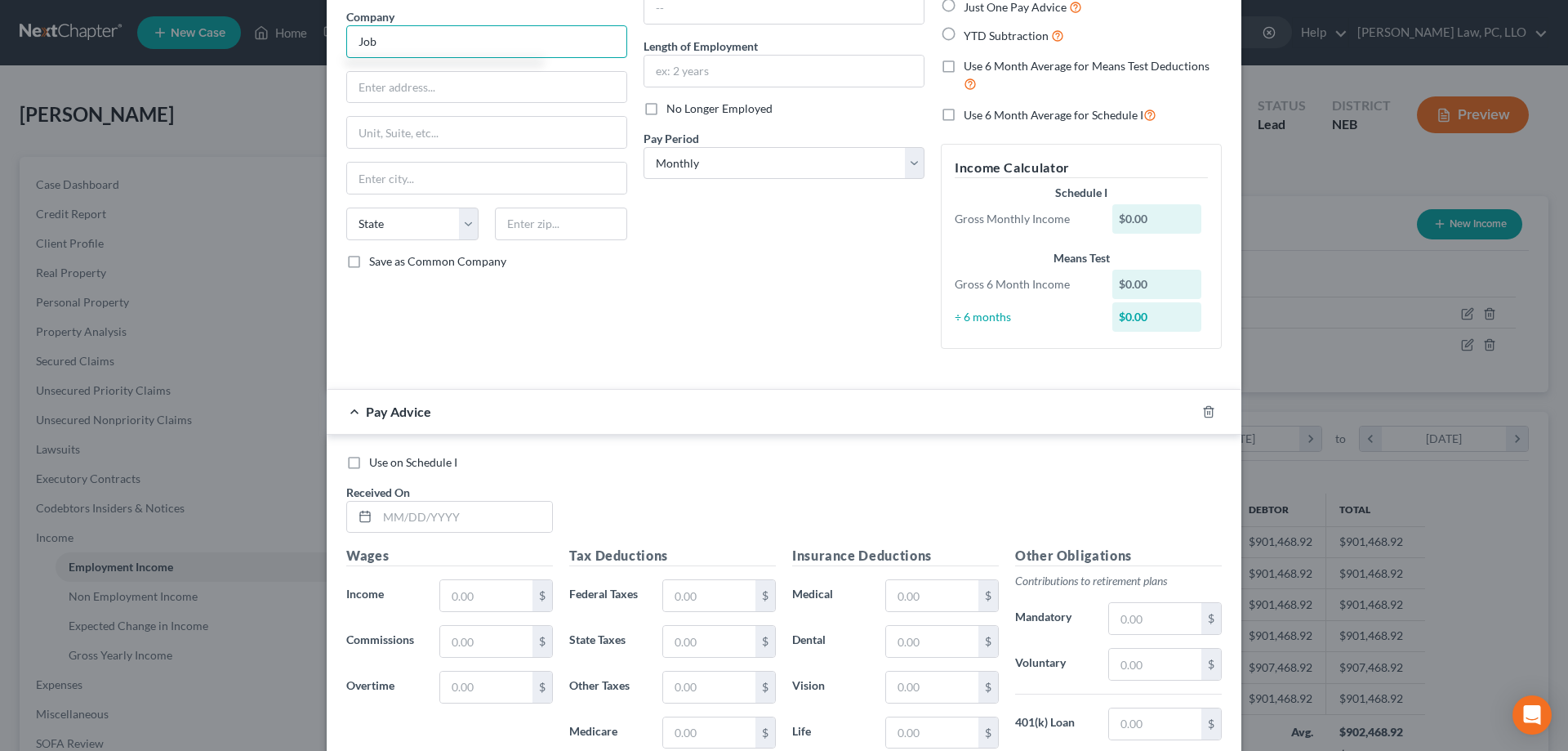
scroll to position [130, 0]
type input "Job"
click at [370, 461] on label "Use on Schedule I" at bounding box center [413, 462] width 88 height 17
click at [375, 461] on input "Use on Schedule I" at bounding box center [381, 458] width 11 height 11
checkbox input "true"
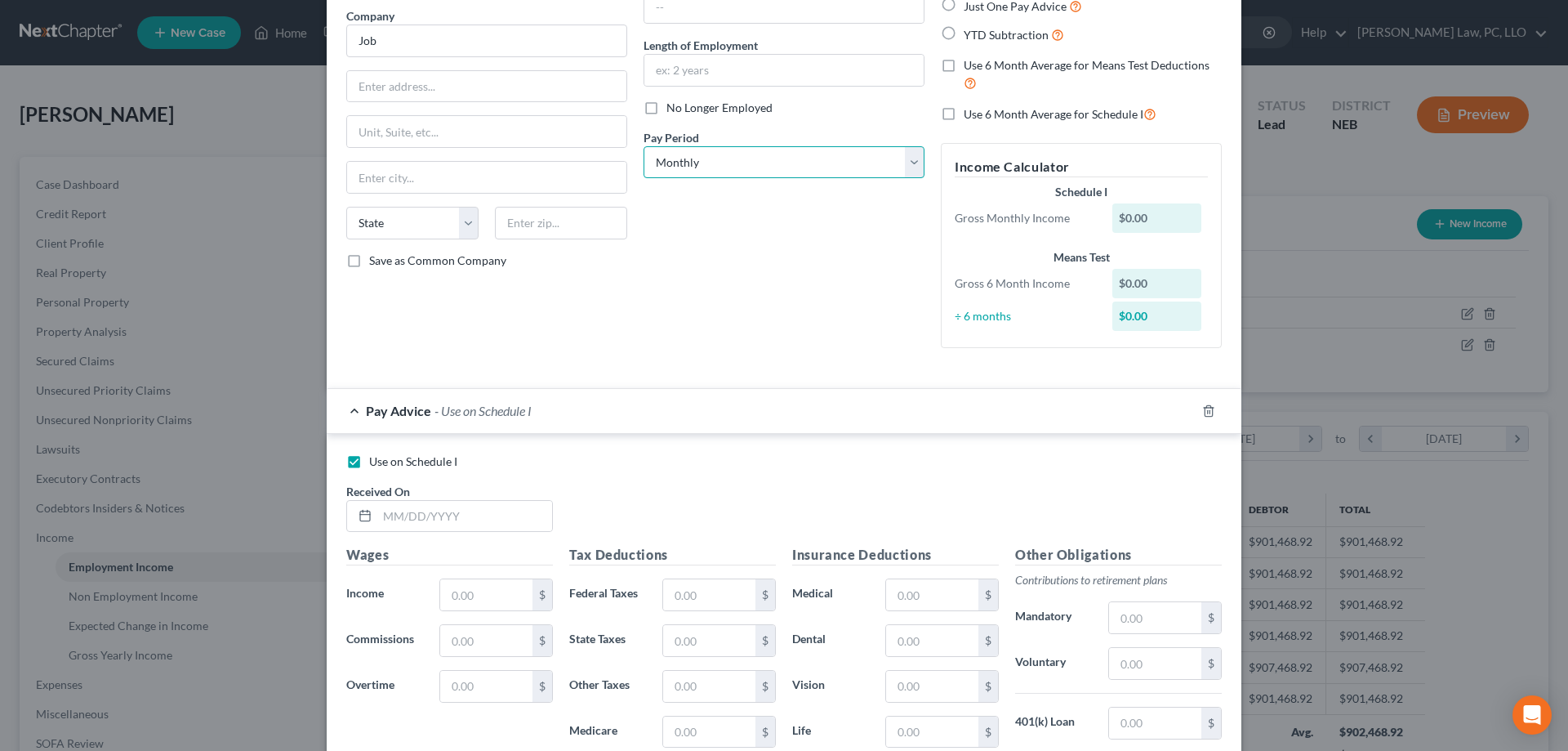
click at [644, 146] on select "Select Monthly Twice Monthly Every Other Week Weekly" at bounding box center [784, 162] width 281 height 33
click option "Monthly" at bounding box center [0, 0] width 0 height 0
click at [426, 523] on input "text" at bounding box center [464, 516] width 175 height 31
type input "[DATE]"
click at [468, 590] on input "text" at bounding box center [487, 595] width 92 height 31
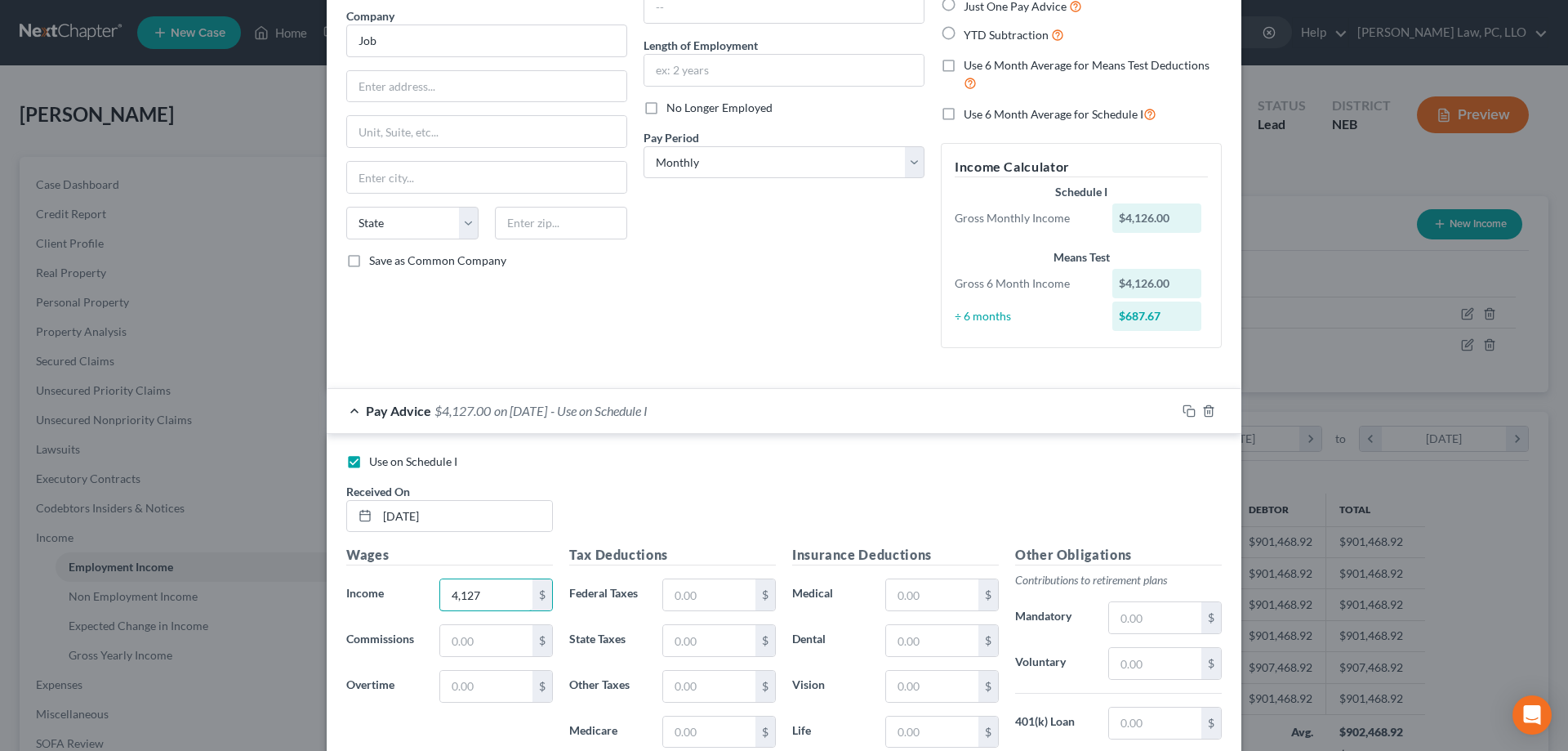
type input "4,127"
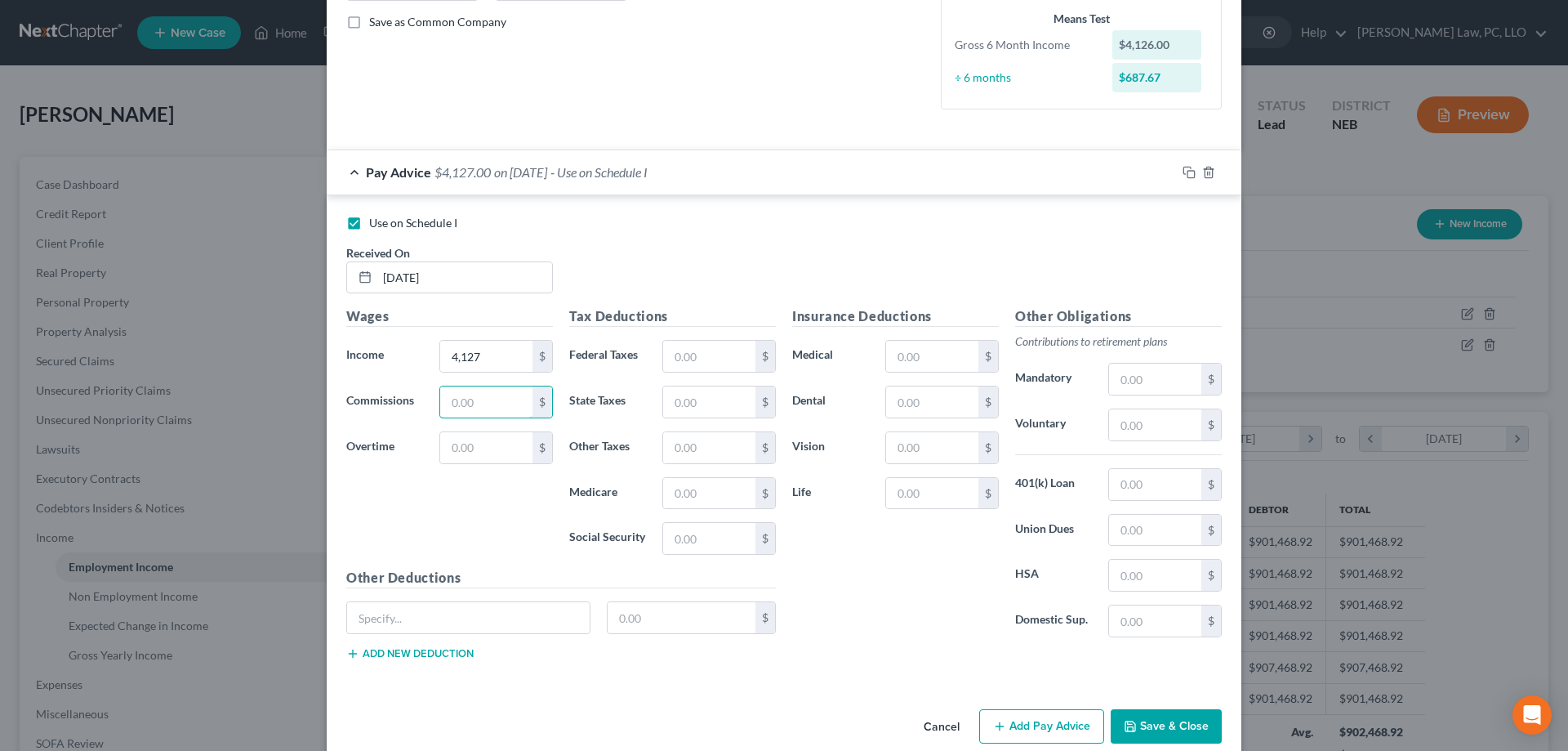
scroll to position [395, 0]
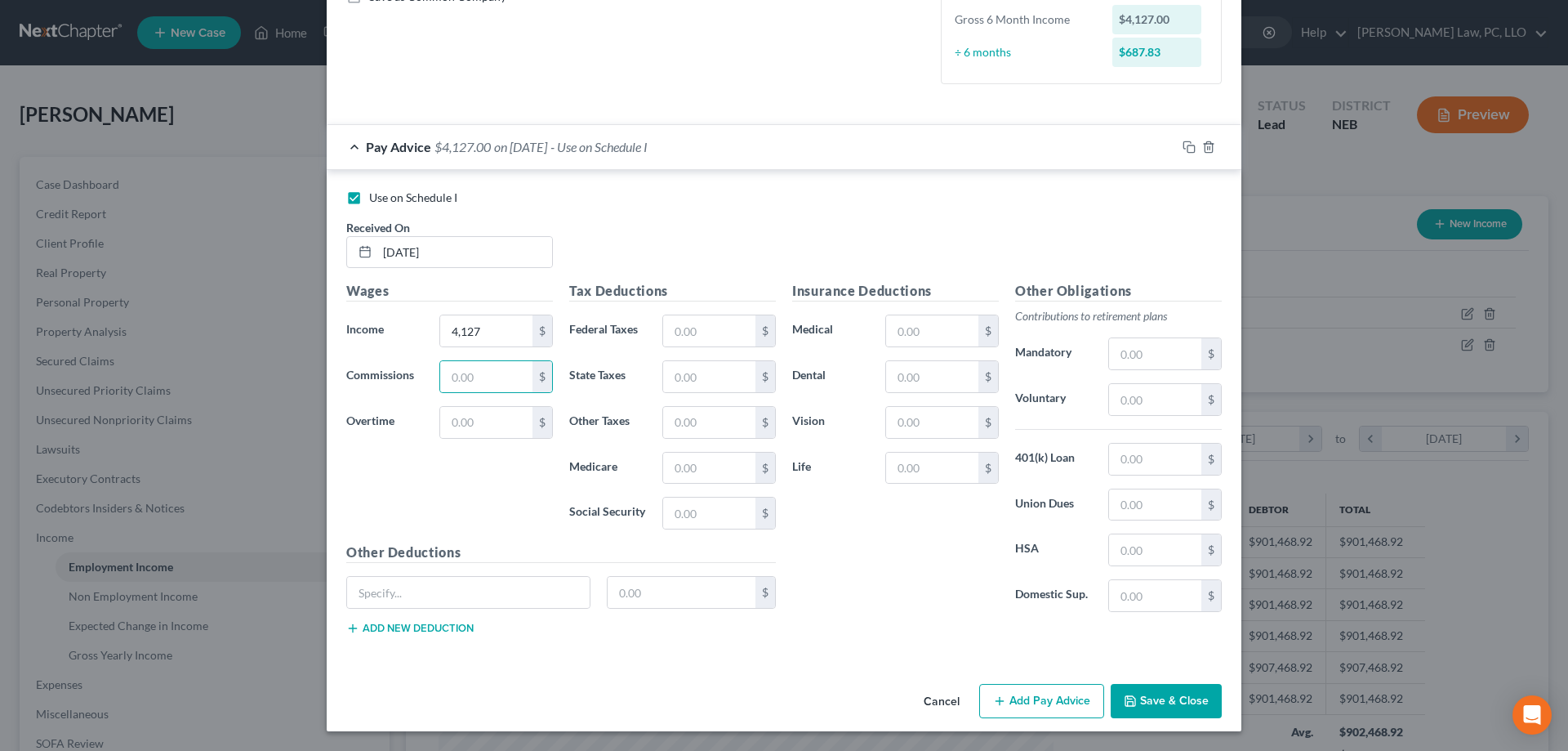
click at [1132, 692] on button "Save & Close" at bounding box center [1166, 701] width 111 height 34
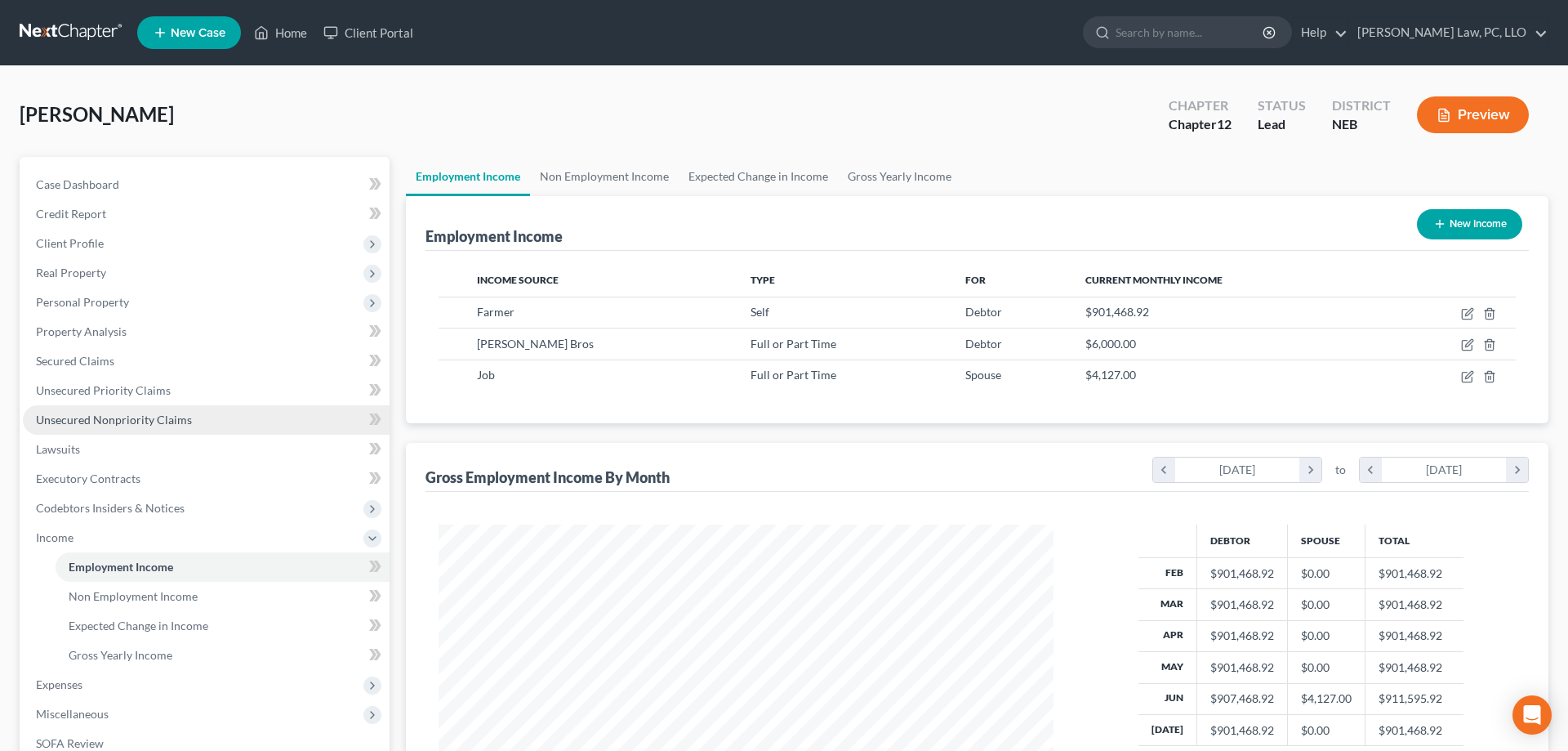
click at [140, 426] on span "Unsecured Nonpriority Claims" at bounding box center [114, 419] width 156 height 14
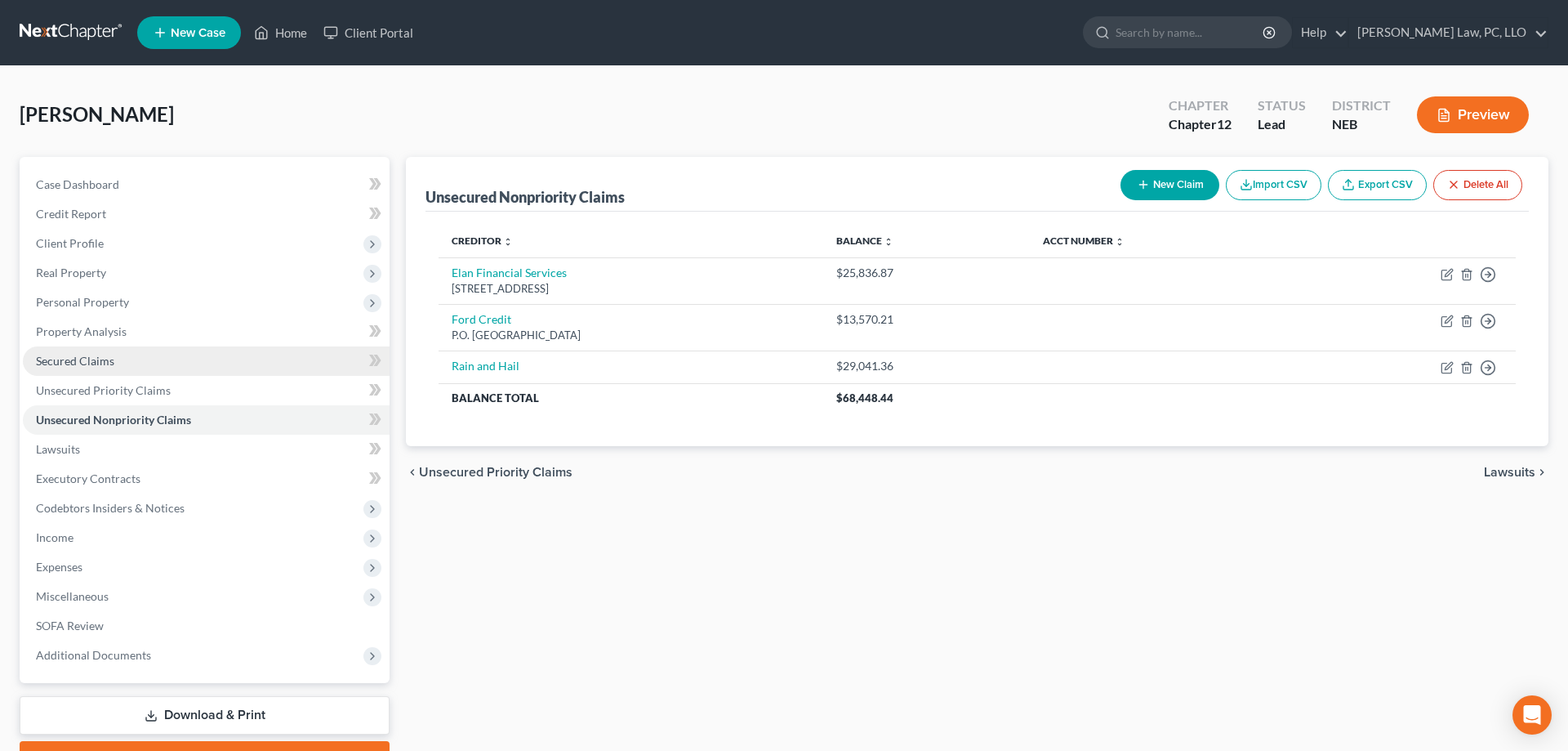
click at [115, 365] on link "Secured Claims" at bounding box center [206, 360] width 367 height 29
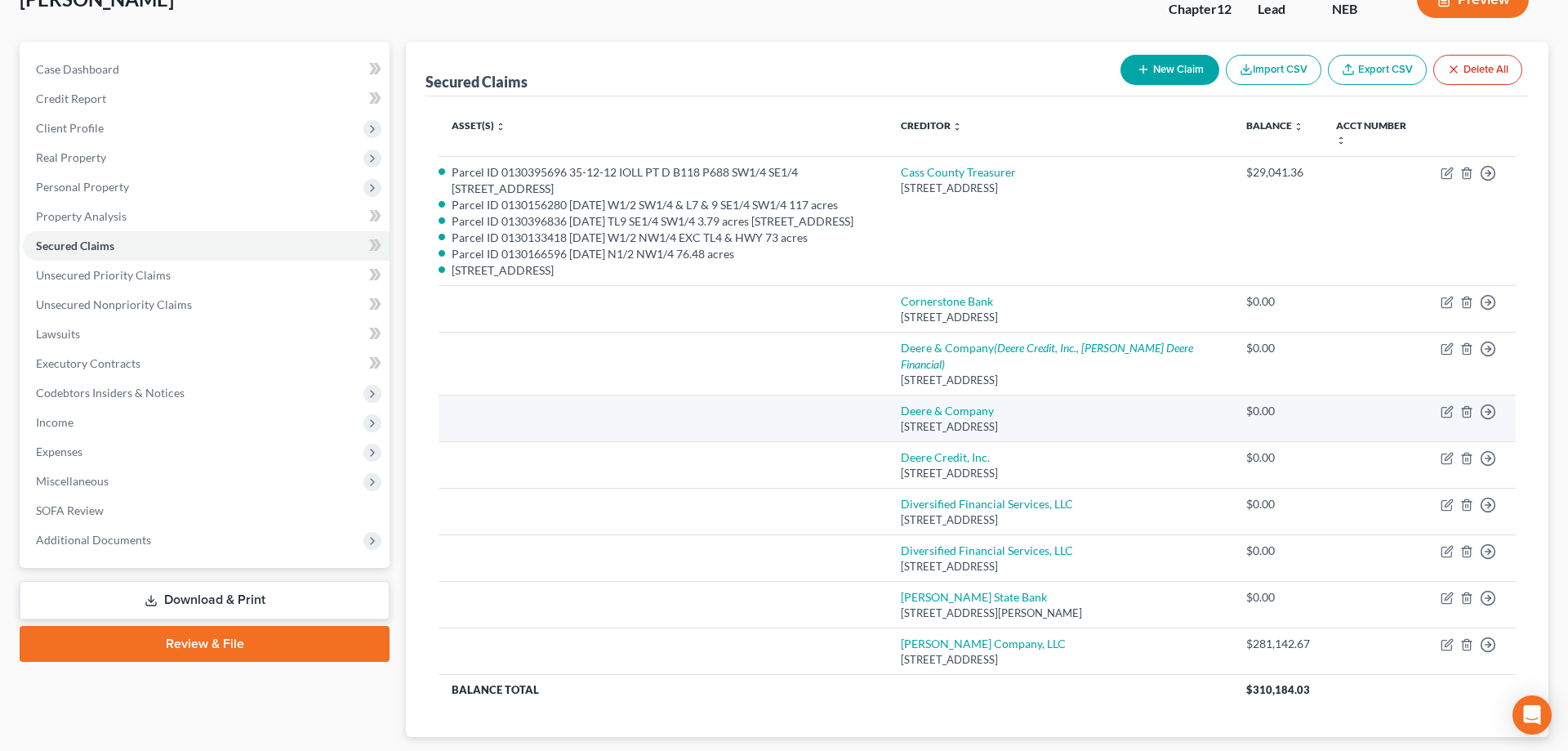
scroll to position [149, 0]
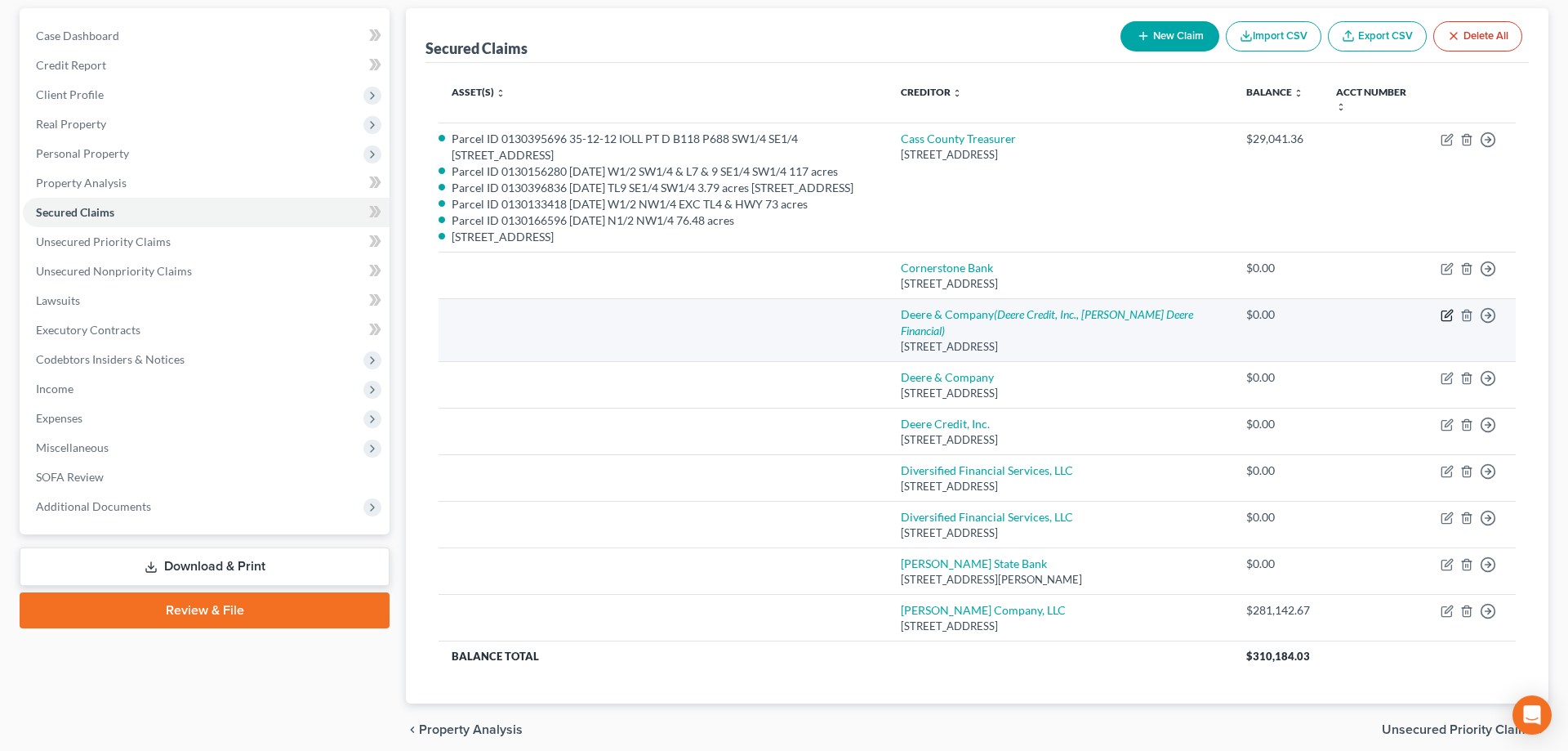
click at [1451, 313] on icon "button" at bounding box center [1448, 315] width 13 height 13
select select "16"
select select "0"
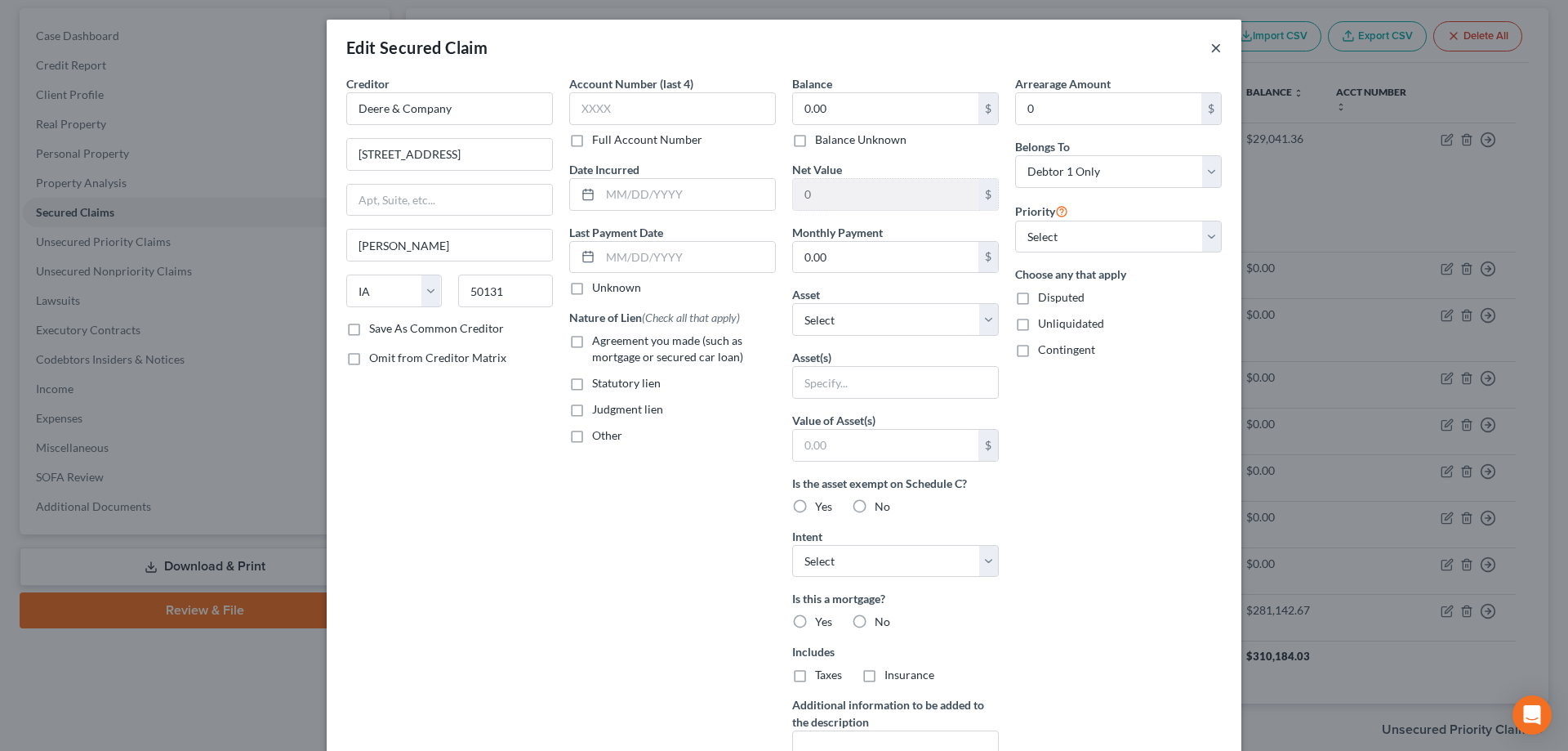
click at [1212, 57] on button "×" at bounding box center [1217, 47] width 12 height 19
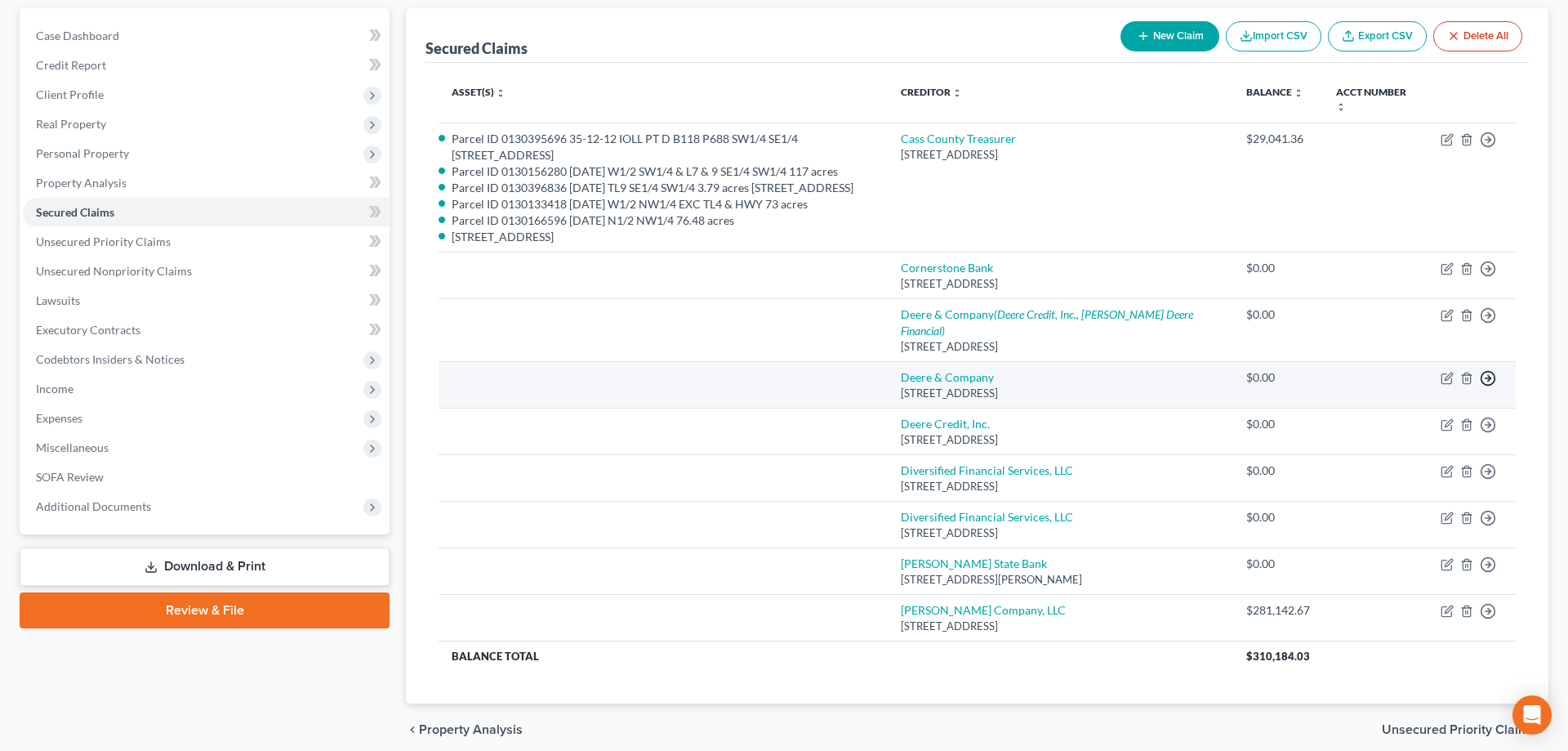
click at [1486, 148] on icon "button" at bounding box center [1489, 140] width 17 height 17
click at [1410, 473] on link "Move to Notice Only" at bounding box center [1413, 473] width 136 height 28
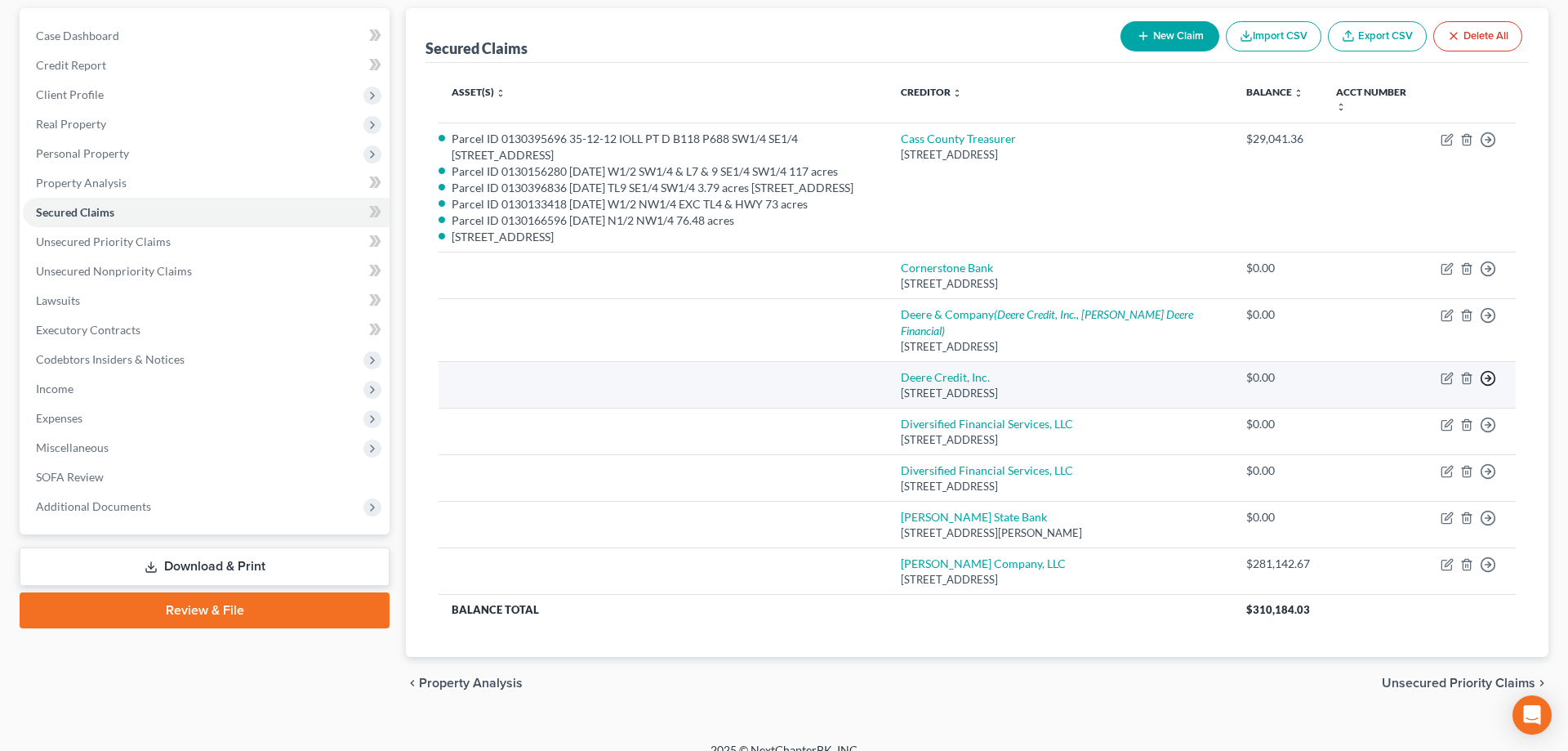
click at [1489, 148] on icon "button" at bounding box center [1489, 140] width 17 height 17
click at [1432, 473] on link "Move to Notice Only" at bounding box center [1413, 473] width 136 height 28
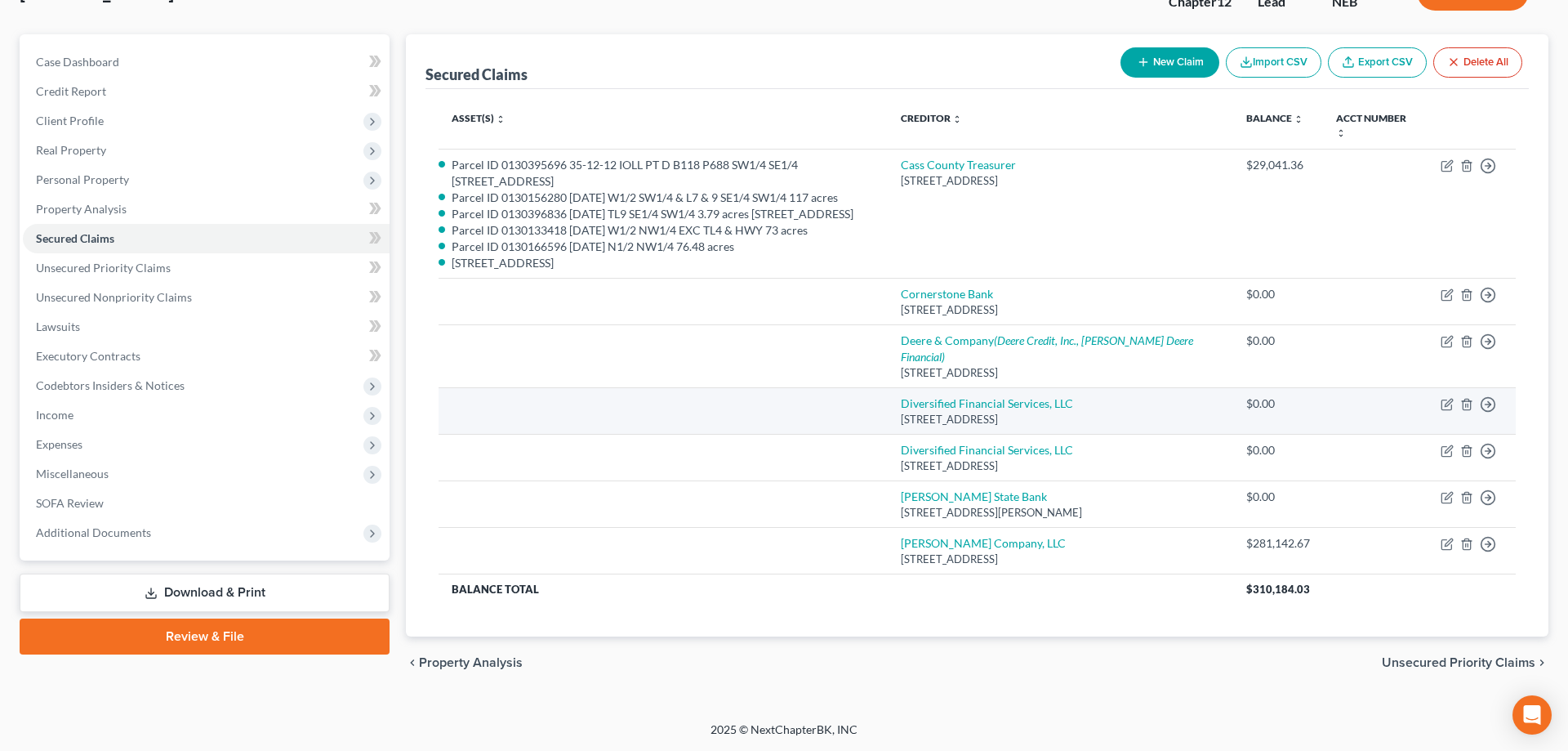
scroll to position [122, 0]
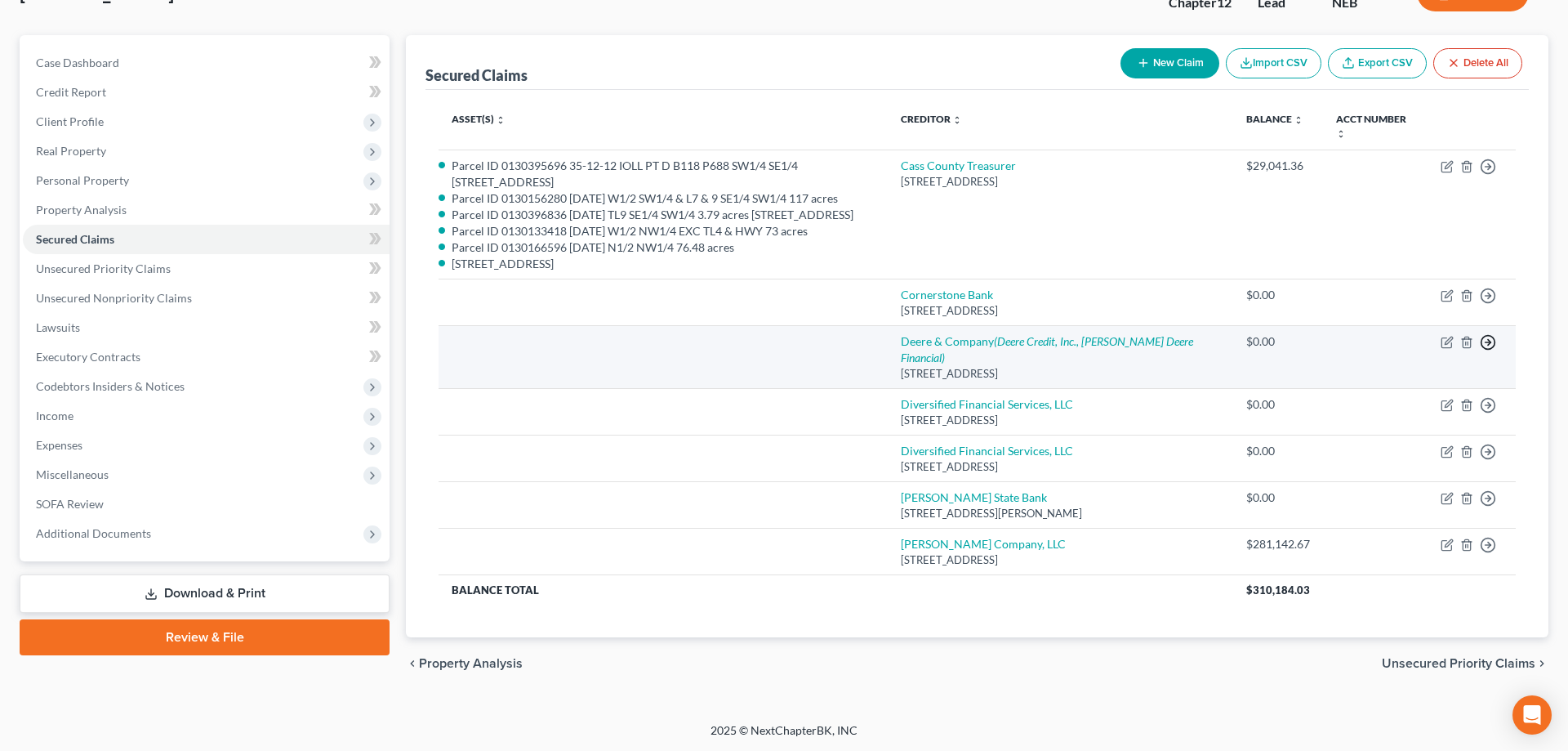
click at [1490, 175] on icon "button" at bounding box center [1489, 167] width 17 height 17
click at [1448, 438] on link "Move to Notice Only" at bounding box center [1413, 437] width 136 height 28
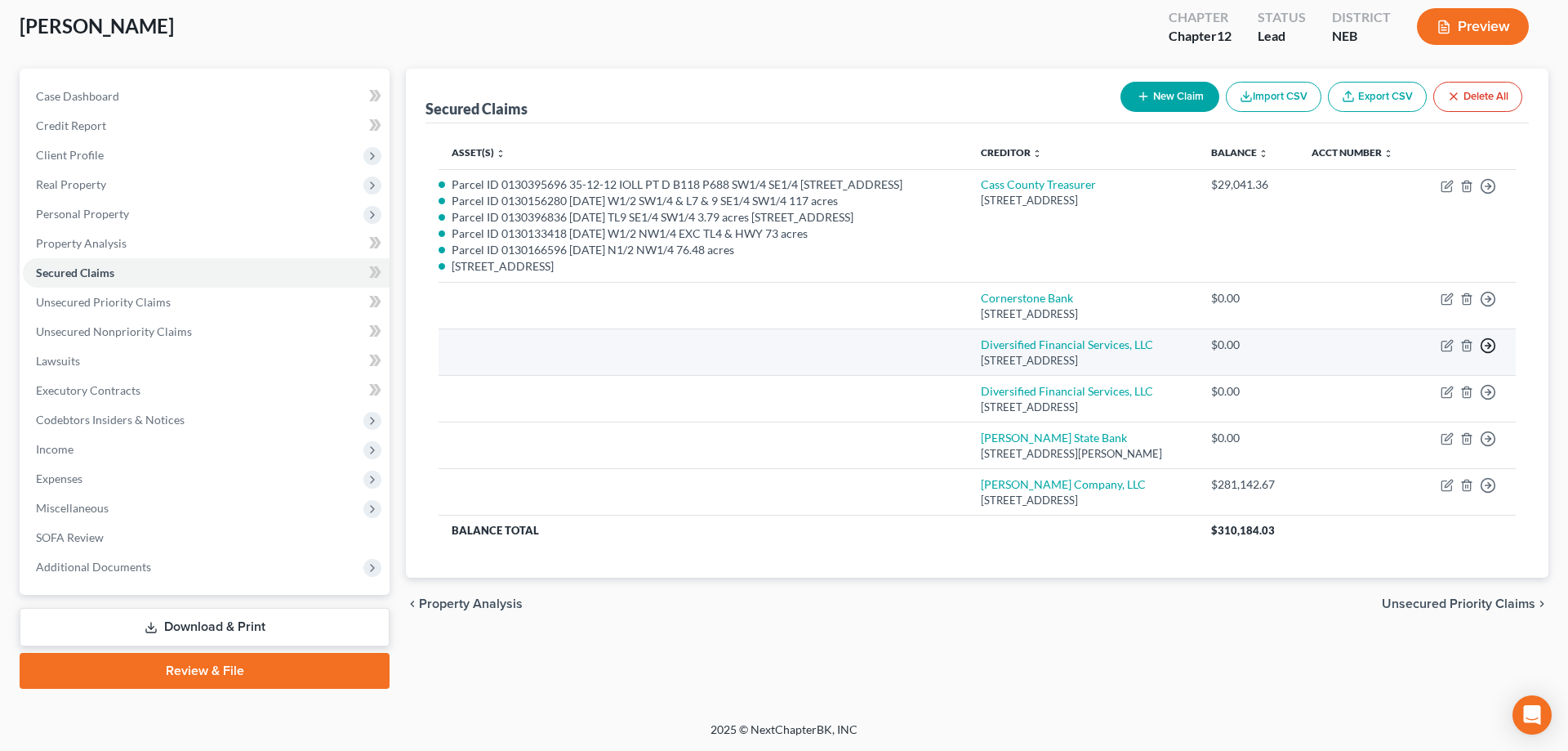
click at [1493, 194] on icon "button" at bounding box center [1489, 186] width 17 height 17
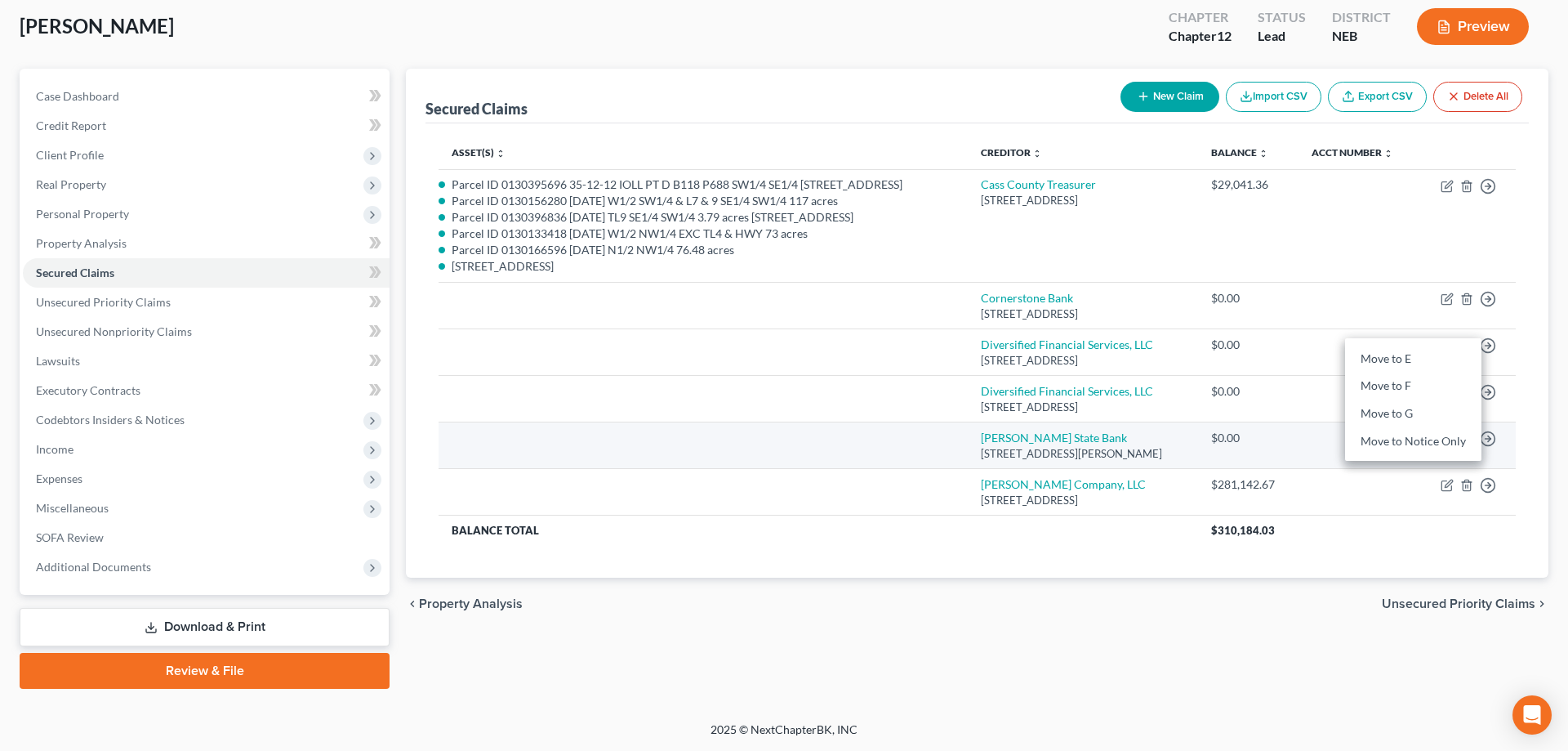
click at [1198, 469] on td "[PERSON_NAME] State Bank [STREET_ADDRESS][PERSON_NAME]" at bounding box center [1083, 446] width 230 height 47
click at [1465, 445] on icon "button" at bounding box center [1468, 439] width 13 height 13
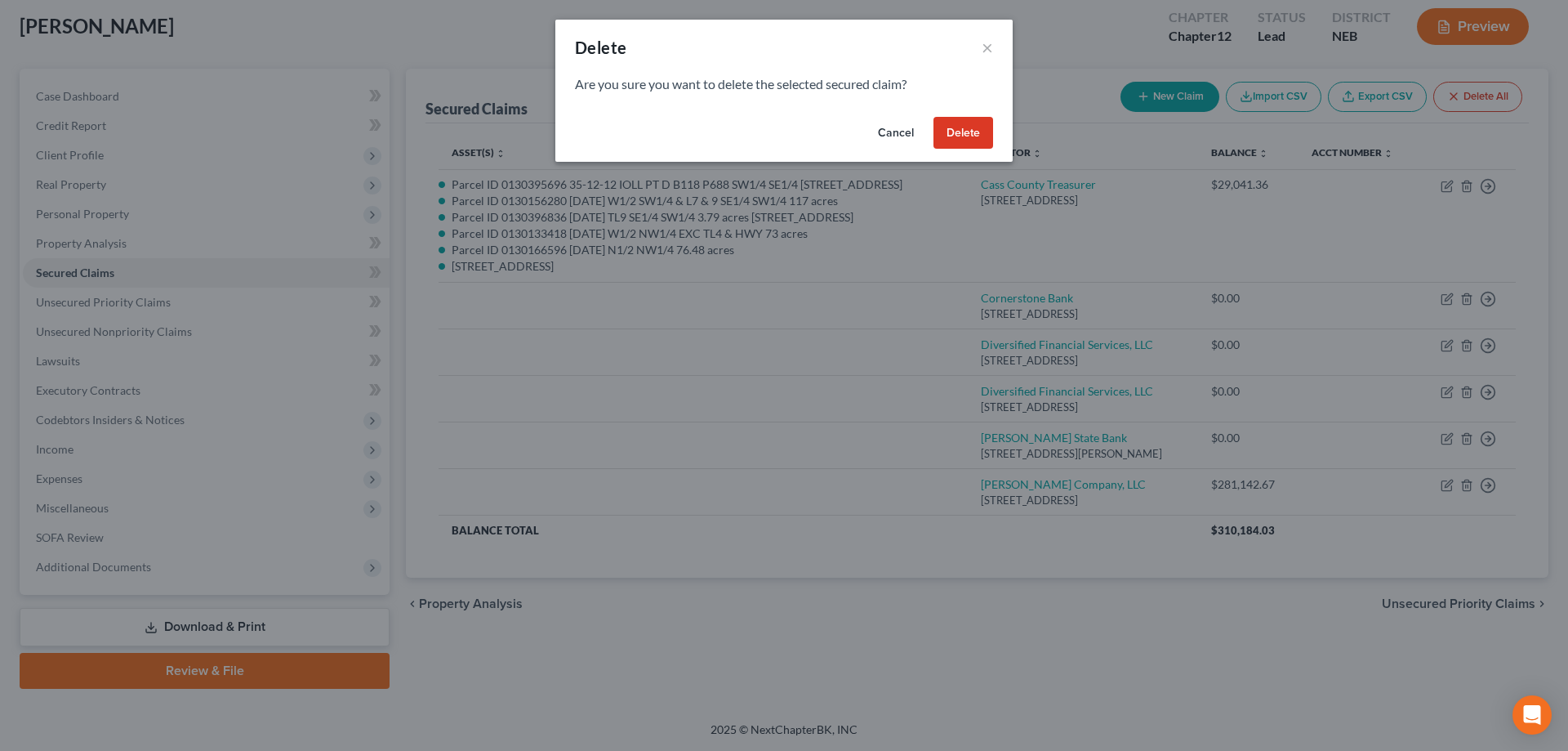
click at [973, 100] on div "Are you sure you want to delete the selected secured claim?" at bounding box center [784, 93] width 457 height 35
click at [973, 130] on button "Delete" at bounding box center [963, 133] width 59 height 33
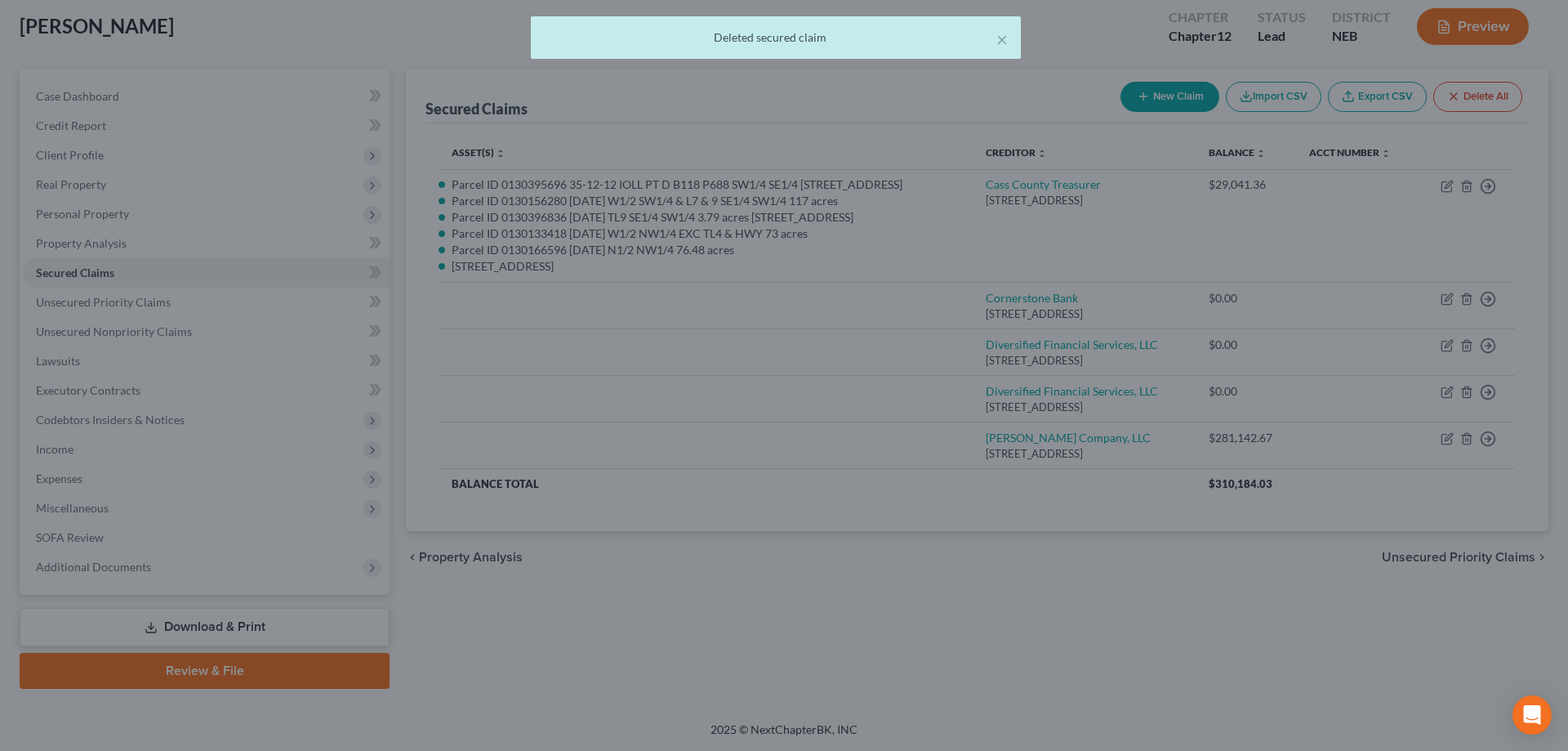
scroll to position [87, 0]
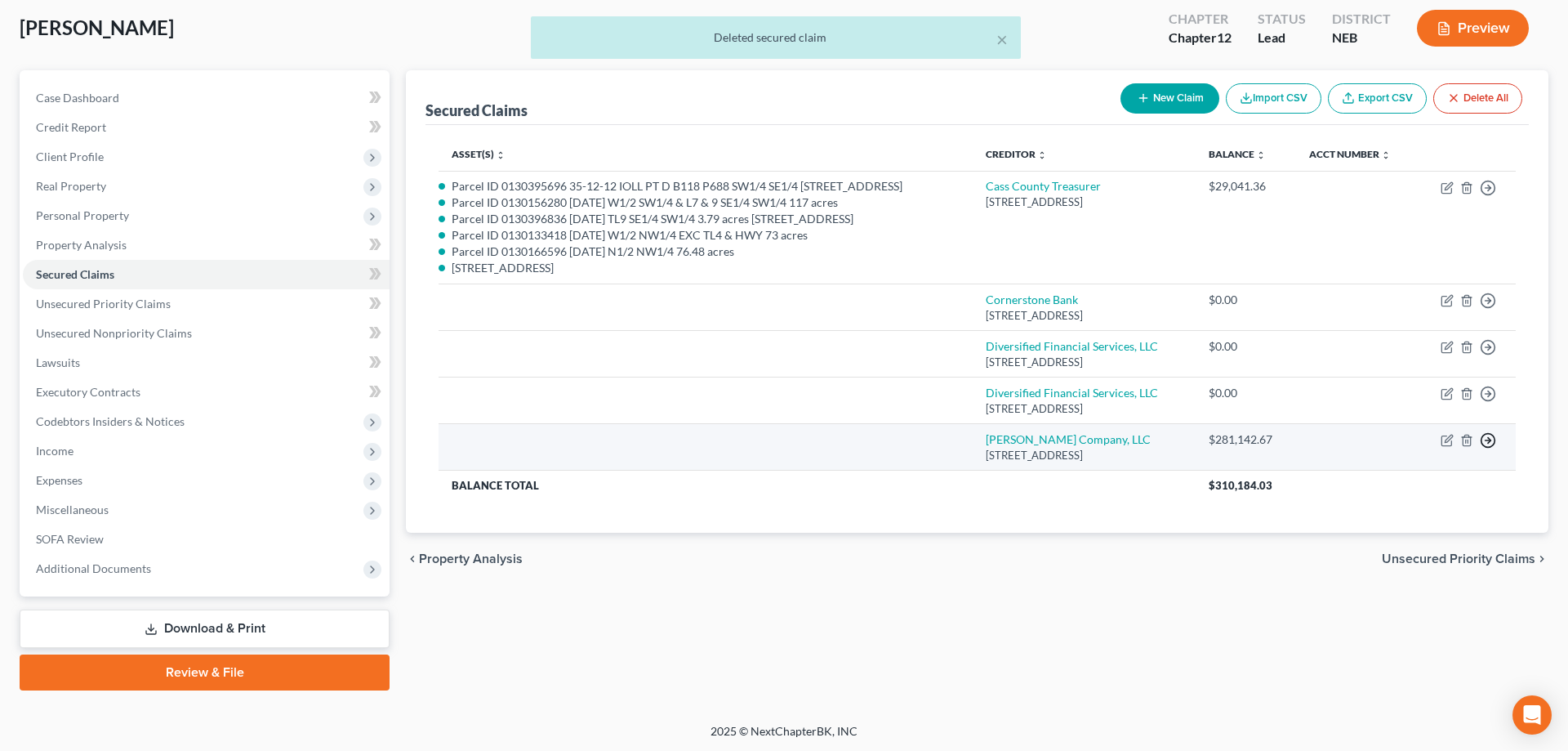
click at [1489, 196] on icon "button" at bounding box center [1489, 188] width 17 height 17
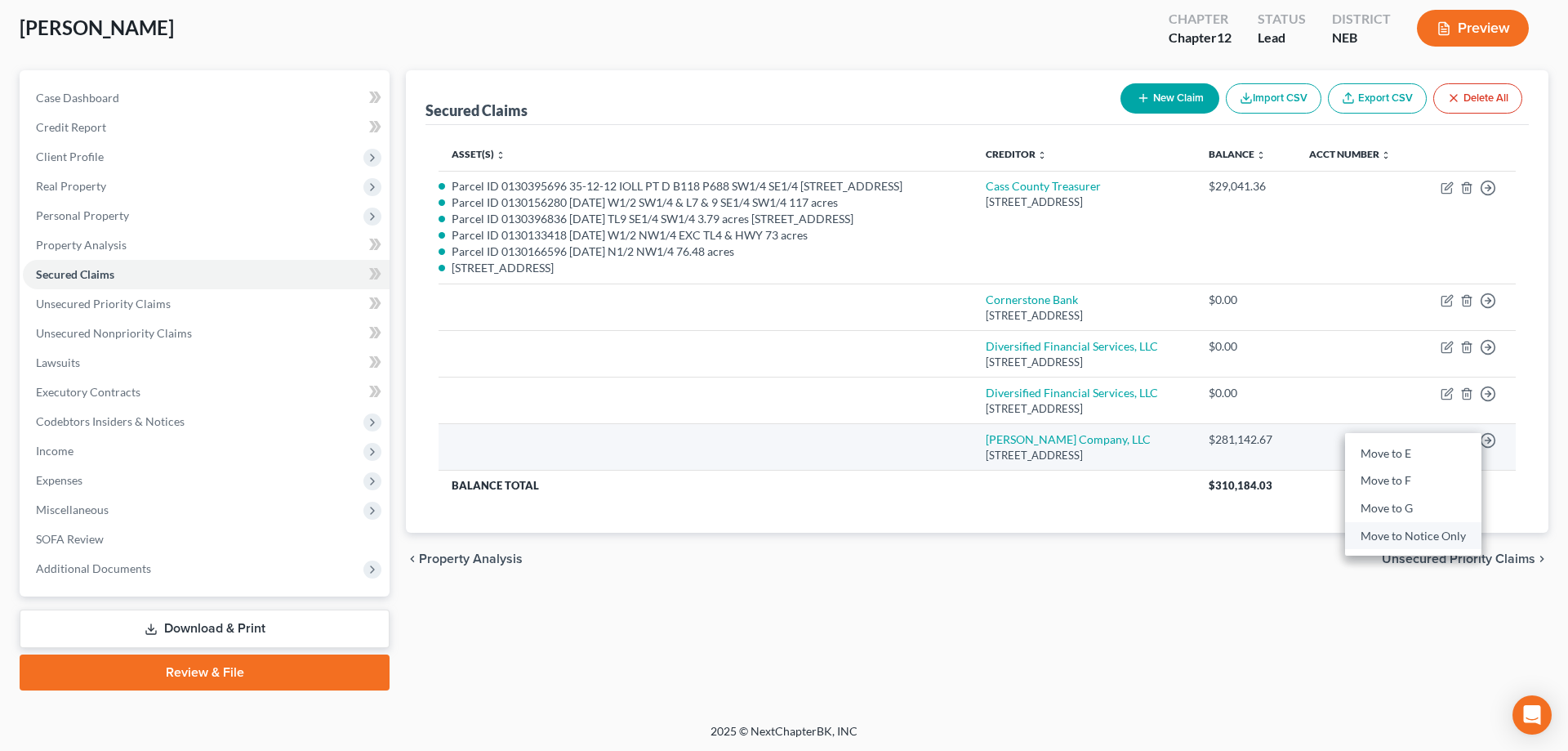
click at [1410, 549] on link "Move to Notice Only" at bounding box center [1413, 535] width 136 height 28
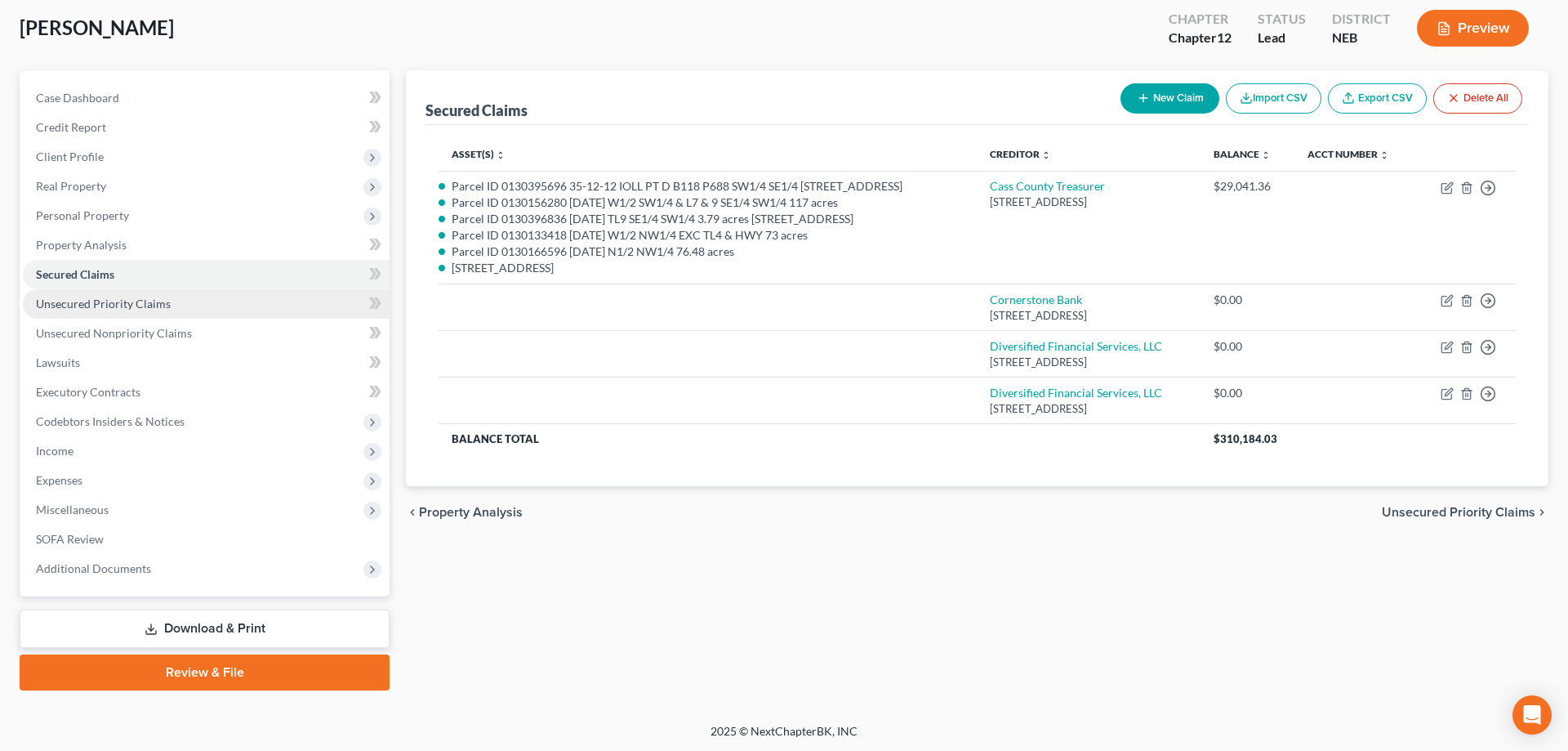
click at [145, 308] on span "Unsecured Priority Claims" at bounding box center [103, 304] width 135 height 14
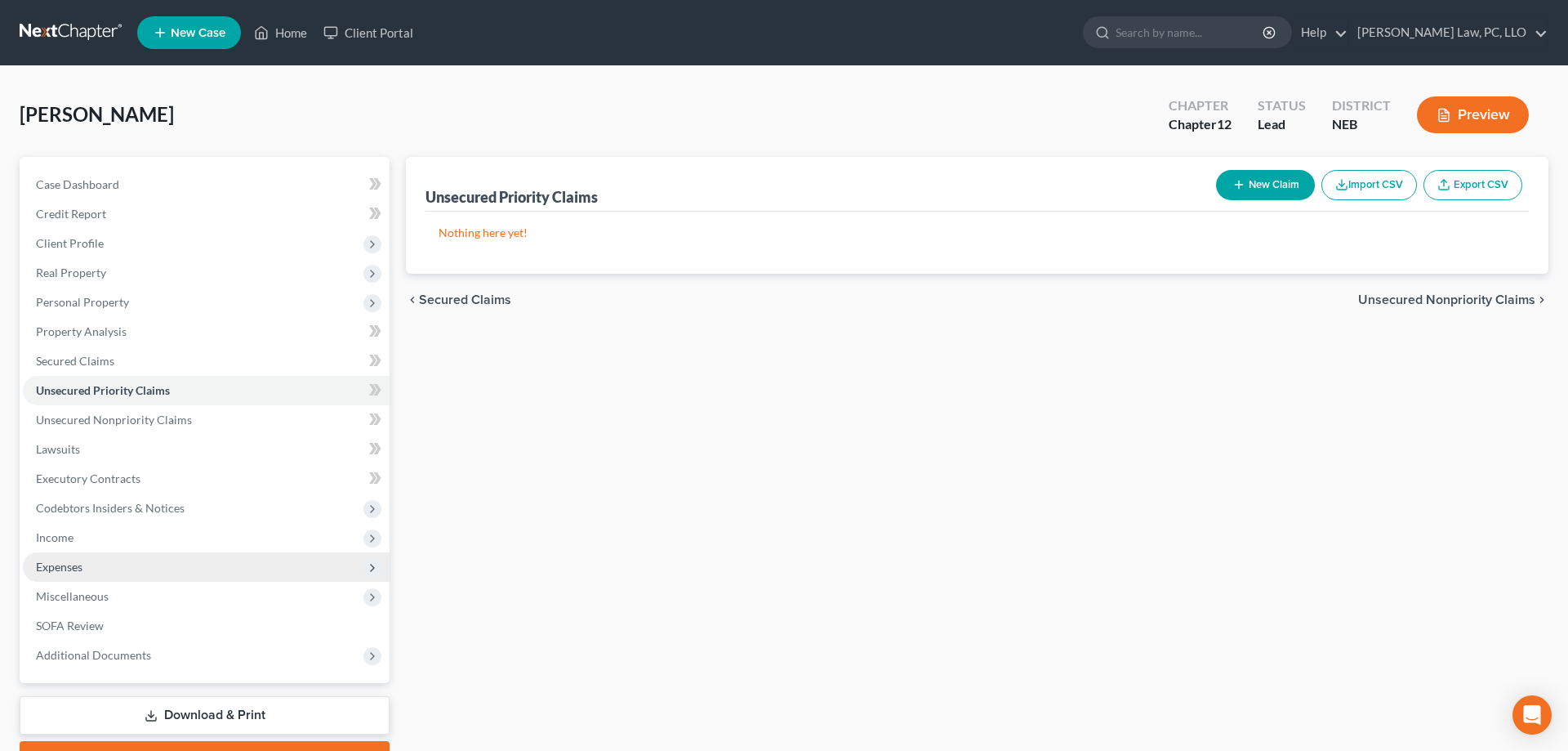
click at [70, 559] on span "Expenses" at bounding box center [59, 566] width 47 height 14
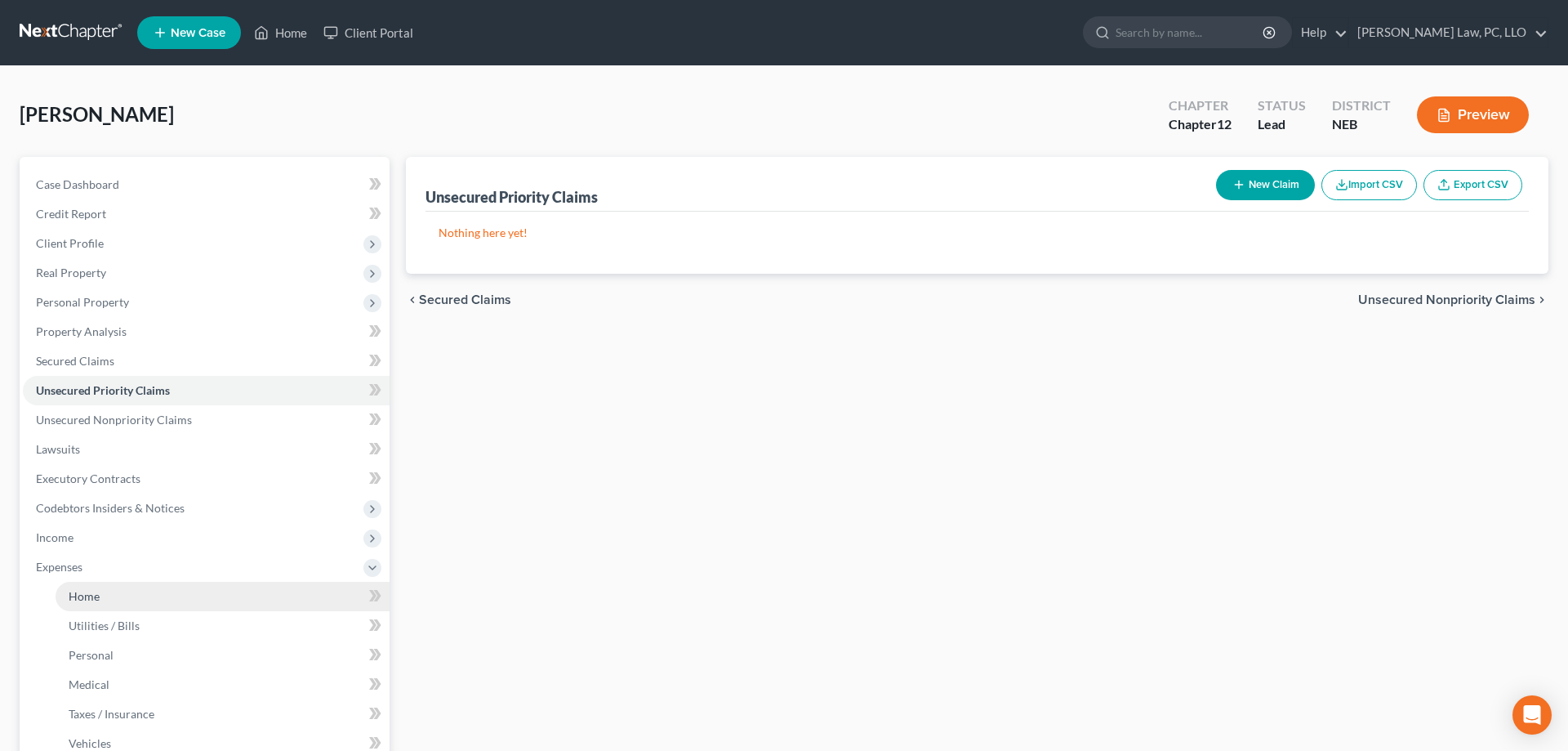
click at [78, 600] on span "Home" at bounding box center [84, 595] width 31 height 14
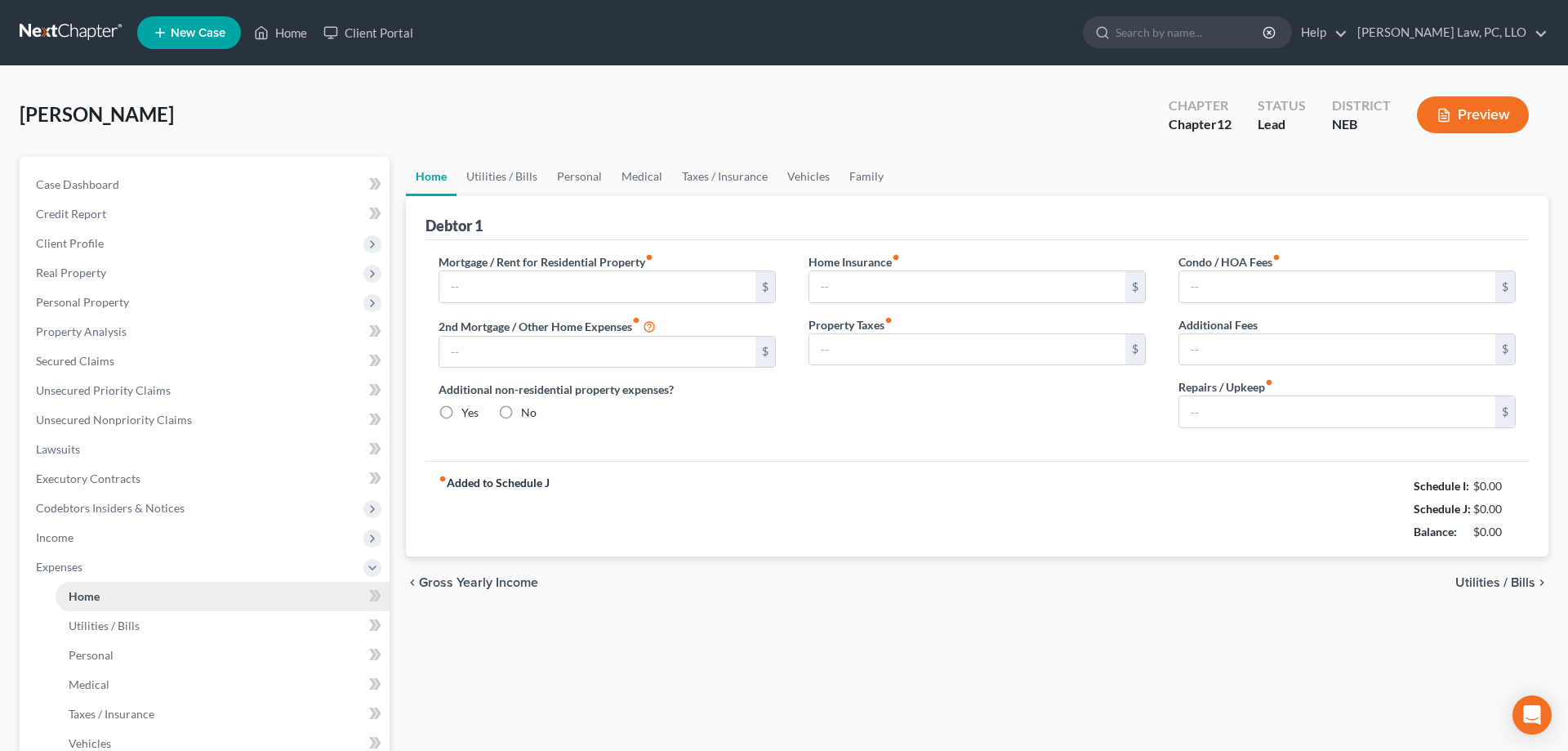
type input "0.00"
radio input "true"
type input "0.00"
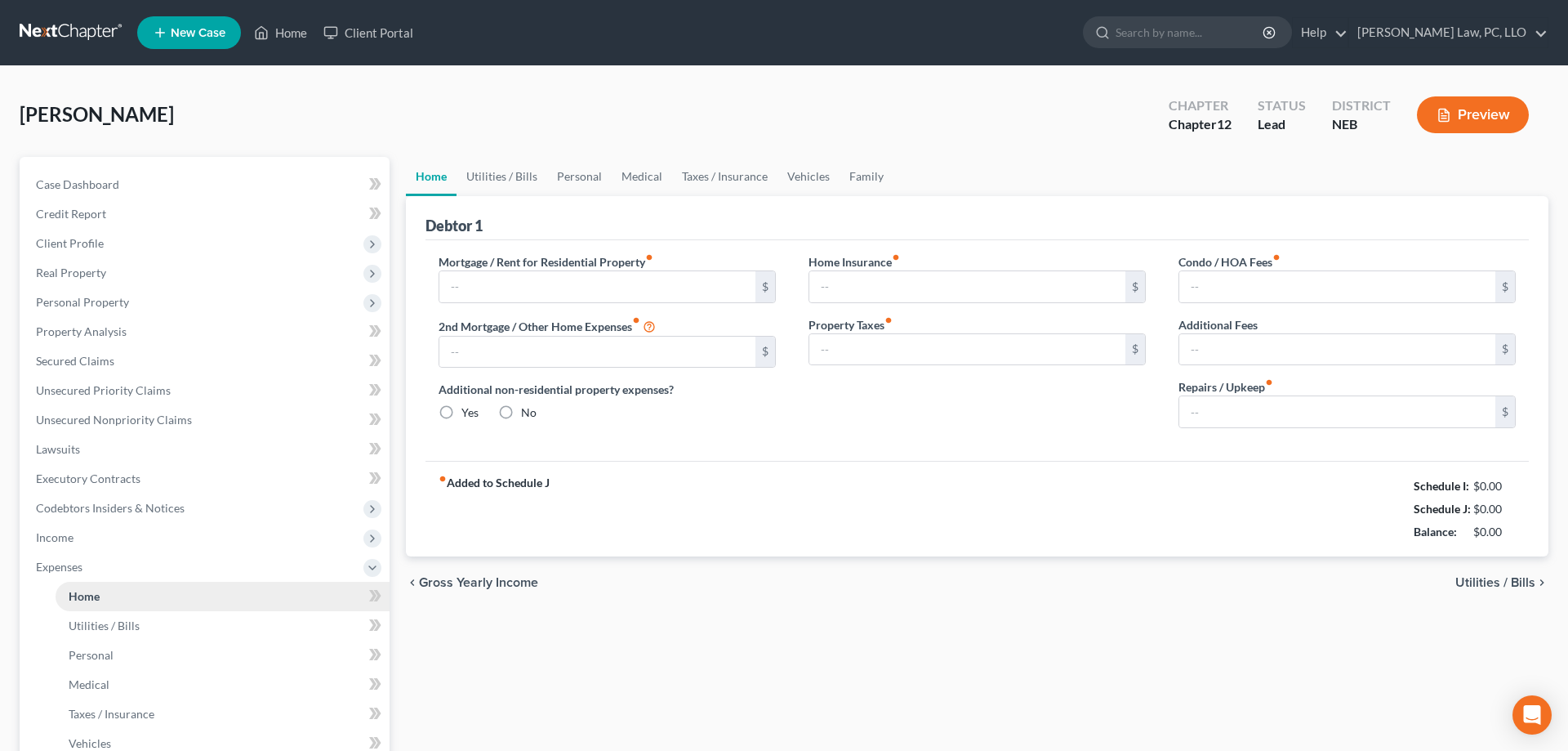
type input "0.00"
click at [643, 284] on input "text" at bounding box center [598, 286] width 316 height 31
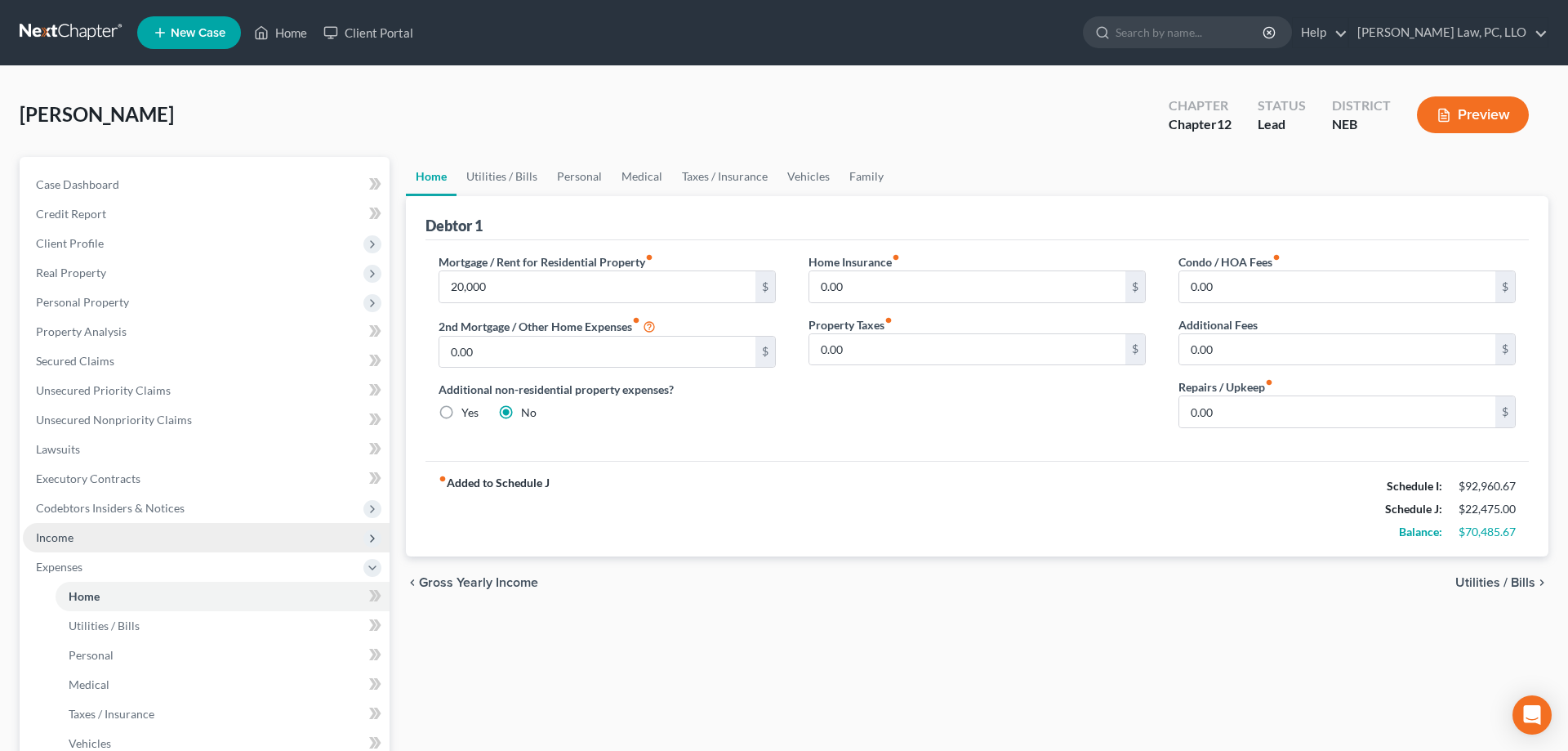
click at [100, 534] on span "Income" at bounding box center [206, 537] width 367 height 29
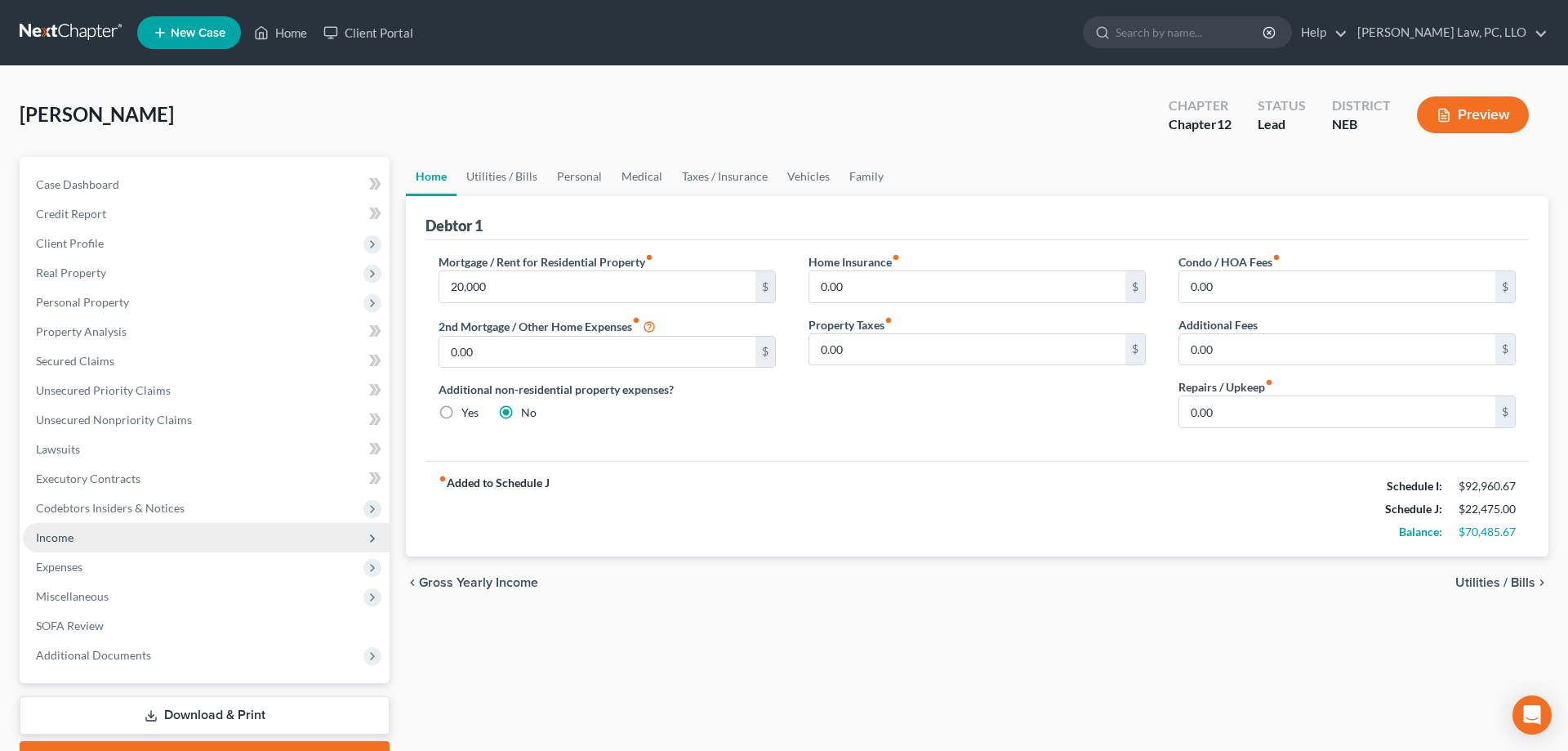
click at [100, 534] on span "Income" at bounding box center [206, 537] width 367 height 29
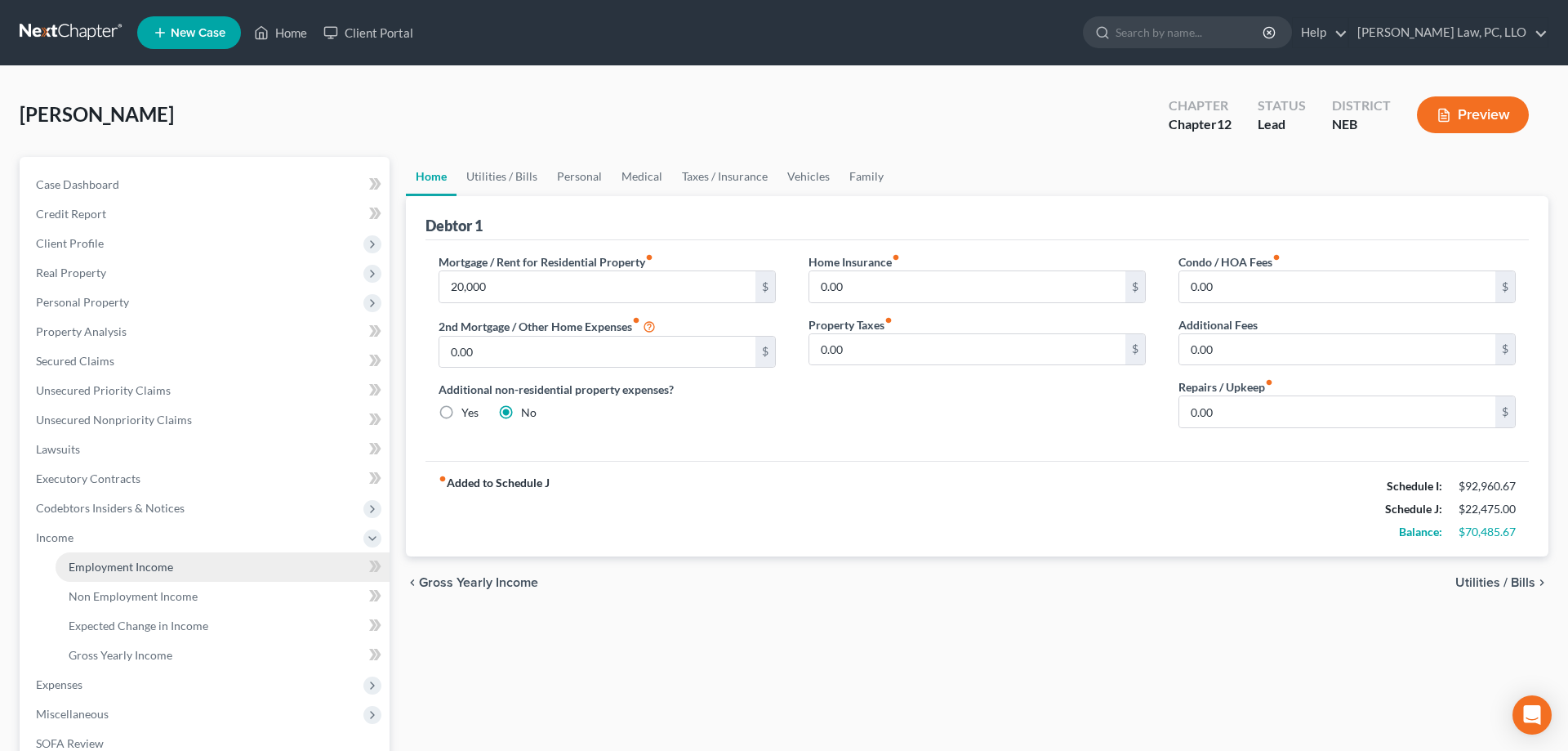
click at [105, 563] on span "Employment Income" at bounding box center [120, 566] width 105 height 14
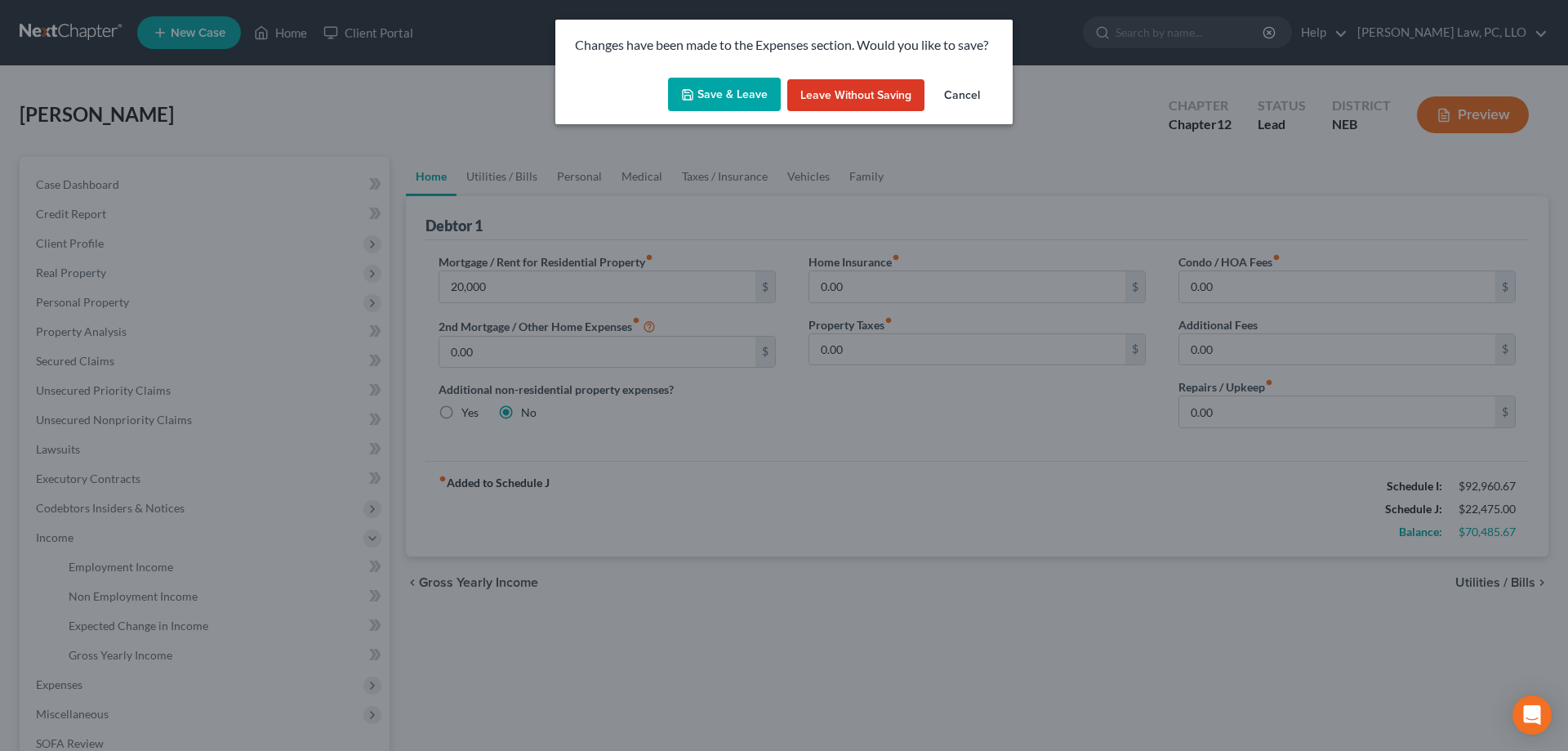
click at [709, 88] on button "Save & Leave" at bounding box center [724, 95] width 113 height 34
type input "20,000.00"
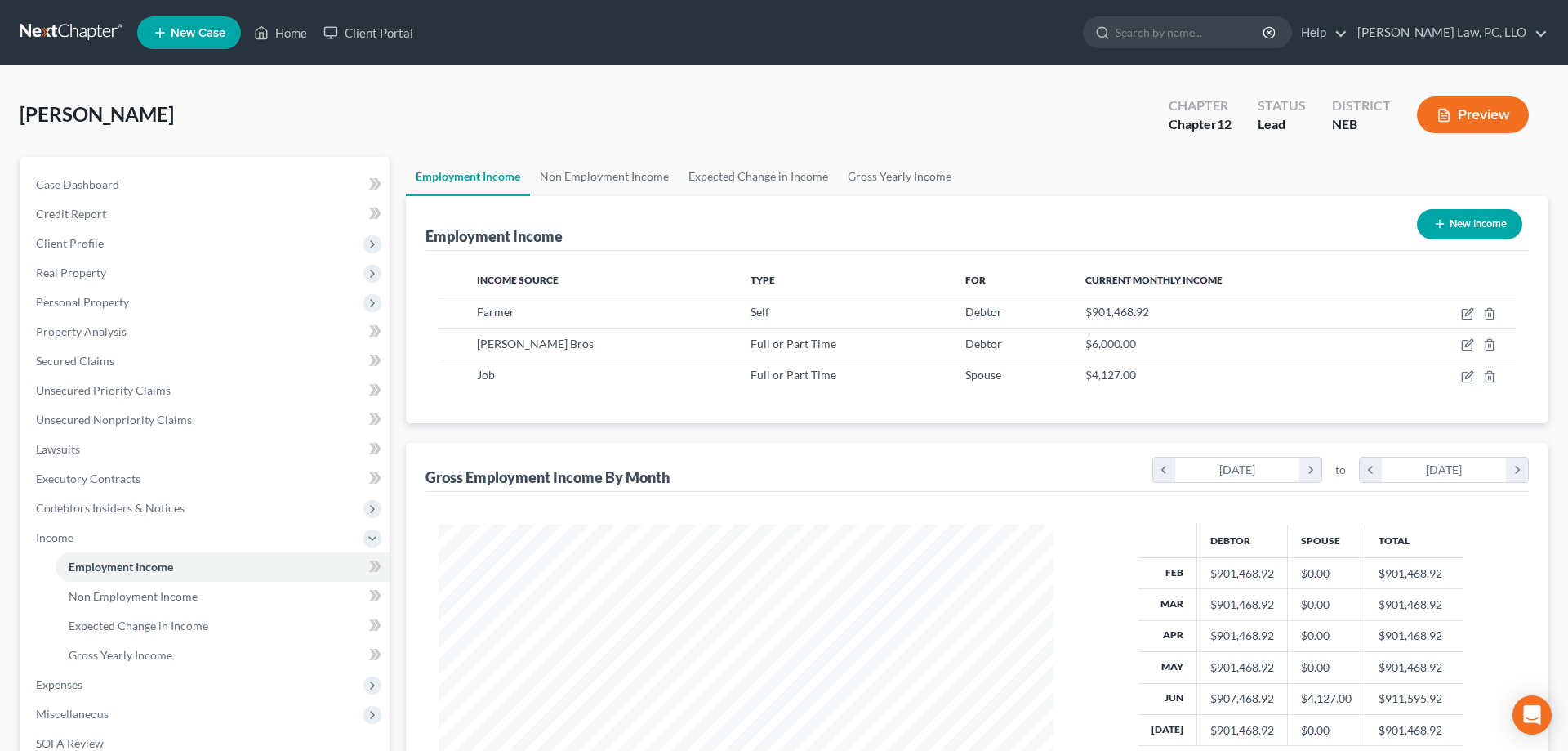
scroll to position [307, 648]
click at [1463, 372] on icon "button" at bounding box center [1467, 376] width 10 height 10
select select "0"
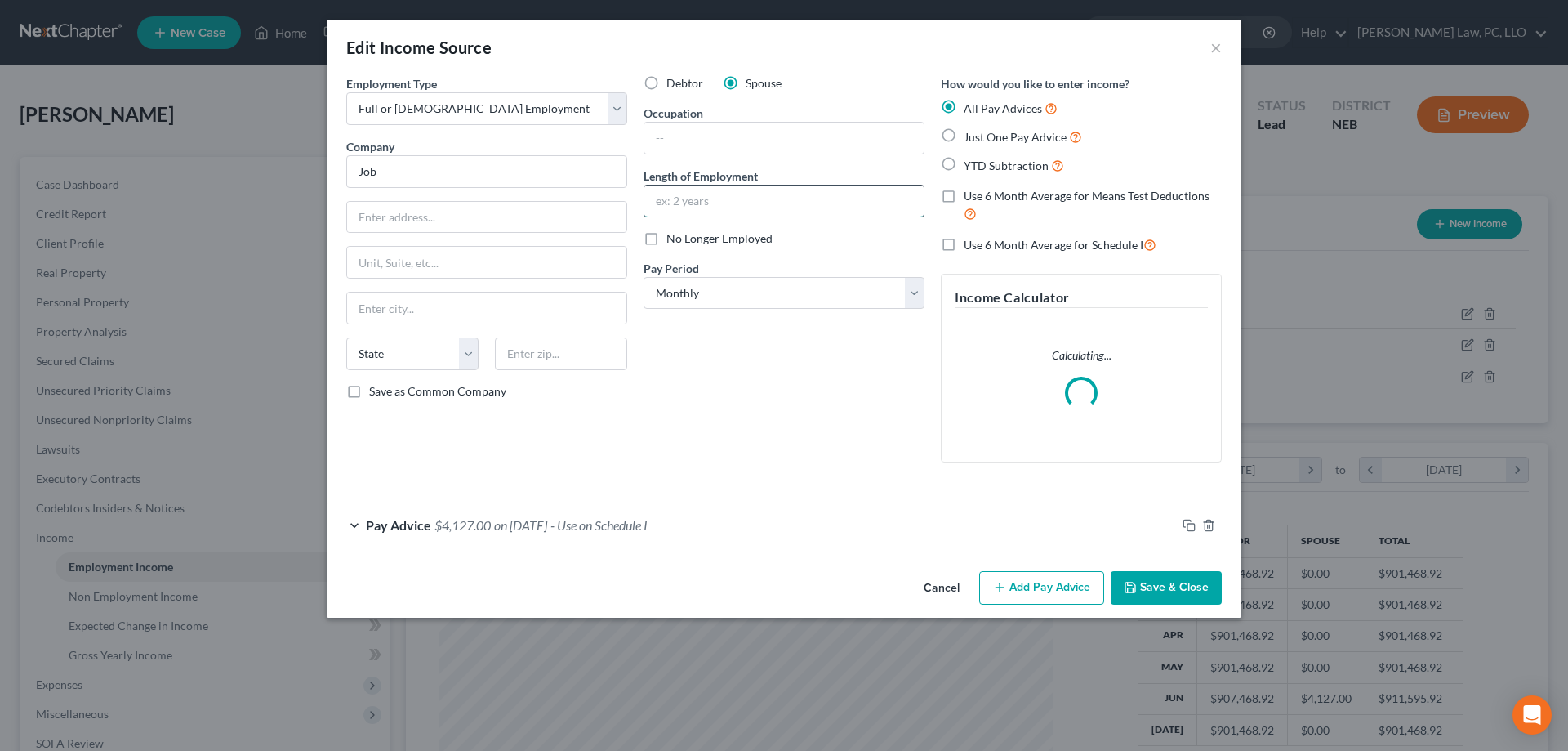
click at [697, 197] on input "text" at bounding box center [784, 201] width 279 height 31
type input "7 Months"
click at [1170, 616] on div "Cancel Add Pay Advice Save & Close" at bounding box center [784, 591] width 915 height 54
click at [1145, 591] on button "Save & Close" at bounding box center [1166, 588] width 111 height 34
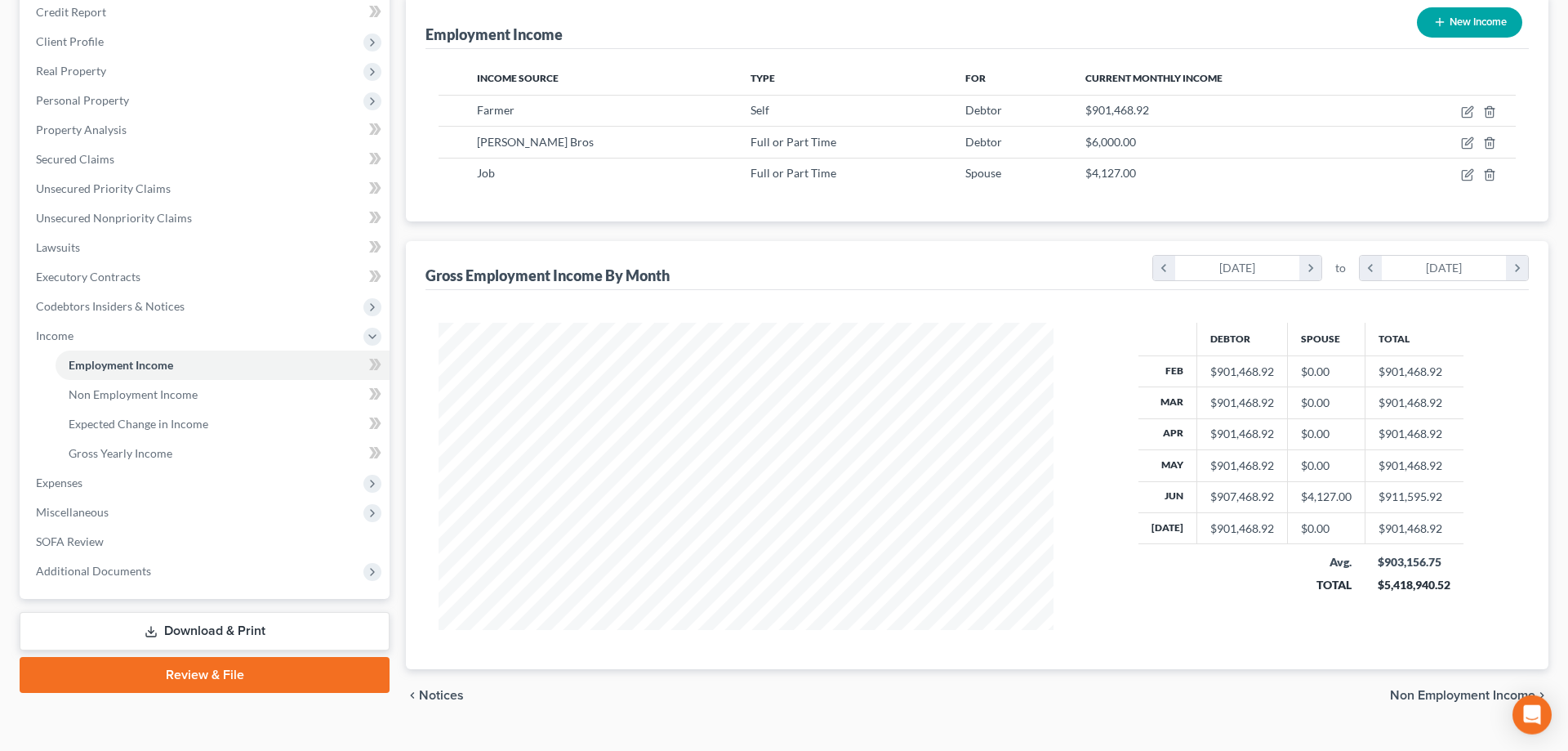
scroll to position [202, 0]
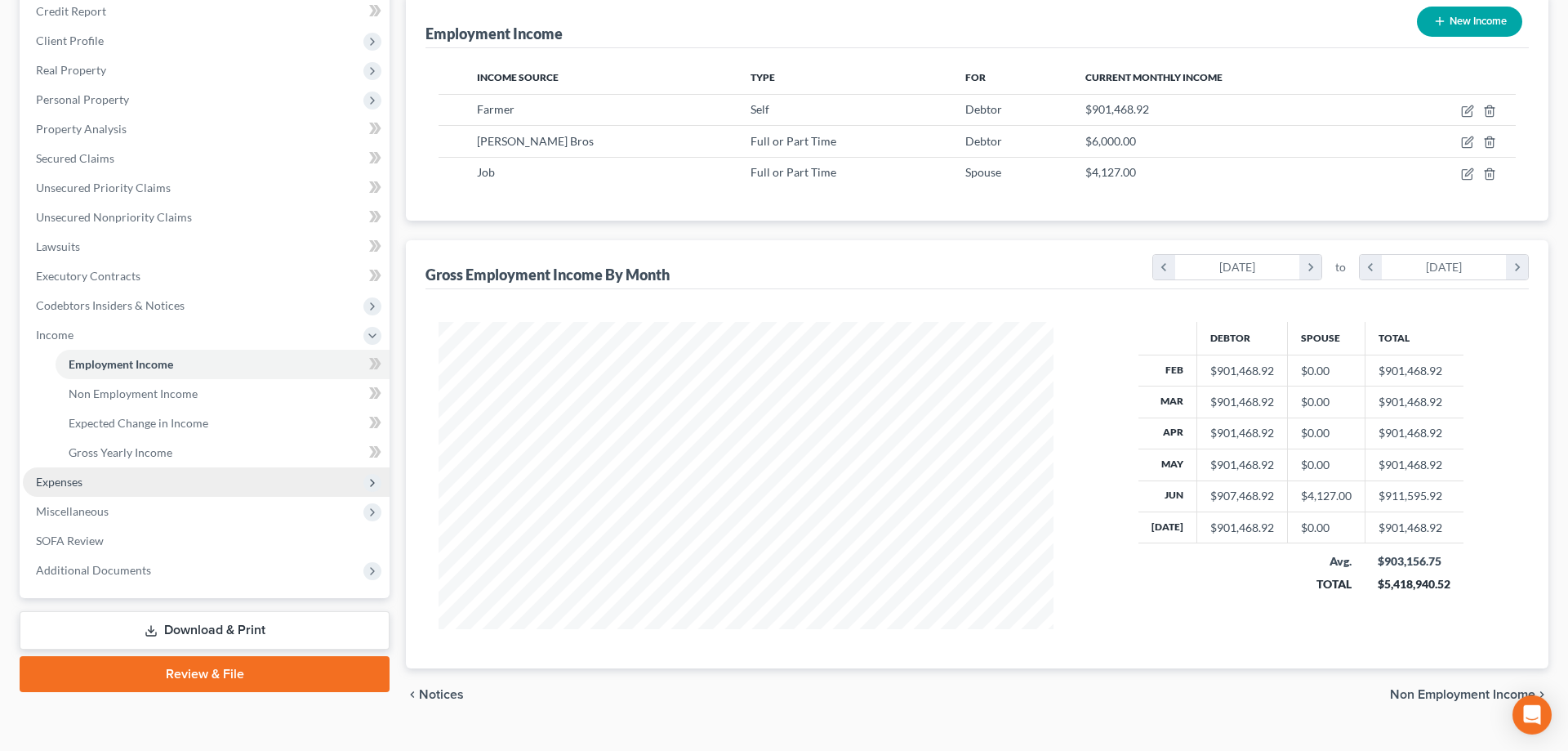
click at [93, 475] on span "Expenses" at bounding box center [206, 482] width 367 height 29
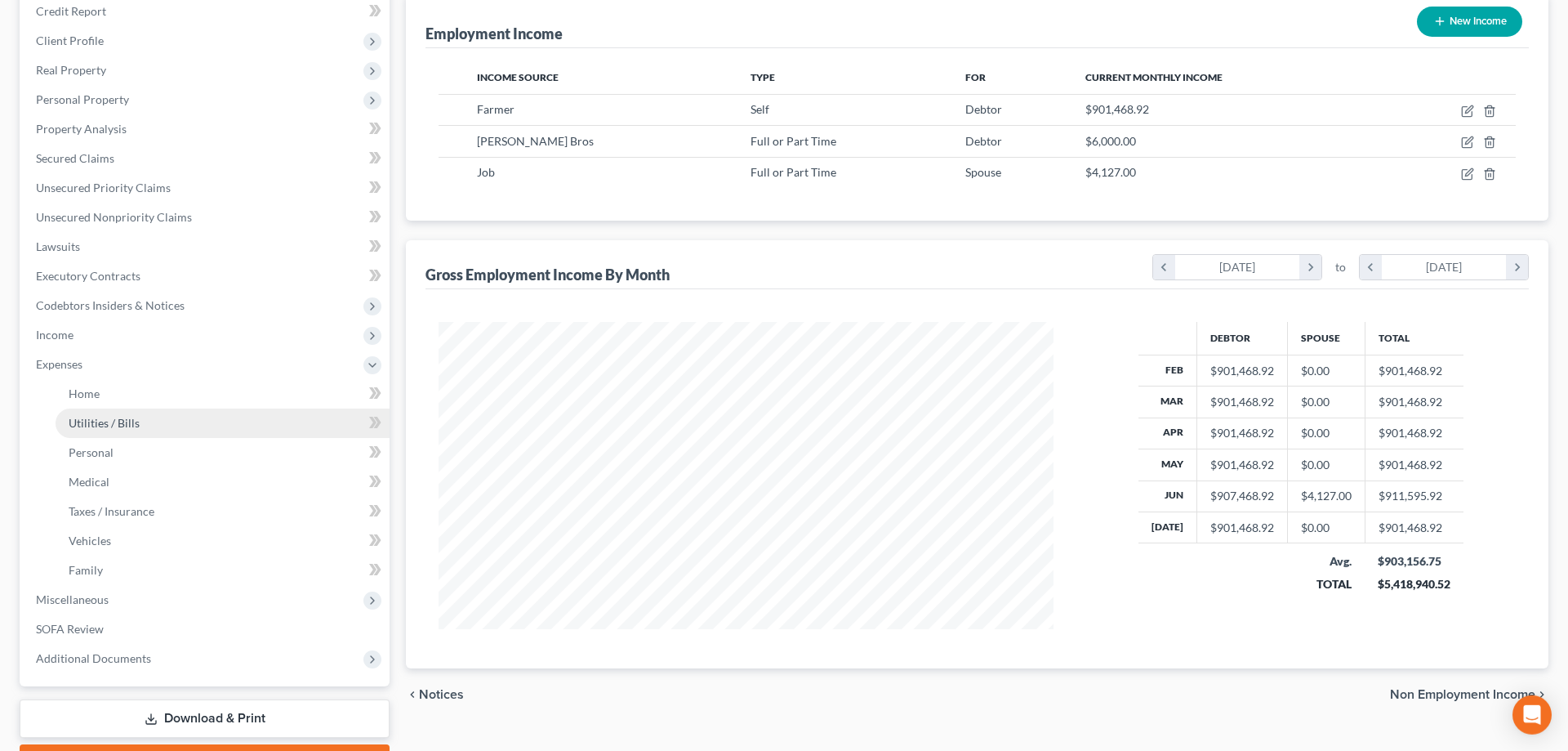
click at [145, 424] on link "Utilities / Bills" at bounding box center [222, 422] width 335 height 29
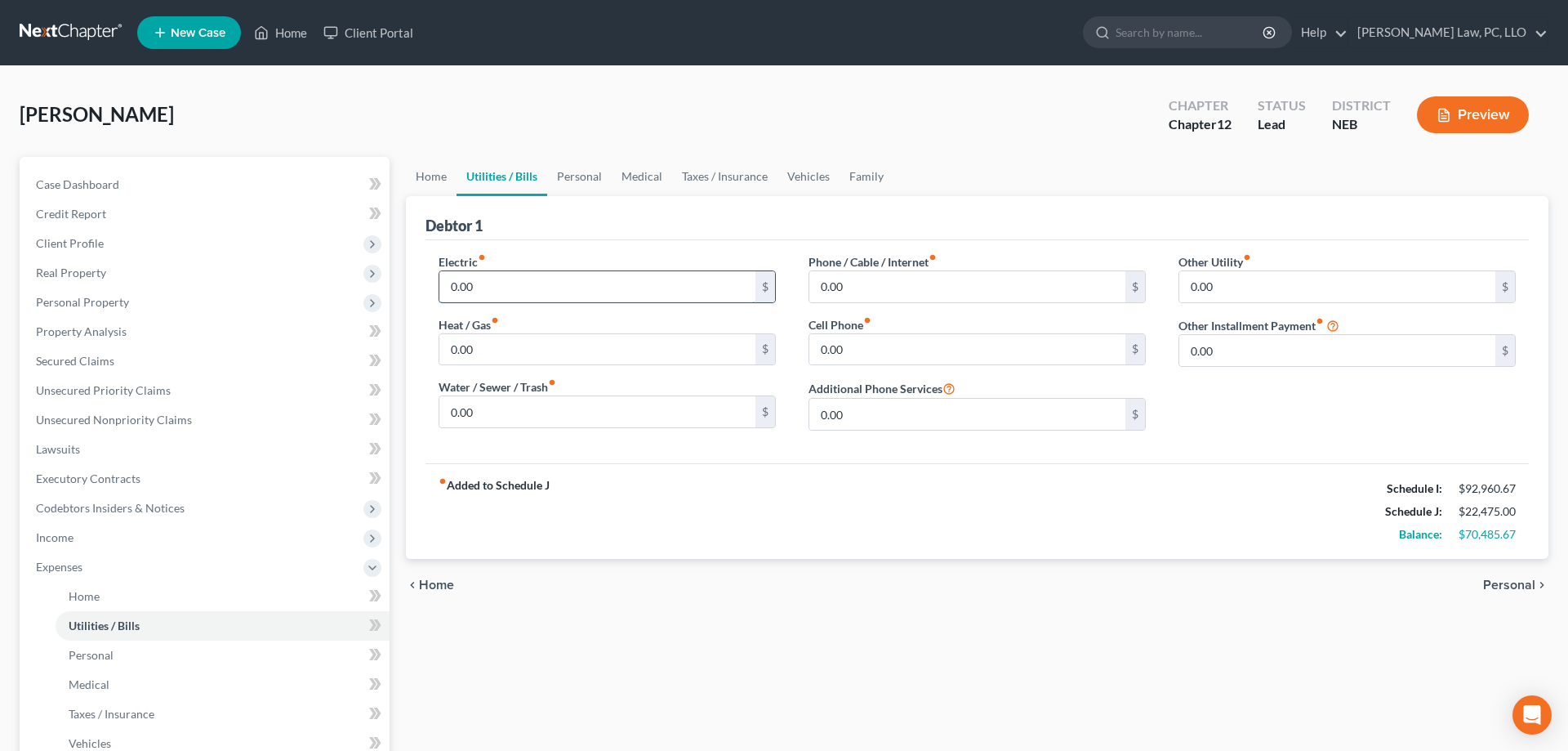
click at [508, 289] on input "0.00" at bounding box center [598, 286] width 316 height 31
type input "1,700.00"
click at [658, 423] on input "0.00" at bounding box center [598, 411] width 316 height 31
type input "342"
type input "129"
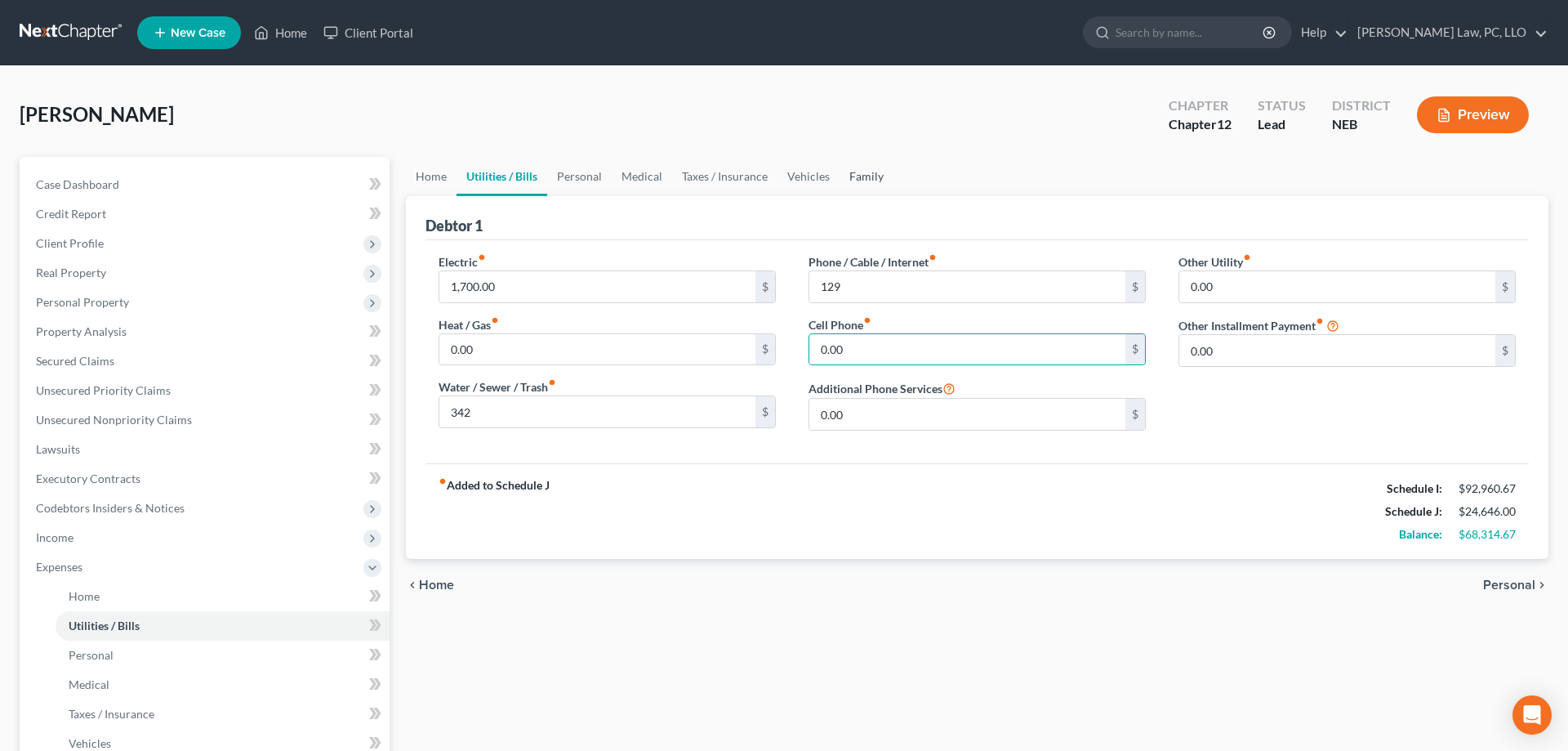
click at [856, 175] on link "Family" at bounding box center [866, 176] width 54 height 39
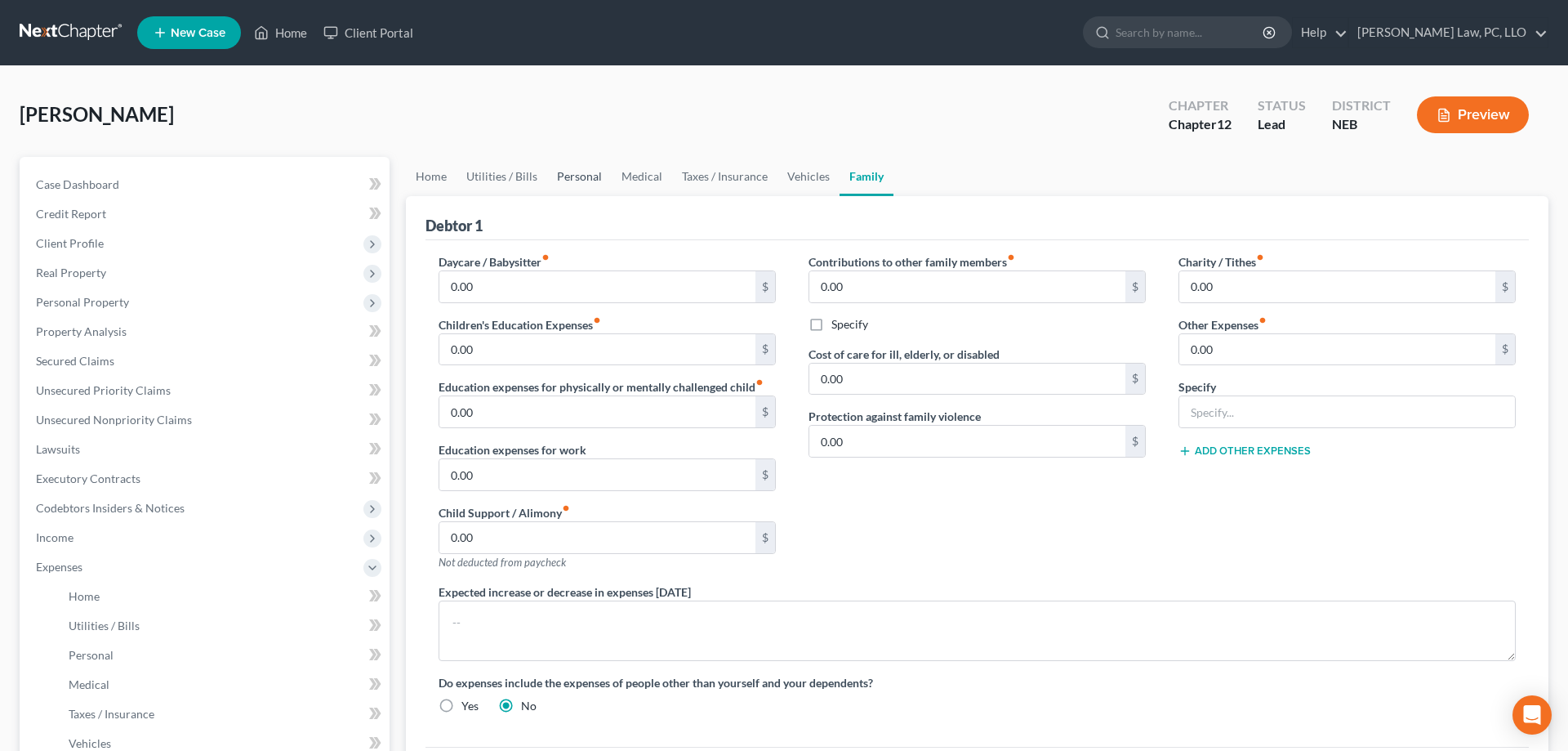
click at [573, 177] on link "Personal" at bounding box center [579, 176] width 64 height 39
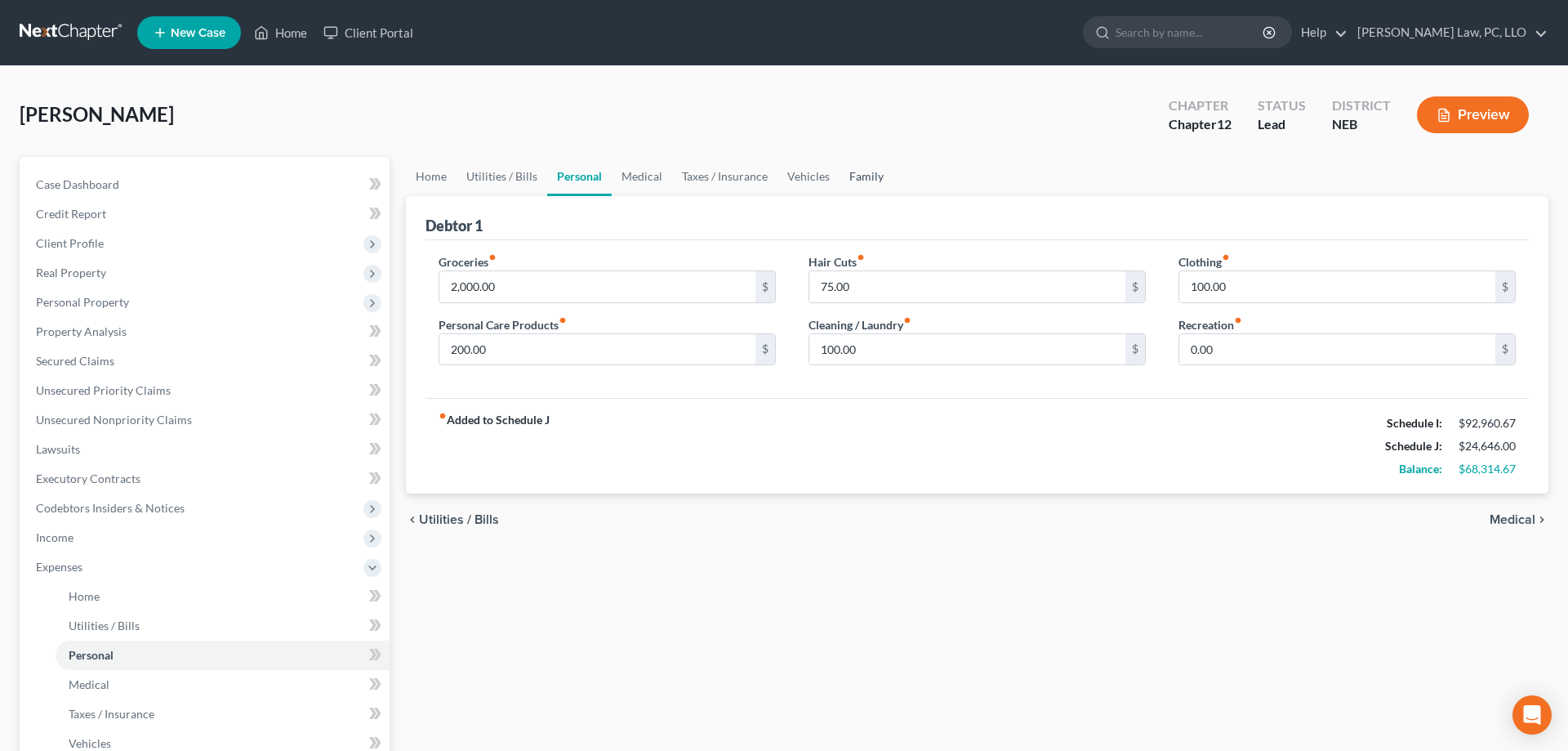
click at [846, 182] on link "Family" at bounding box center [866, 176] width 54 height 39
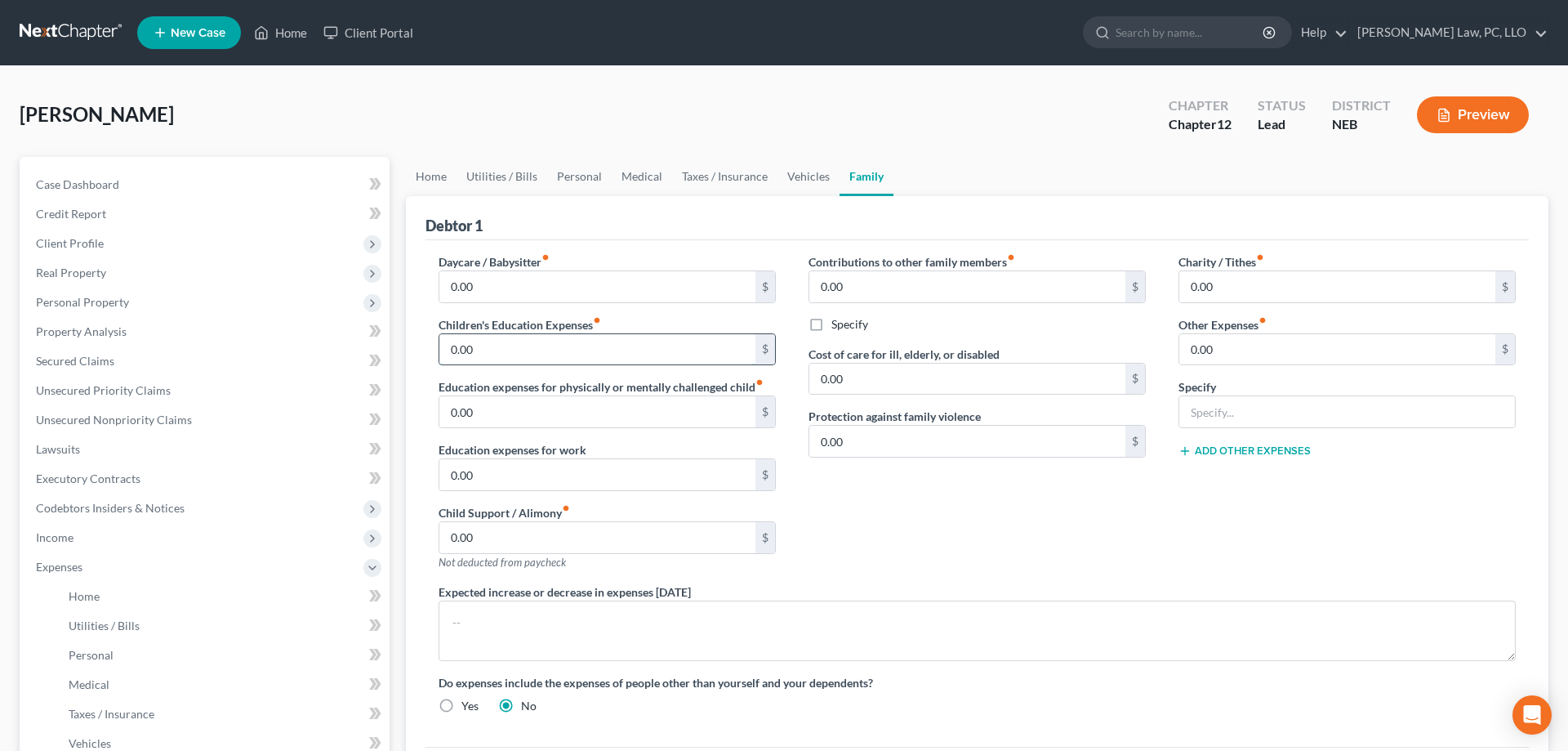
click at [653, 353] on input "0.00" at bounding box center [598, 350] width 316 height 31
drag, startPoint x: 582, startPoint y: 345, endPoint x: 448, endPoint y: 342, distance: 134.0
click at [448, 342] on input "400.00" at bounding box center [598, 350] width 316 height 31
type input "0"
click at [531, 284] on input "0.00" at bounding box center [598, 286] width 316 height 31
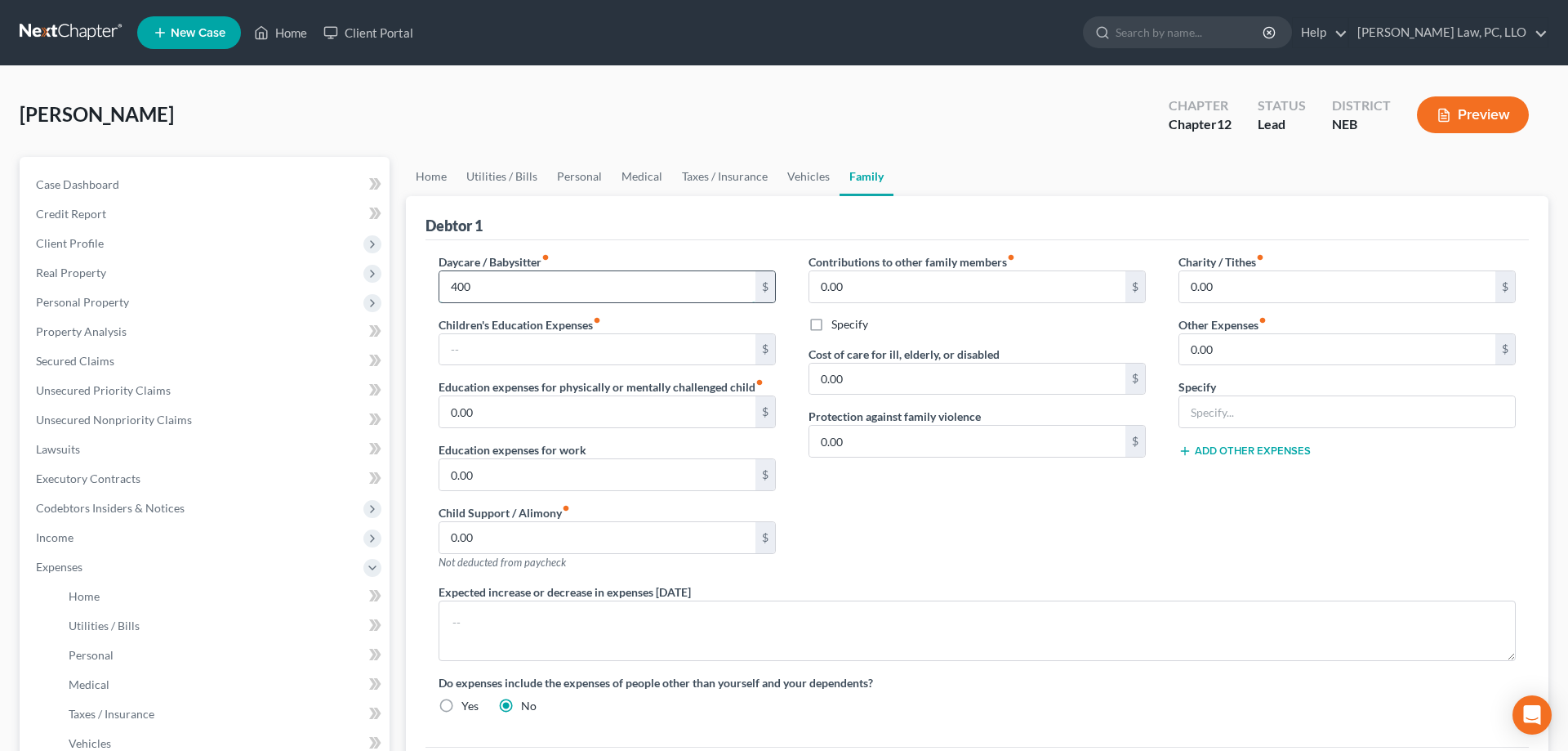
type input "400"
click at [582, 181] on link "Personal" at bounding box center [579, 176] width 64 height 39
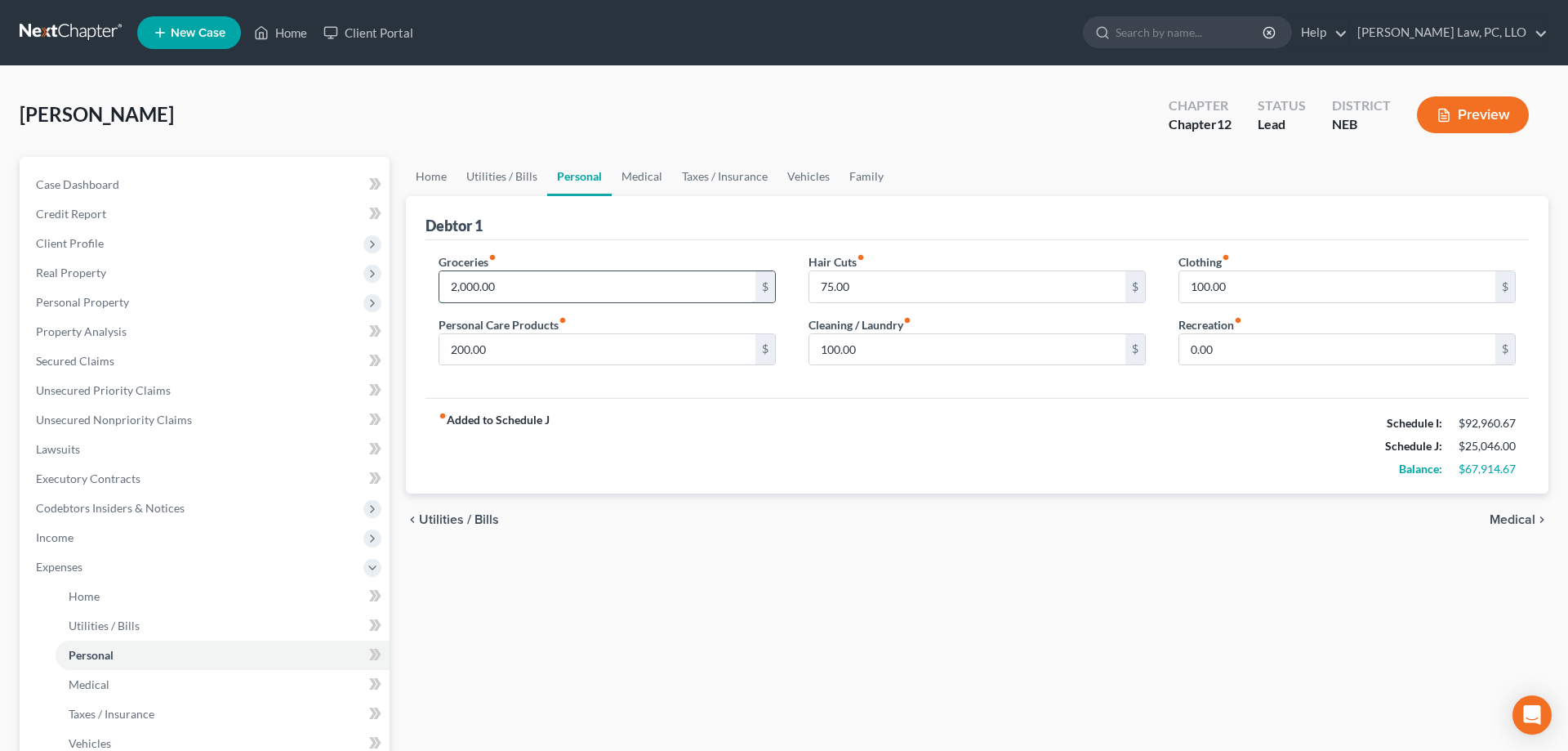
click at [586, 286] on input "2,000.00" at bounding box center [598, 286] width 316 height 31
type input "1,400.00"
click at [644, 185] on link "Medical" at bounding box center [642, 176] width 60 height 39
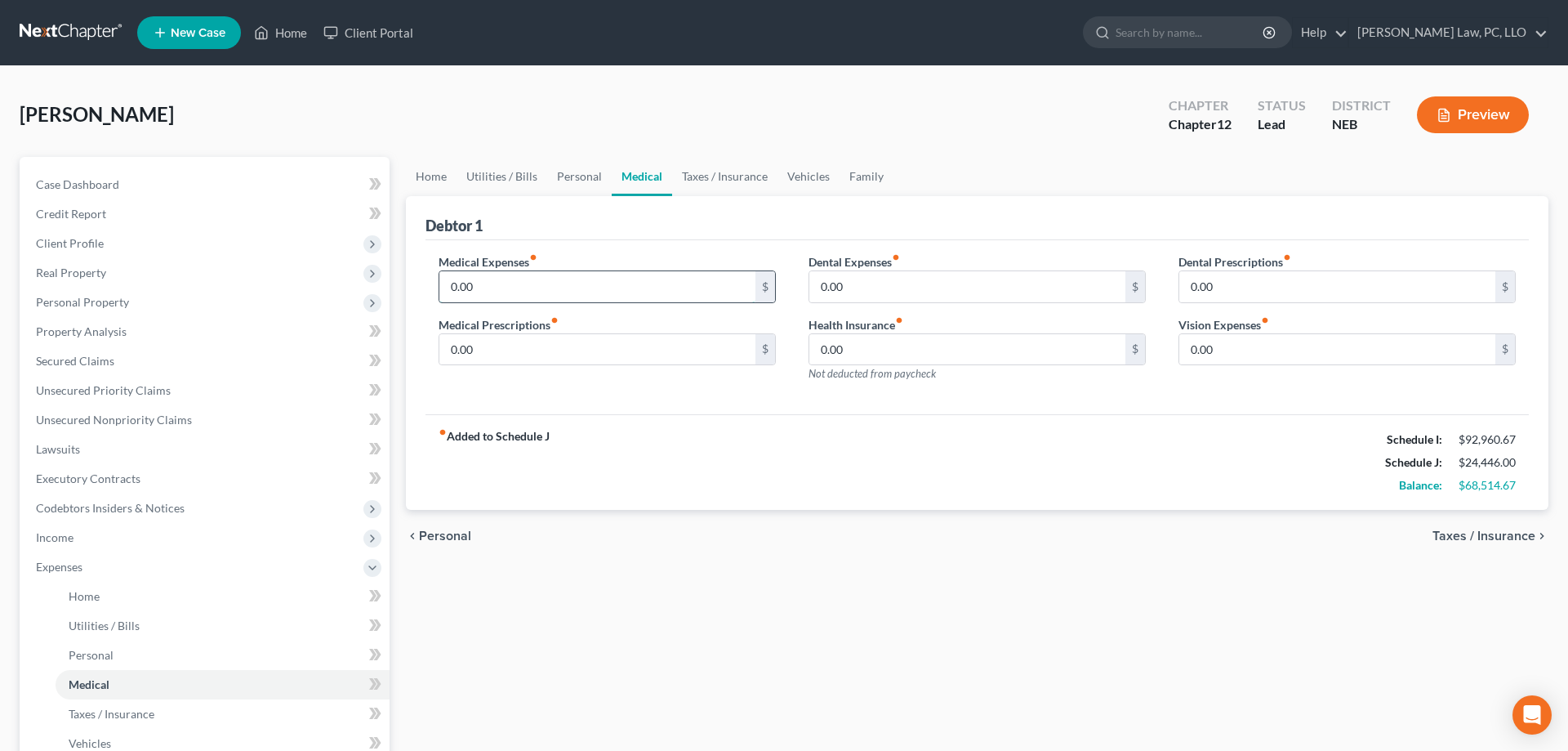
click at [545, 292] on input "0.00" at bounding box center [598, 286] width 316 height 31
type input "15.00"
click at [799, 177] on link "Vehicles" at bounding box center [809, 176] width 62 height 39
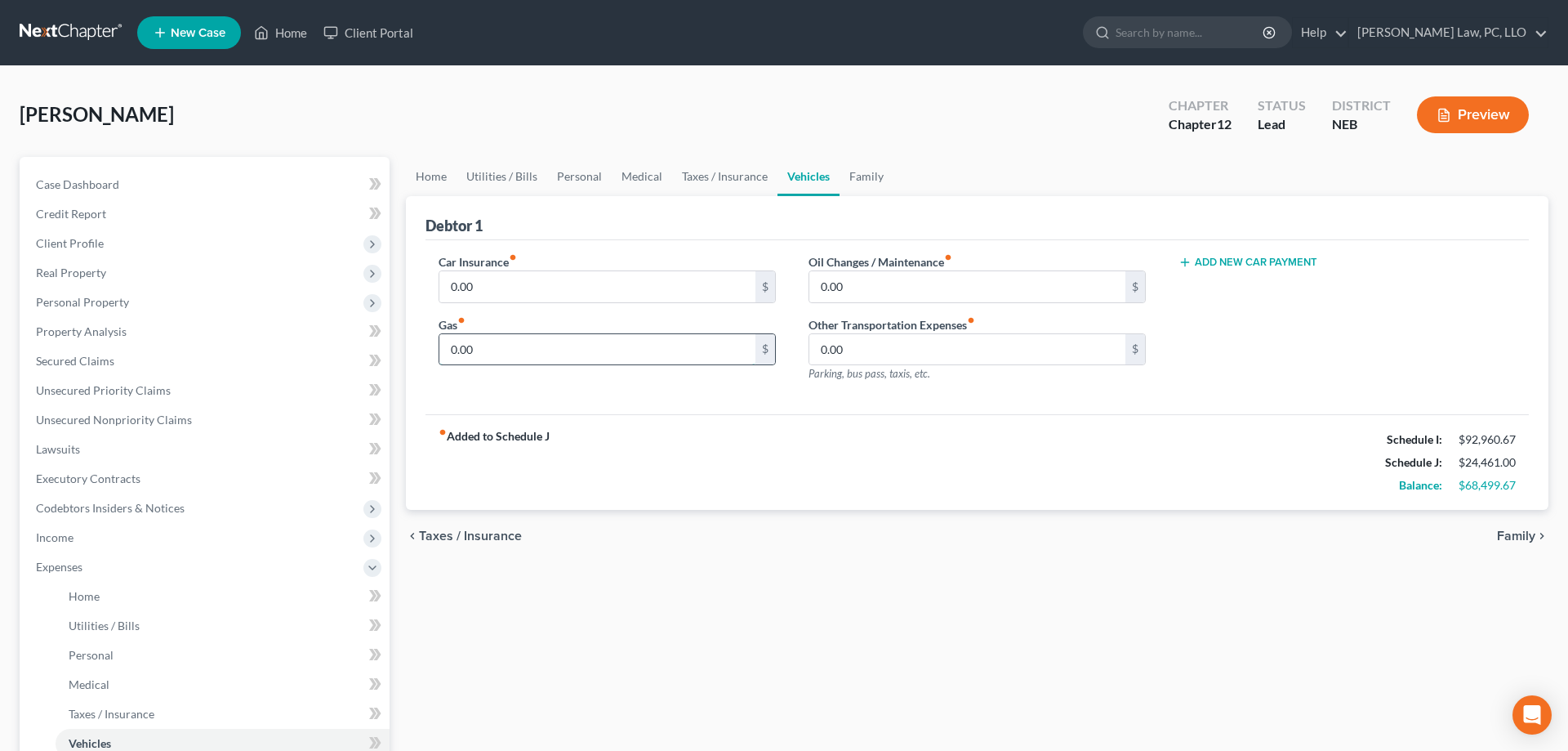
click at [592, 340] on input "0.00" at bounding box center [598, 350] width 316 height 31
type input "600.00"
click at [841, 277] on input "0.00" at bounding box center [968, 286] width 316 height 31
type input "200.00"
click at [531, 342] on input "600.00" at bounding box center [598, 350] width 316 height 31
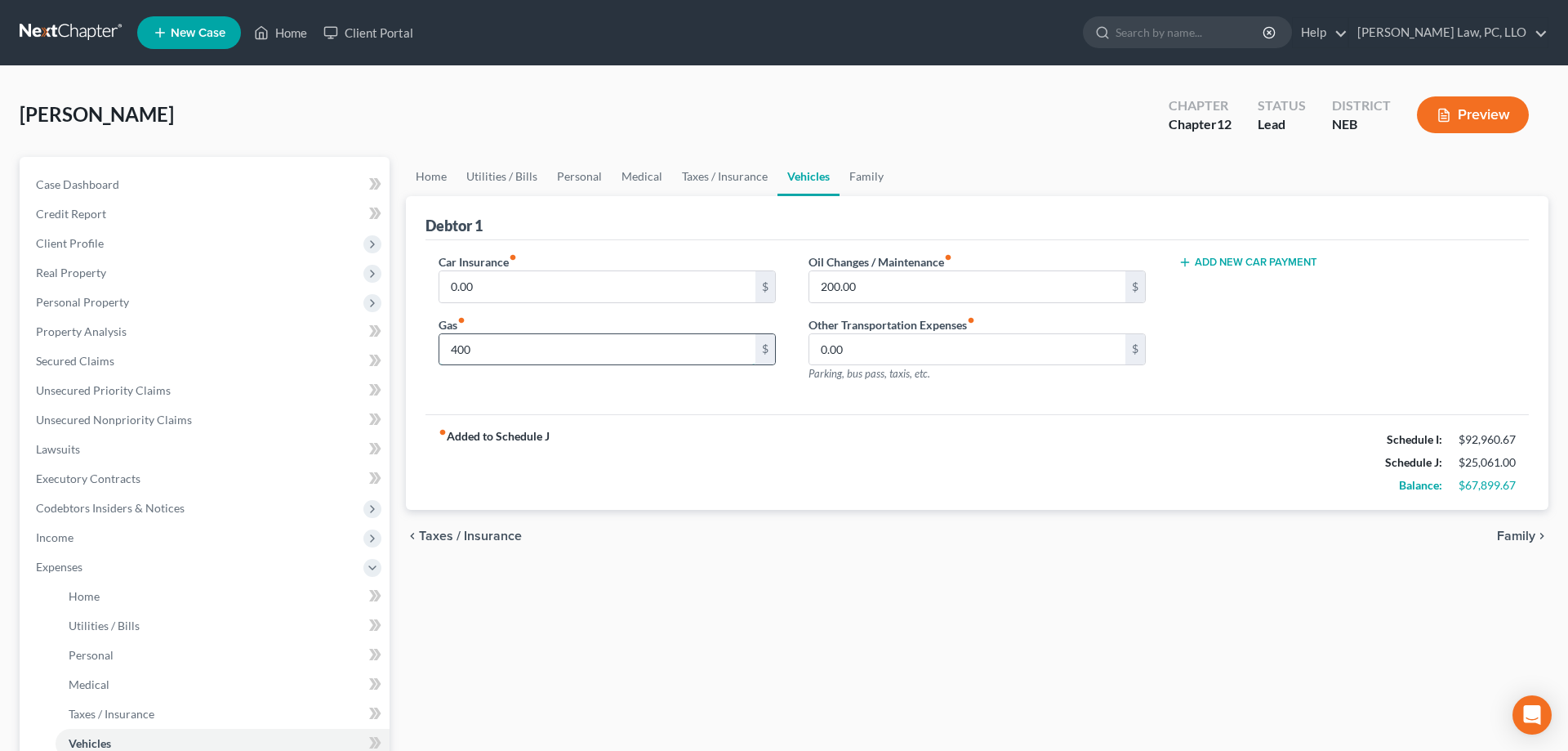
type input "400"
click at [854, 180] on link "Family" at bounding box center [866, 176] width 54 height 39
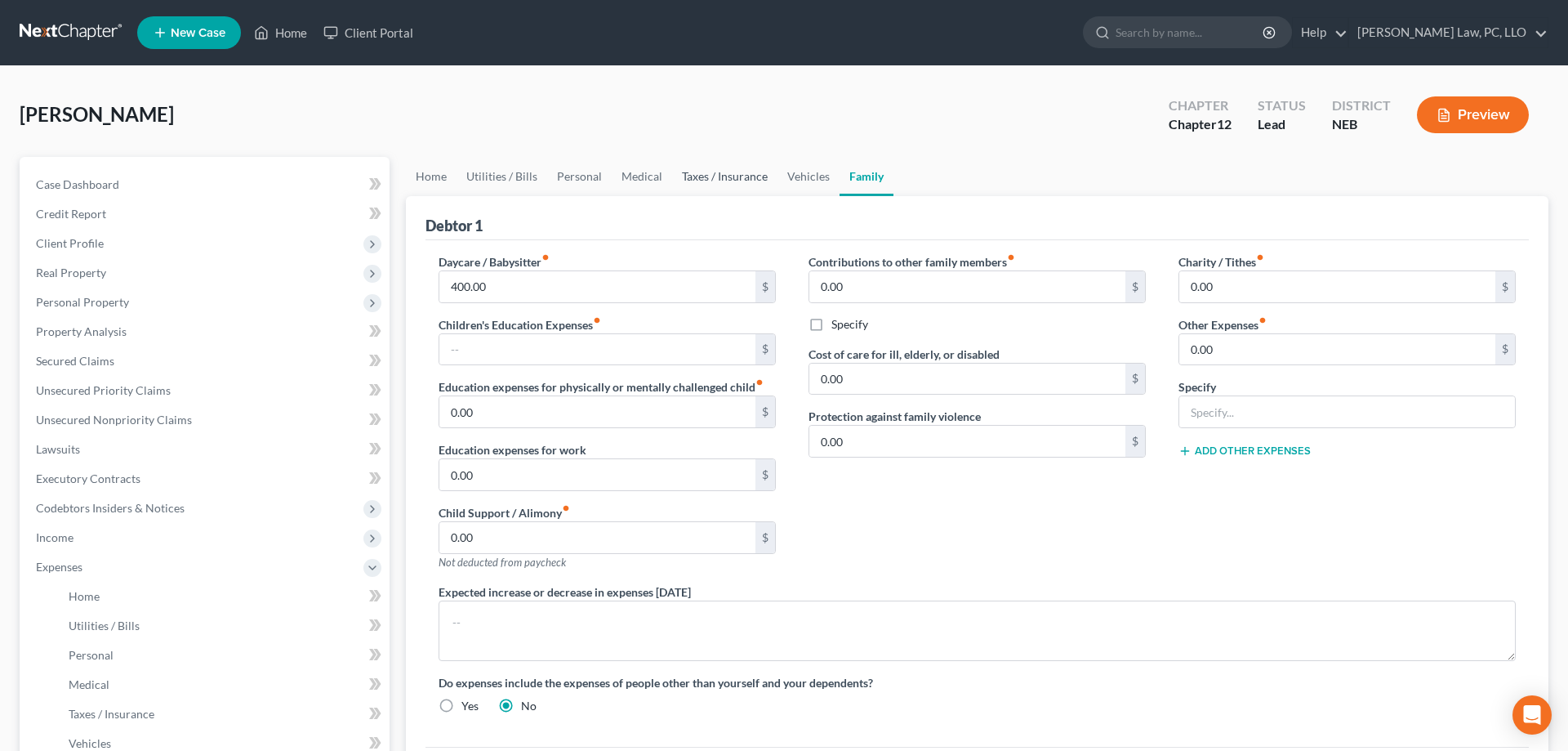
click at [723, 172] on link "Taxes / Insurance" at bounding box center [725, 176] width 105 height 39
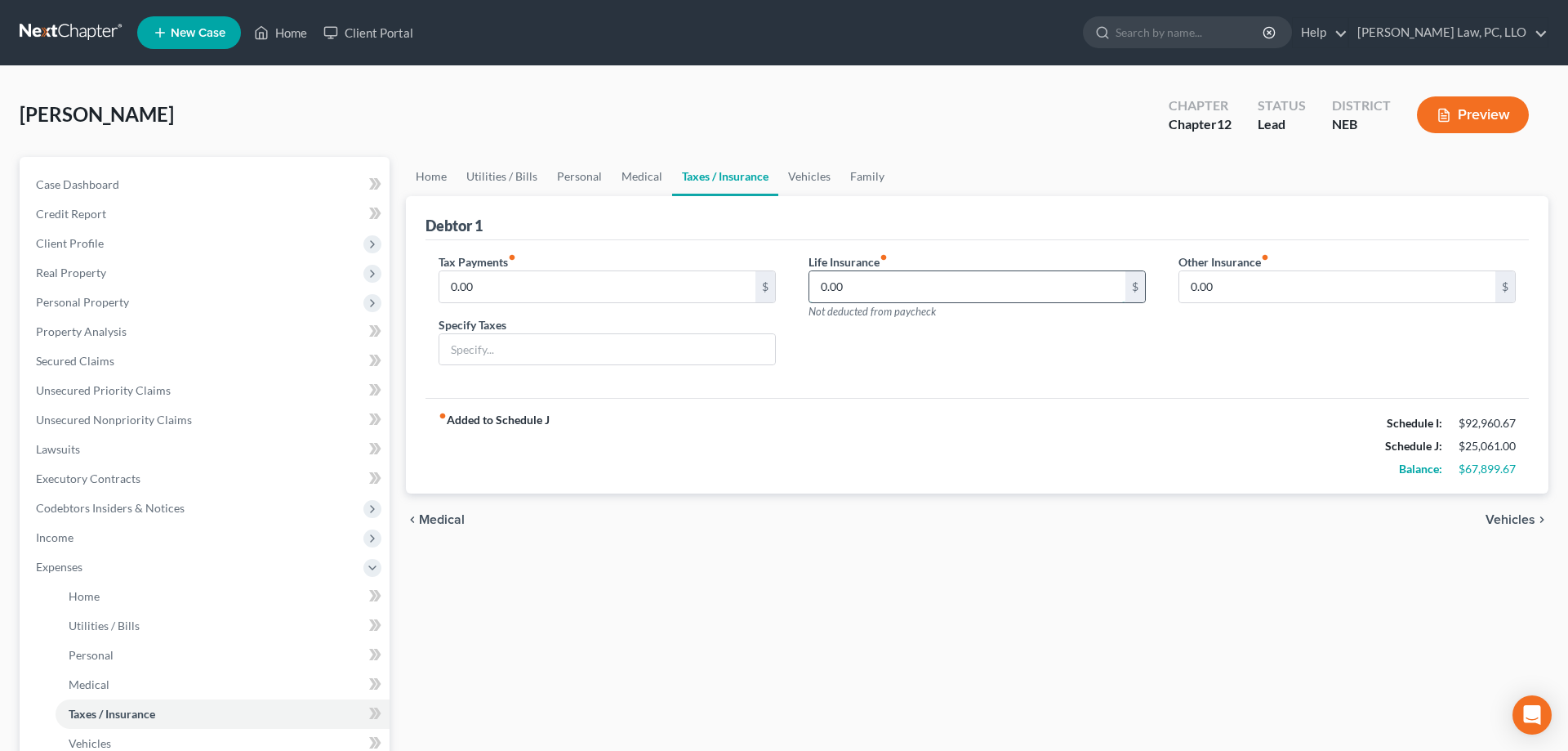
click at [850, 281] on input "0.00" at bounding box center [968, 286] width 316 height 31
type input "350"
click at [638, 181] on link "Medical" at bounding box center [642, 176] width 60 height 39
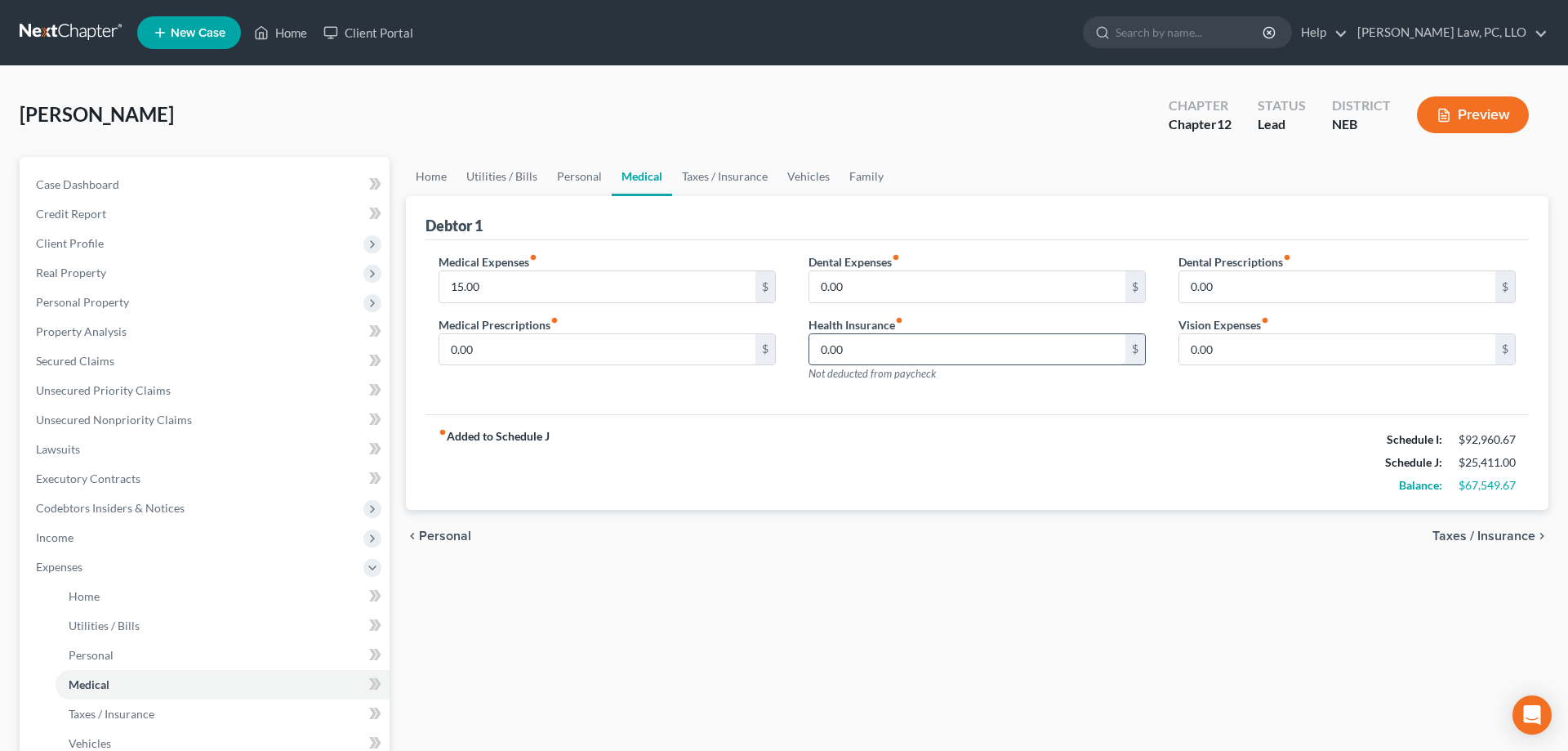
click at [934, 347] on input "0.00" at bounding box center [968, 350] width 316 height 31
type input "720"
click at [741, 182] on link "Taxes / Insurance" at bounding box center [725, 176] width 105 height 39
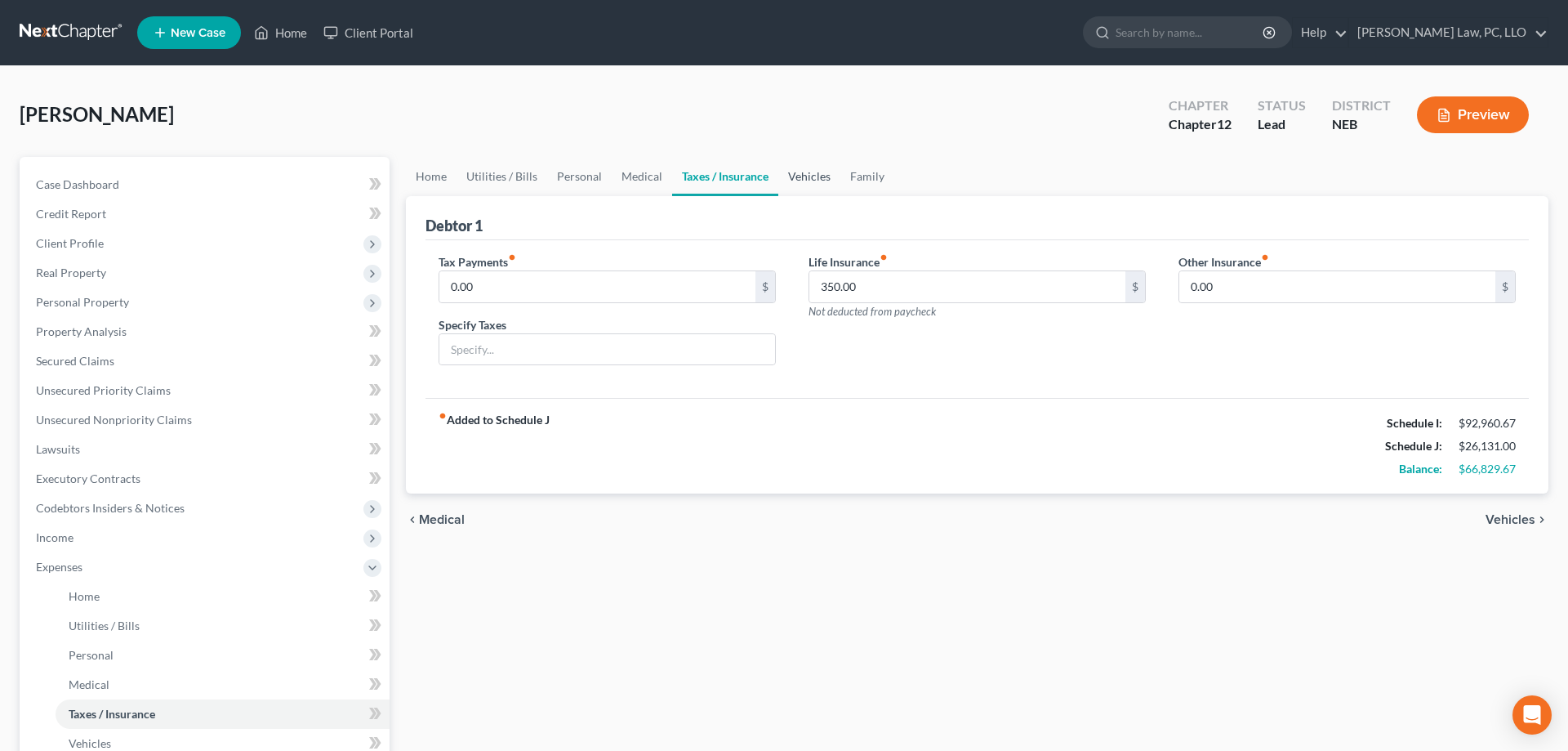
click at [797, 181] on link "Vehicles" at bounding box center [810, 176] width 62 height 39
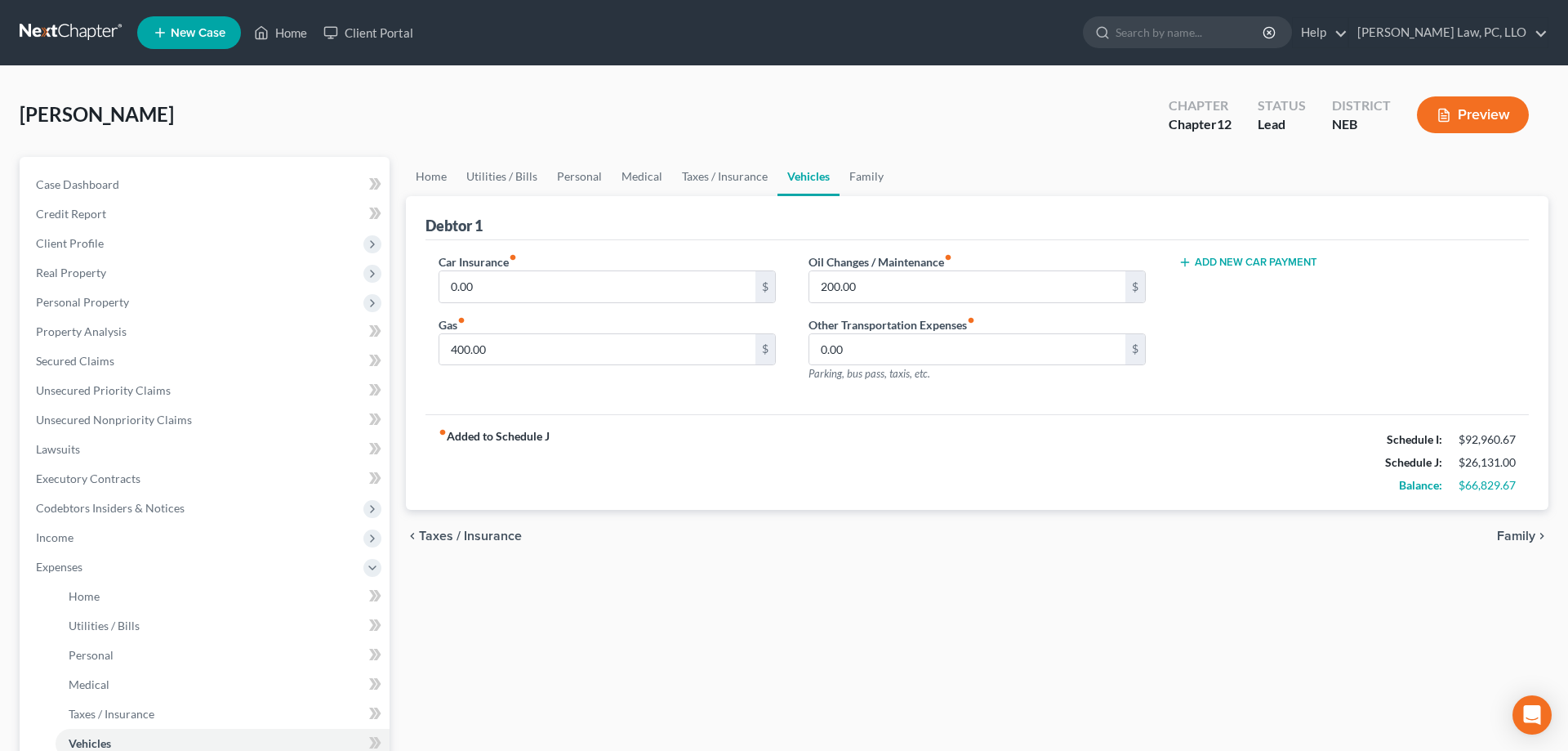
click at [657, 303] on div "Car Insurance fiber_manual_record 0.00 $ Gas fiber_manual_record 400.00 $" at bounding box center [607, 324] width 370 height 142
click at [648, 284] on input "0.00" at bounding box center [598, 286] width 316 height 31
type input "280"
click at [432, 172] on link "Home" at bounding box center [431, 176] width 51 height 39
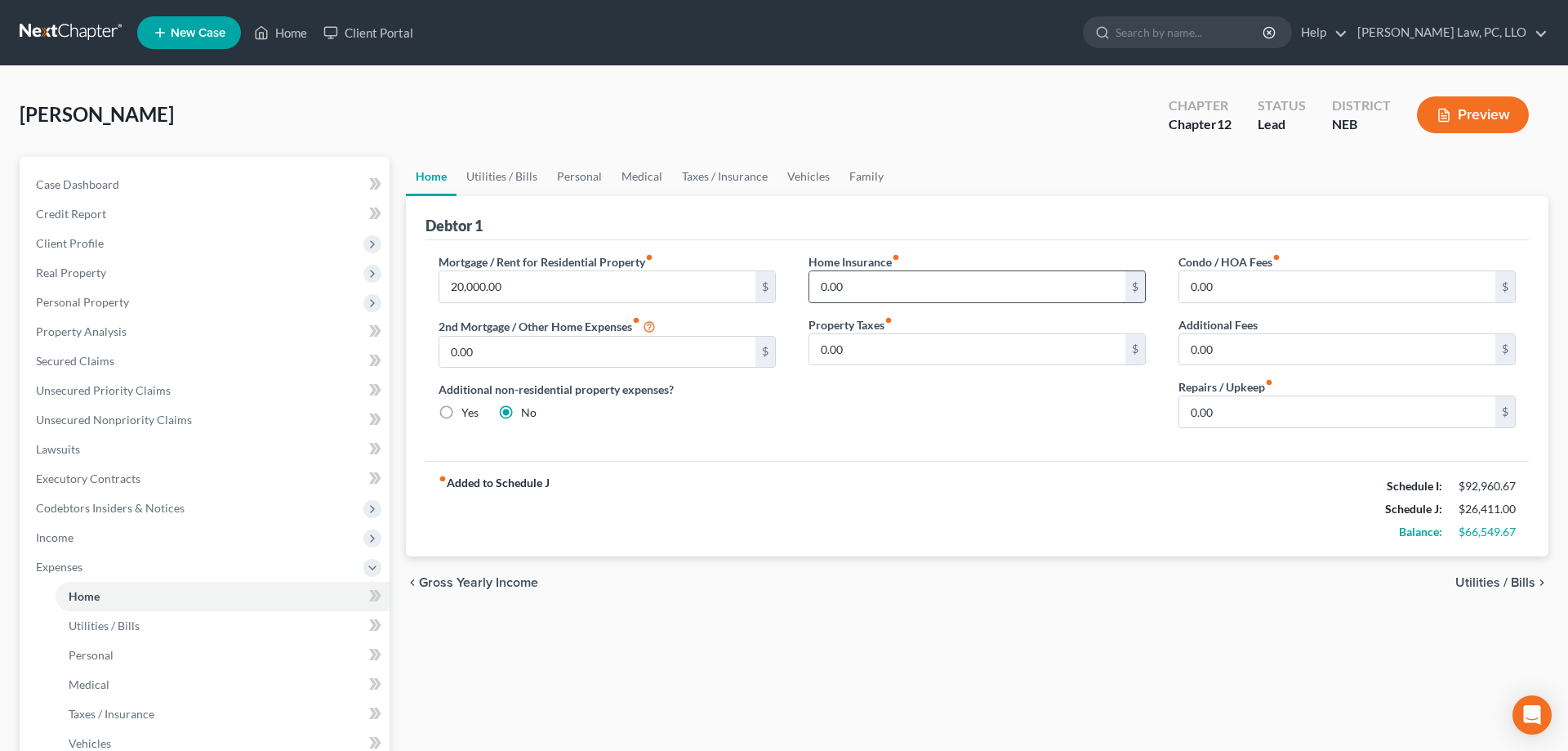
click at [863, 294] on input "0.00" at bounding box center [968, 286] width 316 height 31
type input "500"
click at [1221, 406] on input "0.00" at bounding box center [1338, 411] width 316 height 31
type input "500"
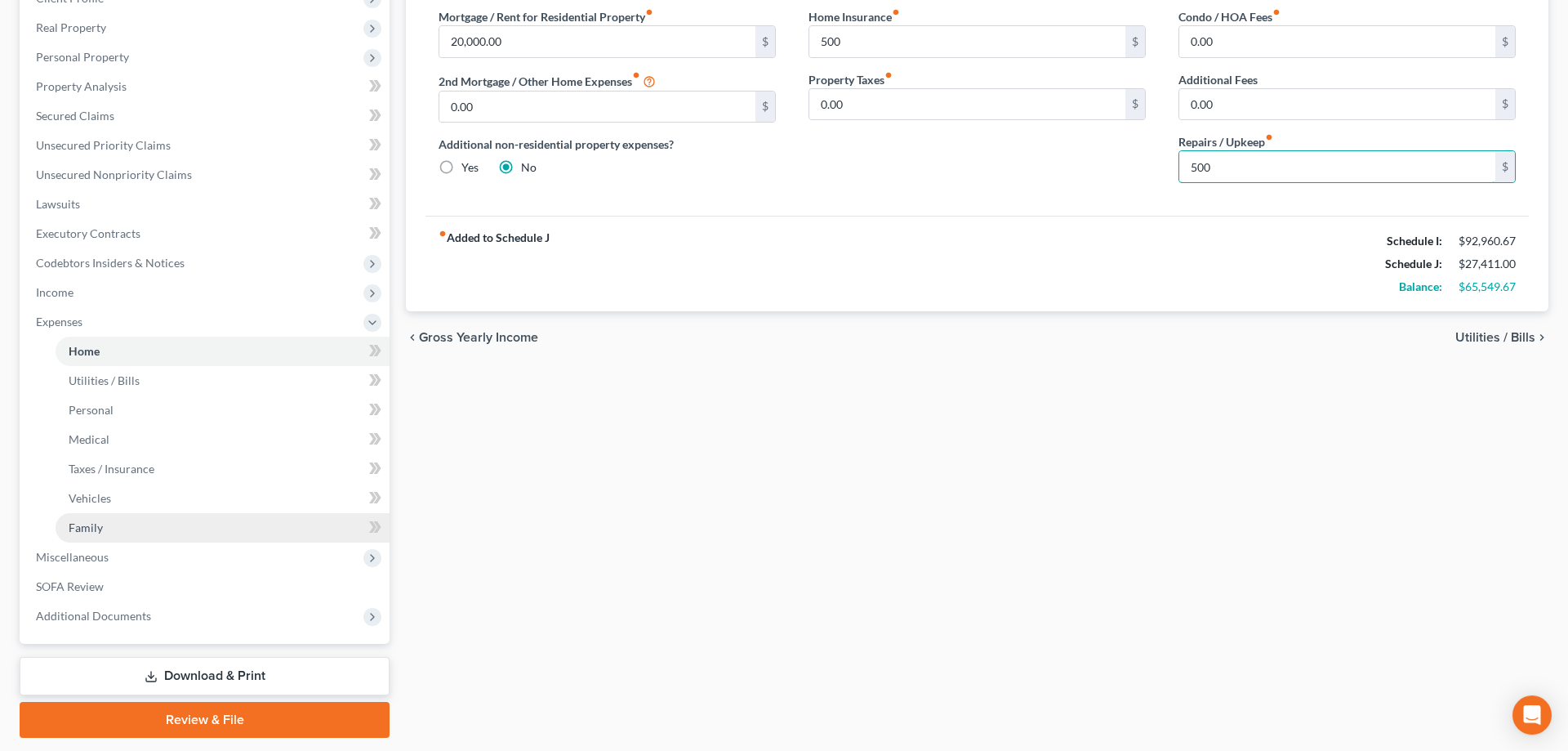
scroll to position [246, 0]
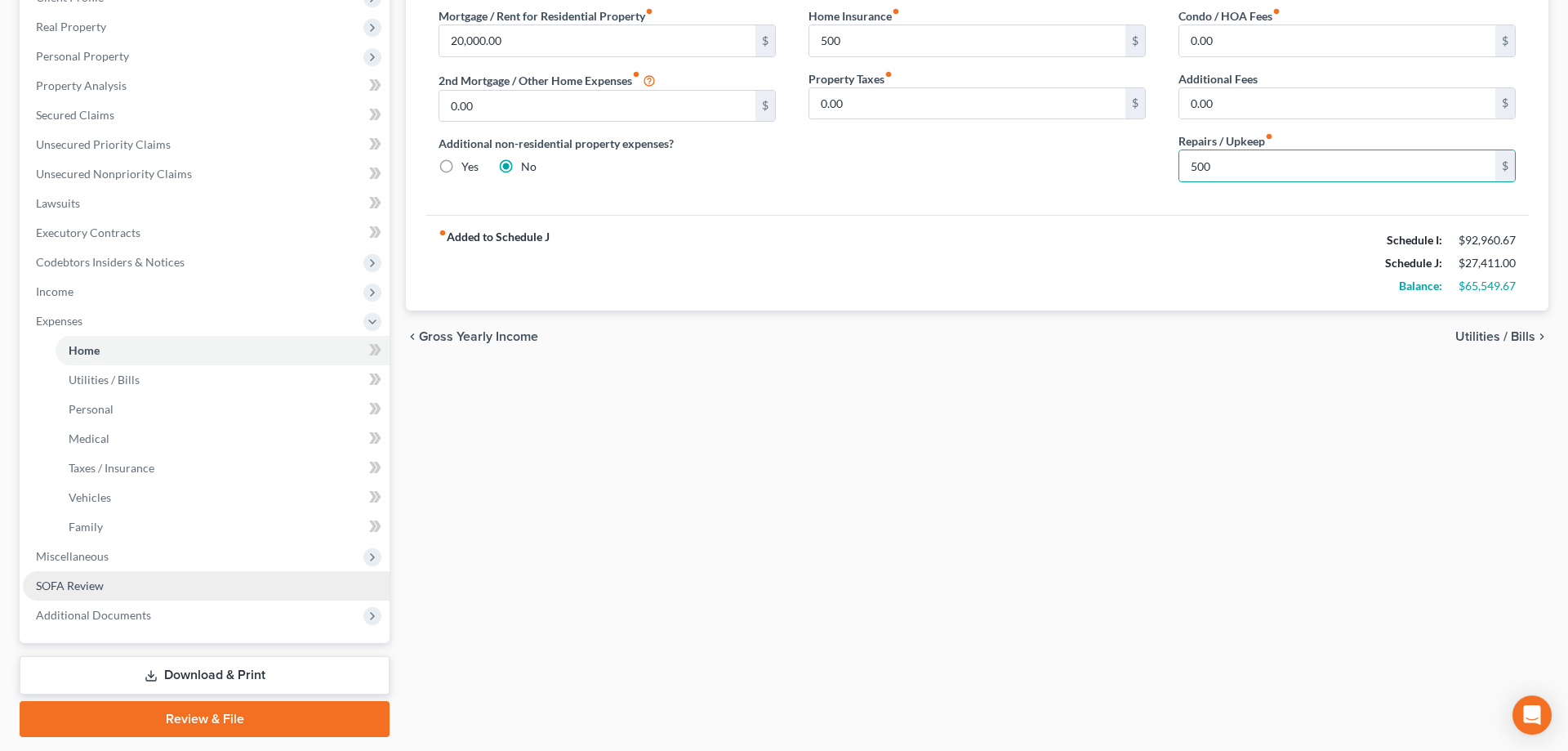
click at [95, 578] on link "SOFA Review" at bounding box center [206, 585] width 367 height 29
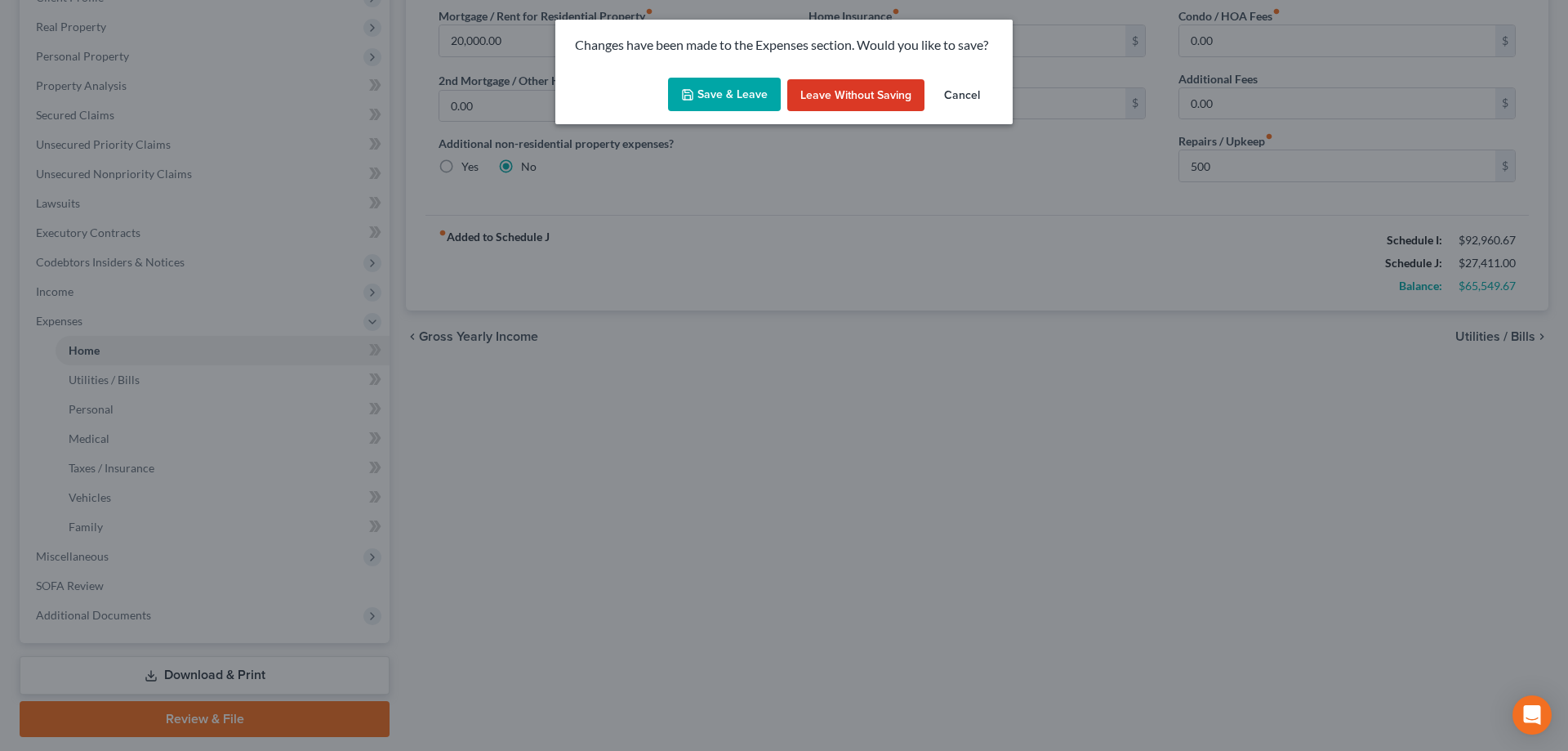
click at [697, 101] on button "Save & Leave" at bounding box center [724, 95] width 113 height 34
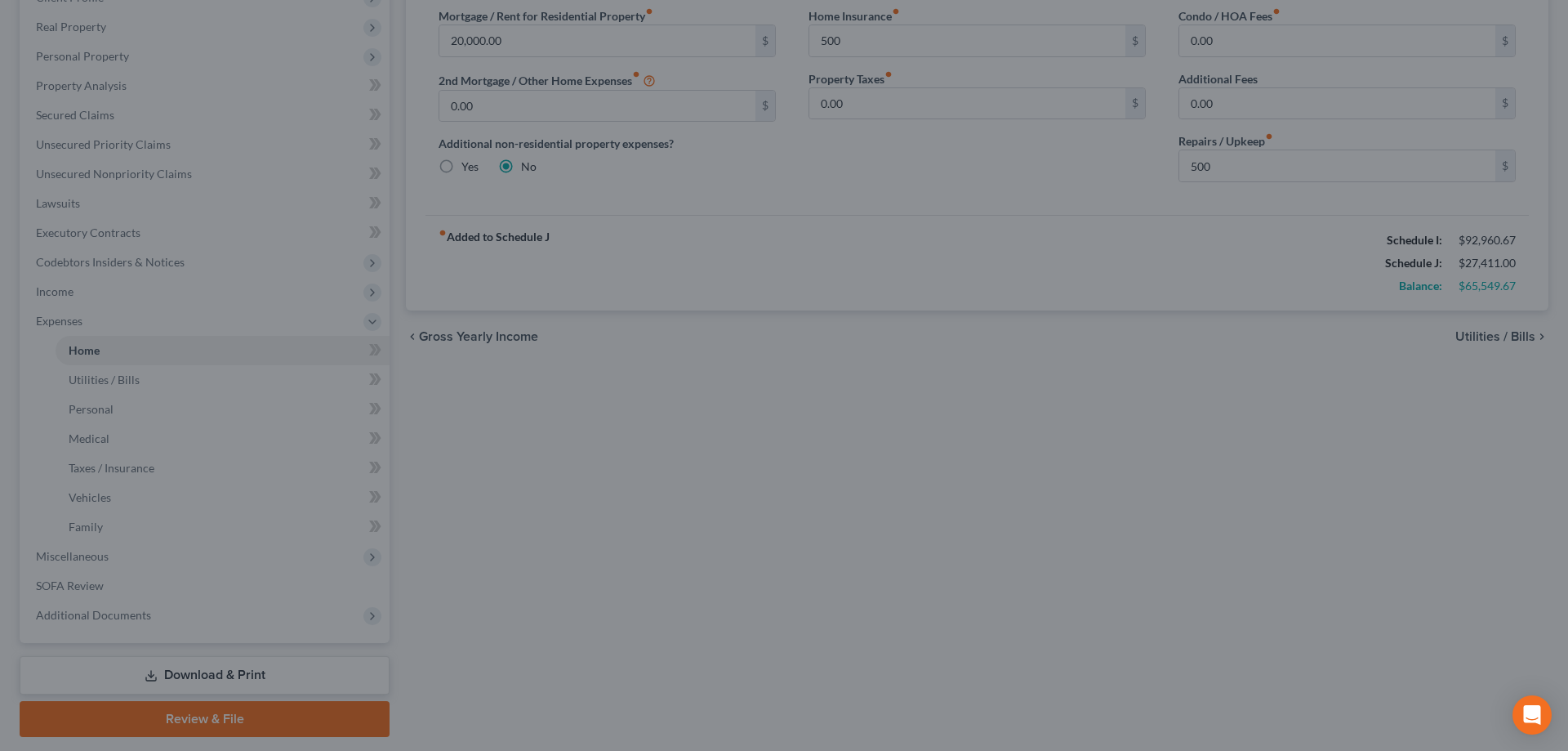
type input "500.00"
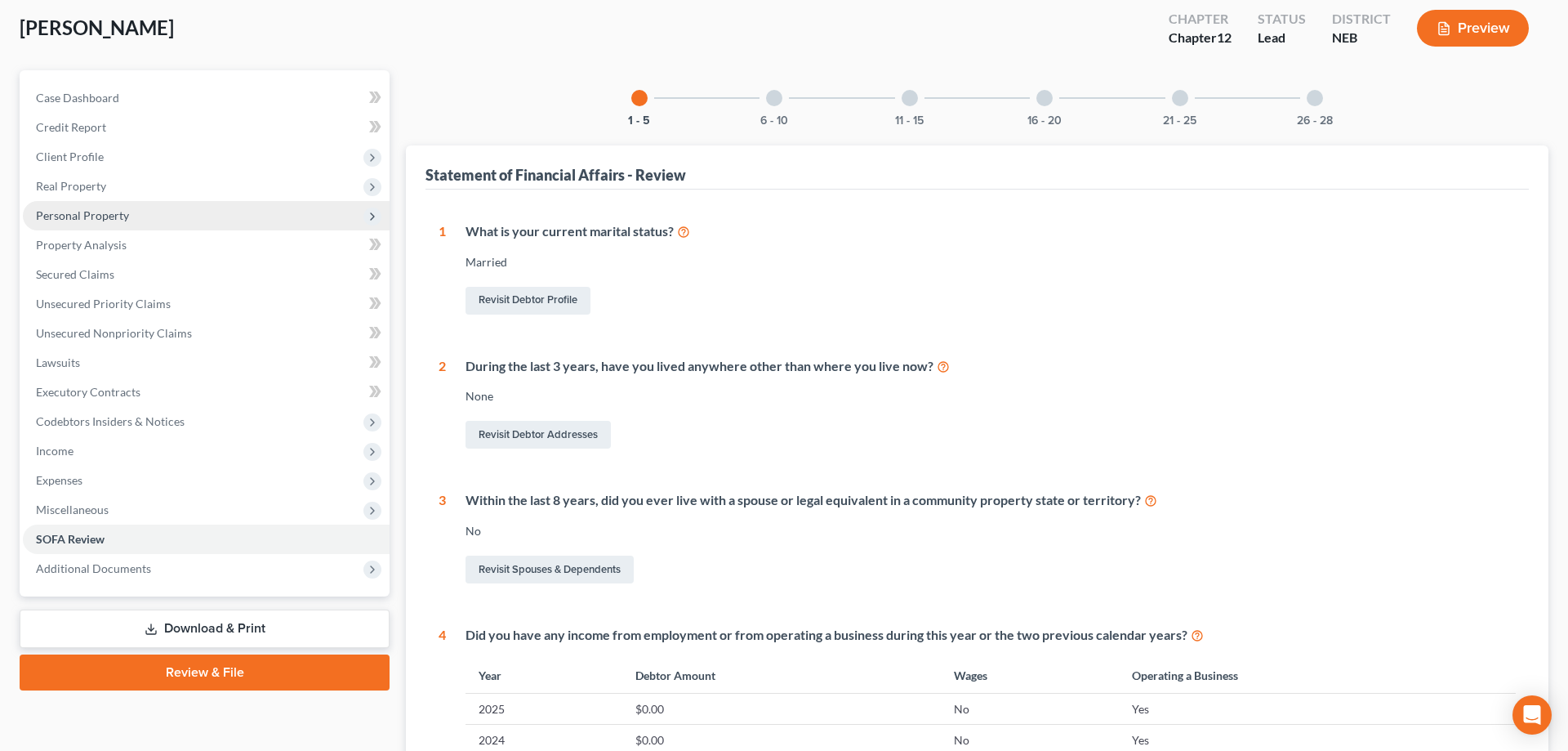
click at [107, 215] on span "Personal Property" at bounding box center [82, 215] width 93 height 14
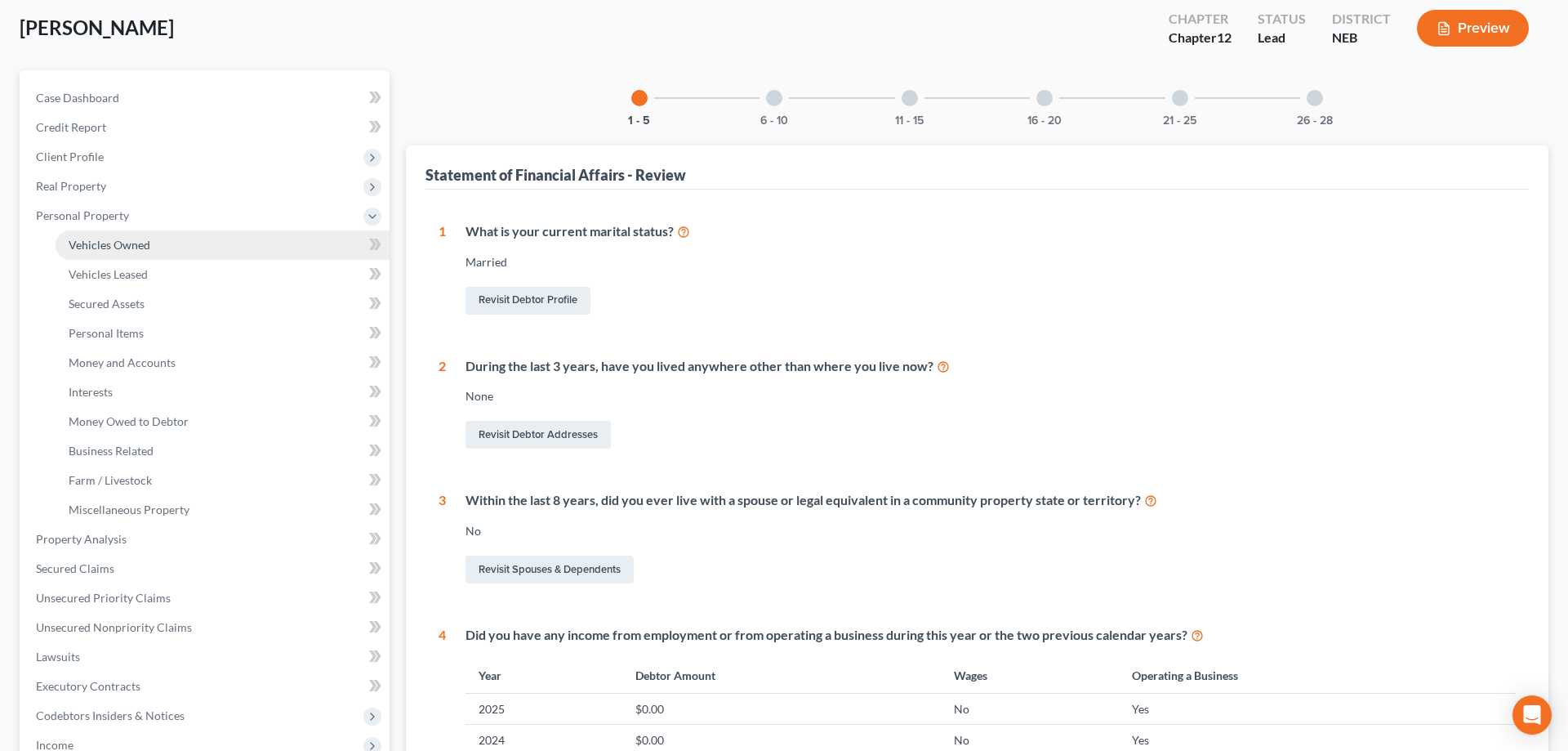
click at [115, 244] on span "Vehicles Owned" at bounding box center [110, 244] width 82 height 14
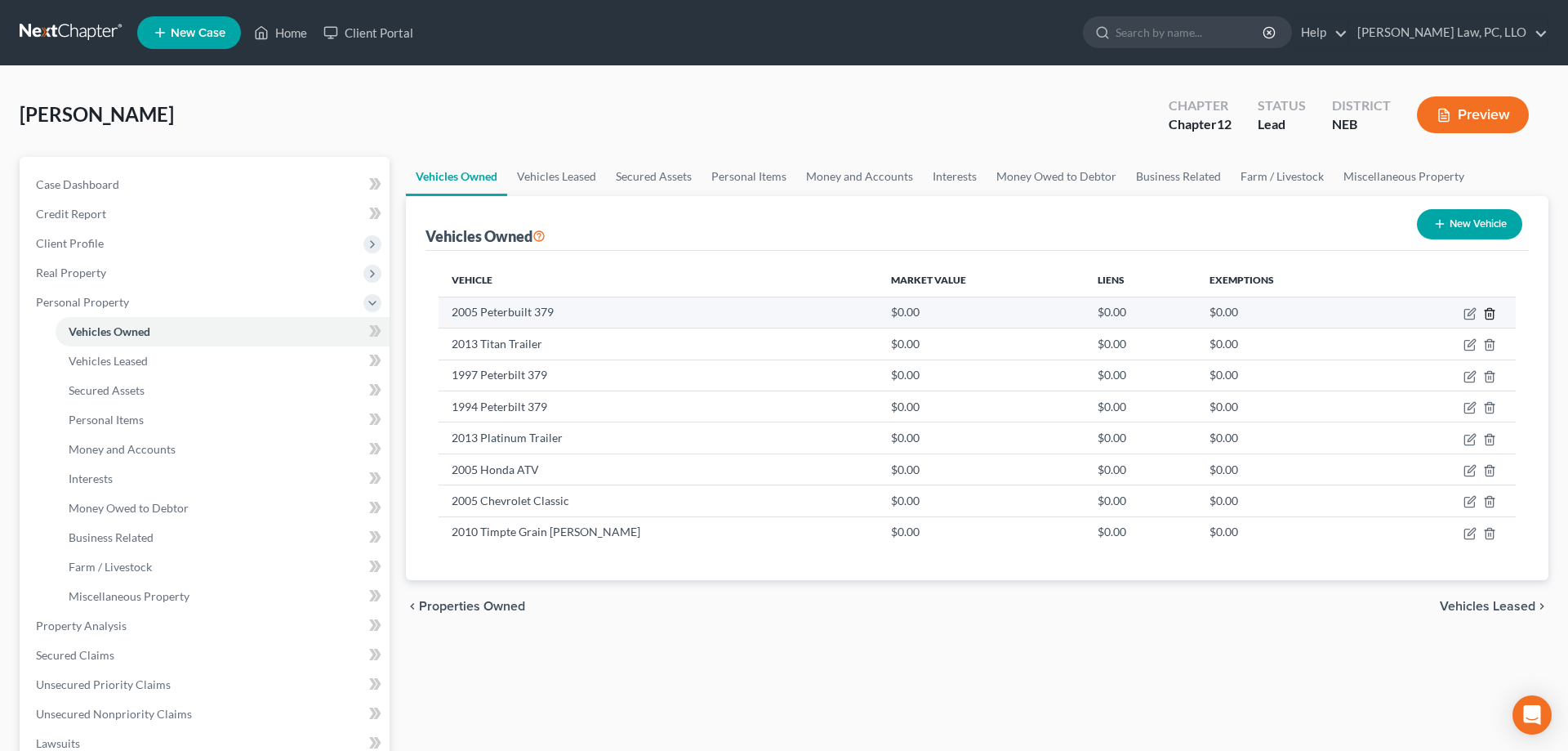
click at [1488, 318] on icon "button" at bounding box center [1490, 314] width 13 height 13
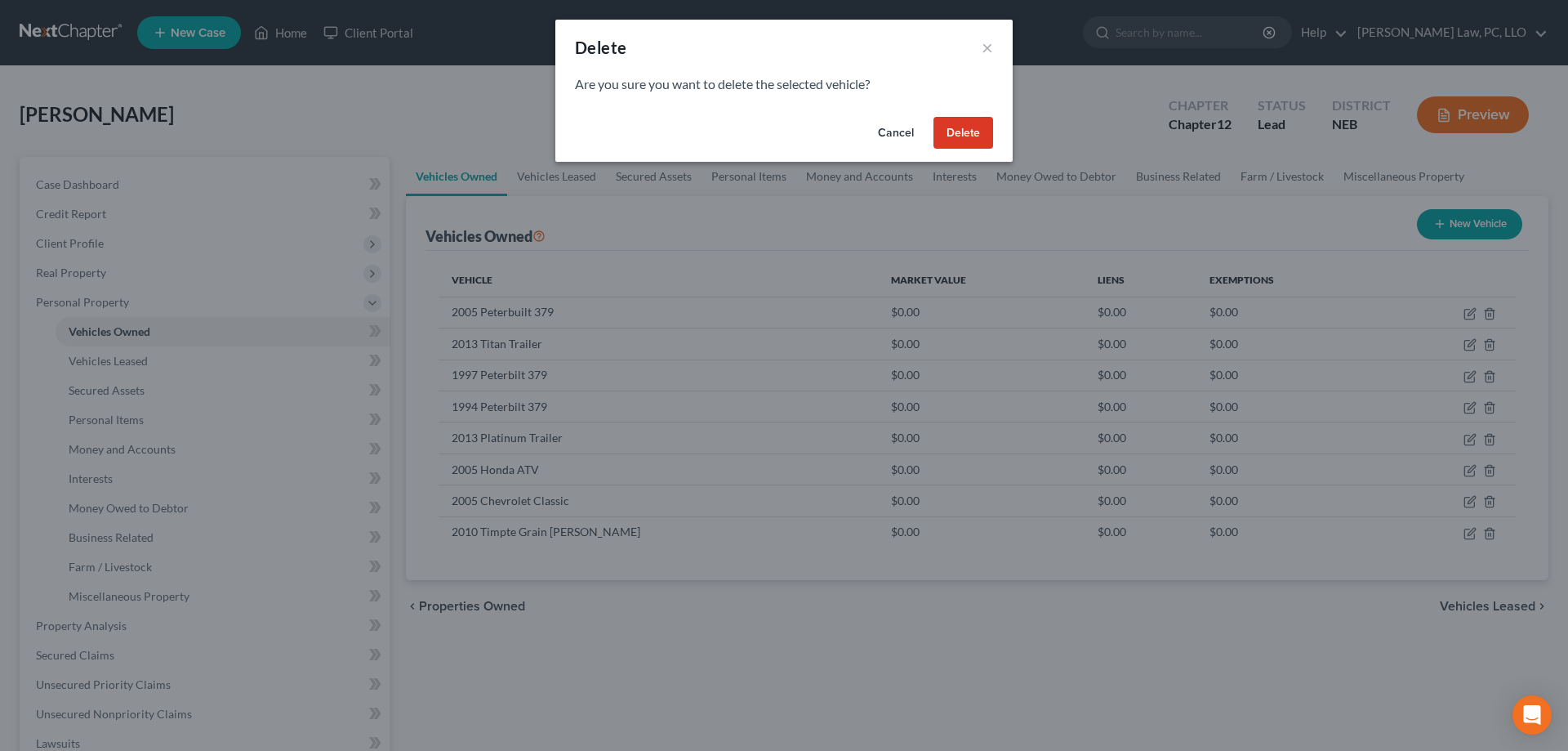
click at [981, 130] on button "Delete" at bounding box center [963, 133] width 59 height 33
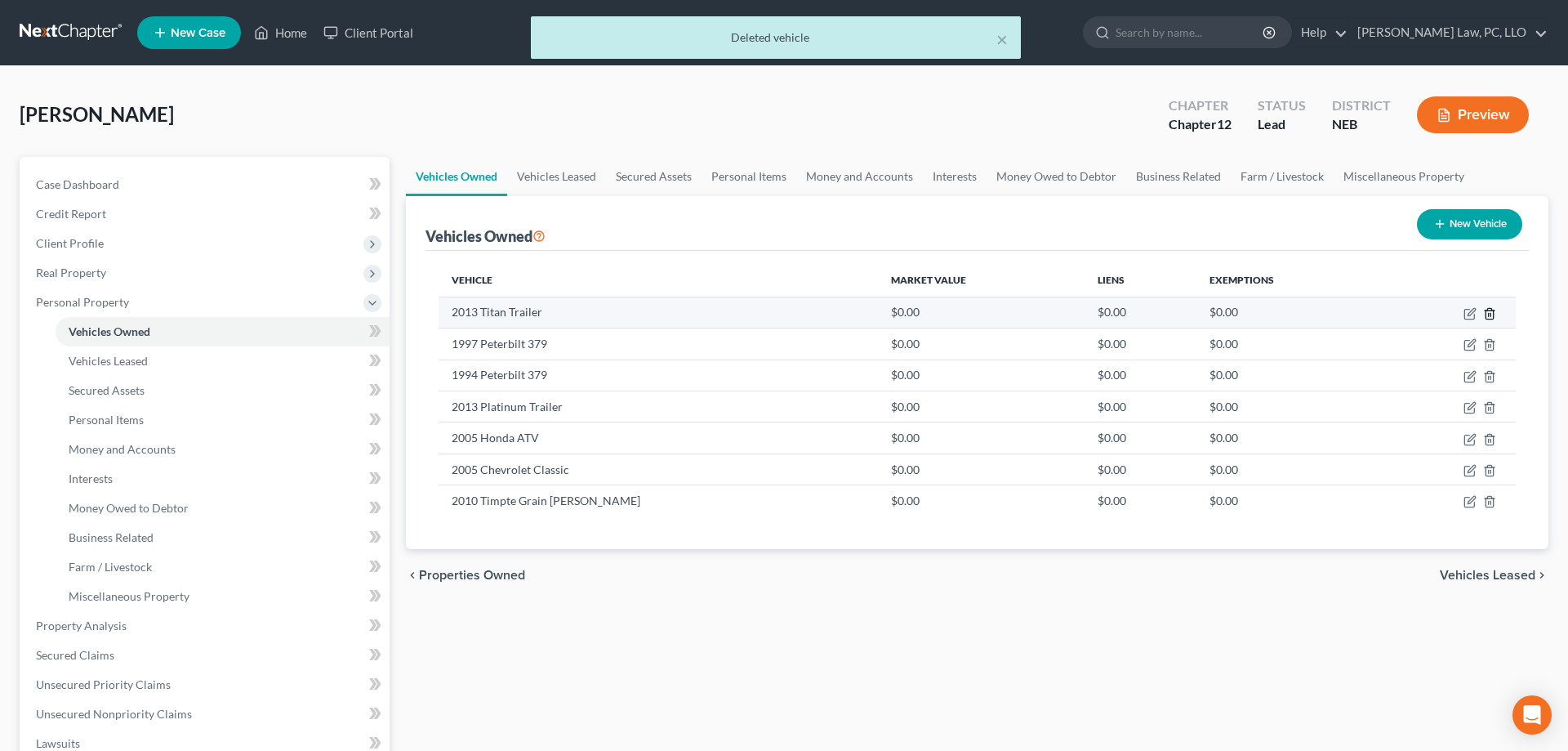
click at [1486, 309] on icon "button" at bounding box center [1490, 314] width 13 height 13
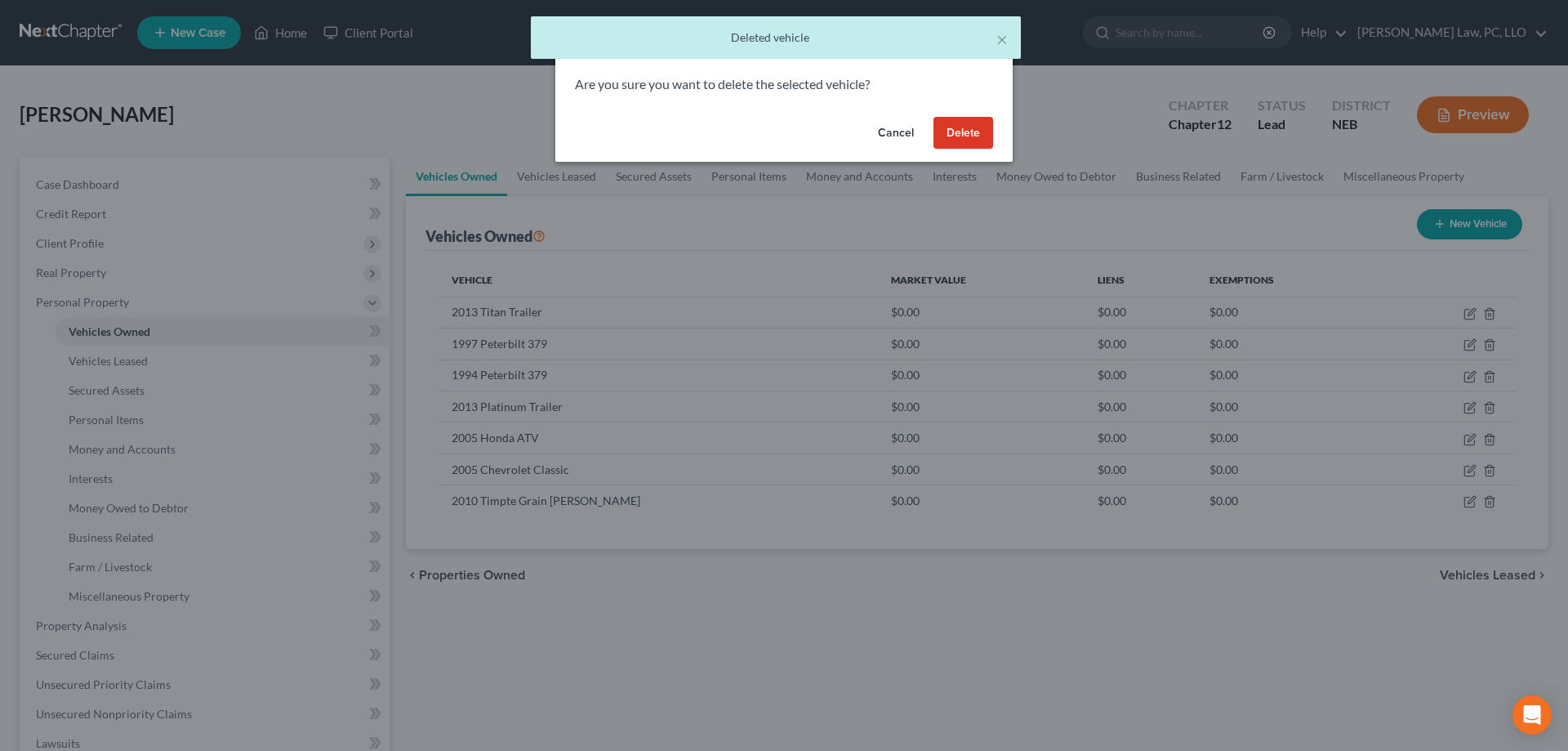
click at [962, 140] on button "Delete" at bounding box center [963, 133] width 59 height 33
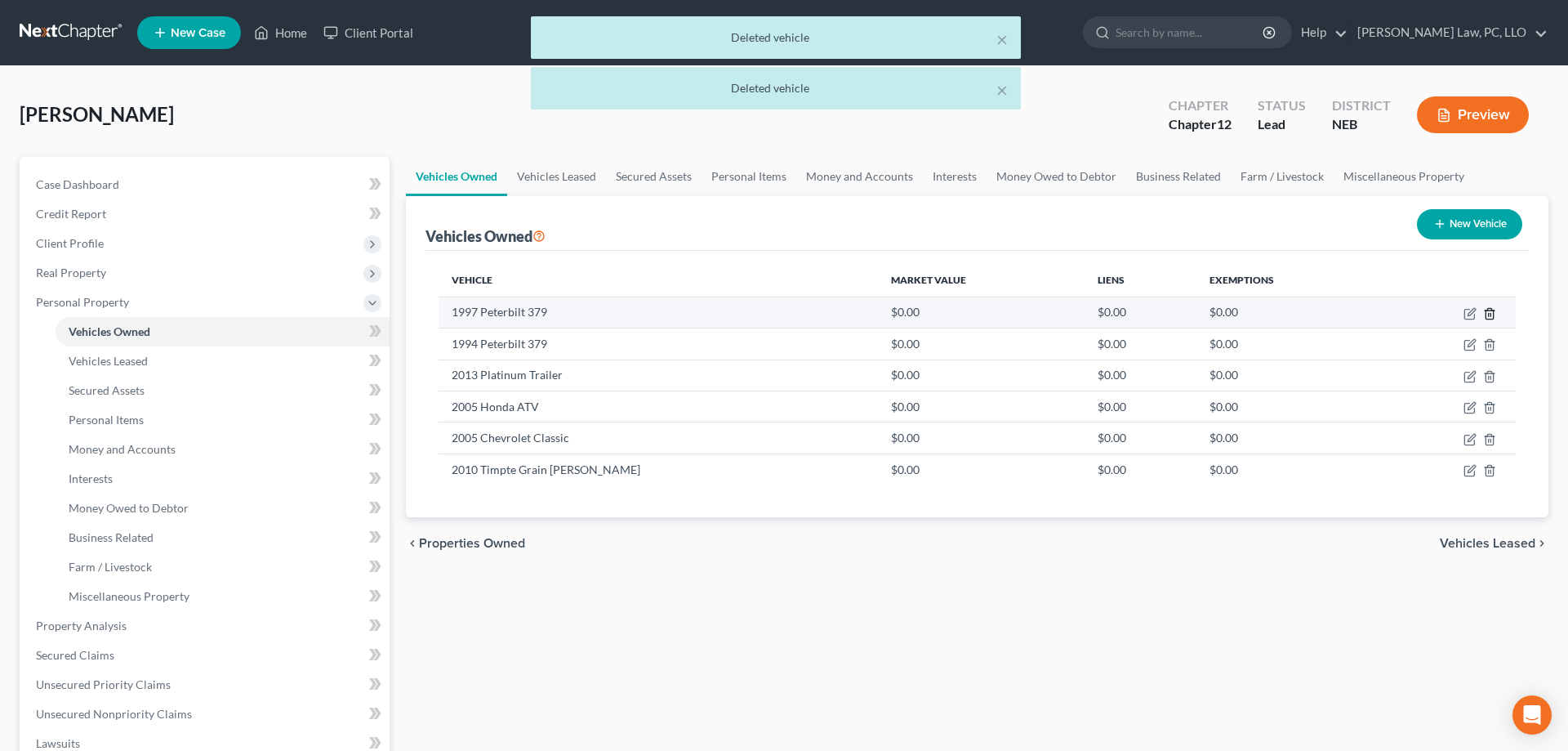
click at [1491, 314] on line "button" at bounding box center [1491, 314] width 0 height 3
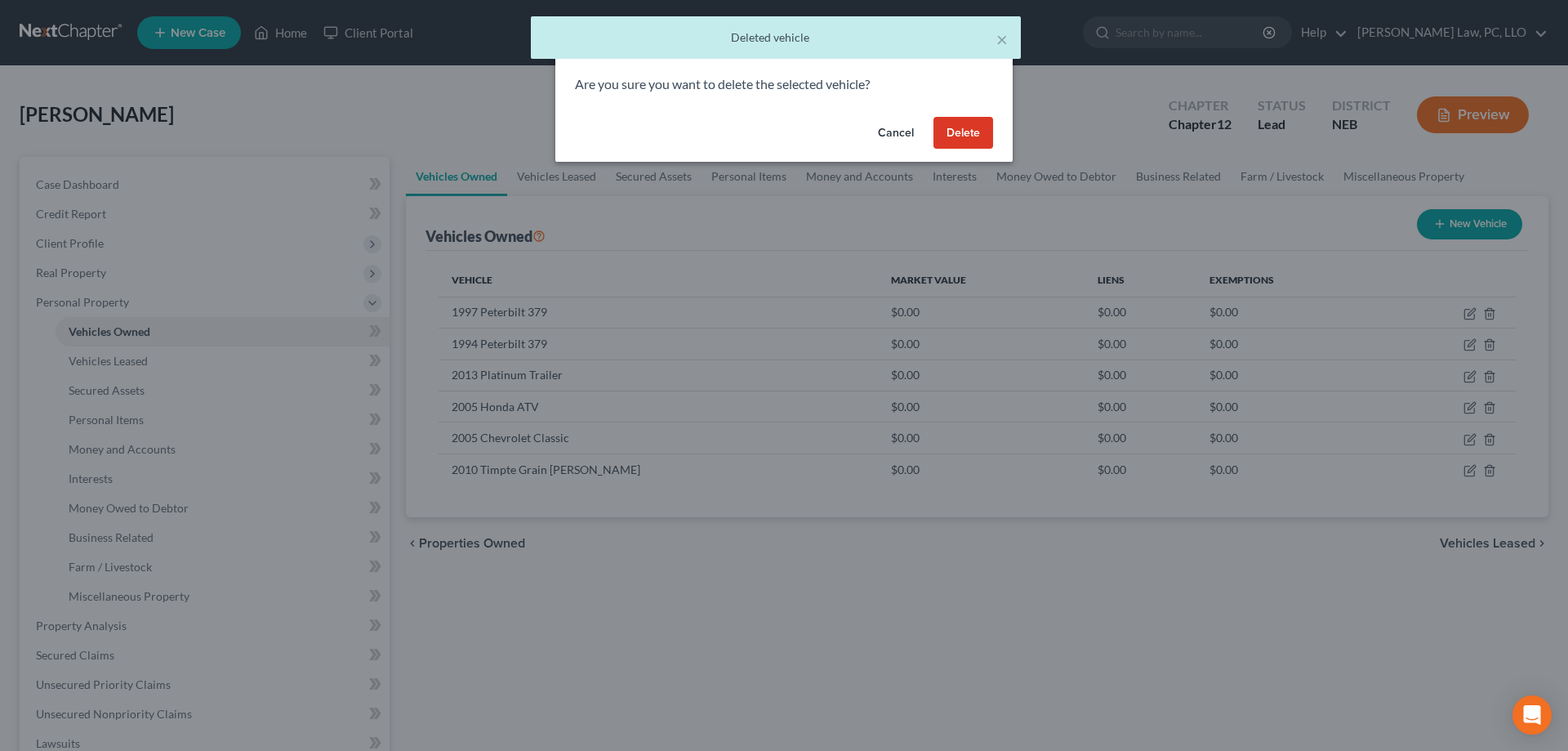
click at [978, 135] on button "Delete" at bounding box center [963, 133] width 59 height 33
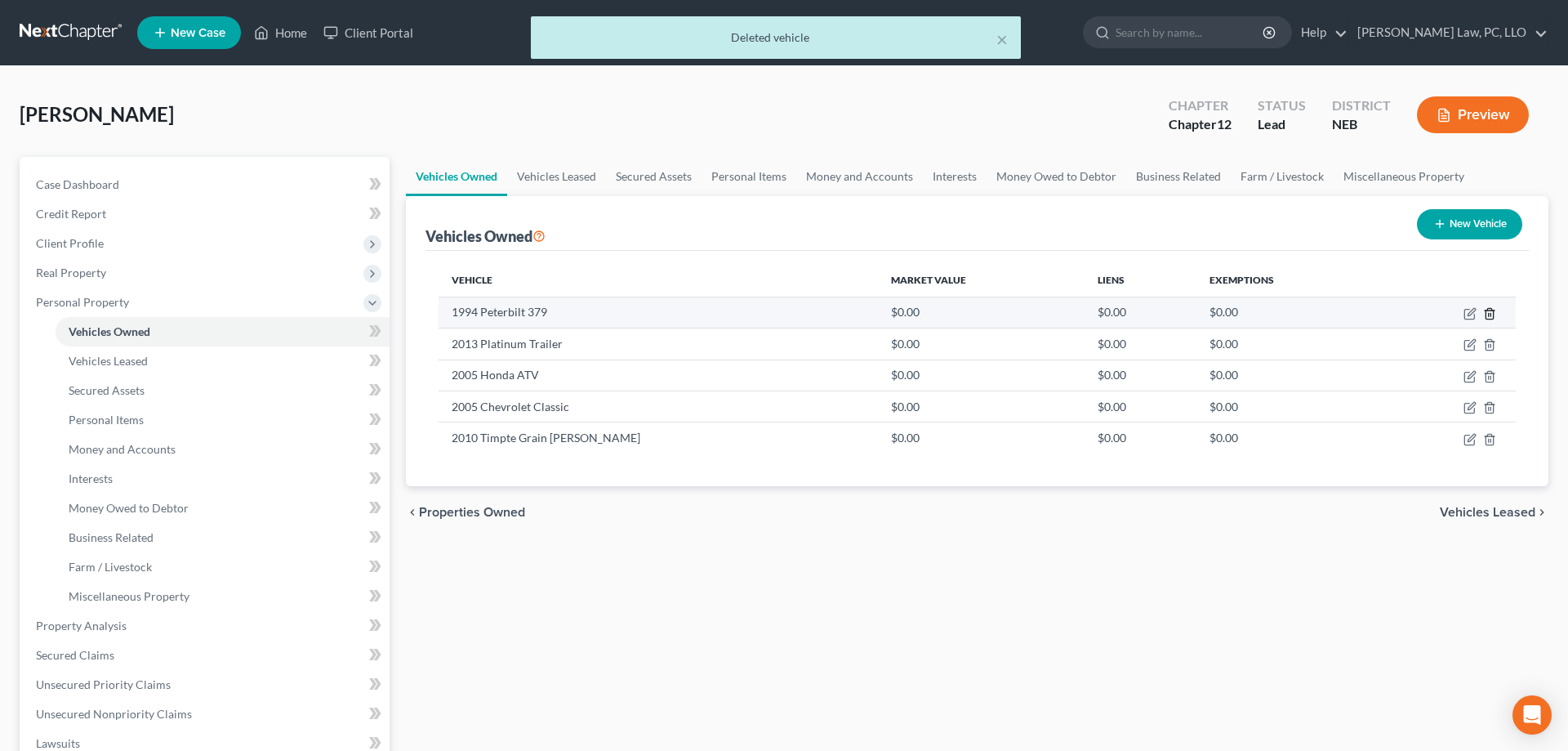
click at [1489, 313] on icon "button" at bounding box center [1490, 314] width 13 height 13
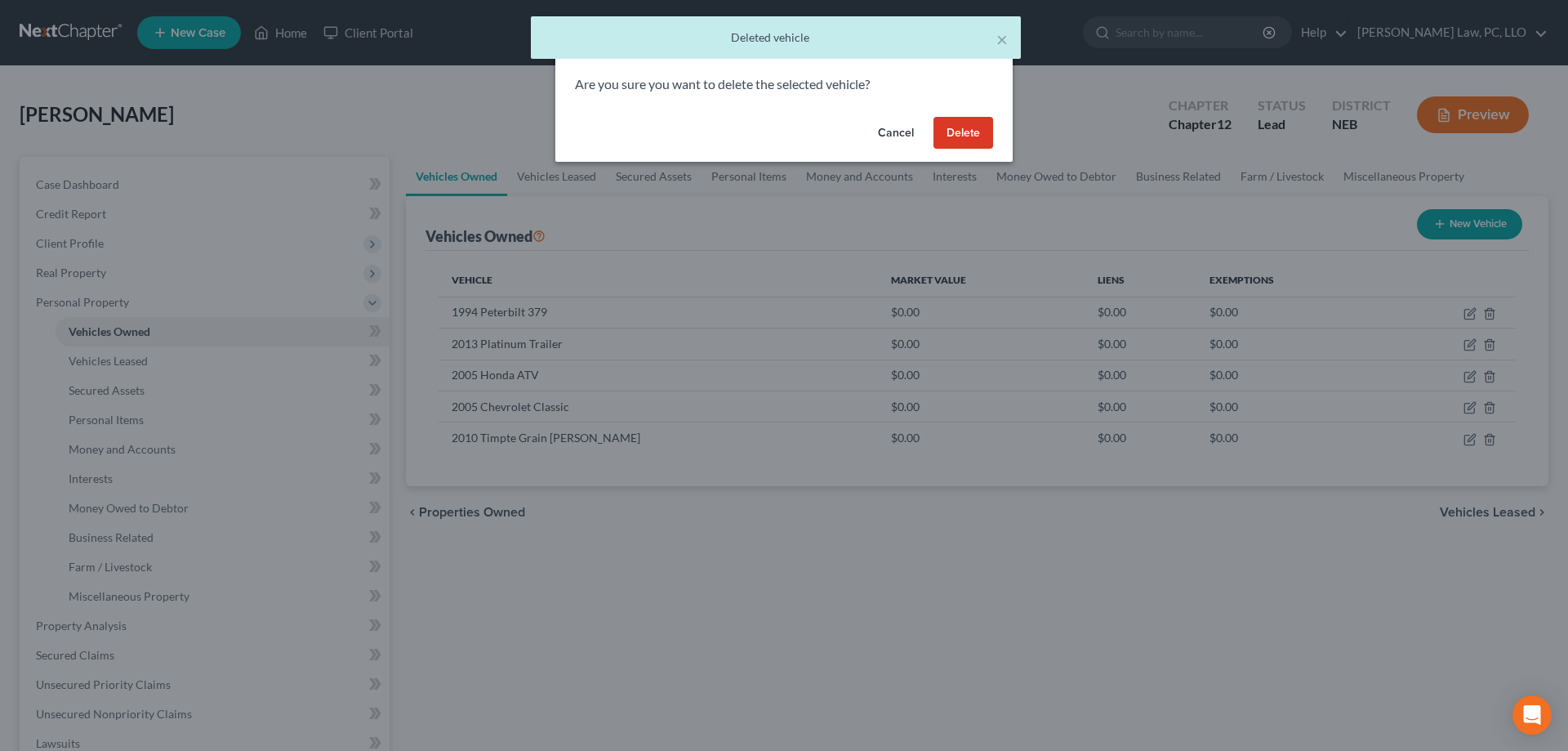
click at [988, 140] on button "Delete" at bounding box center [963, 133] width 59 height 33
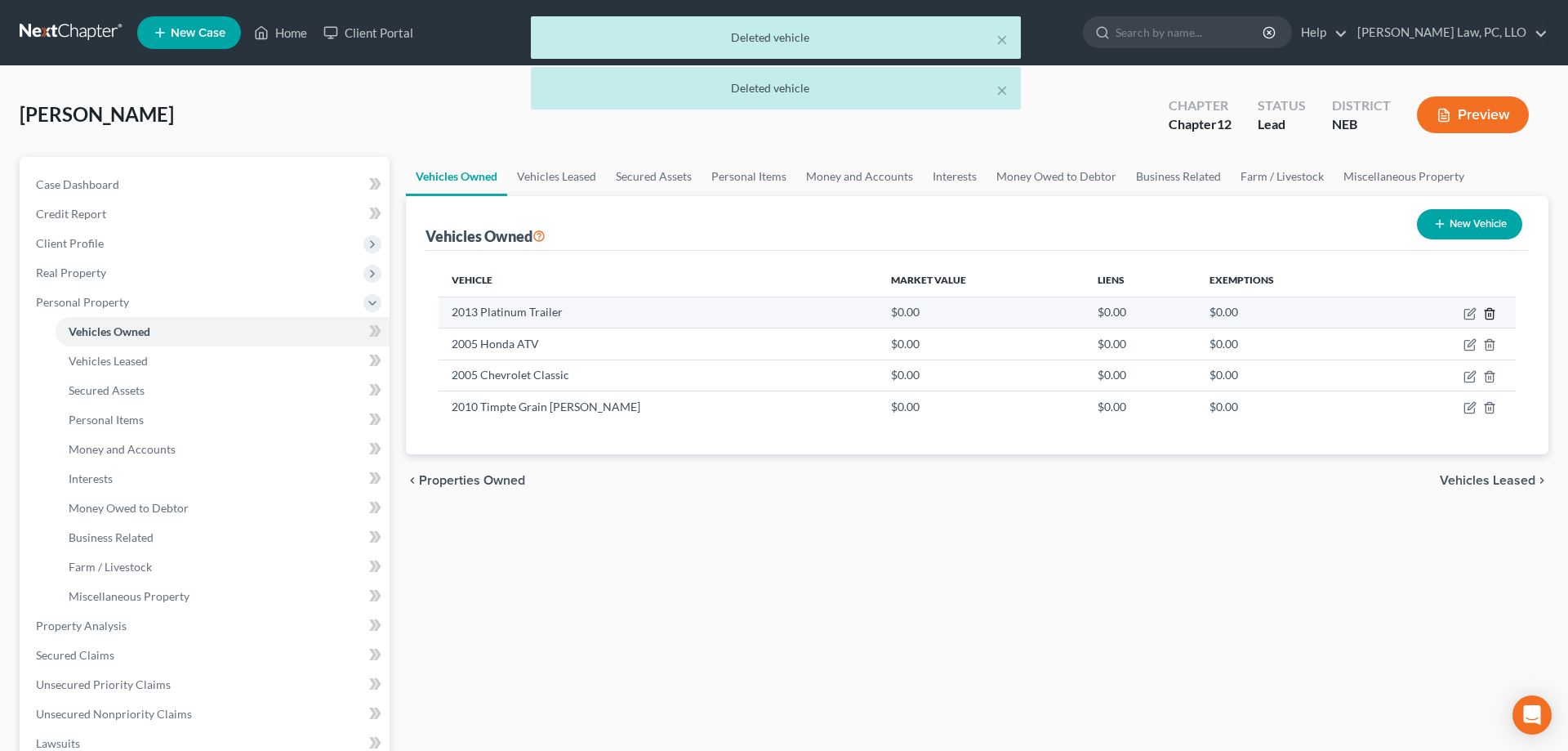
click at [1491, 315] on line "button" at bounding box center [1491, 314] width 0 height 3
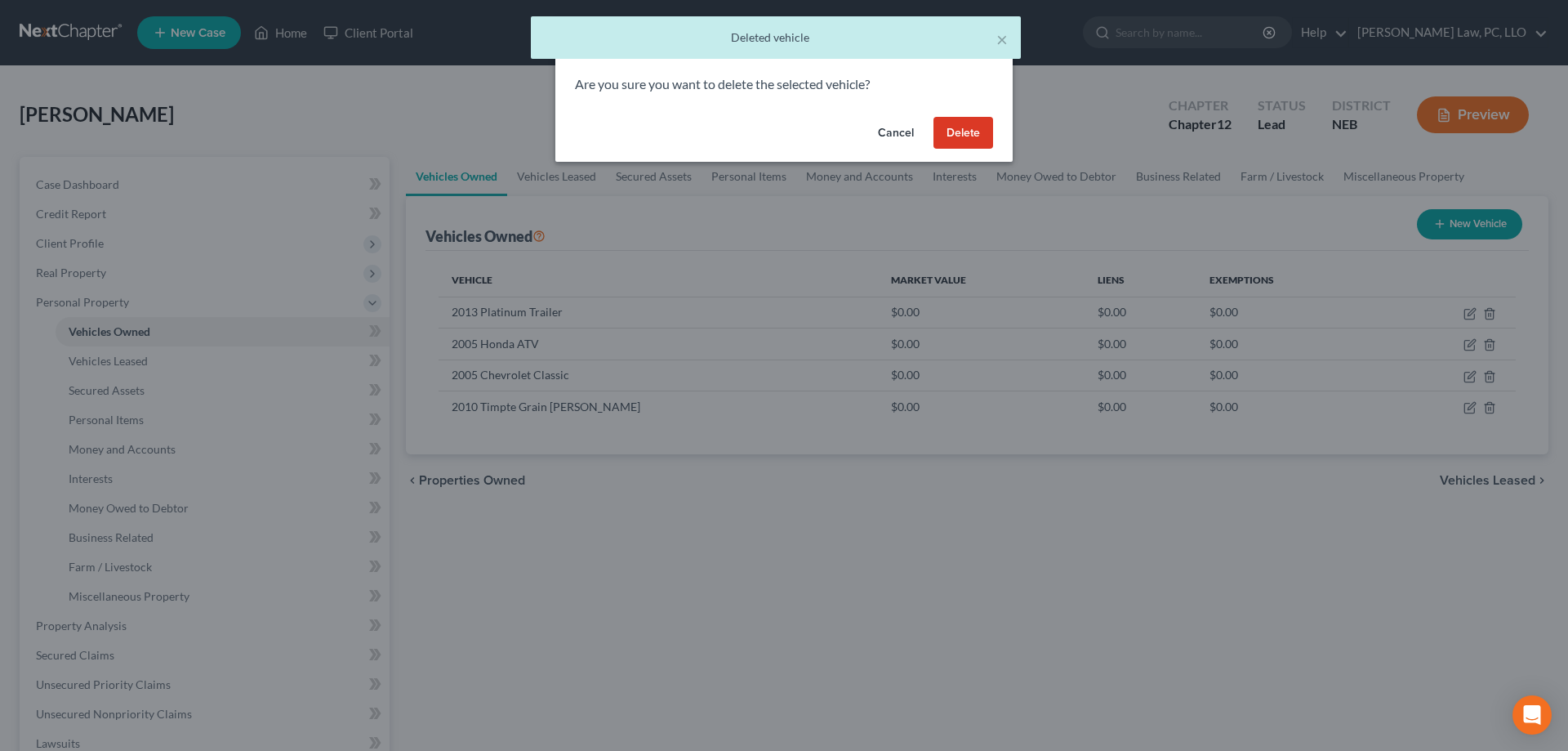
click at [967, 135] on button "Delete" at bounding box center [963, 133] width 59 height 33
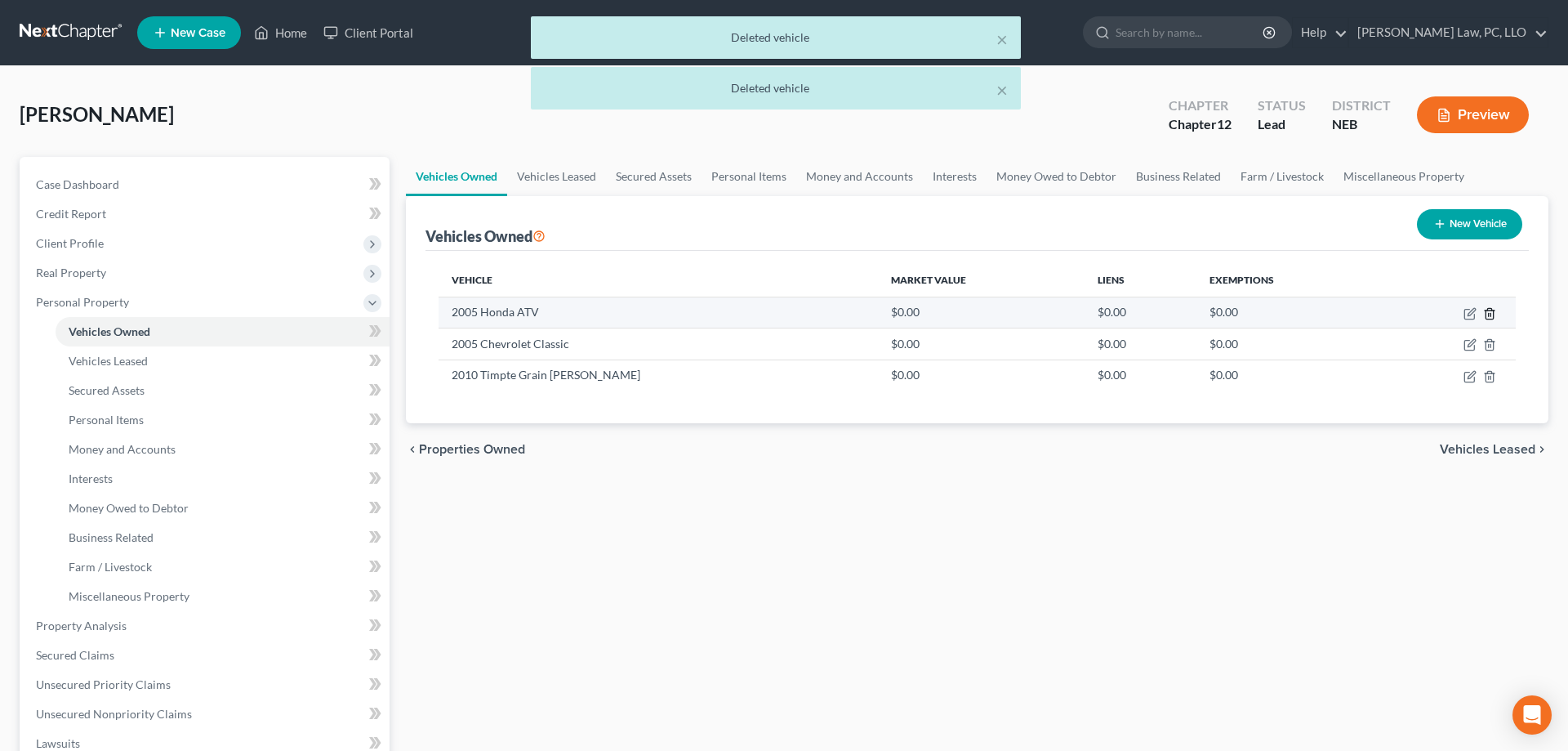
click at [1489, 313] on icon "button" at bounding box center [1490, 314] width 13 height 13
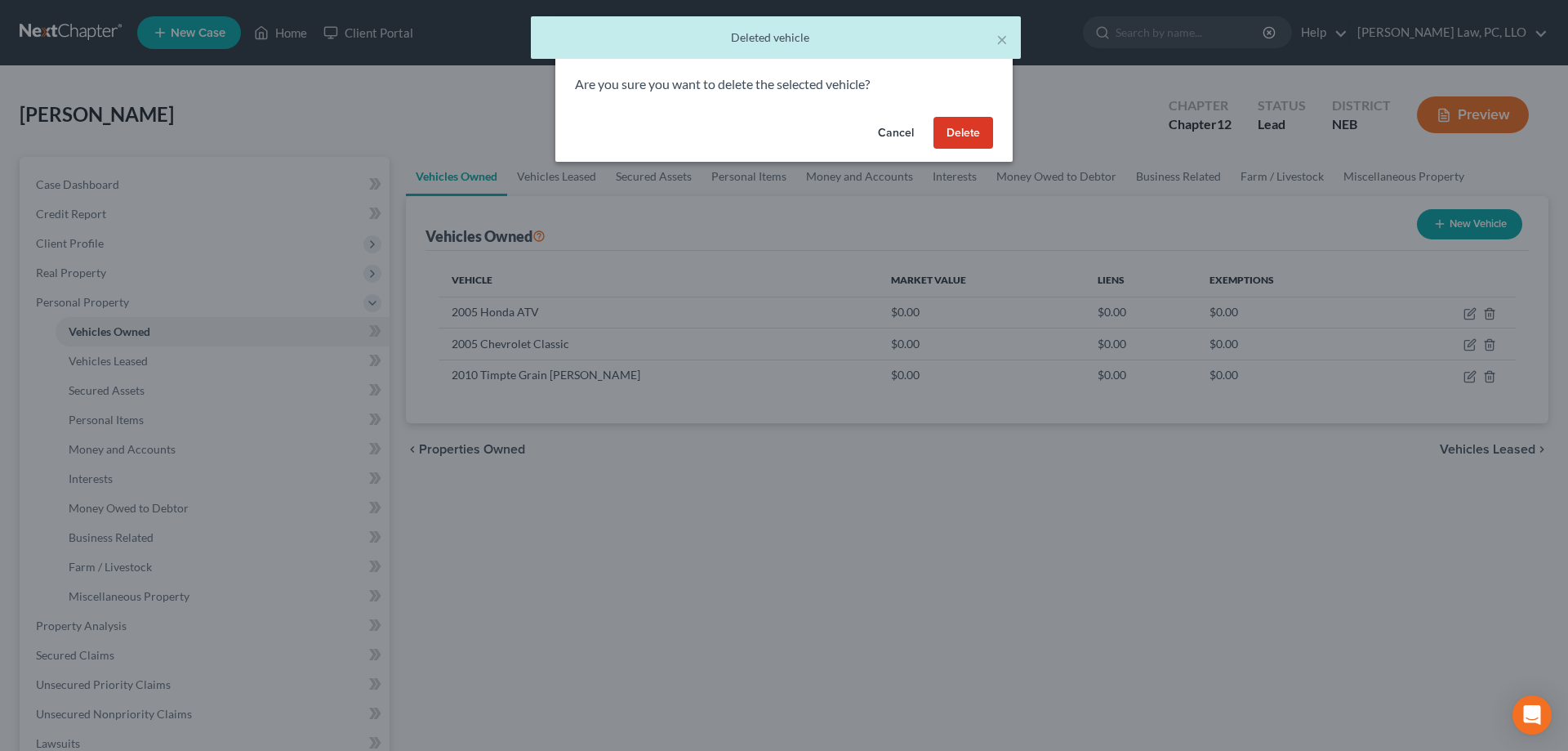
click at [949, 128] on button "Delete" at bounding box center [963, 133] width 59 height 33
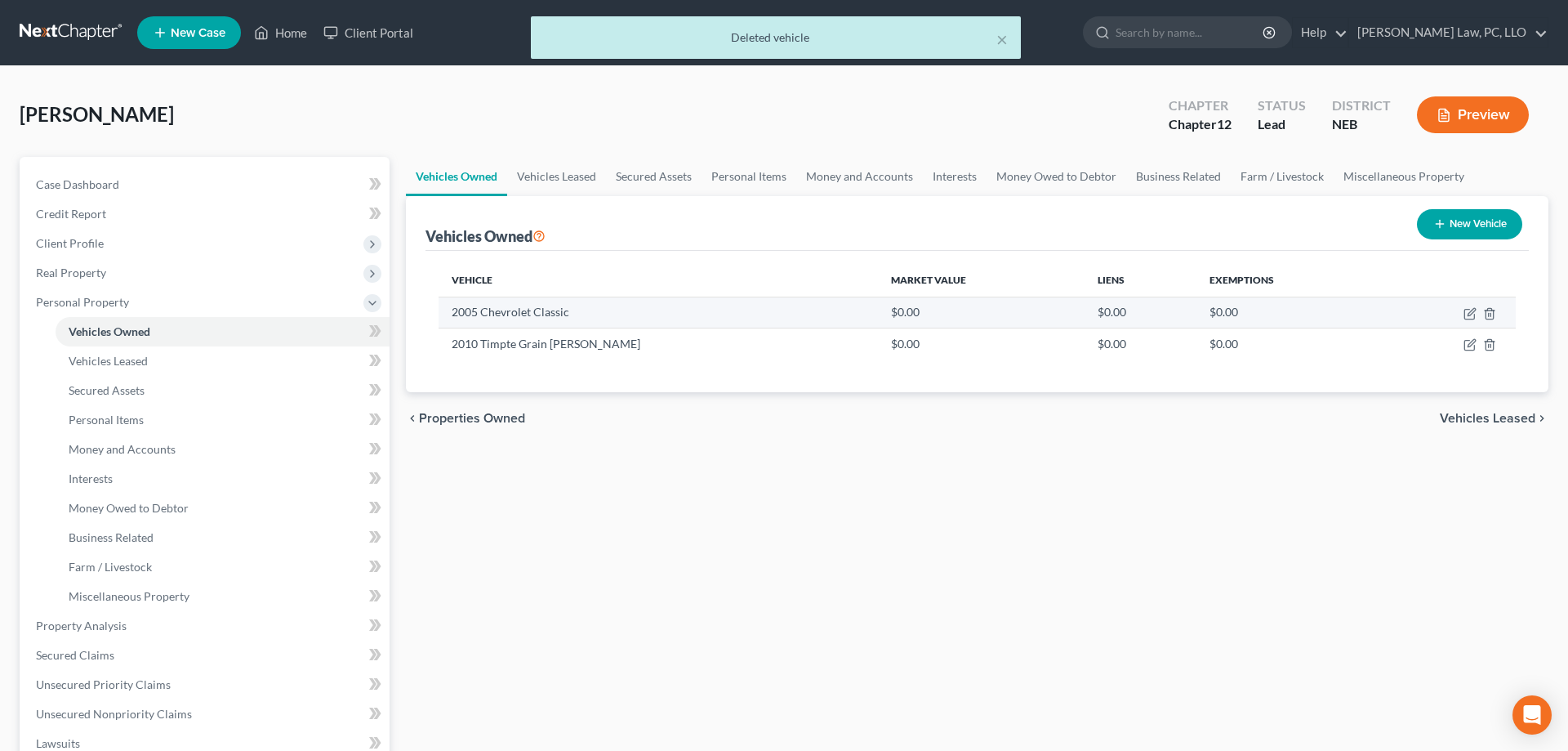
click at [1495, 320] on td at bounding box center [1449, 312] width 134 height 31
click at [1485, 314] on icon "button" at bounding box center [1490, 314] width 13 height 13
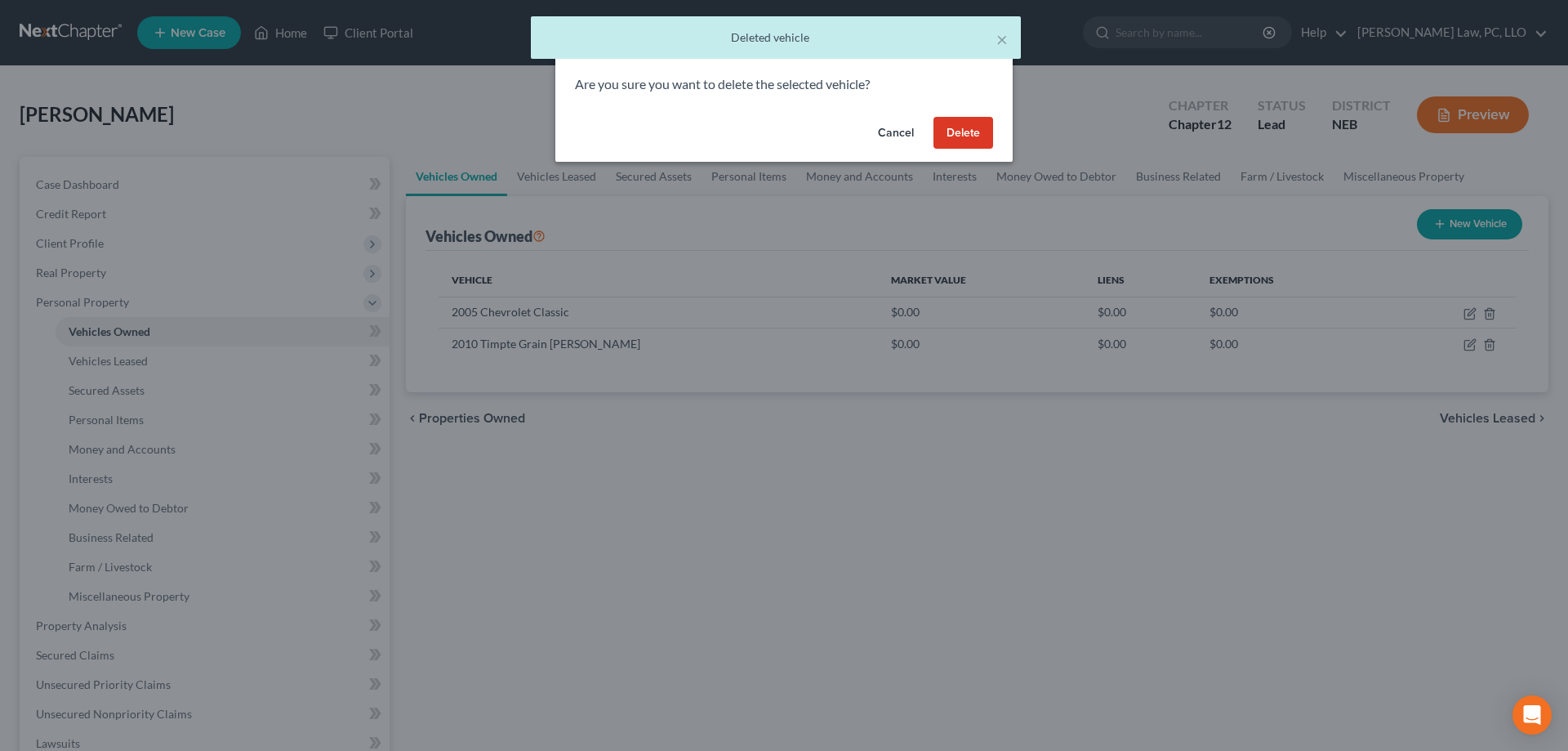
click at [986, 142] on button "Delete" at bounding box center [963, 133] width 59 height 33
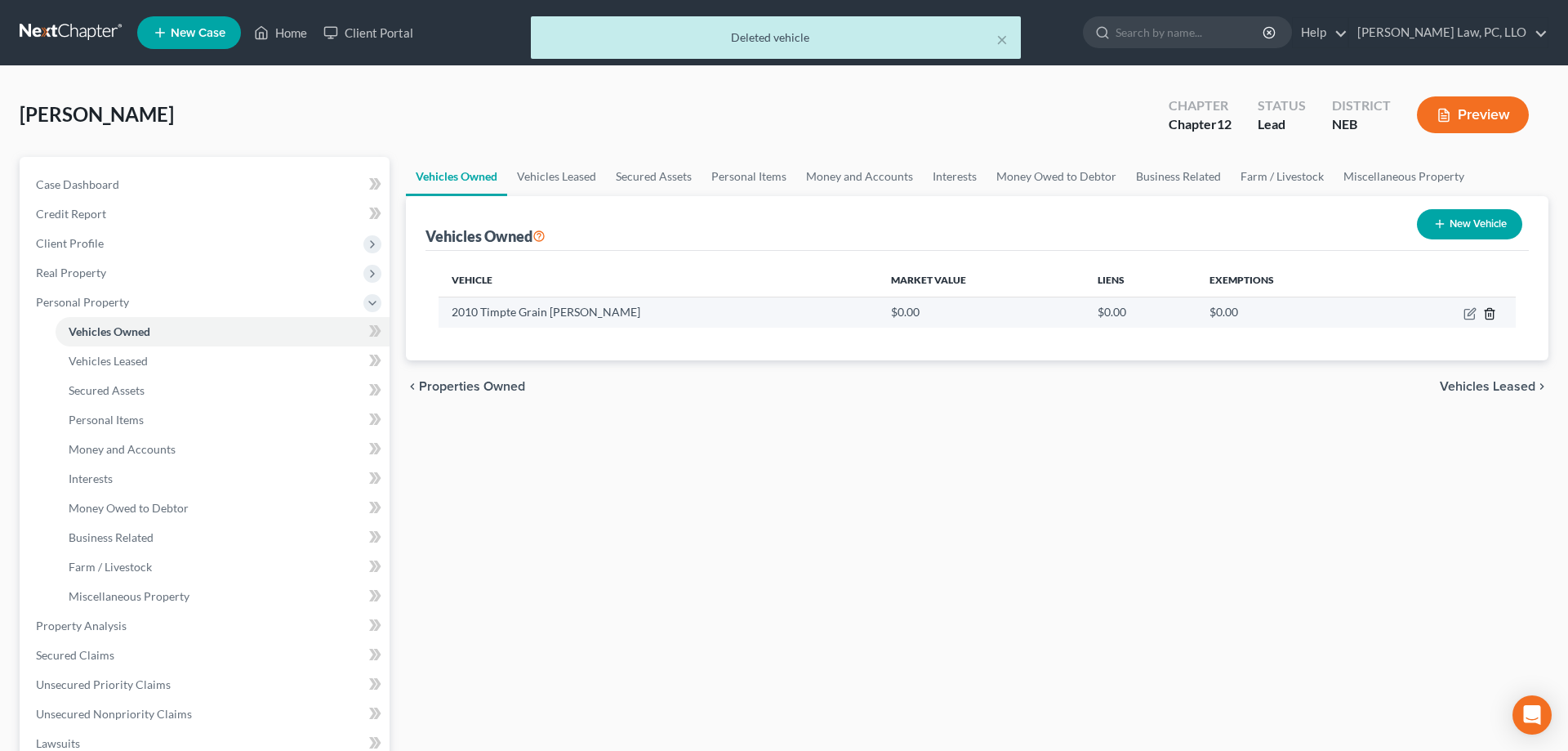
click at [1491, 316] on line "button" at bounding box center [1491, 314] width 0 height 3
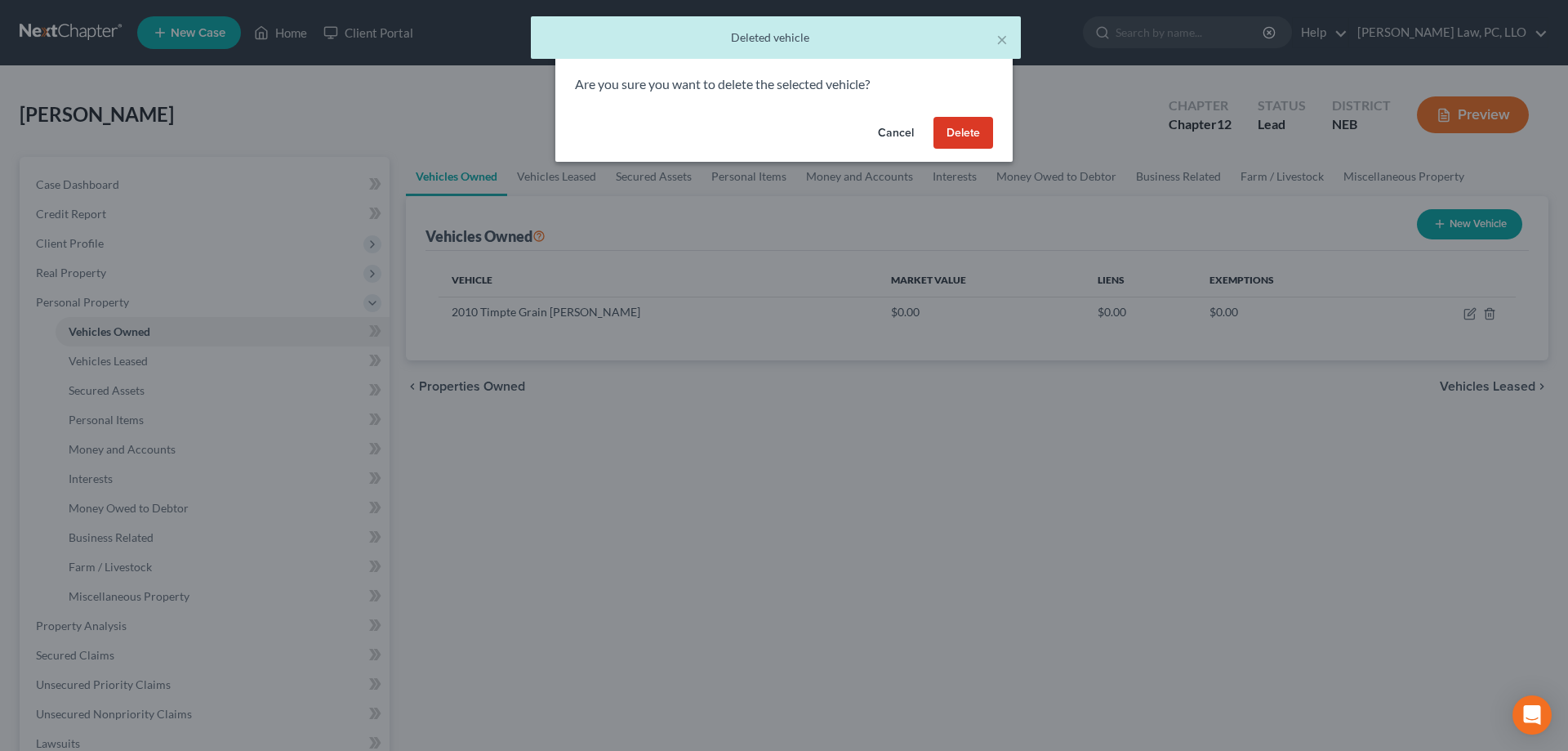
click at [957, 142] on button "Delete" at bounding box center [963, 133] width 59 height 33
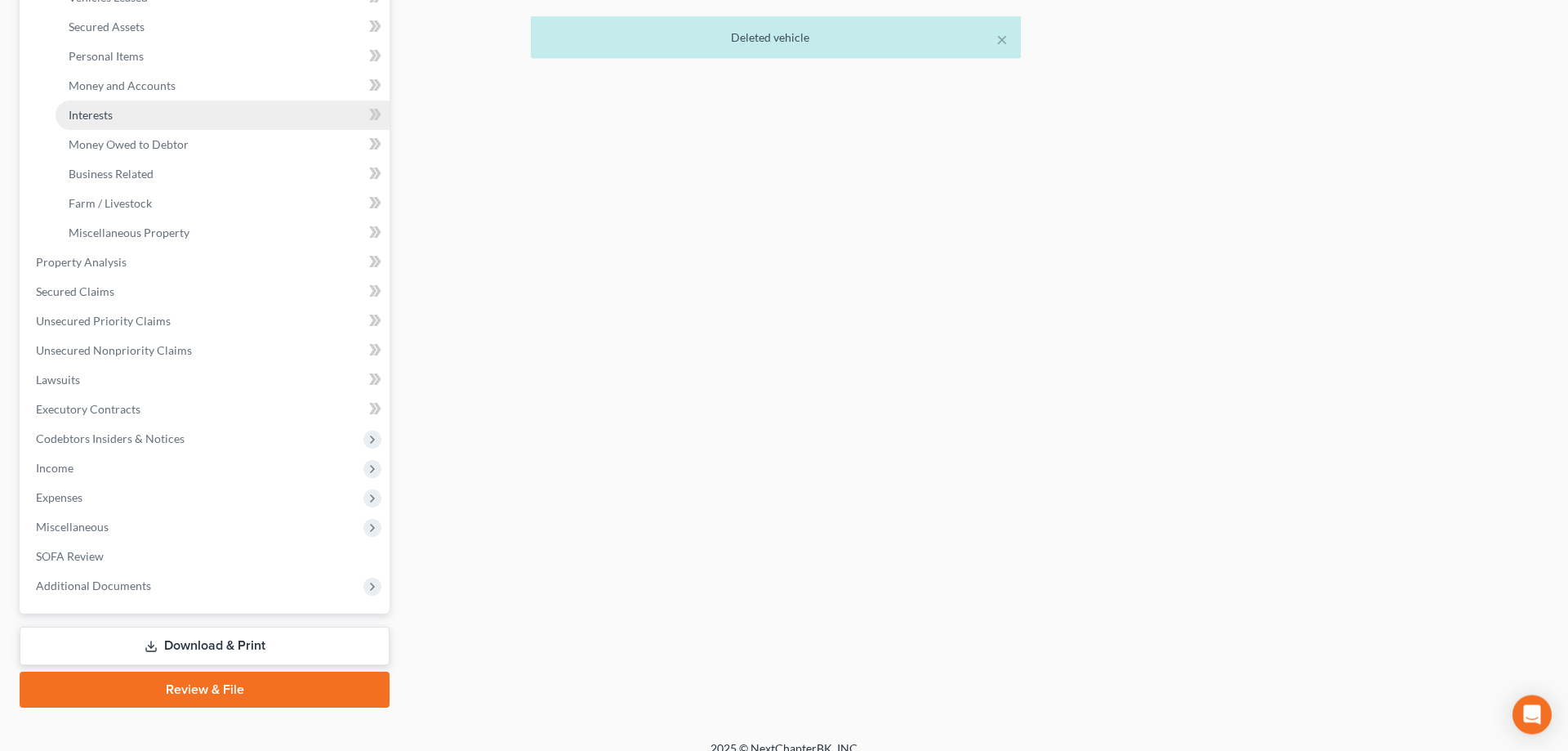
scroll to position [381, 0]
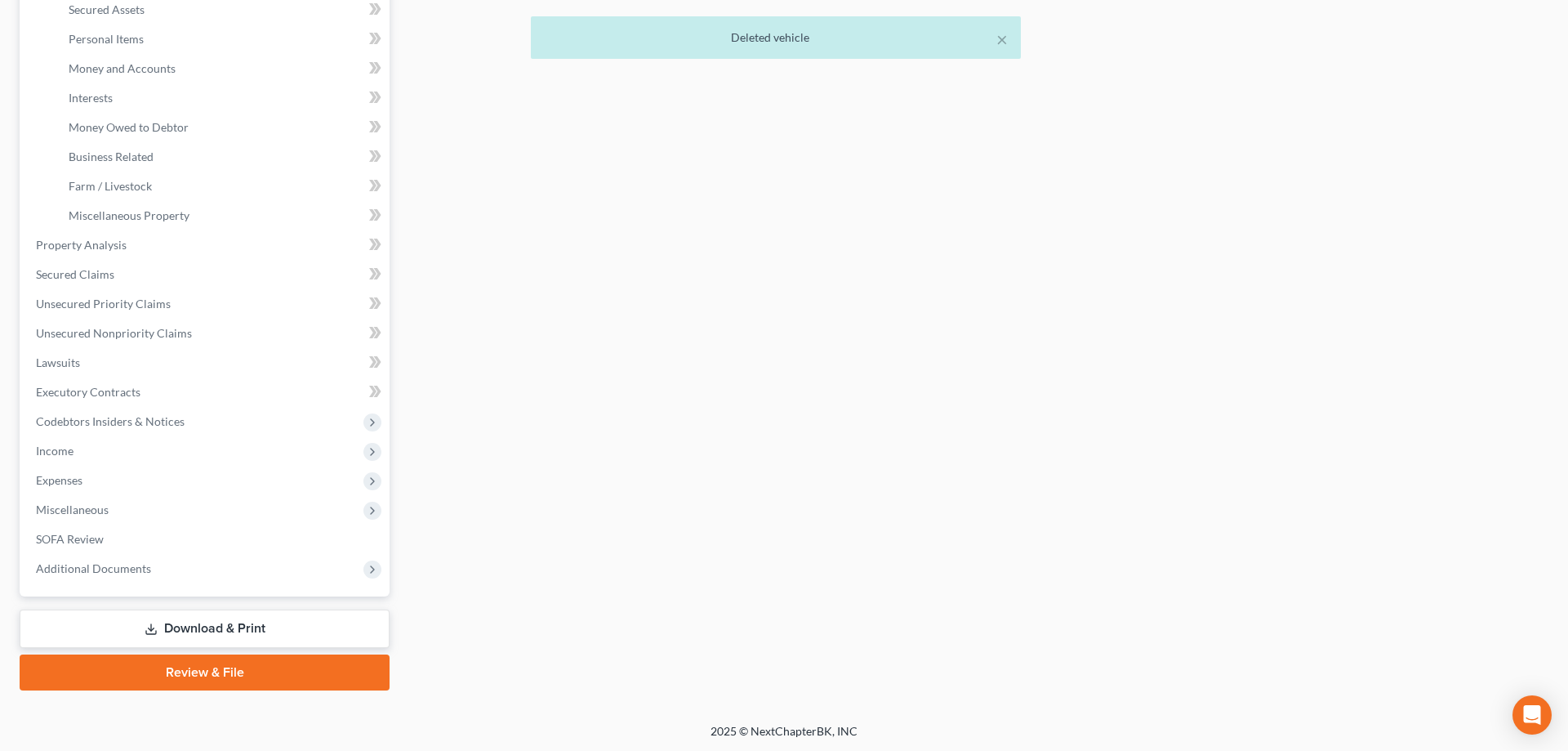
click at [234, 618] on link "Download & Print" at bounding box center [204, 629] width 370 height 38
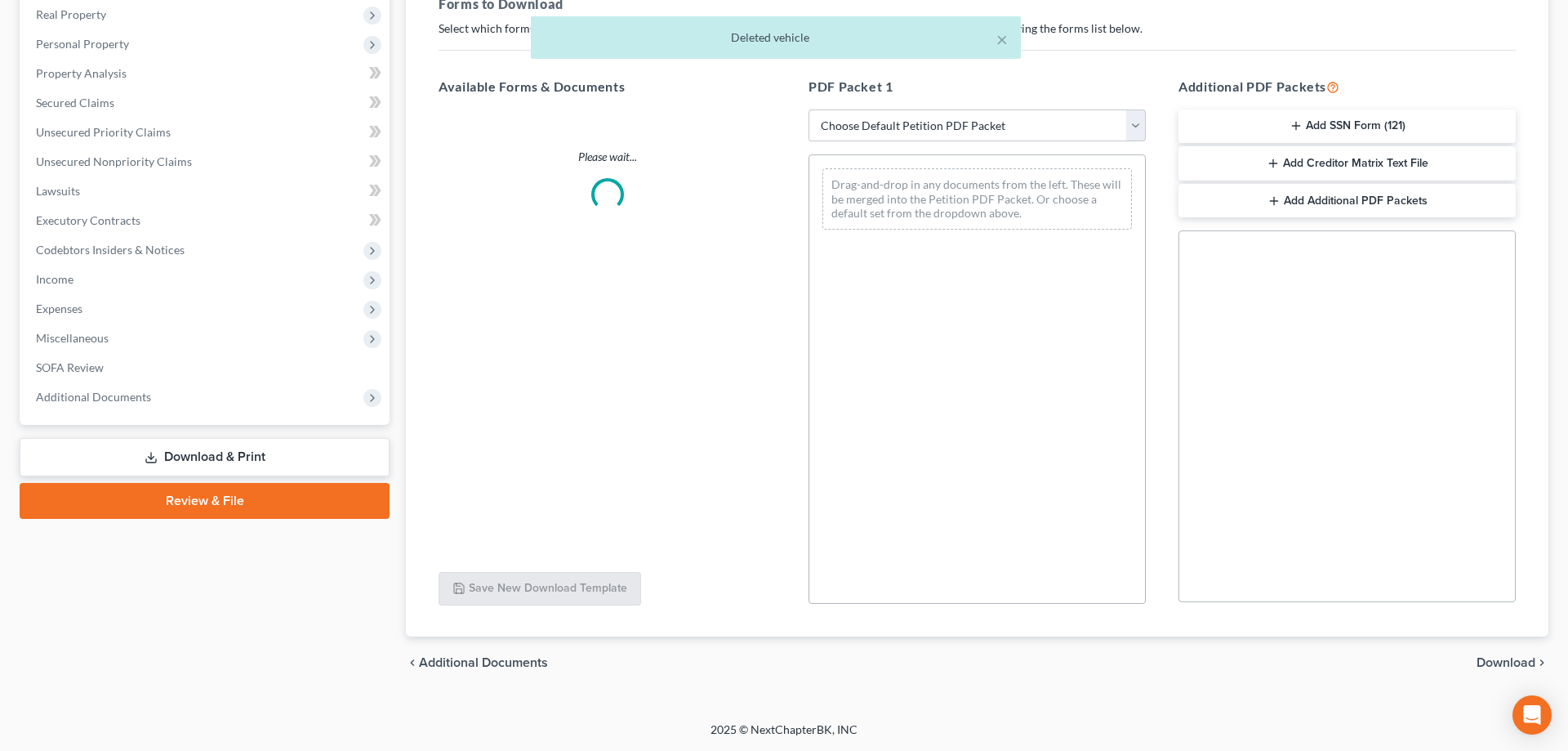
scroll to position [258, 0]
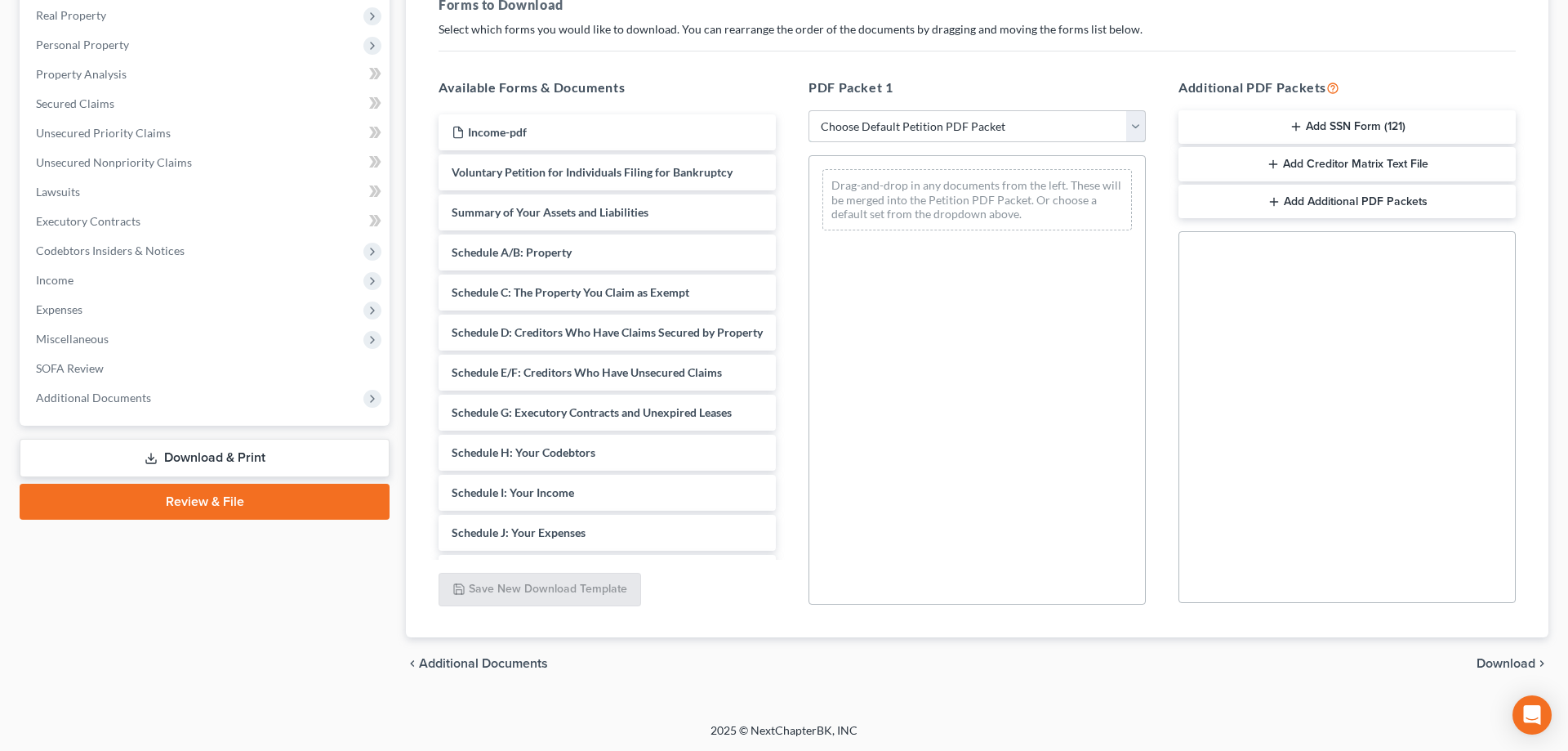
click at [809, 110] on select "Choose Default Petition PDF Packet Complete Bankruptcy Petition (all forms and …" at bounding box center [977, 126] width 337 height 33
select select "0"
click option "Complete Bankruptcy Petition (all forms and schedules)" at bounding box center [0, 0] width 0 height 0
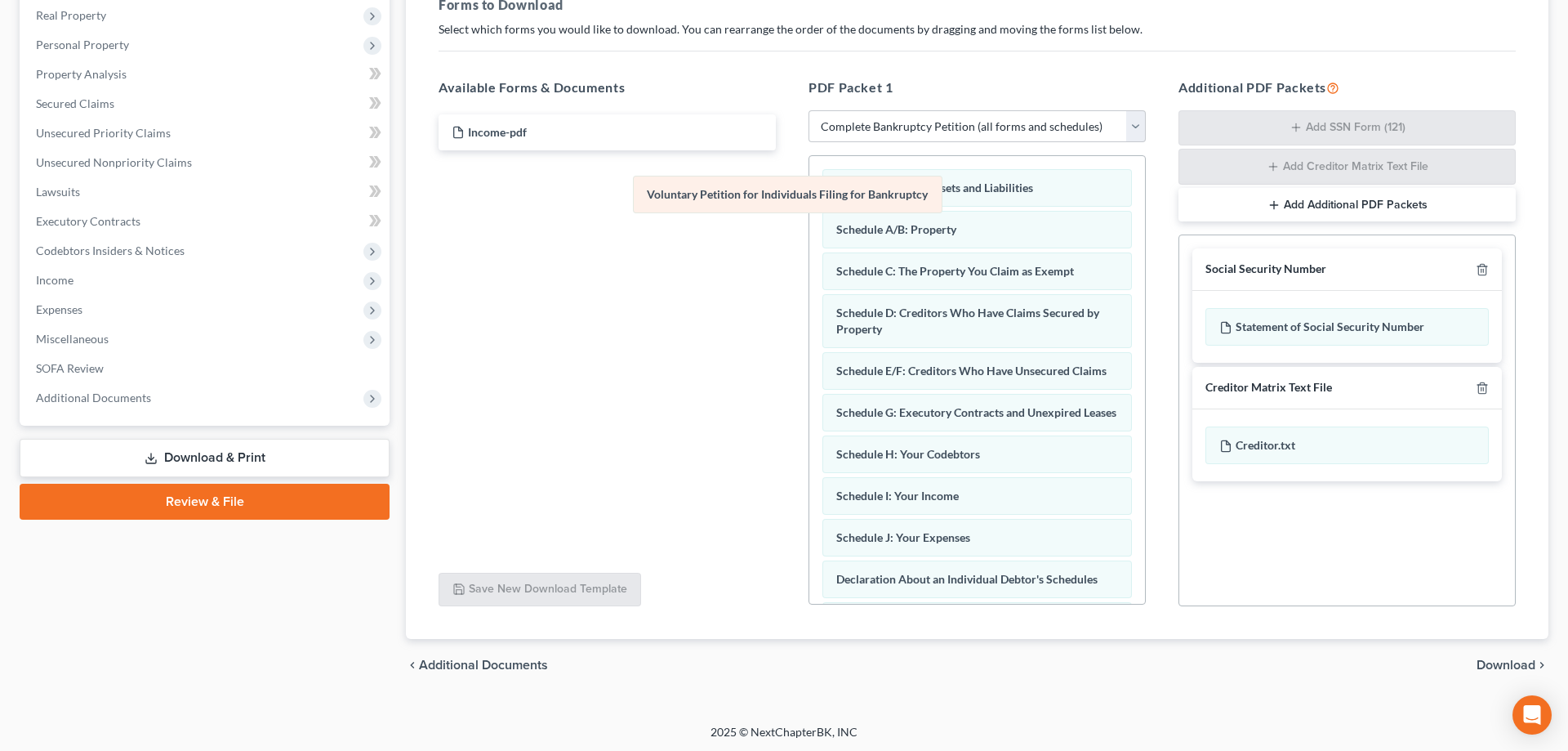
drag, startPoint x: 874, startPoint y: 192, endPoint x: 661, endPoint y: 203, distance: 213.3
click at [810, 203] on div "Voluntary Petition for Individuals Filing for Bankruptcy Voluntary Petition for…" at bounding box center [977, 537] width 335 height 761
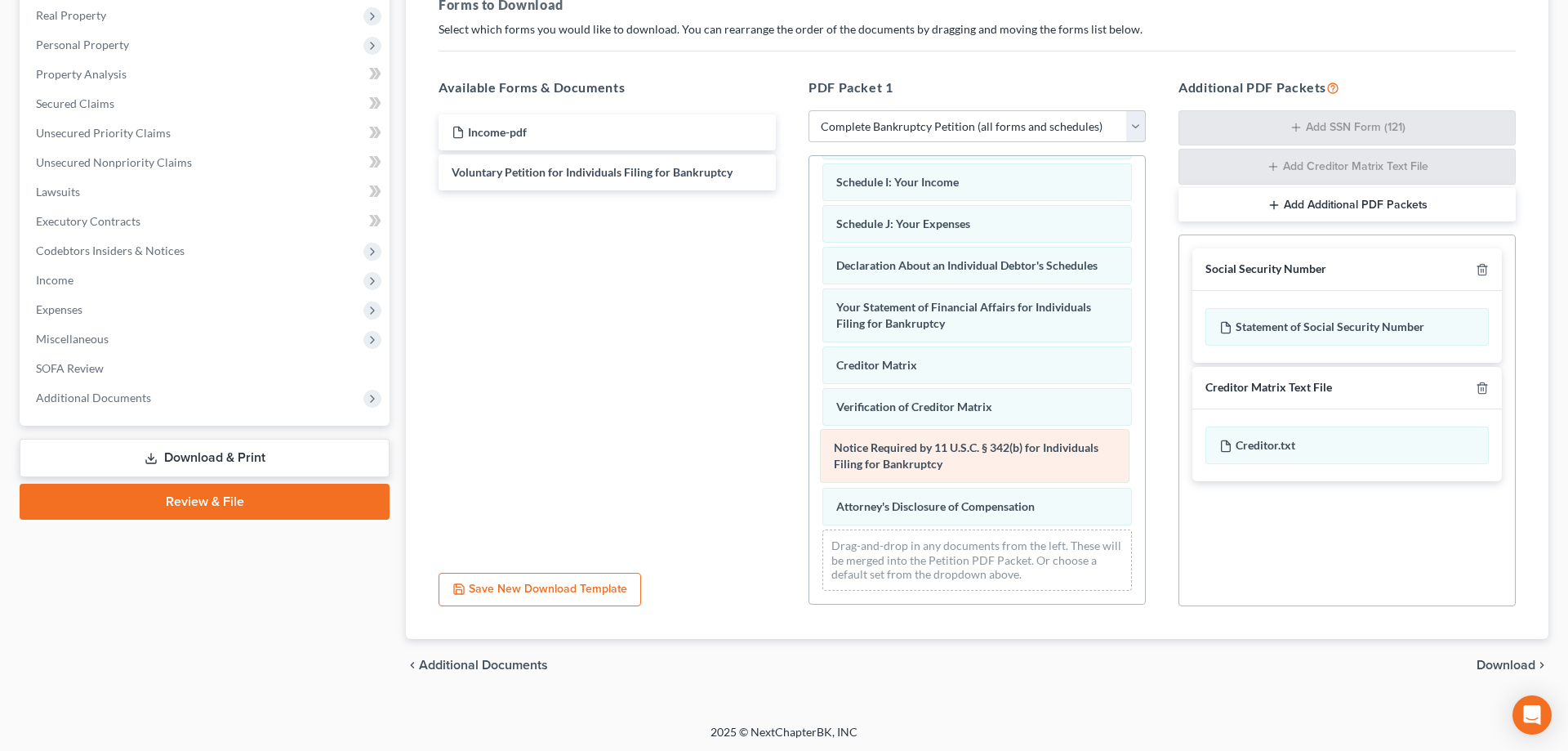
scroll to position [256, 0]
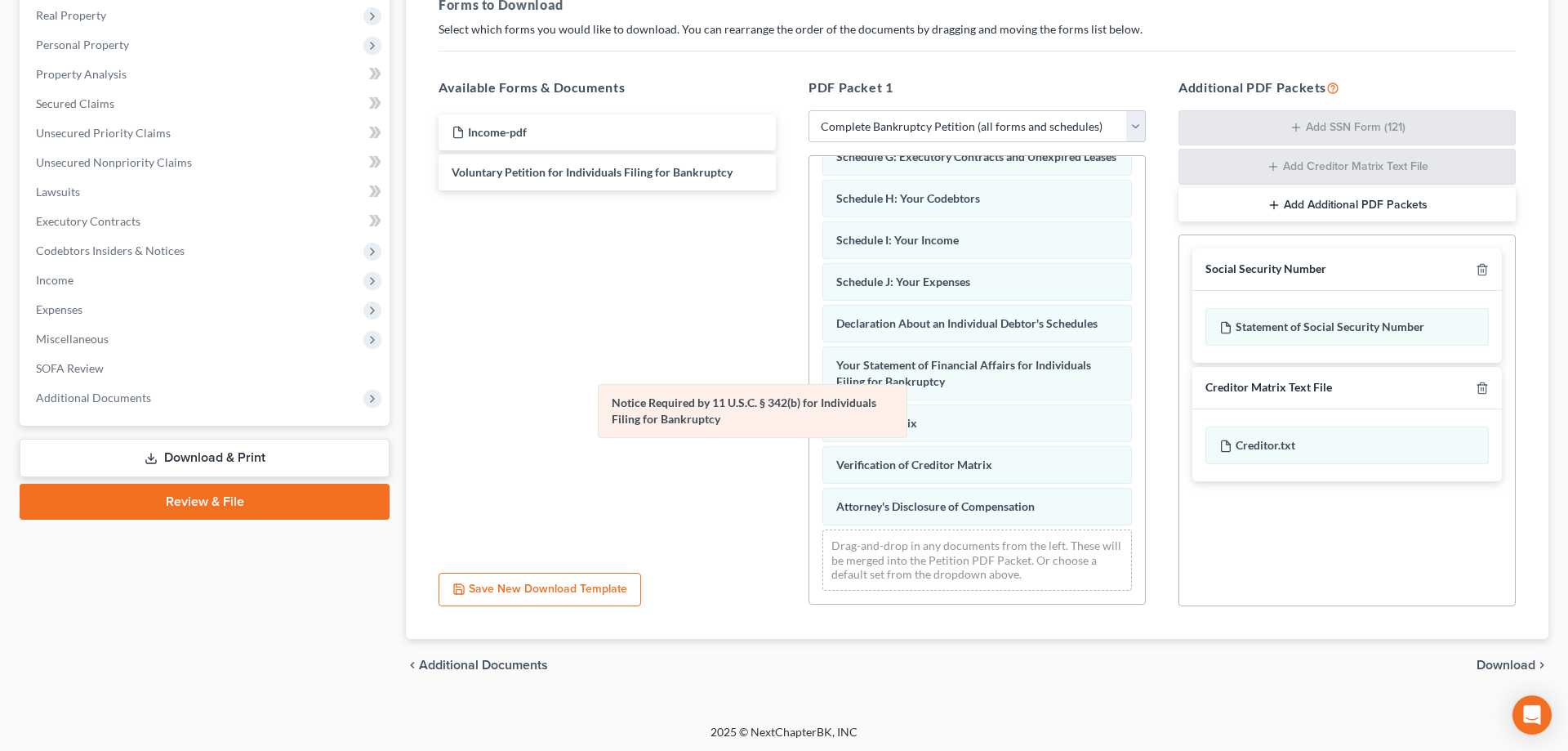
drag, startPoint x: 873, startPoint y: 458, endPoint x: 643, endPoint y: 411, distance: 234.8
click at [810, 411] on div "Notice Required by 11 U.S.C. § 342(b) for Individuals Filing for Bankruptcy Sum…" at bounding box center [977, 252] width 335 height 703
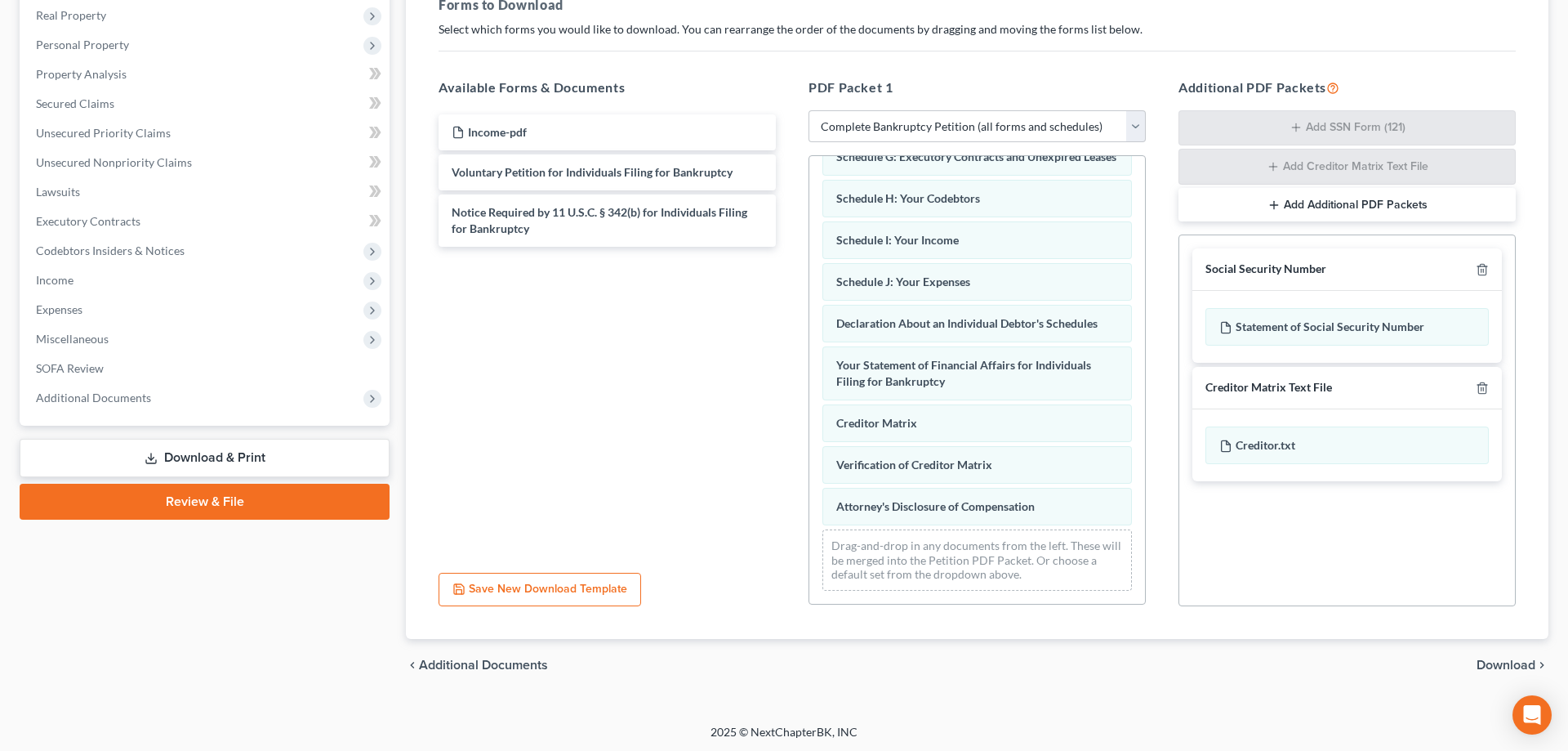
click at [1495, 666] on span "Download" at bounding box center [1506, 665] width 59 height 13
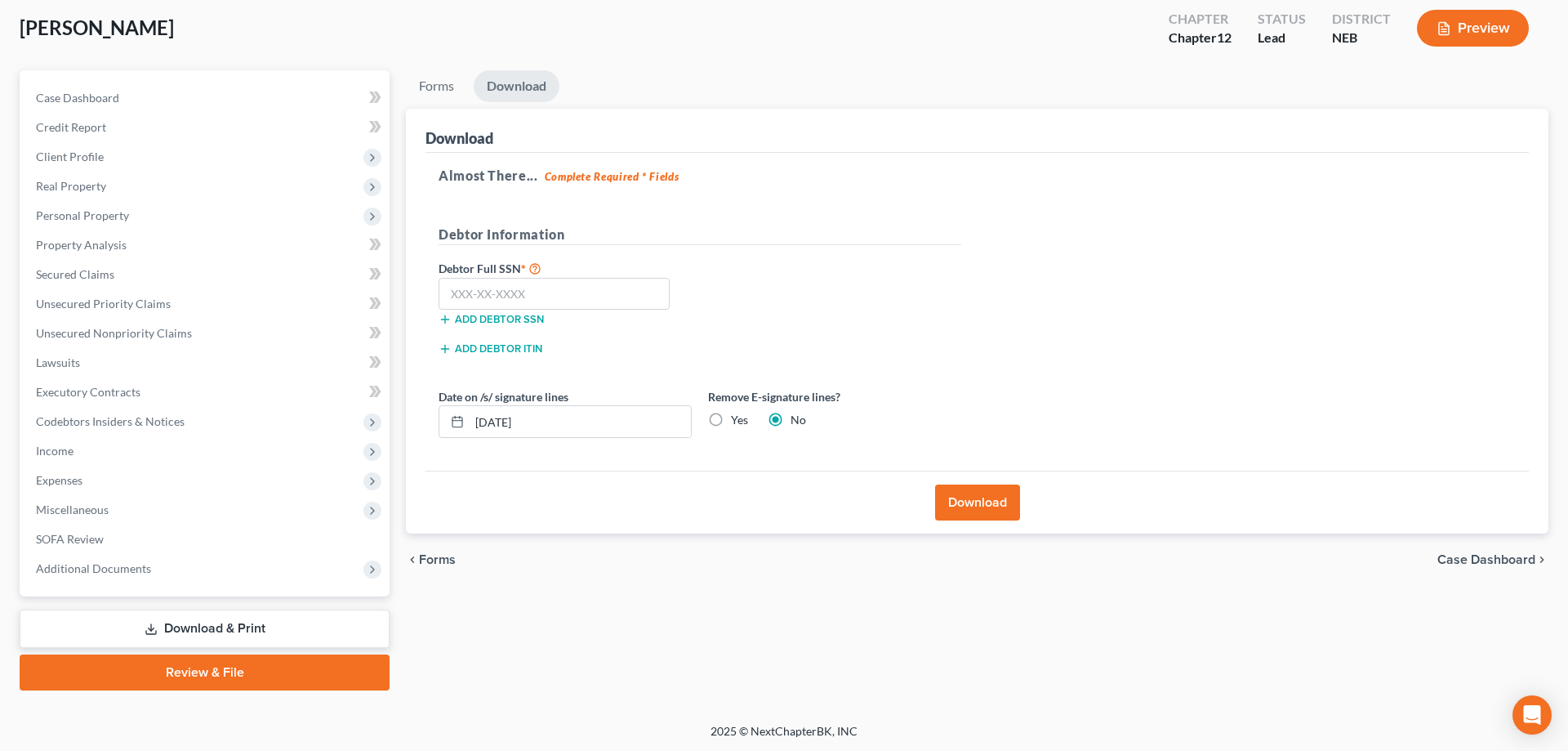
click at [973, 506] on button "Download" at bounding box center [978, 502] width 85 height 36
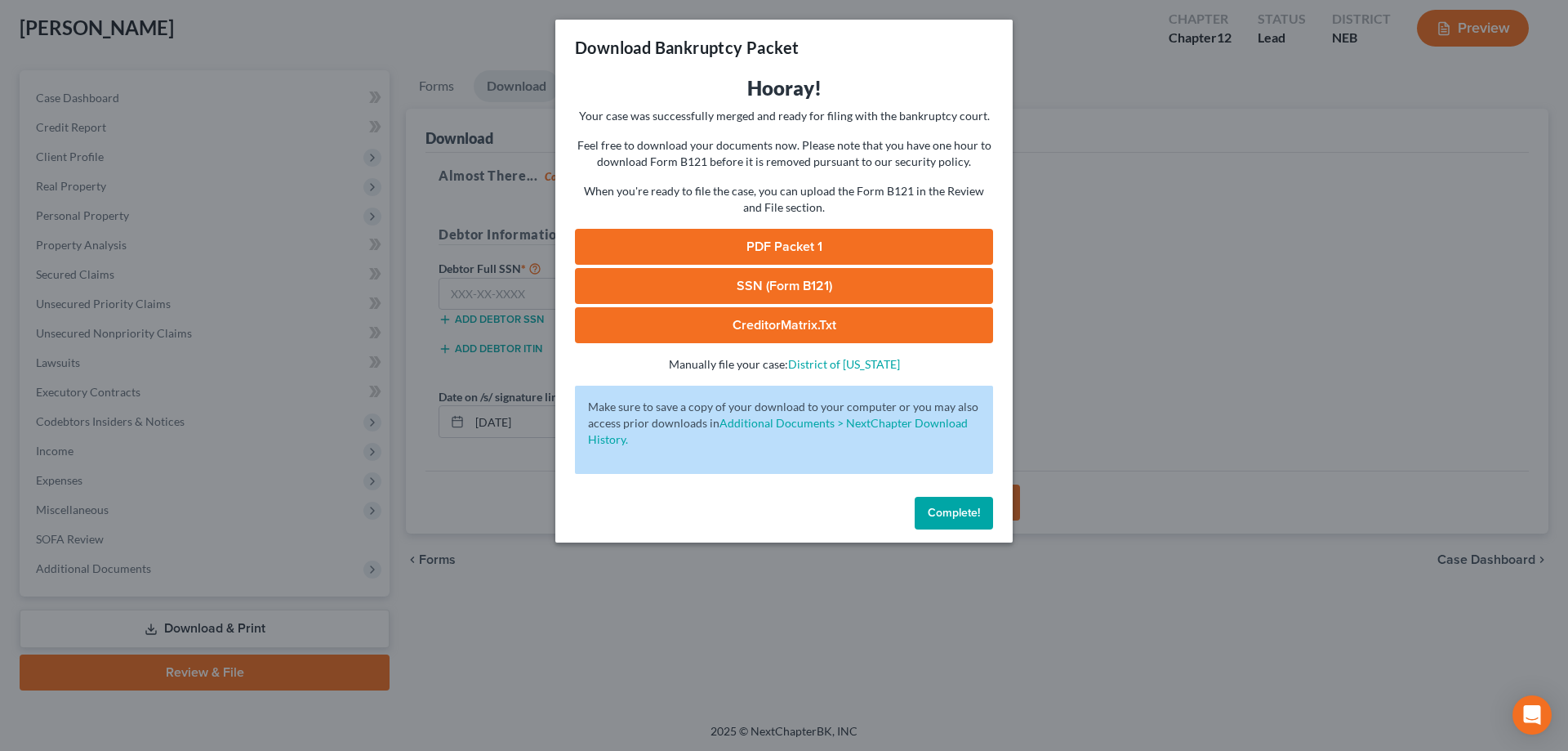
click at [855, 242] on link "PDF Packet 1" at bounding box center [784, 247] width 418 height 36
click at [939, 515] on span "Complete!" at bounding box center [954, 513] width 53 height 14
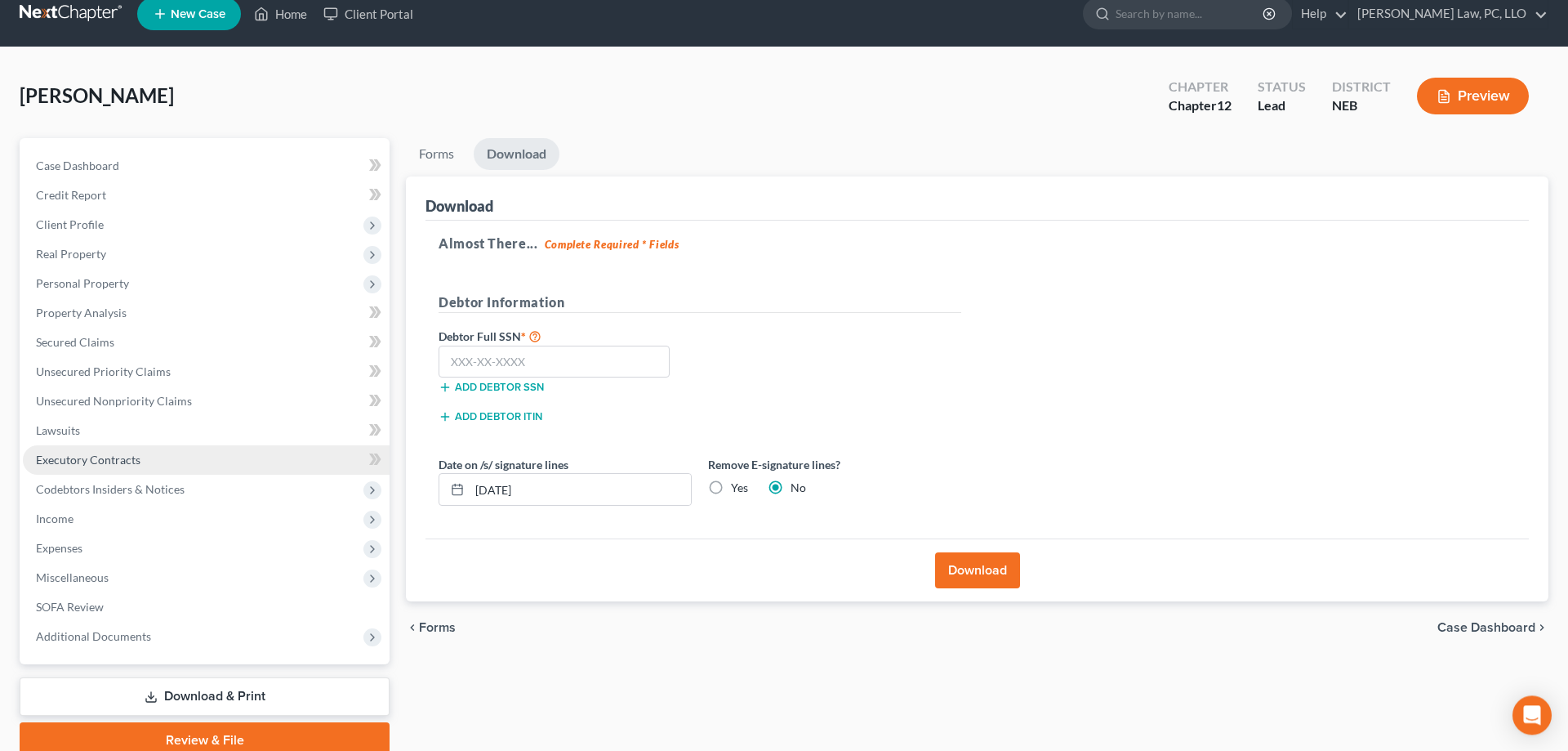
scroll to position [0, 0]
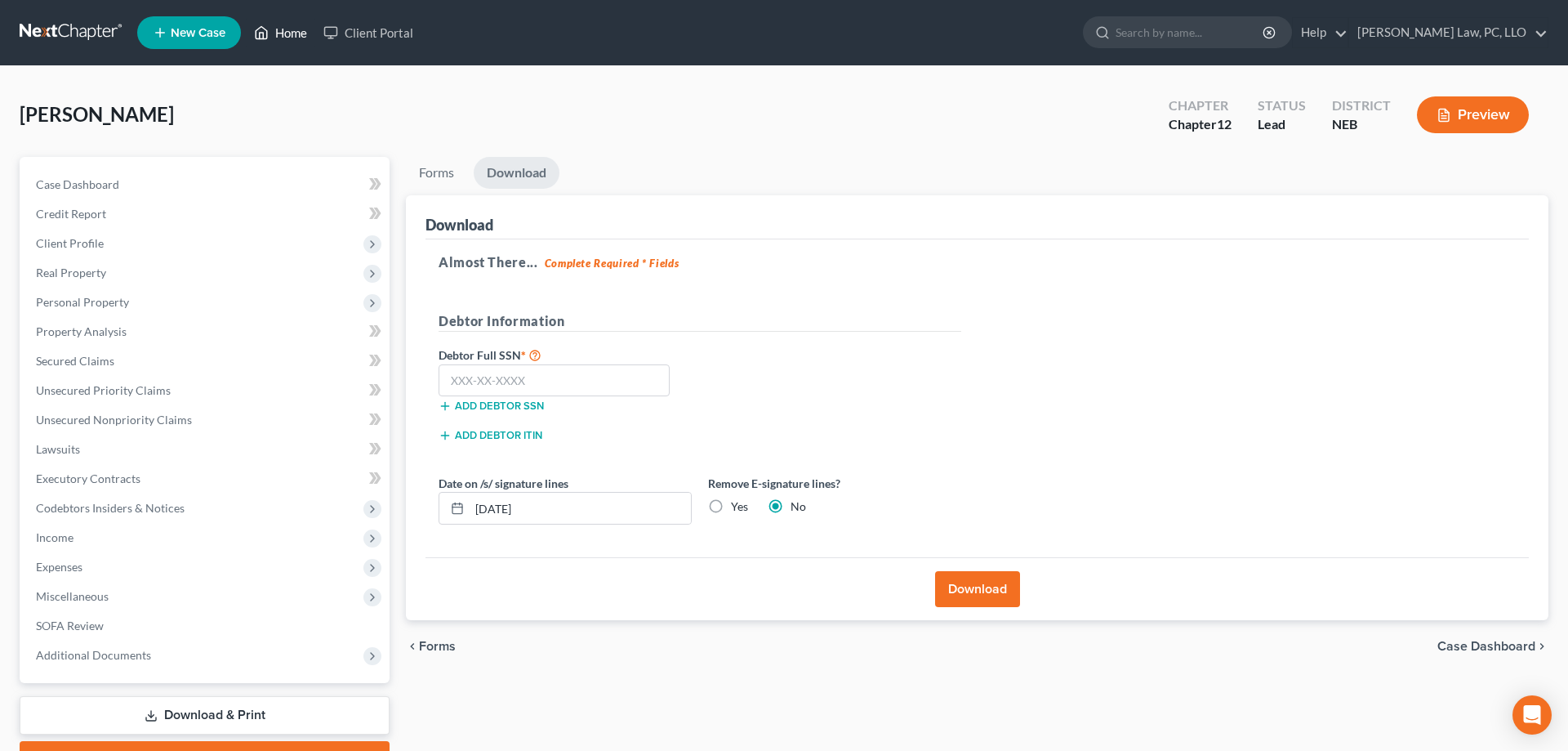
click at [278, 33] on link "Home" at bounding box center [280, 32] width 69 height 29
